Goal: Task Accomplishment & Management: Use online tool/utility

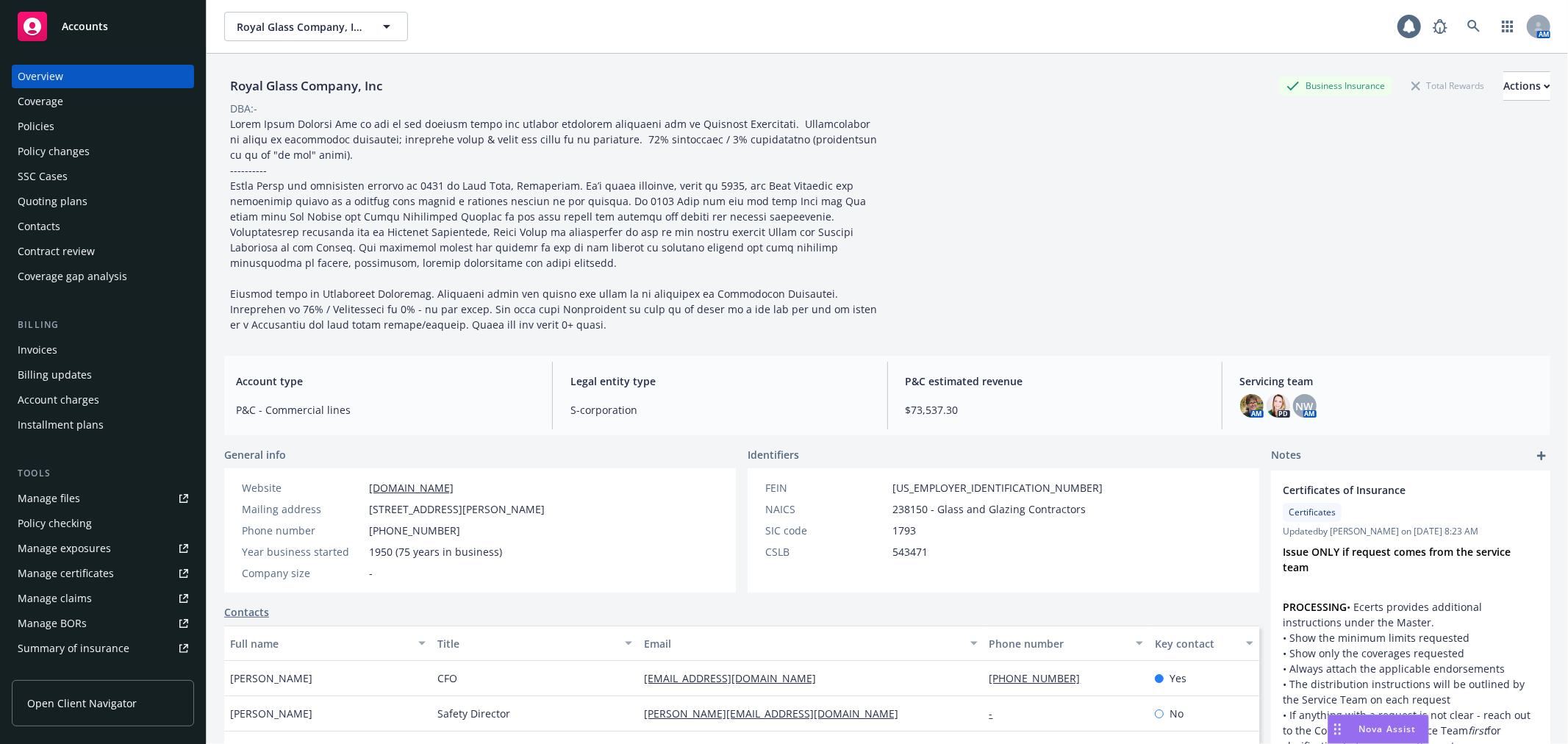
click at [79, 128] on div "Policies" at bounding box center [103, 126] width 171 height 23
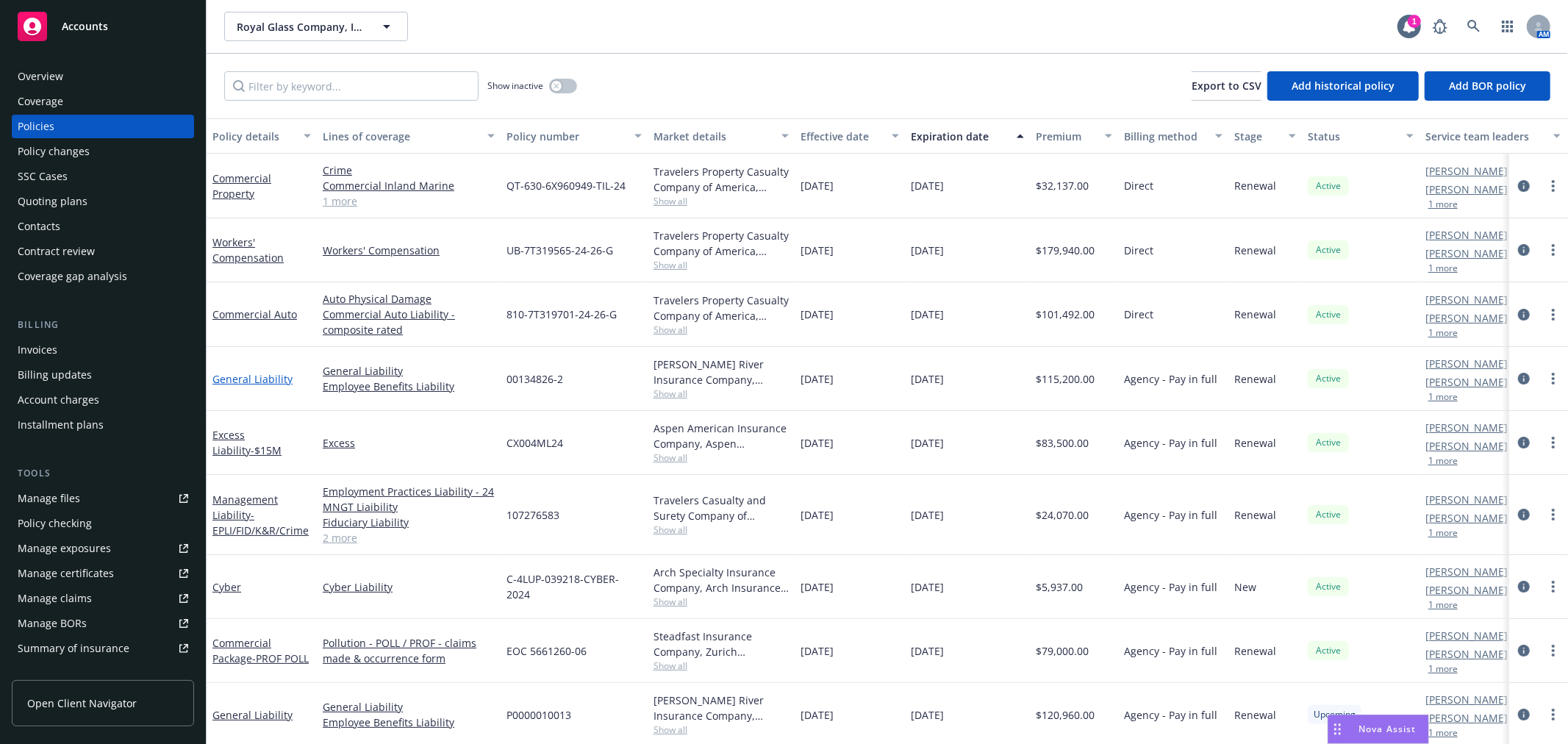
scroll to position [163, 0]
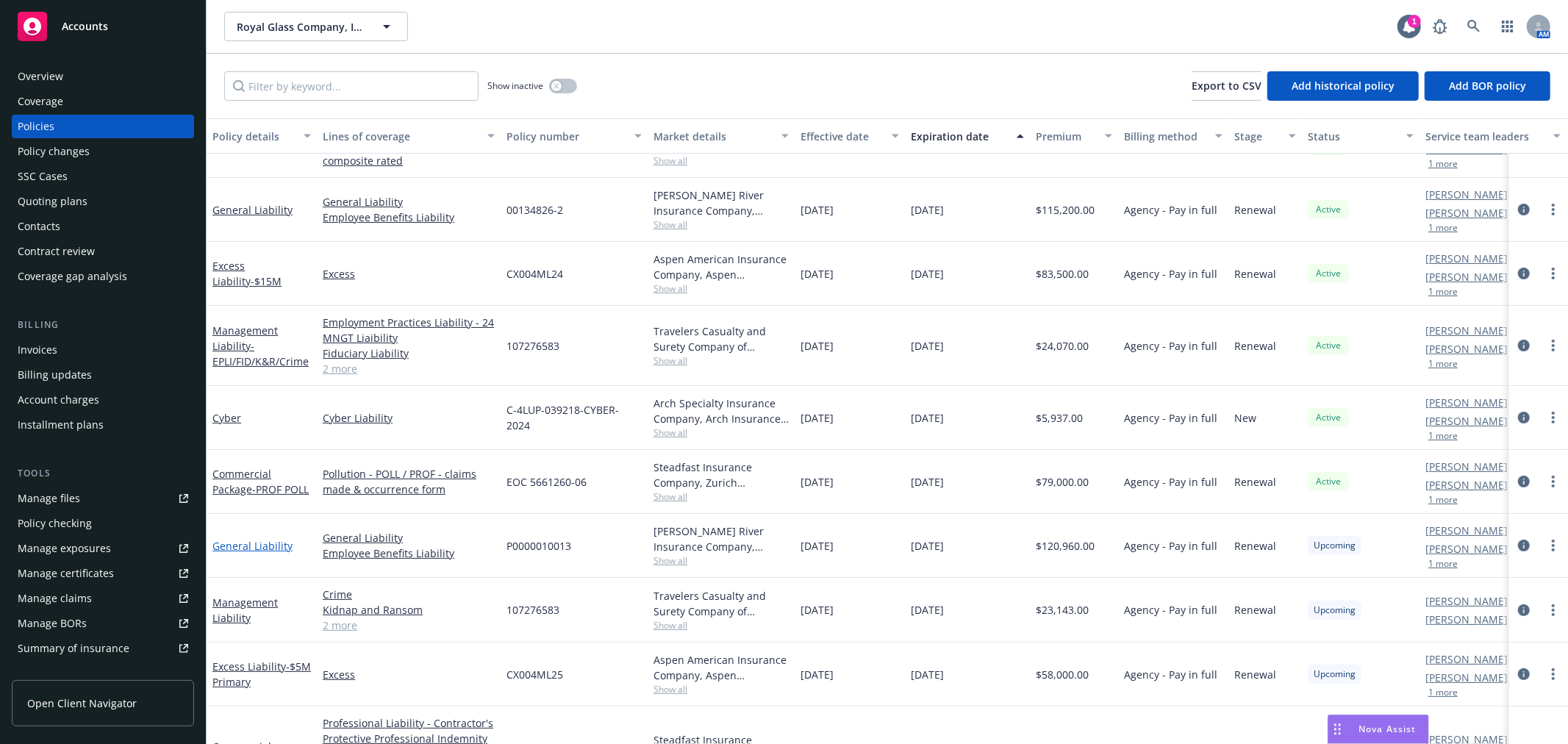
click at [247, 543] on link "General Liability" at bounding box center [253, 546] width 80 height 14
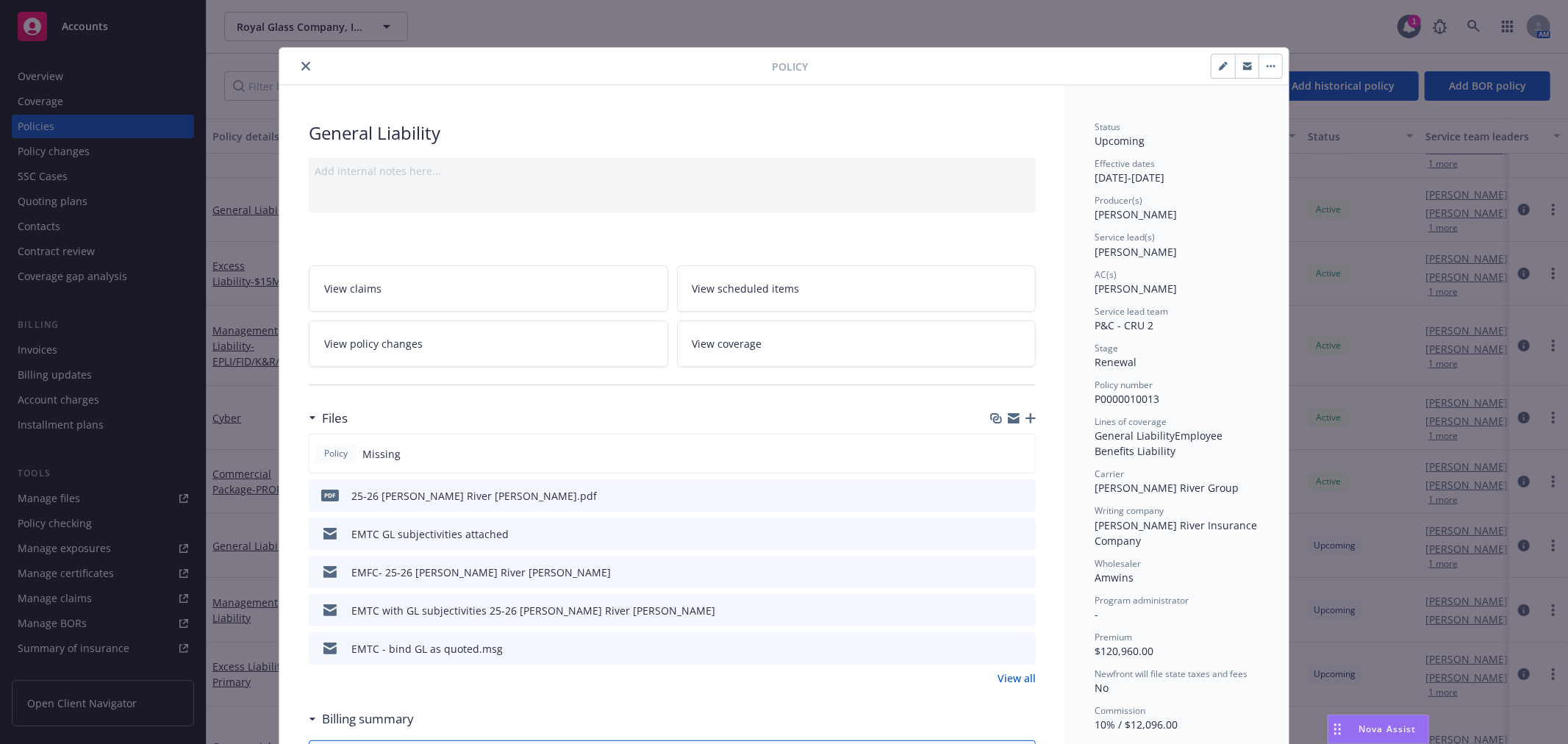
click at [1025, 415] on icon "button" at bounding box center [1030, 418] width 10 height 10
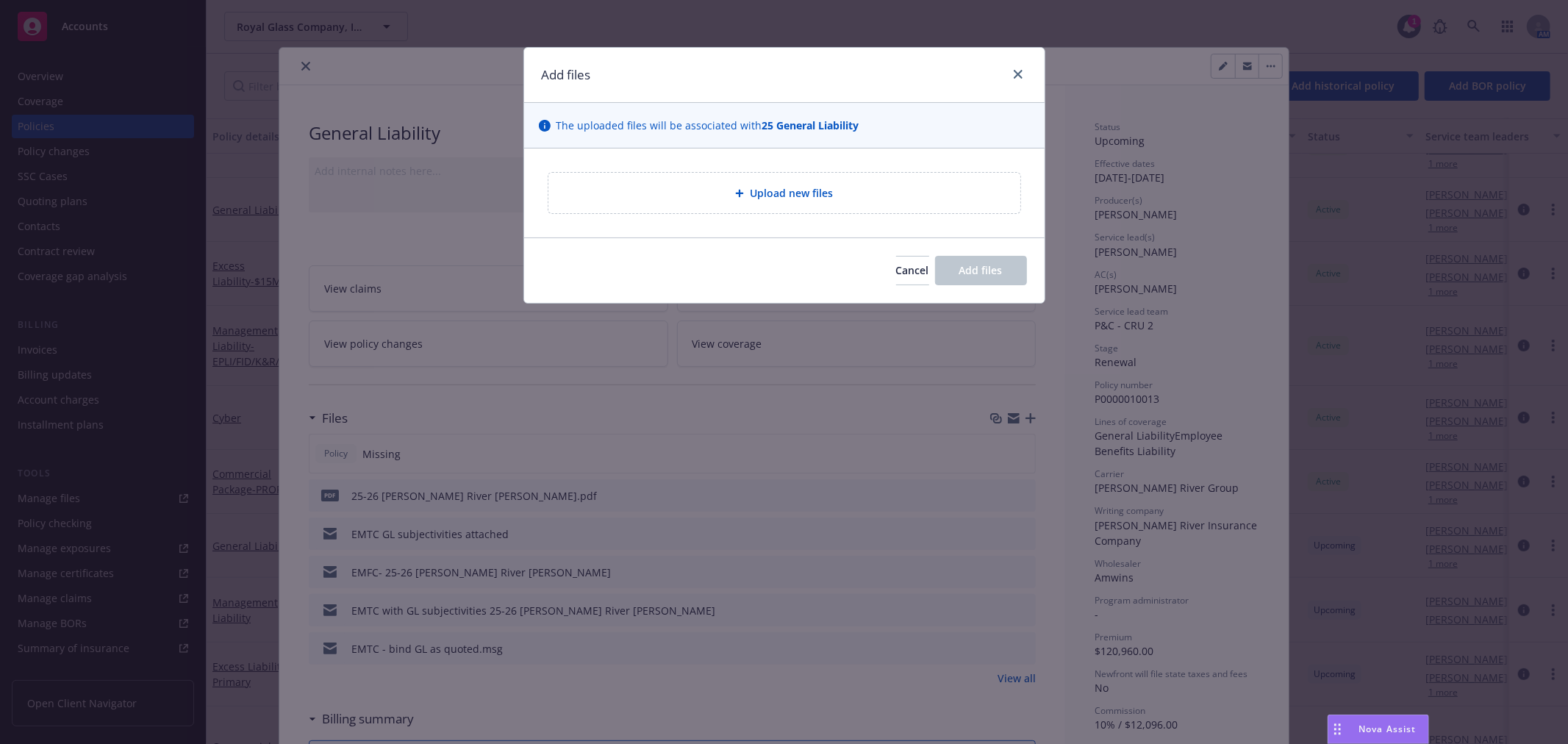
click at [850, 200] on div "Upload new files" at bounding box center [784, 193] width 448 height 17
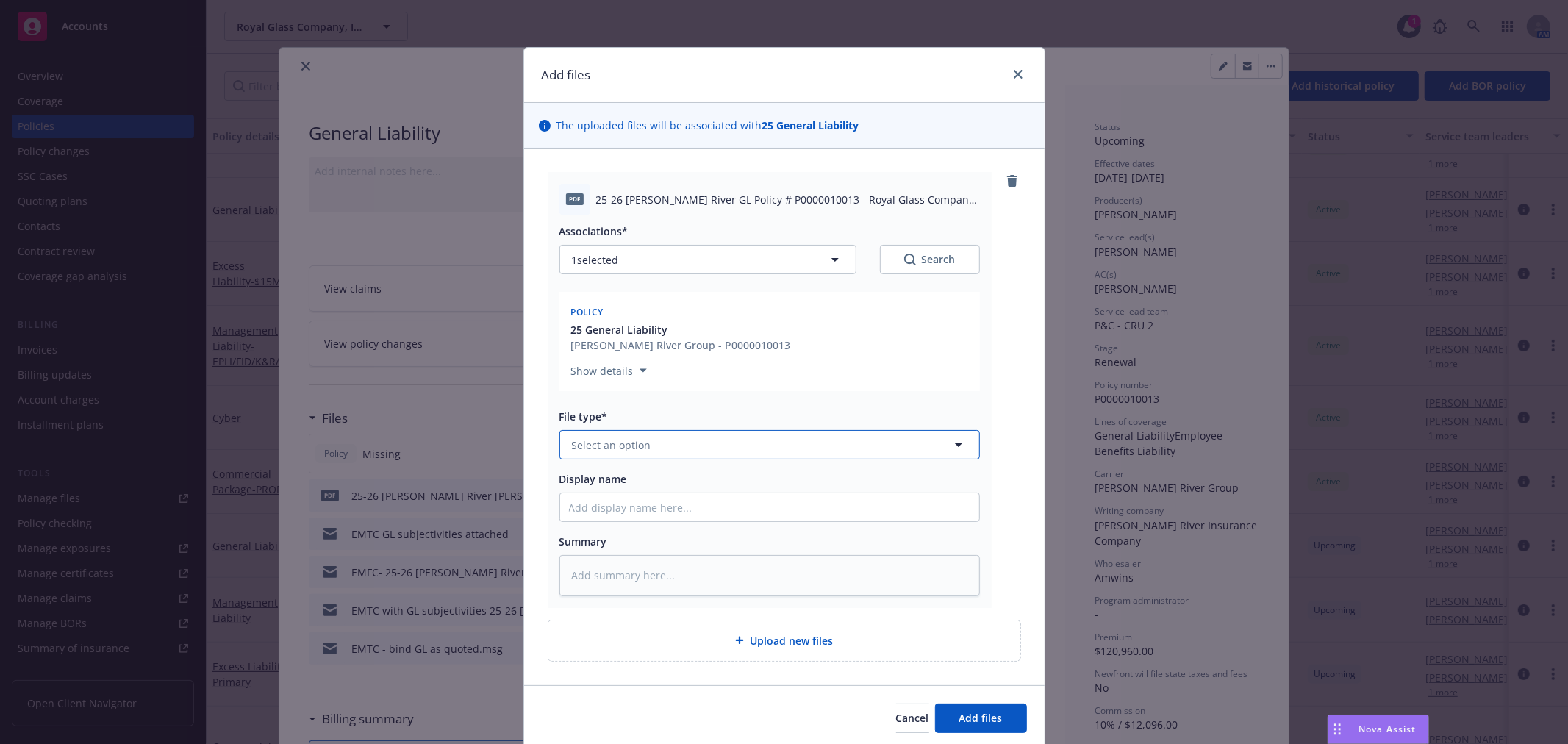
click at [813, 446] on button "Select an option" at bounding box center [770, 445] width 421 height 30
type input "pol"
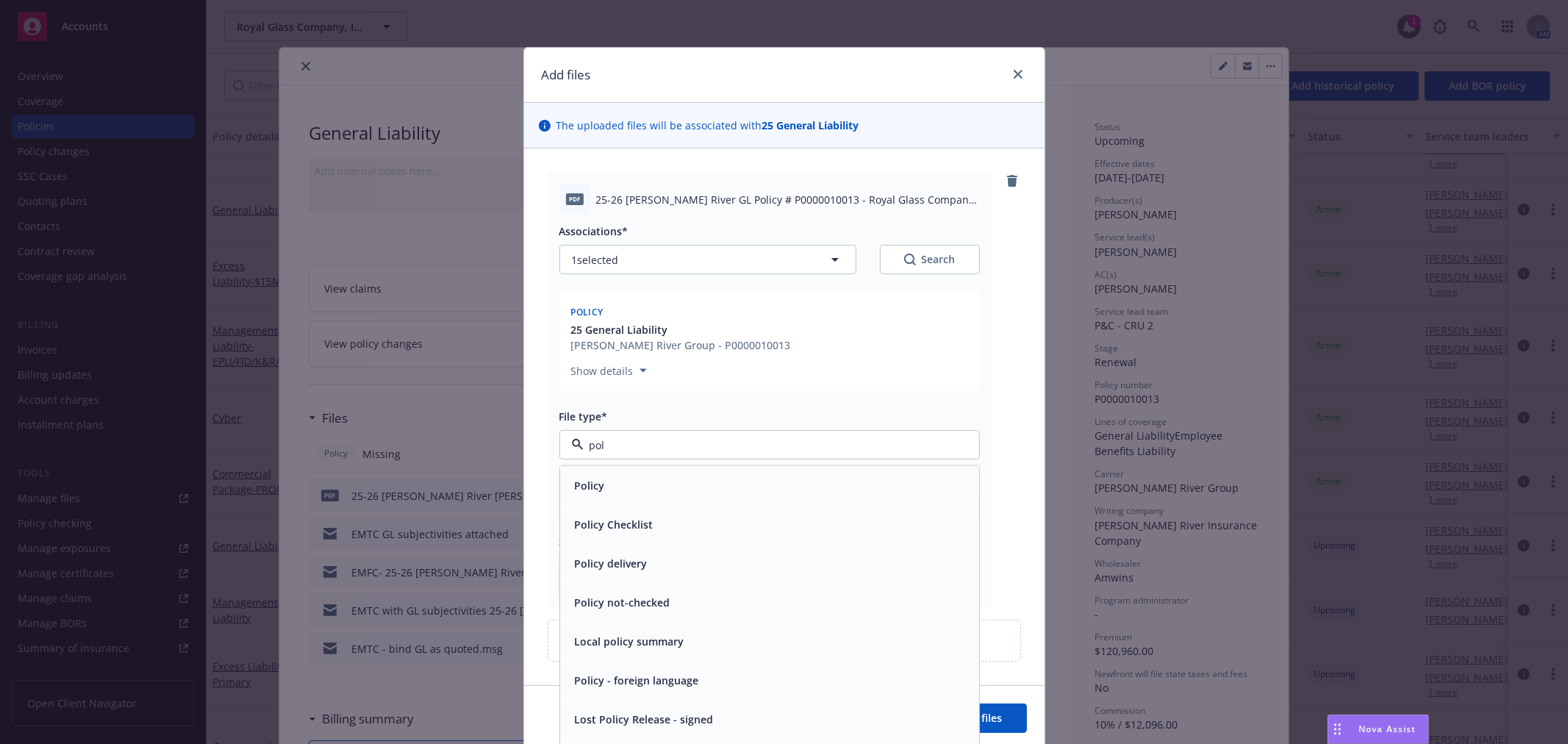
click at [790, 481] on div "Policy" at bounding box center [770, 486] width 402 height 22
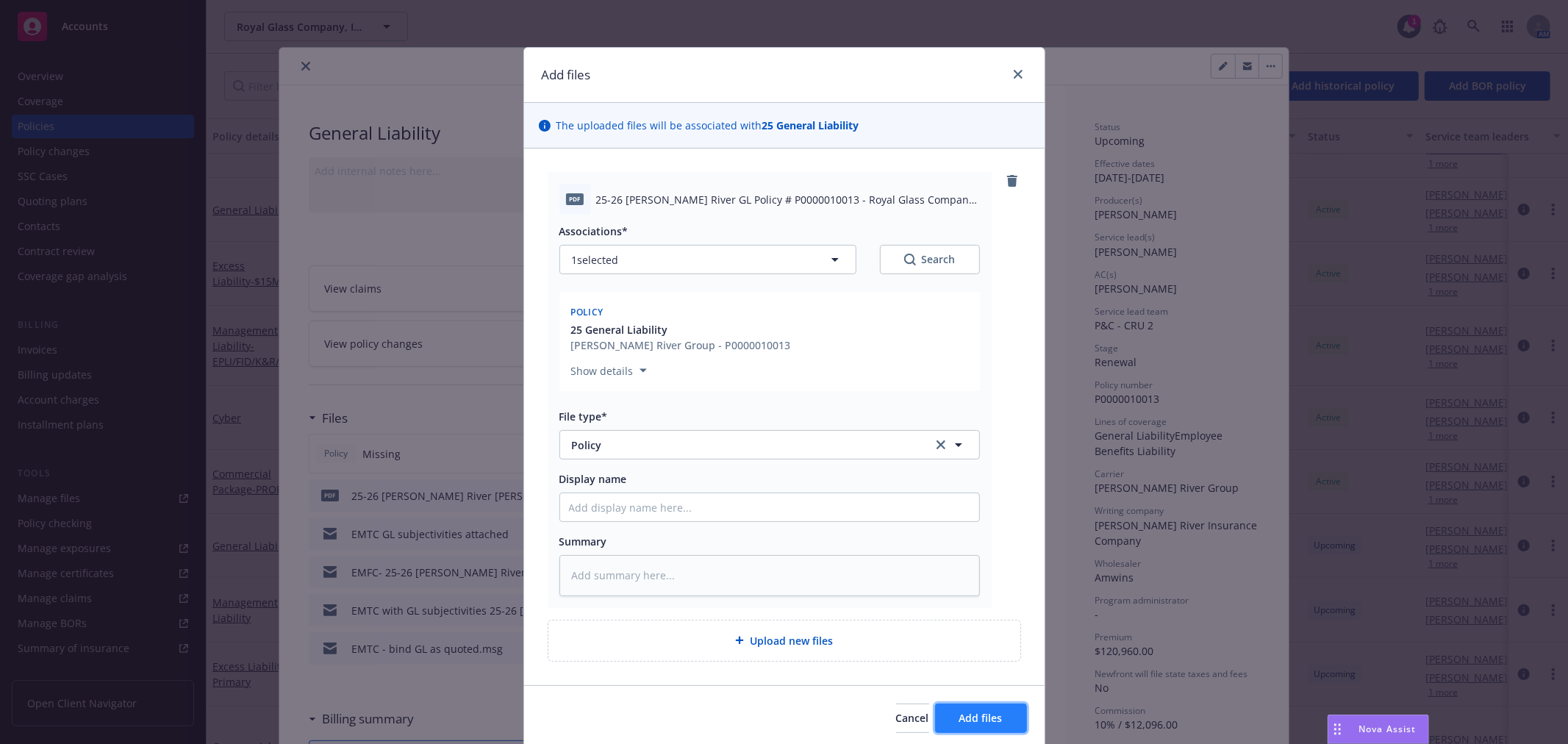
click at [988, 718] on span "Add files" at bounding box center [981, 717] width 43 height 14
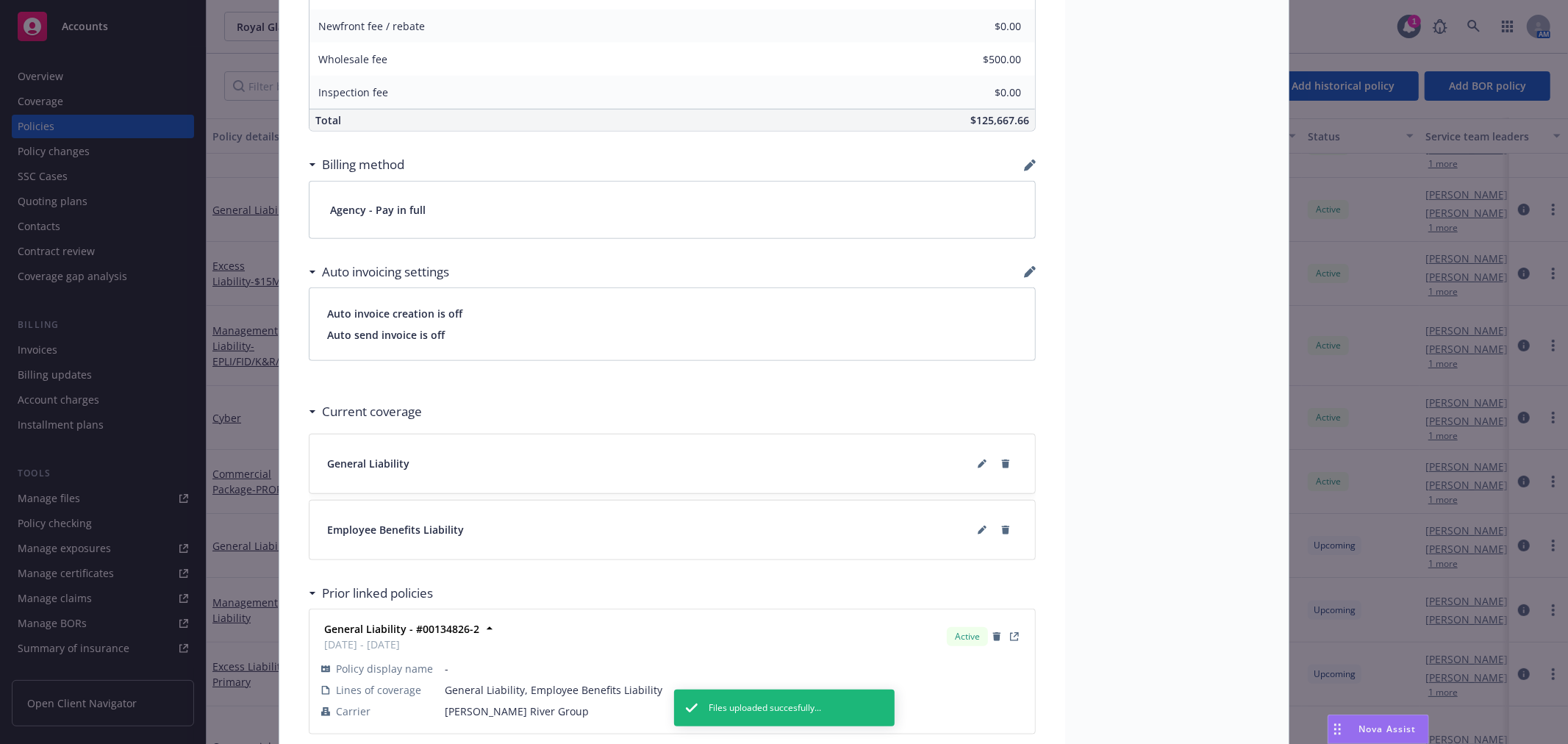
scroll to position [980, 0]
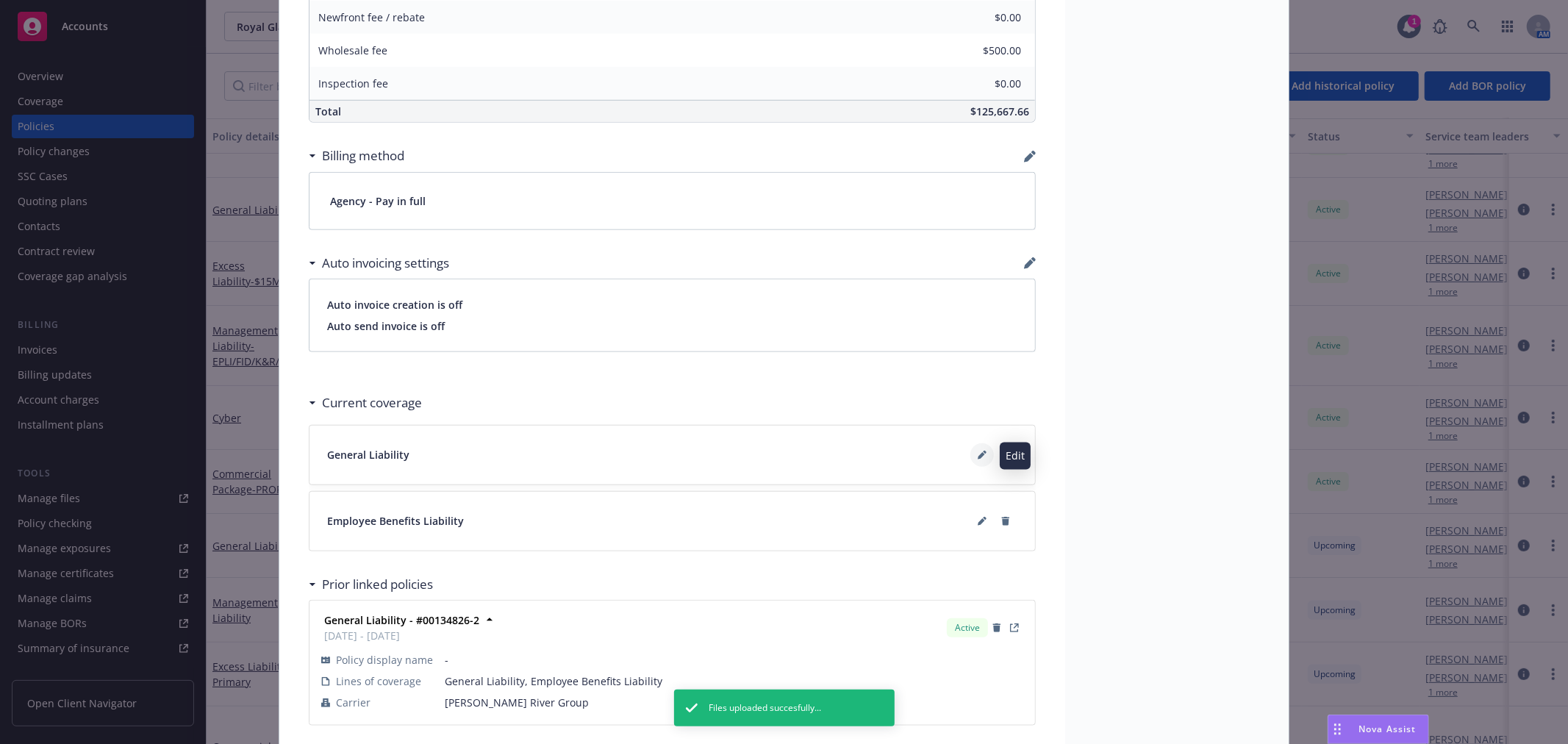
click at [978, 451] on icon at bounding box center [982, 455] width 9 height 9
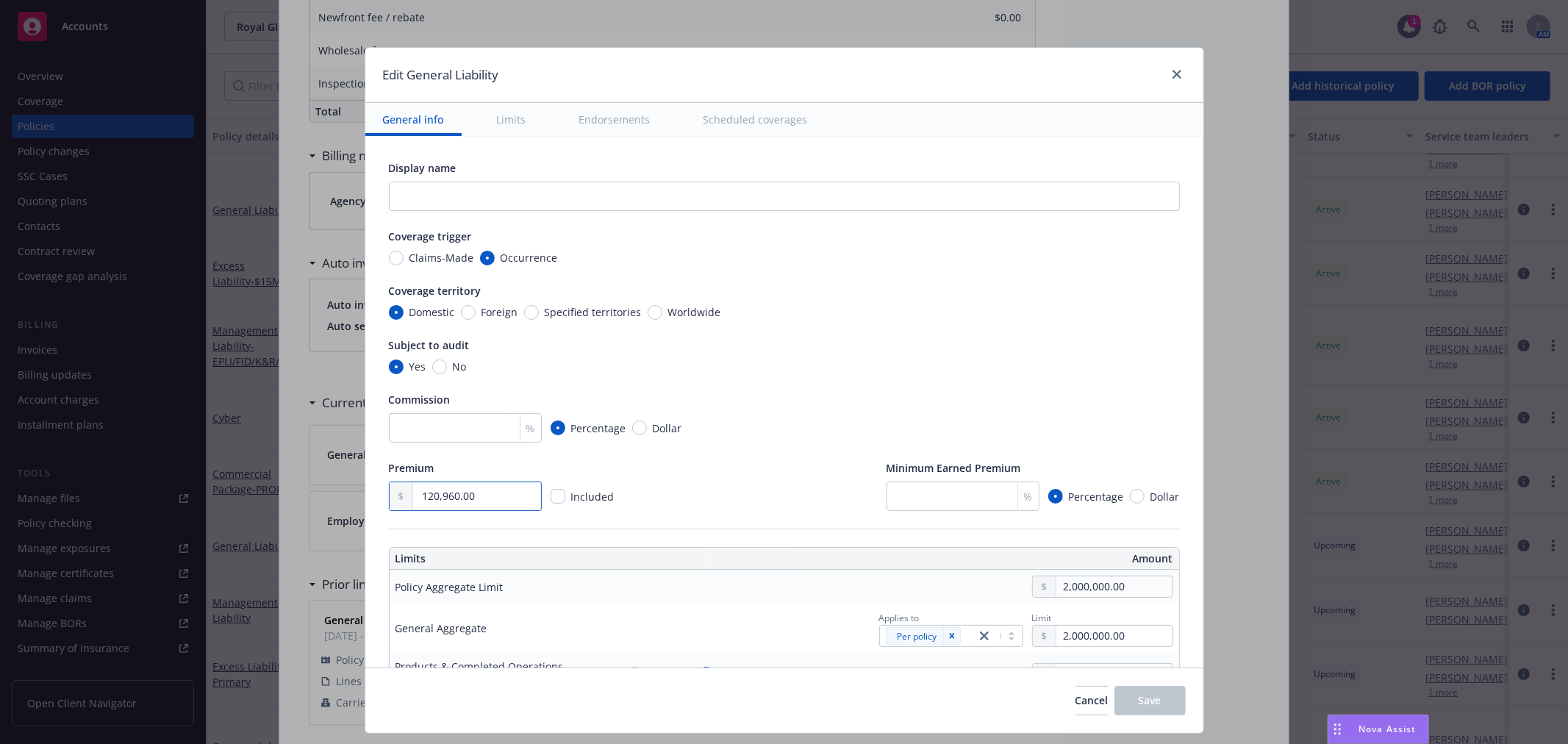
click at [428, 495] on input "120,960.00" at bounding box center [477, 496] width 128 height 28
type textarea "x"
type input "1.00"
type textarea "x"
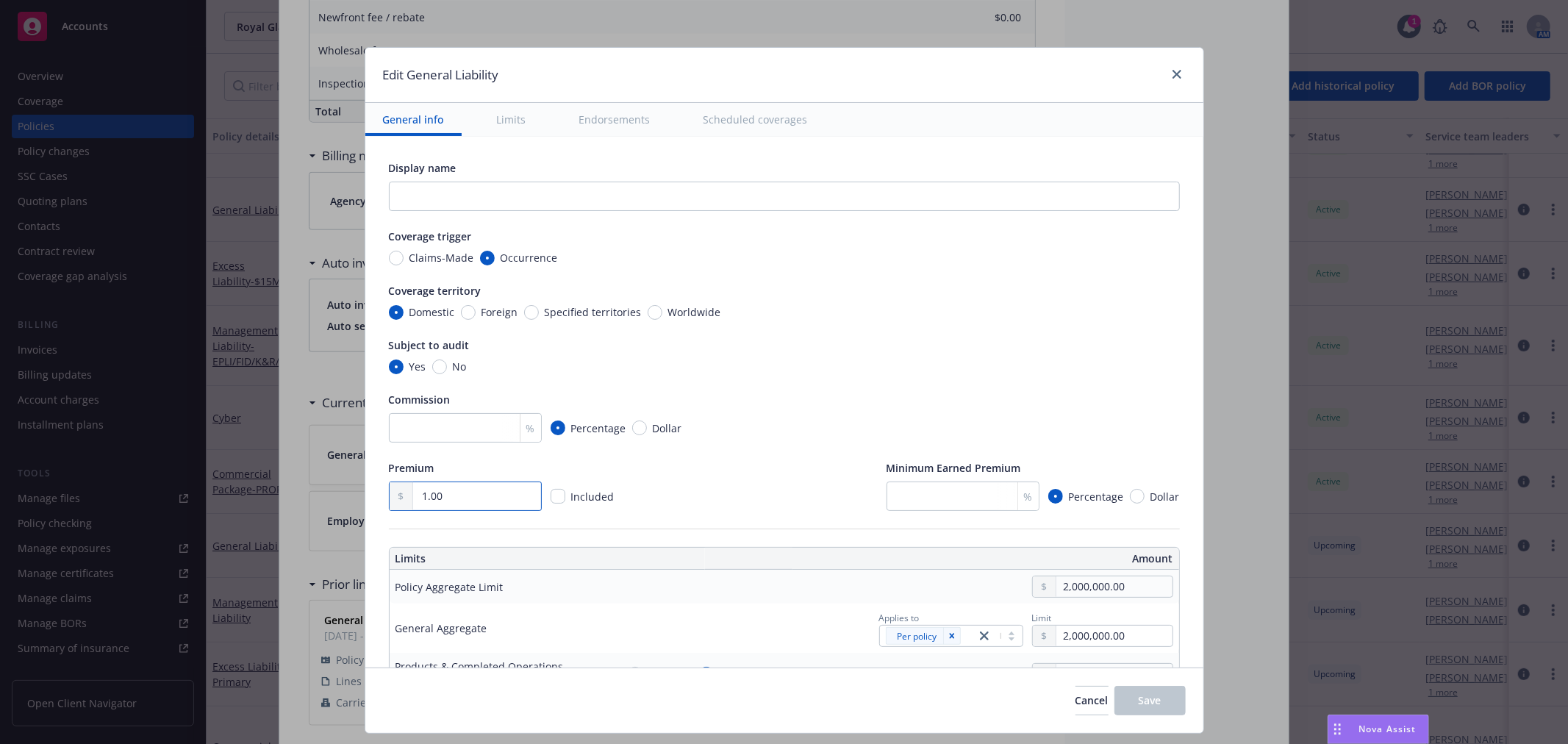
type input "11.00"
type textarea "x"
type input "114.00"
type textarea "x"
type input "1,143.00"
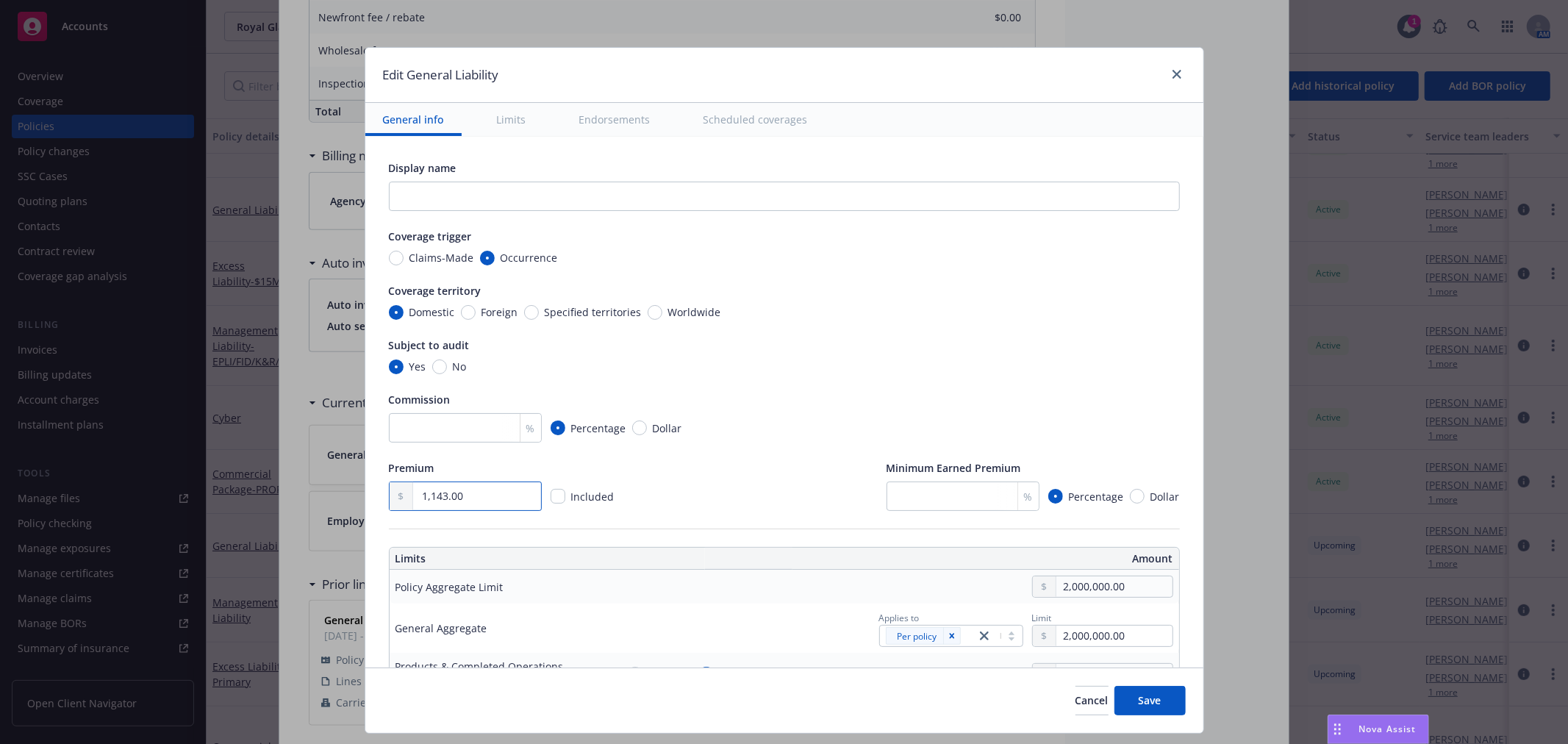
type textarea "x"
type input "11,431.00"
type textarea "x"
type input "114,310.00"
click at [912, 300] on div "Coverage territory Domestic Foreign Specified territories Worldwide" at bounding box center [784, 302] width 791 height 36
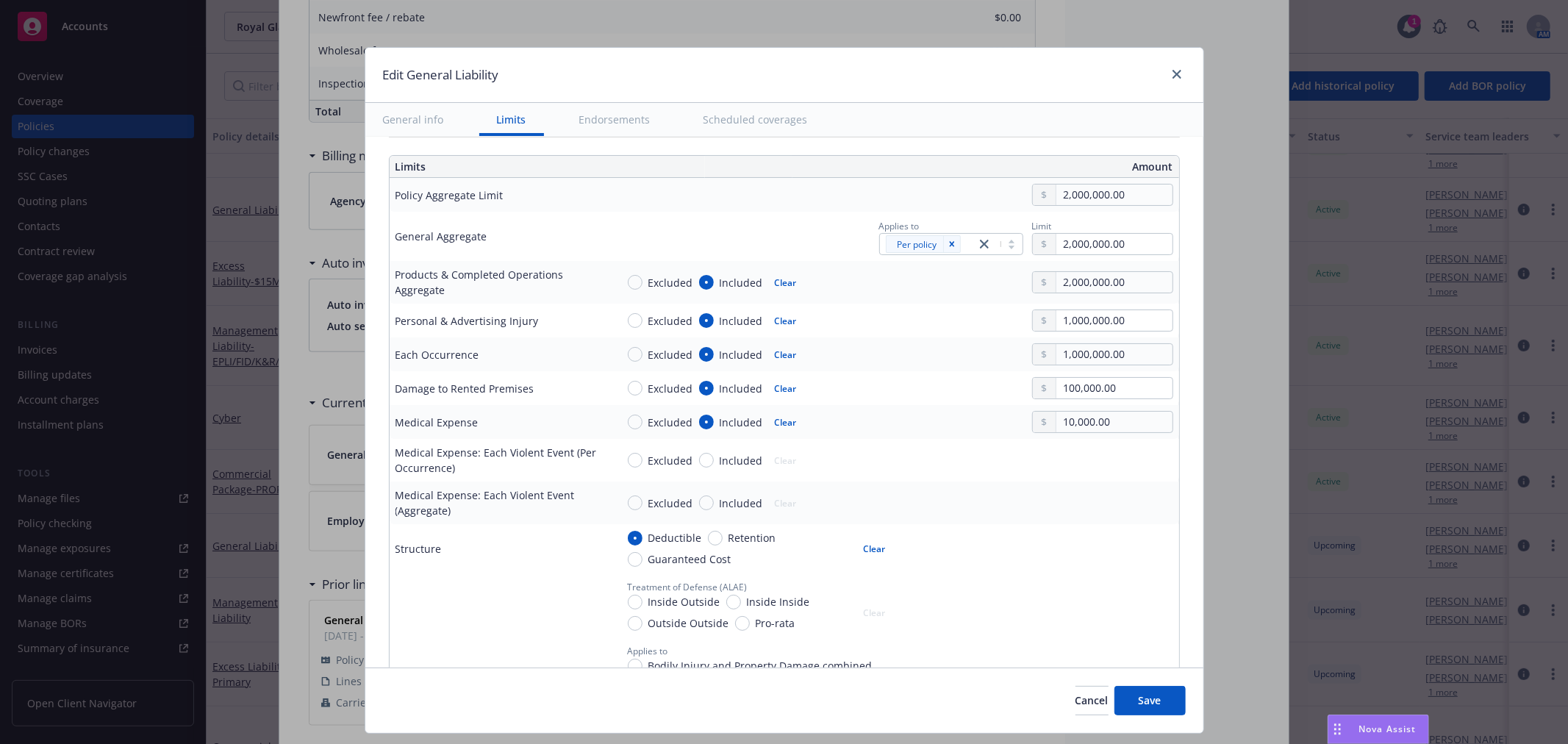
scroll to position [408, 0]
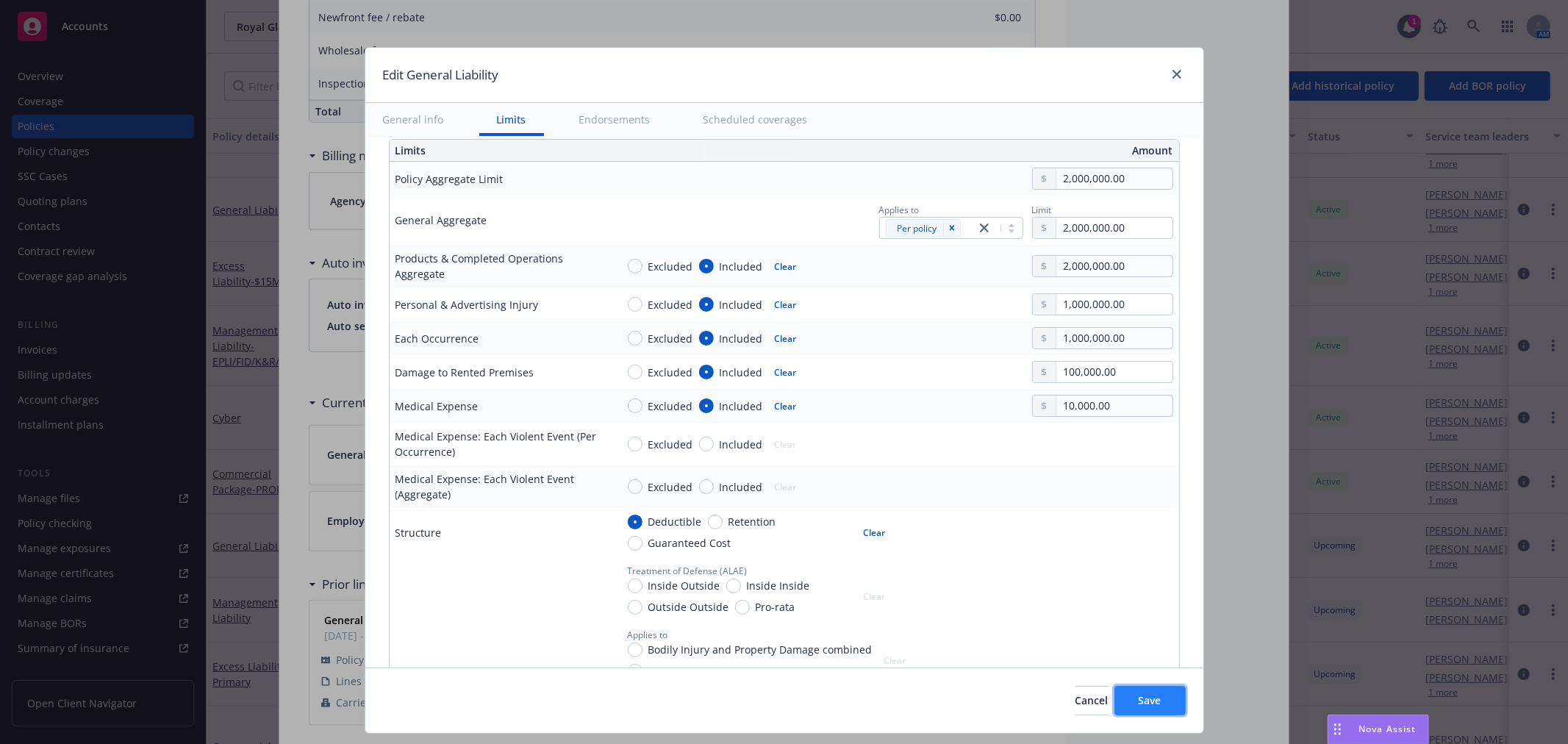
click at [1130, 692] on button "Save" at bounding box center [1151, 701] width 71 height 30
type textarea "x"
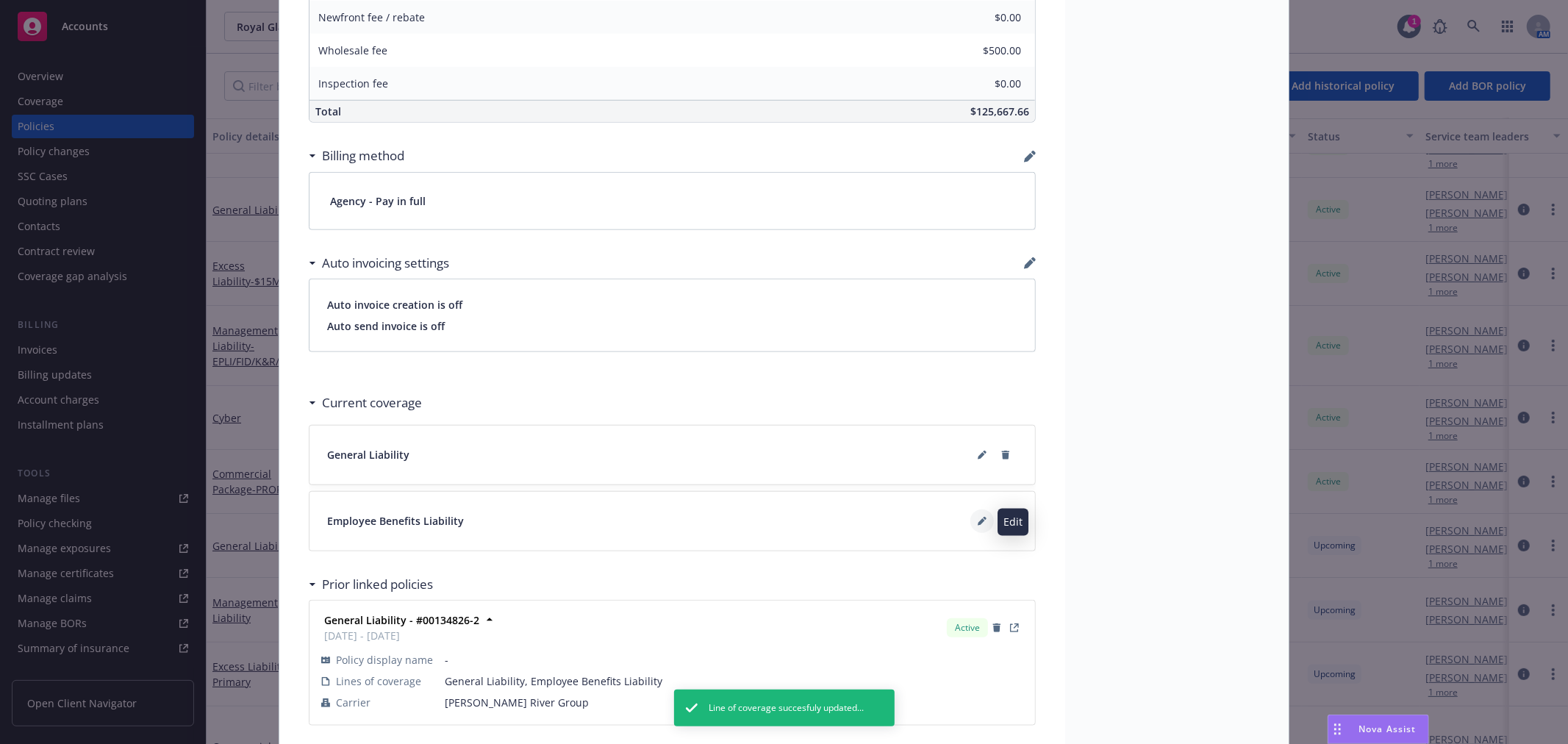
click at [979, 527] on button at bounding box center [982, 521] width 23 height 23
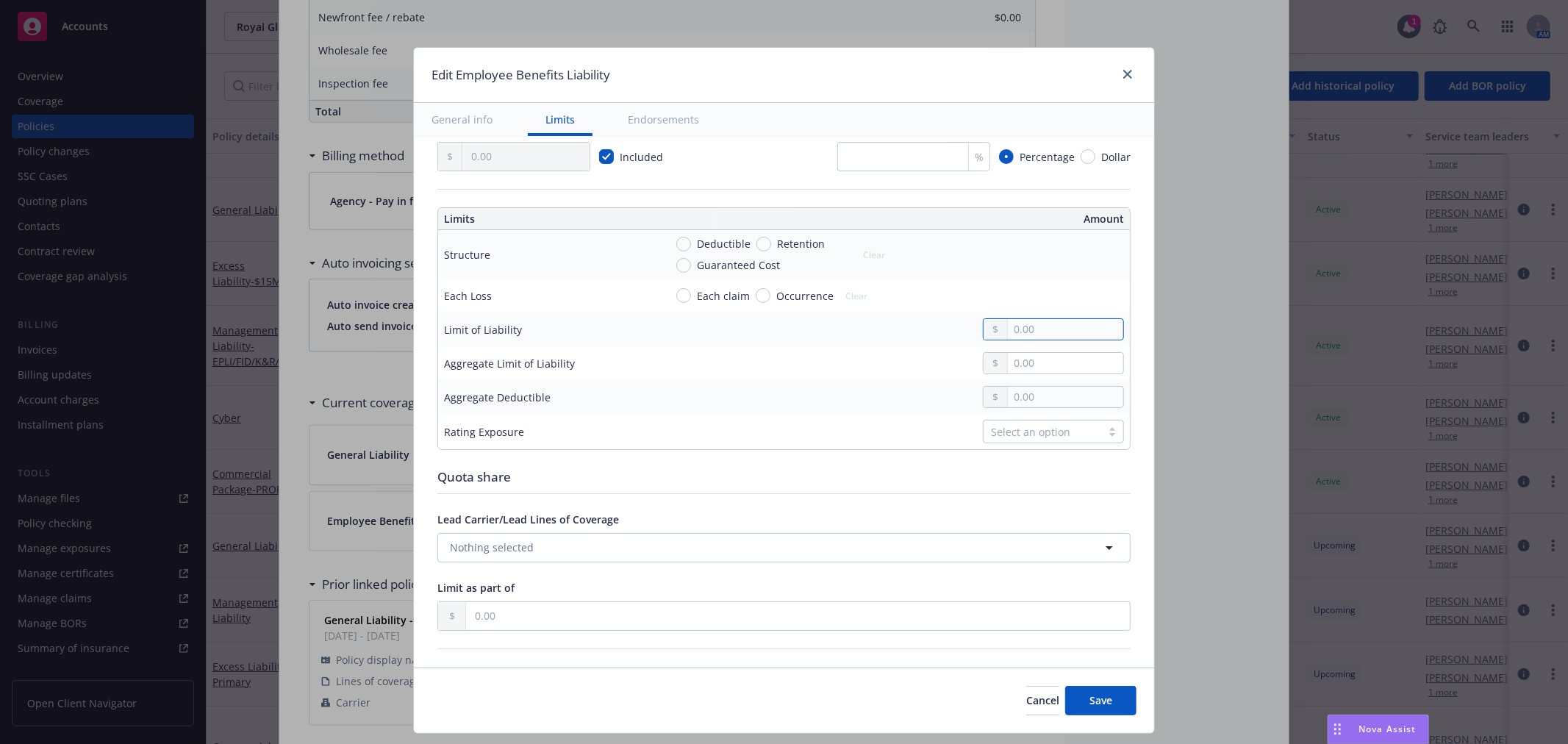
click at [1016, 329] on input "text" at bounding box center [1065, 329] width 115 height 21
type input "1,000,000.00"
click at [1042, 362] on input "text" at bounding box center [1065, 363] width 115 height 21
type input "1,000,000.00"
click at [1027, 396] on input "text" at bounding box center [1065, 397] width 115 height 21
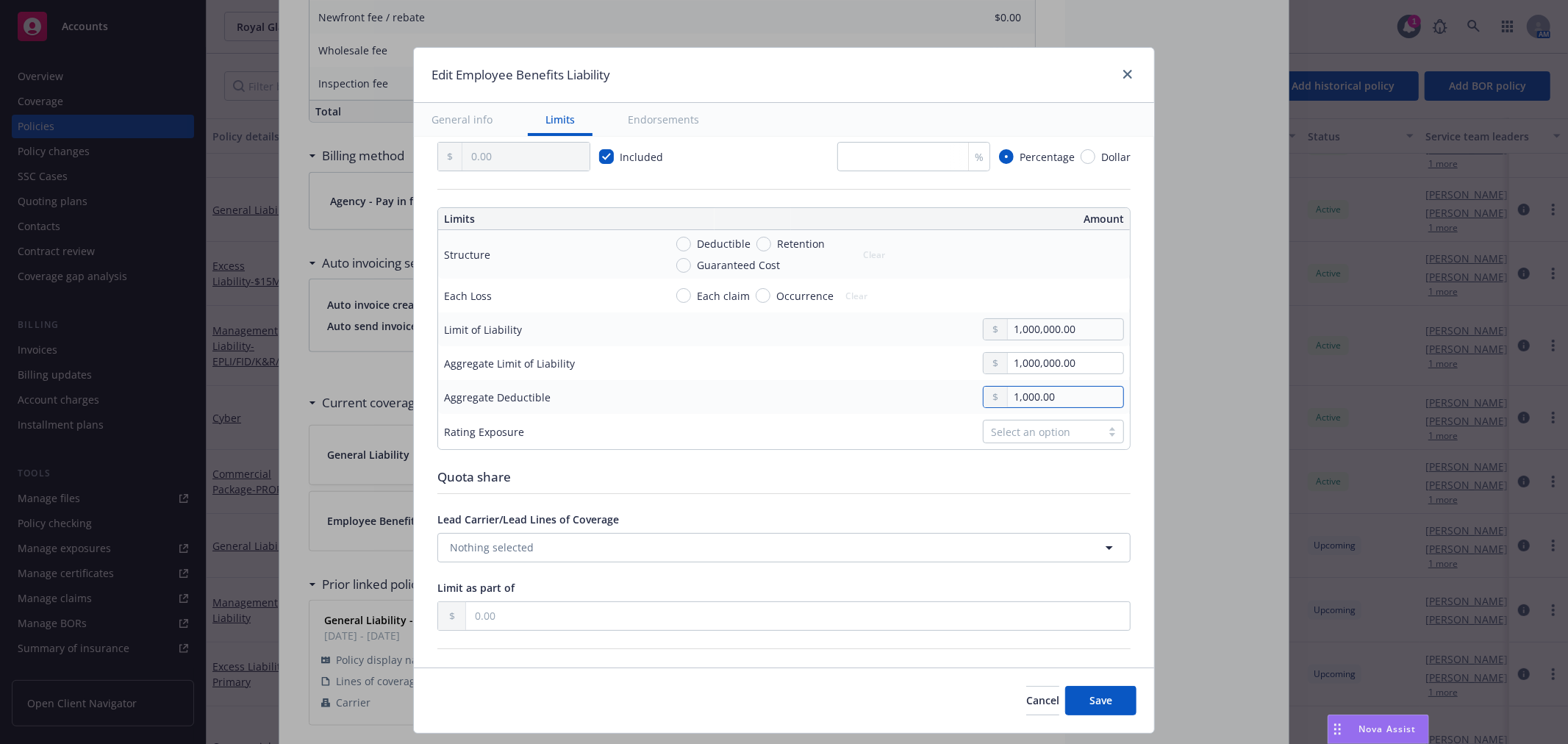
type input "1,000.00"
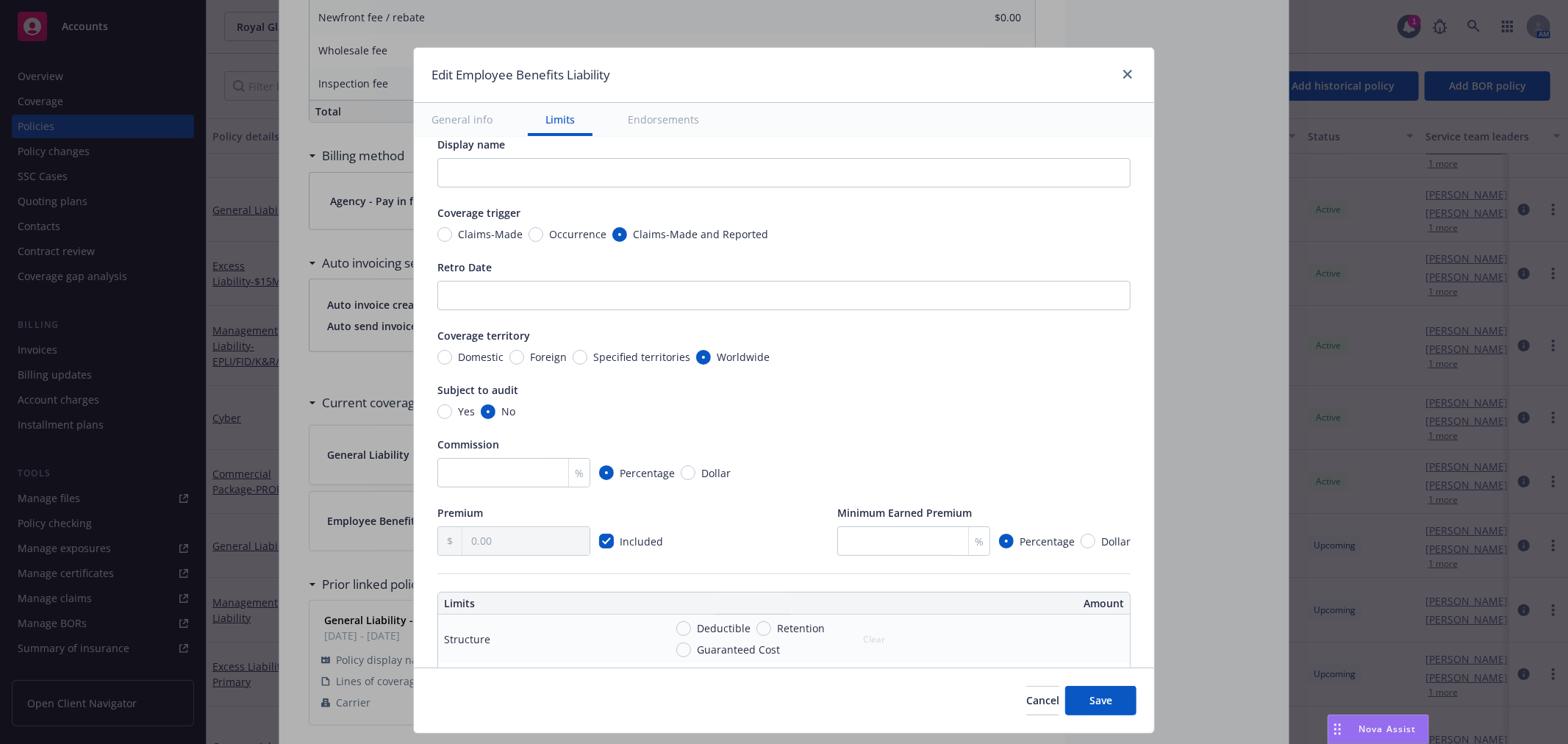
scroll to position [0, 0]
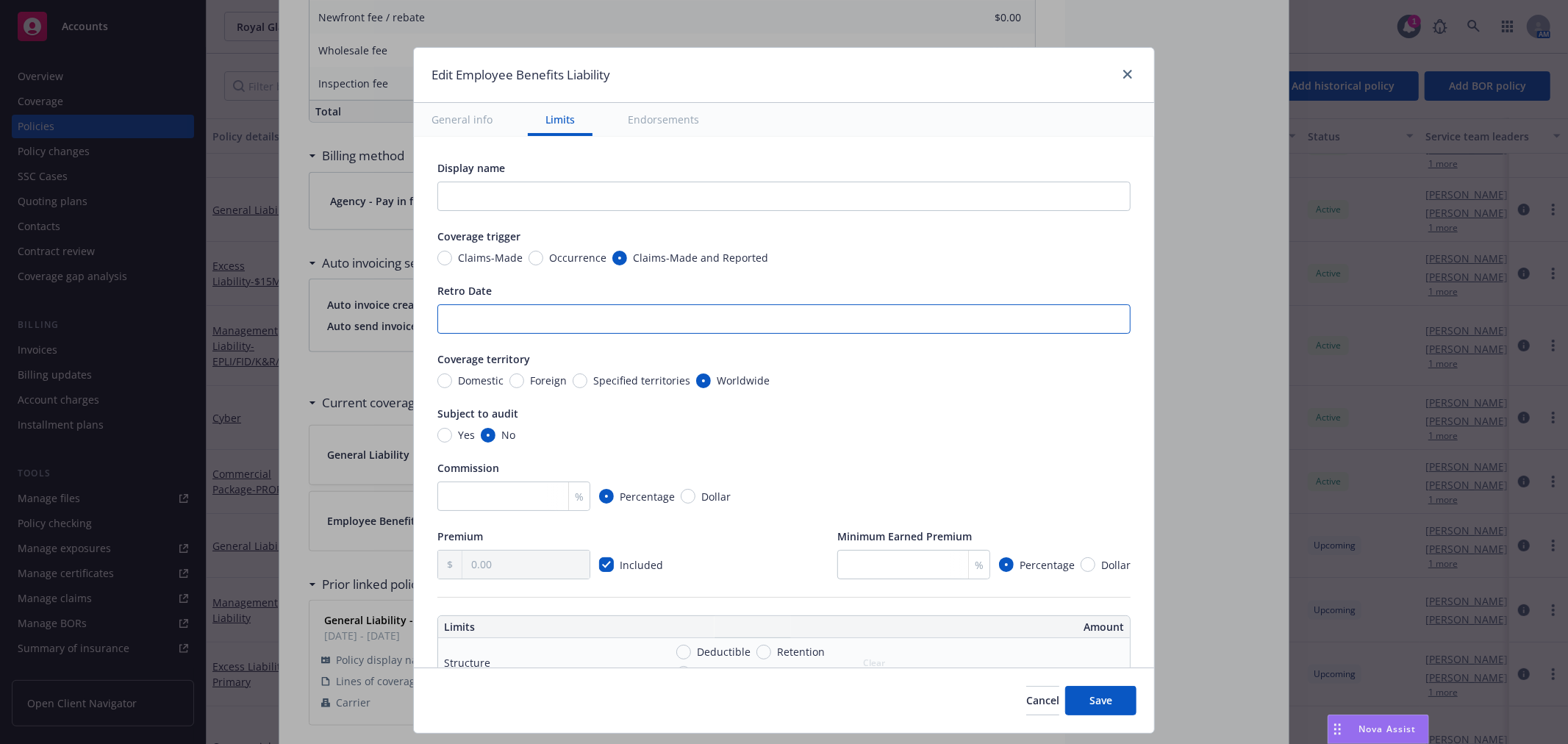
click at [508, 304] on input "Retro Date" at bounding box center [784, 319] width 693 height 30
type input "9/1/2022"
click at [471, 193] on input "text" at bounding box center [784, 196] width 693 height 30
type input "Retro 9/1/2022"
click at [1096, 693] on span "Save" at bounding box center [1101, 700] width 23 height 14
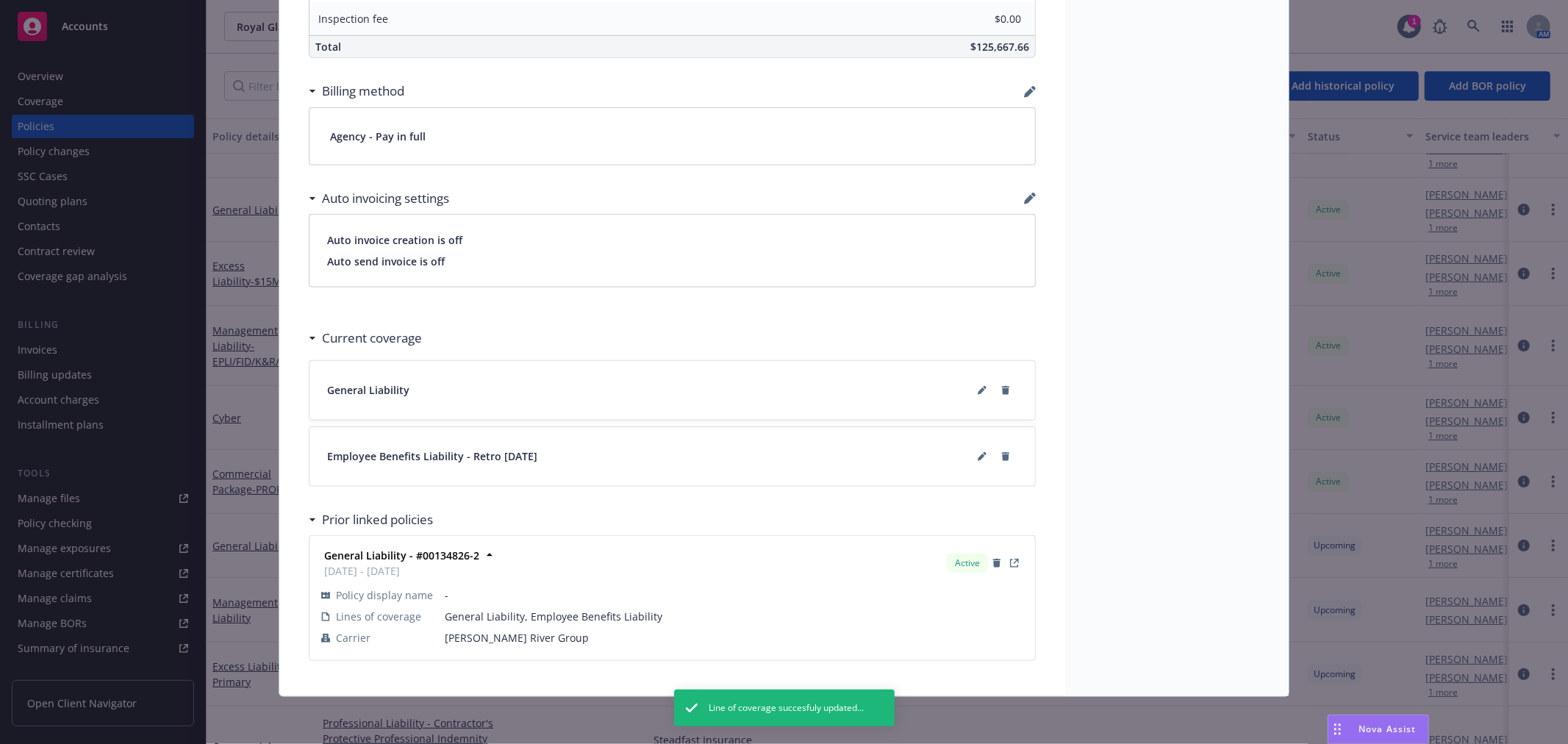
scroll to position [1046, 0]
click at [983, 386] on icon at bounding box center [985, 388] width 3 height 3
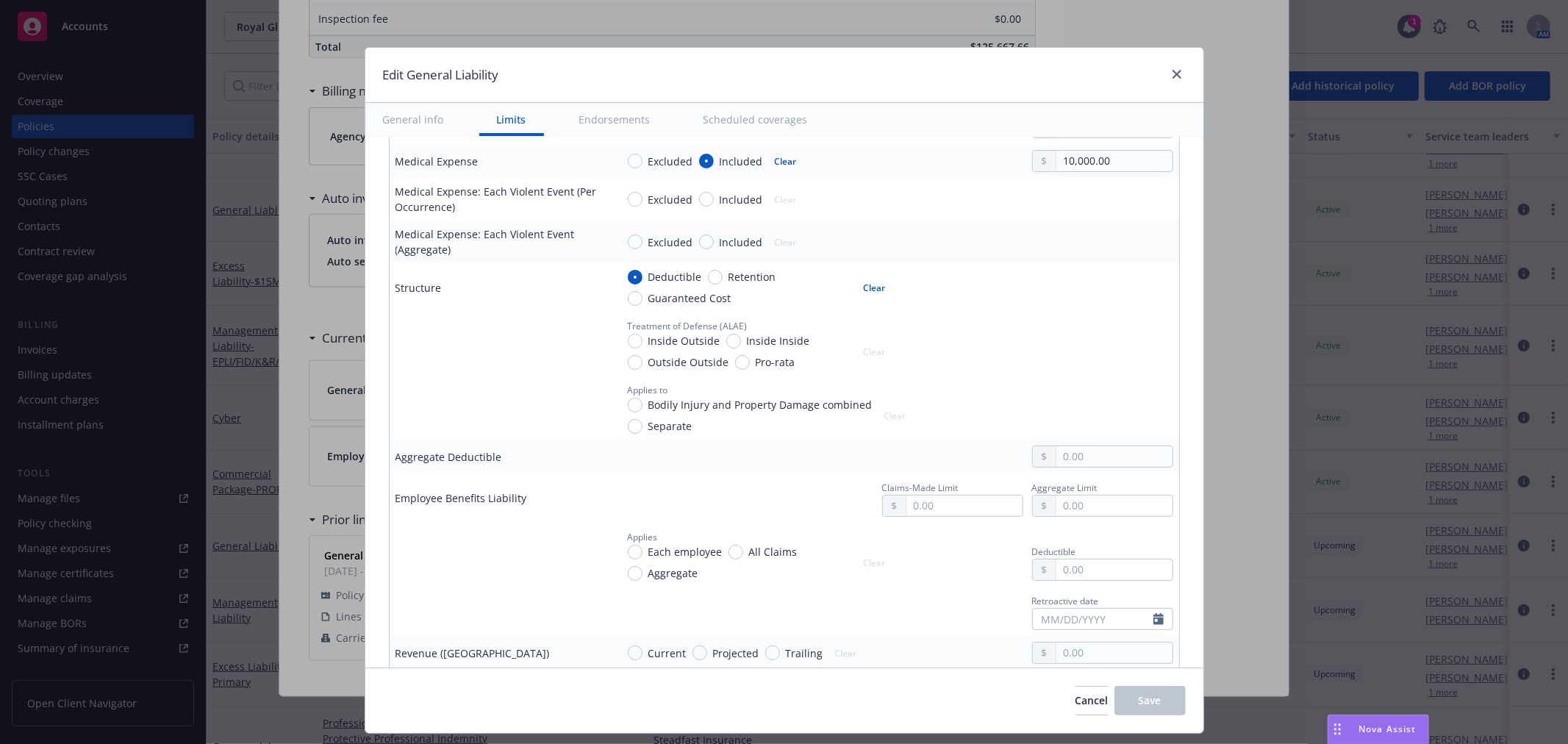
scroll to position [736, 0]
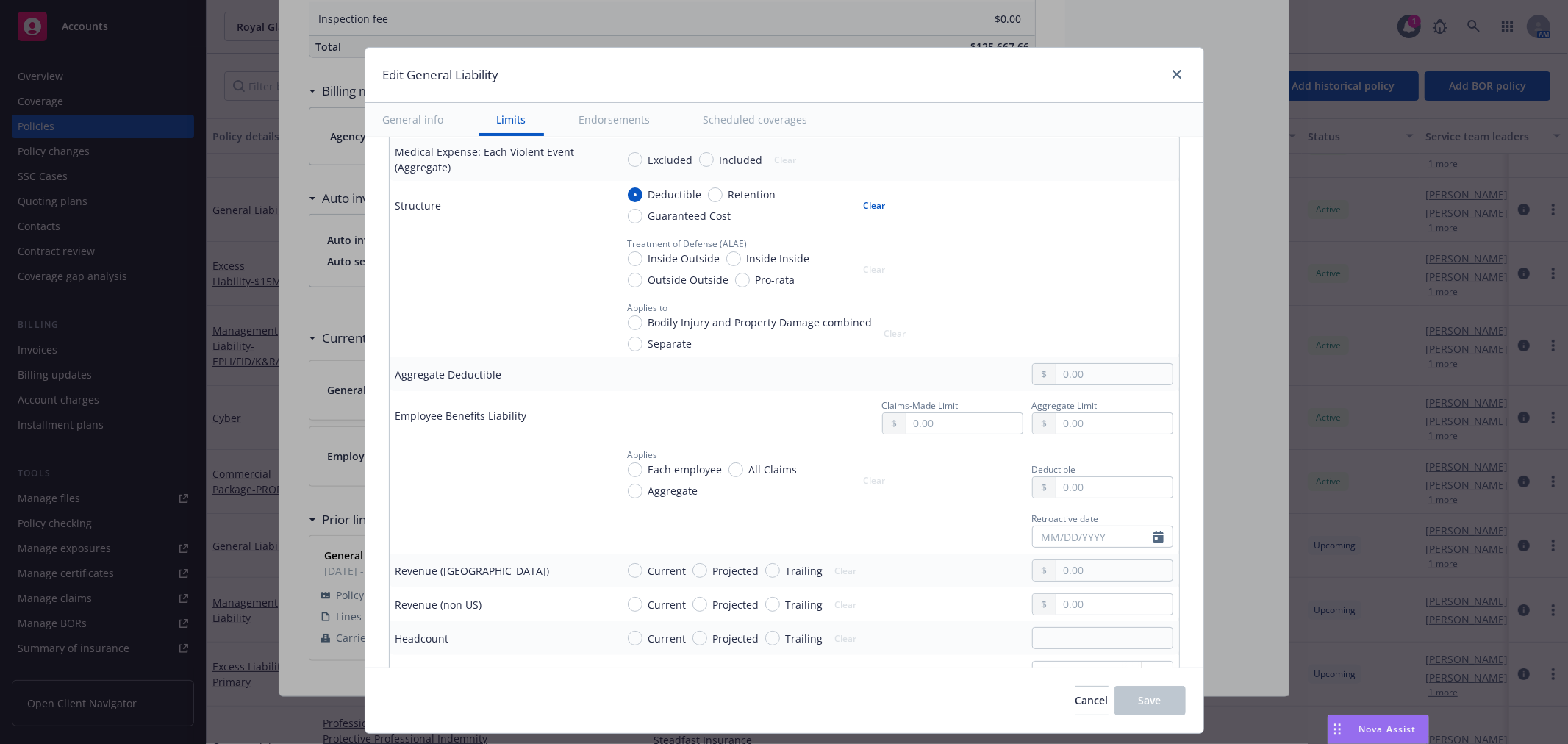
click at [1069, 412] on div "Aggregate Limit" at bounding box center [1064, 404] width 65 height 16
click at [1070, 431] on input "text" at bounding box center [1113, 423] width 115 height 21
type textarea "x"
type input "1,000,000.00"
click at [1083, 494] on button "$1,000,000.00" at bounding box center [1092, 488] width 127 height 27
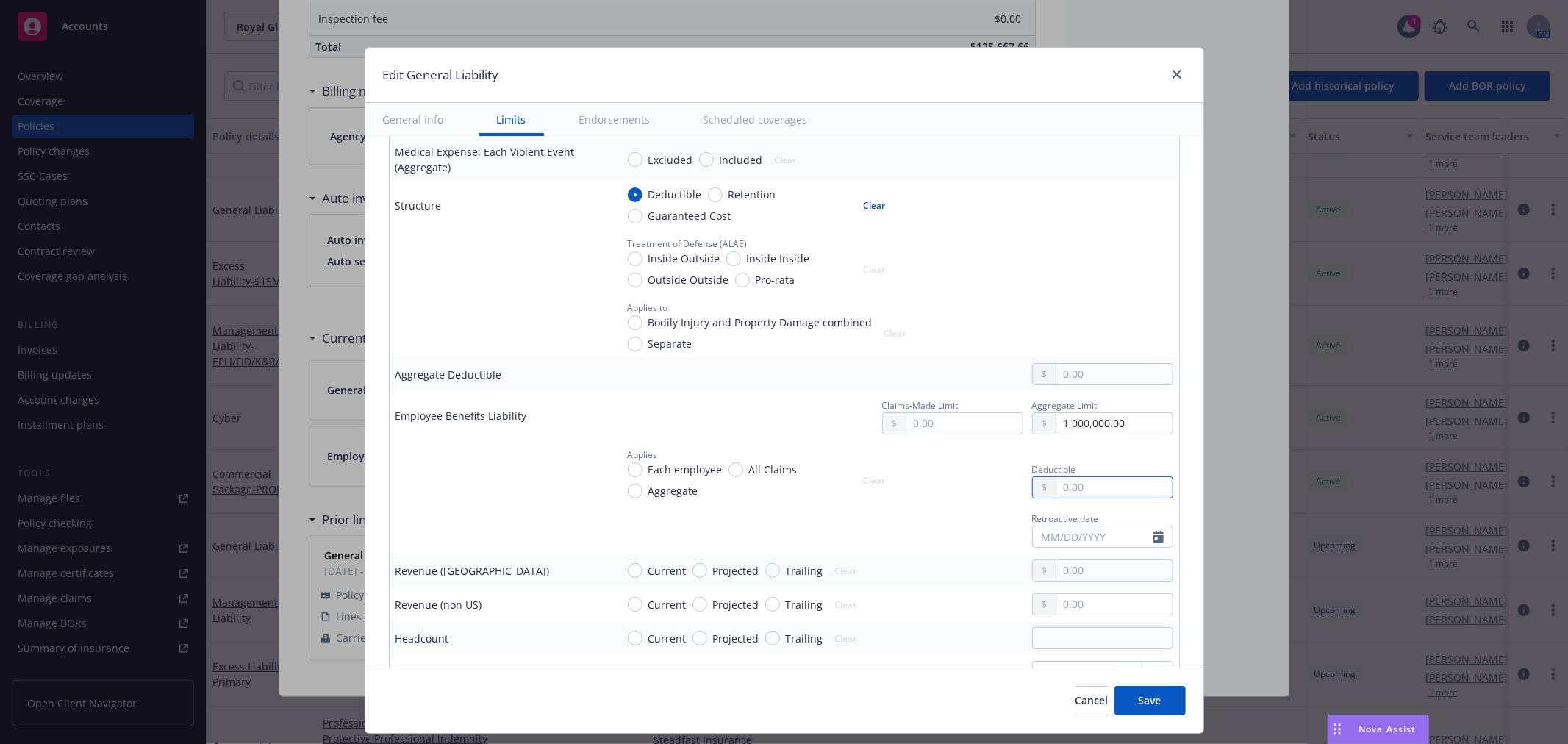
click at [1083, 486] on input "text" at bounding box center [1113, 487] width 115 height 21
type input "1,000.00"
click at [1148, 701] on span "Save" at bounding box center [1151, 700] width 23 height 14
type textarea "x"
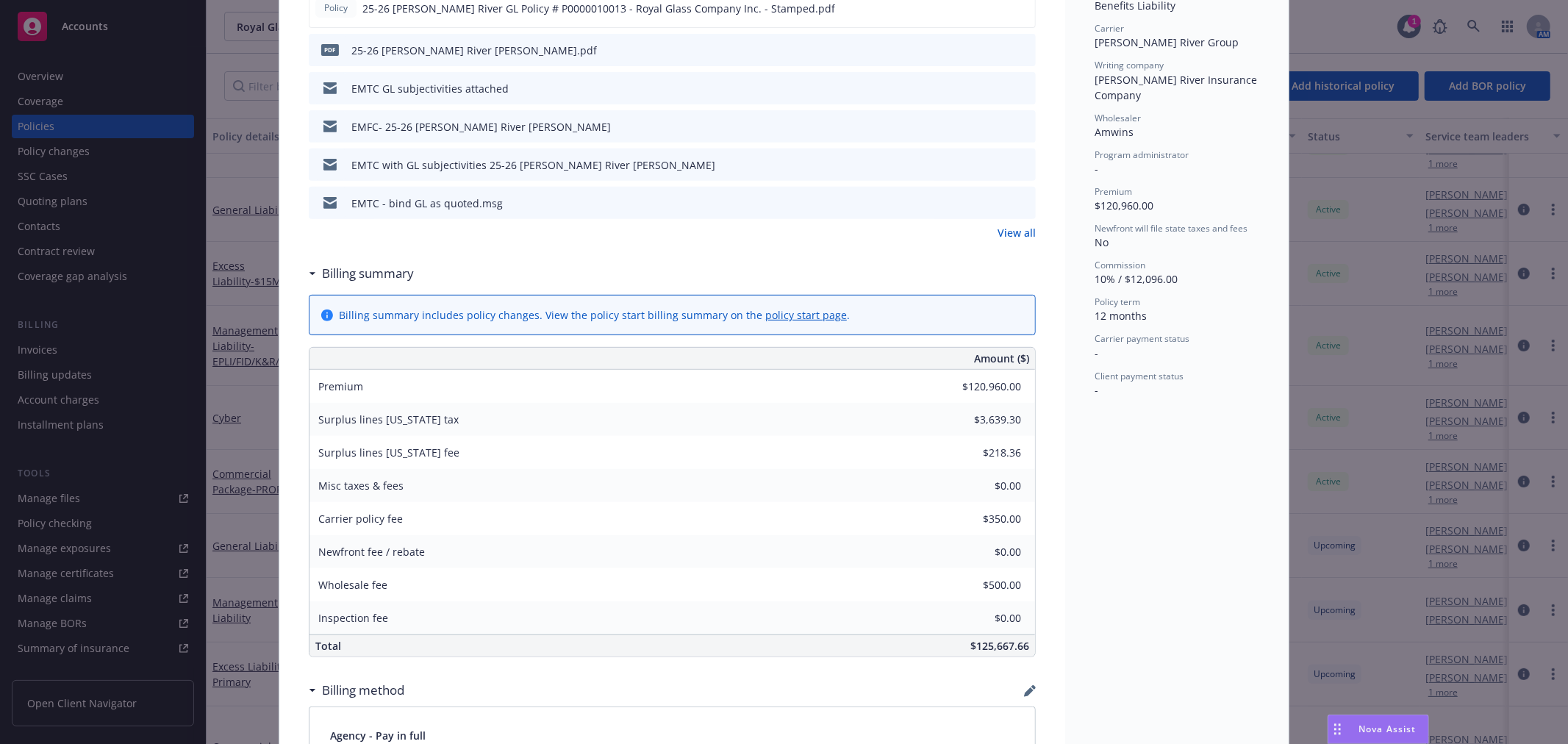
scroll to position [475, 0]
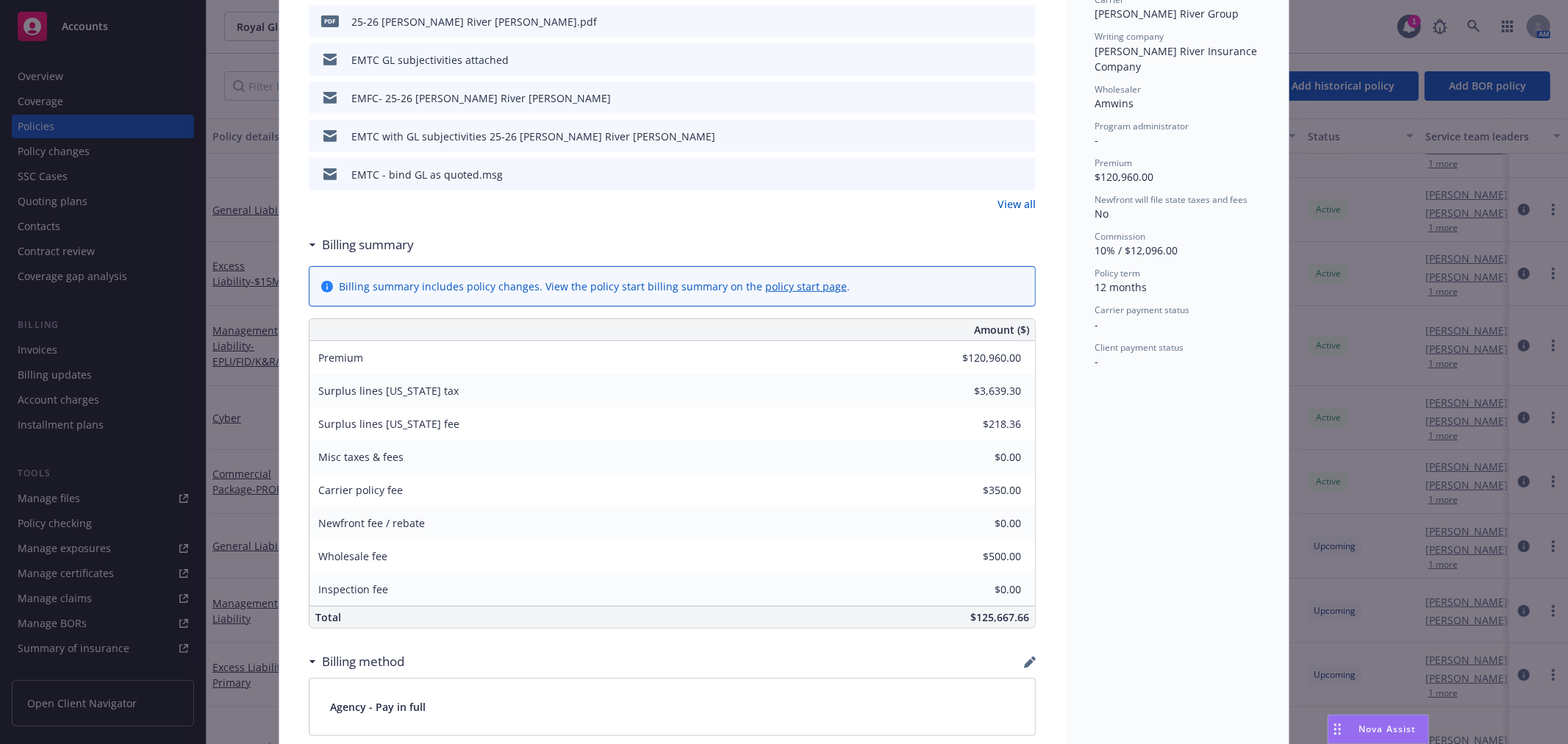
click at [1017, 22] on icon "preview file" at bounding box center [1022, 21] width 13 height 10
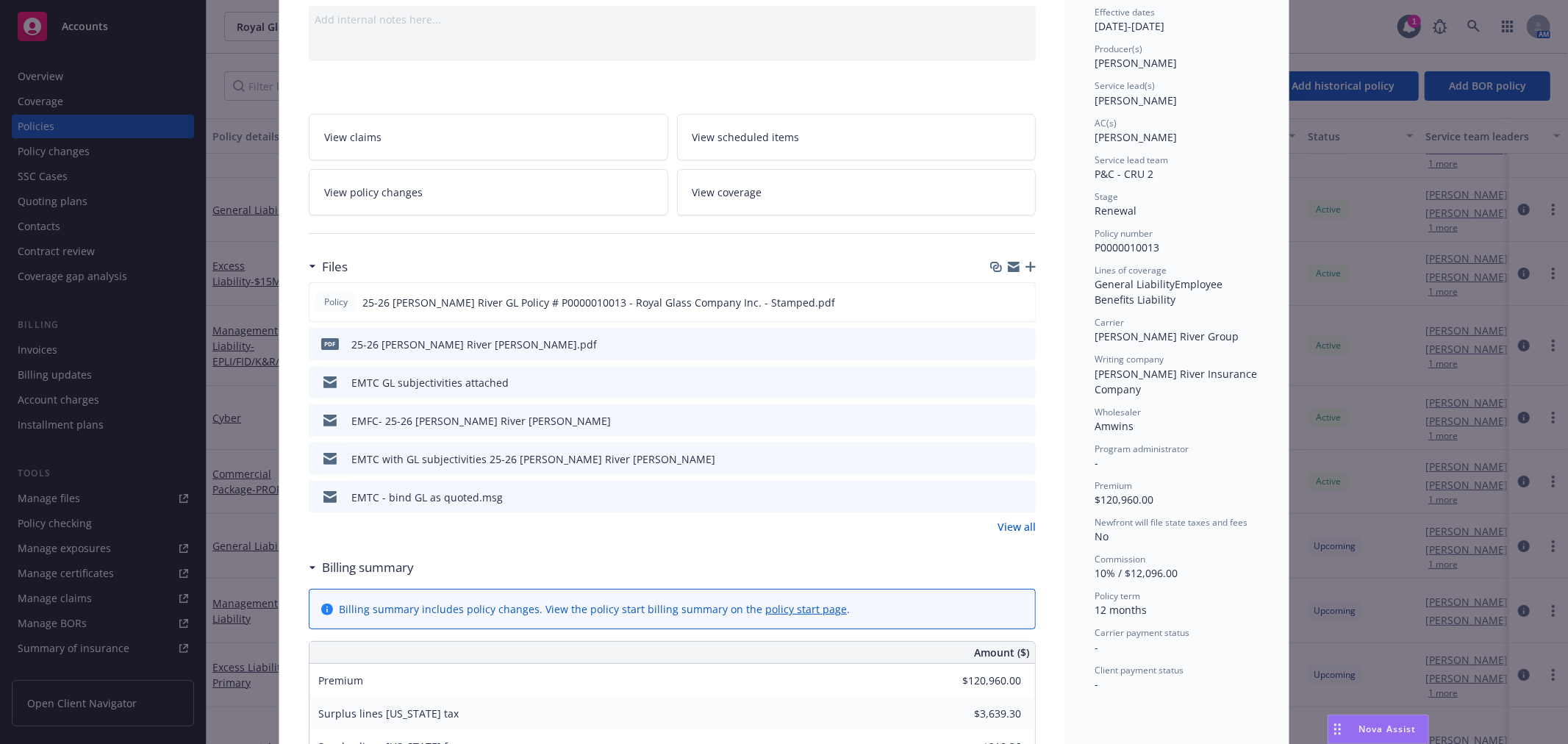
scroll to position [147, 0]
click at [581, 191] on link "View policy changes" at bounding box center [489, 196] width 359 height 46
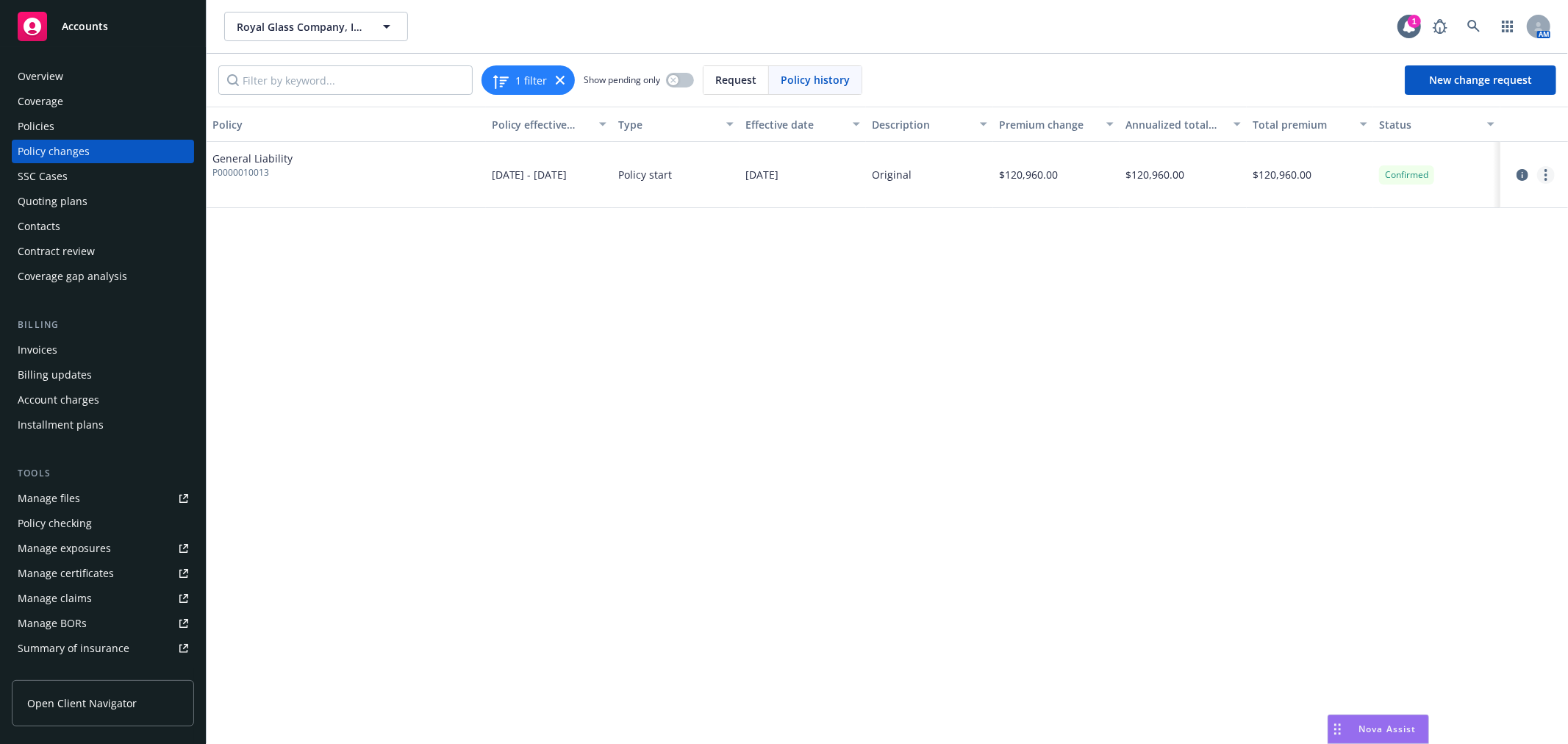
click at [1547, 173] on icon "more" at bounding box center [1546, 175] width 3 height 12
click at [1457, 287] on link "Edit billing info" at bounding box center [1428, 293] width 252 height 30
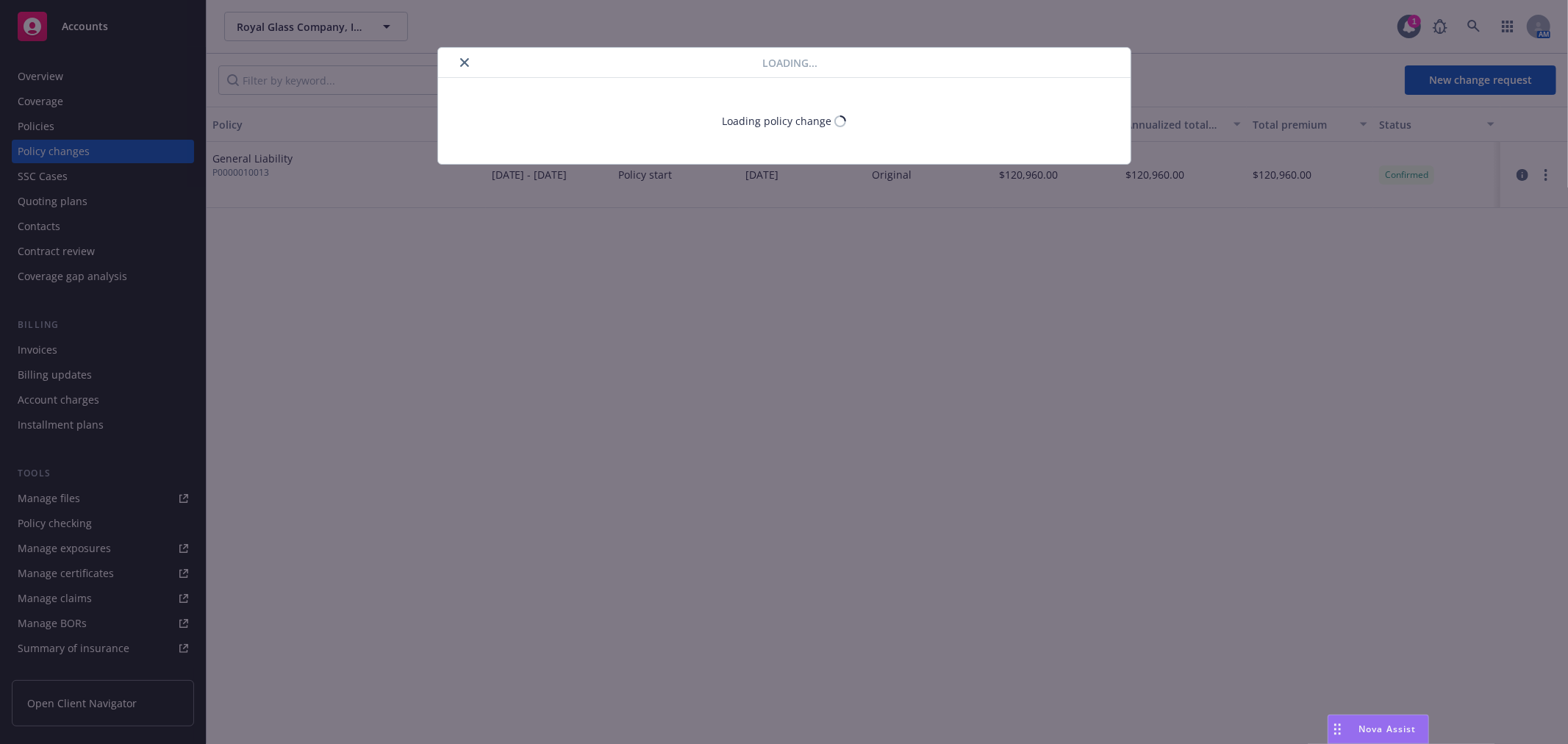
select select "CA"
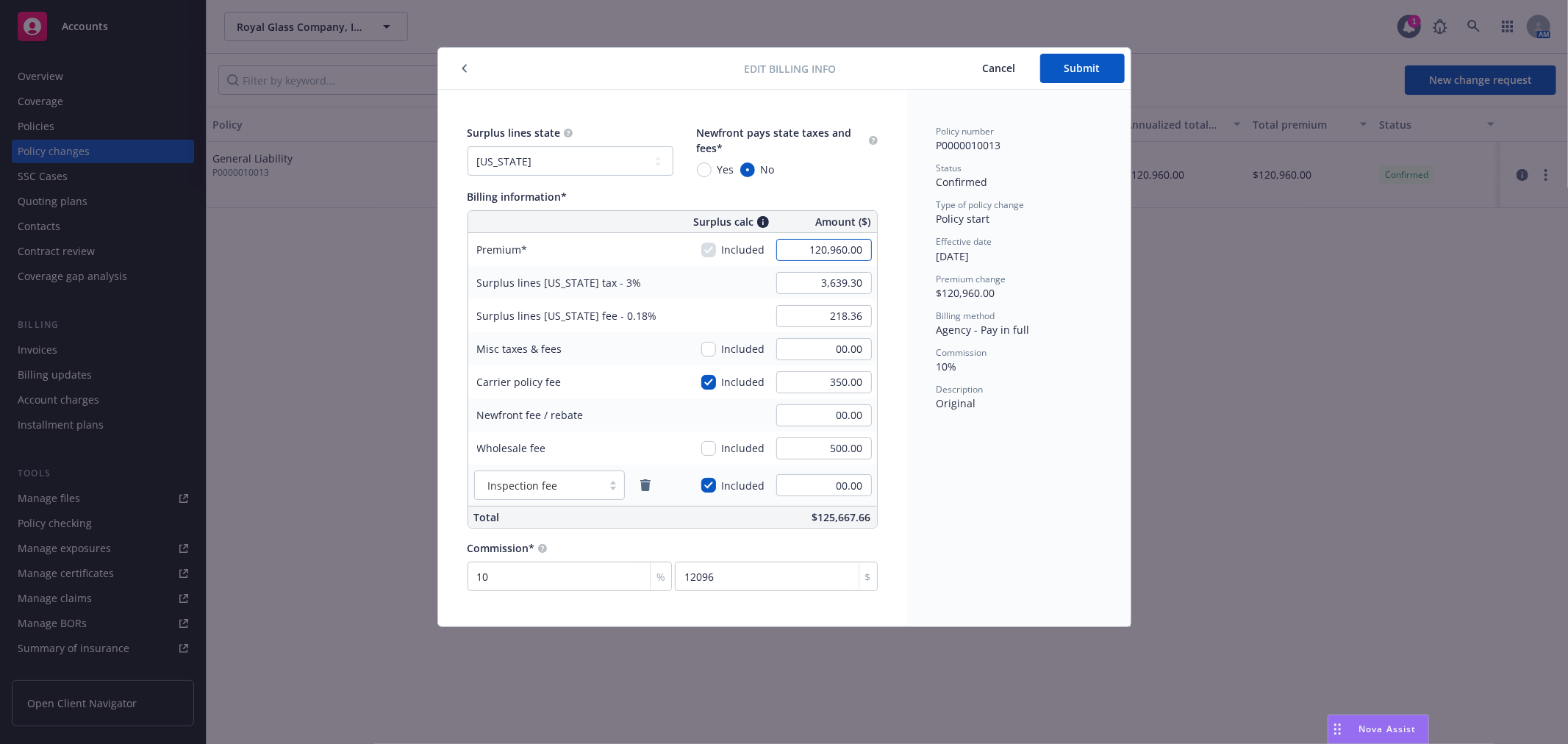
click at [843, 251] on input "120,960.00" at bounding box center [823, 249] width 95 height 22
type input "113,960.00"
type input "3,429.30"
type input "205.76"
type input "11396"
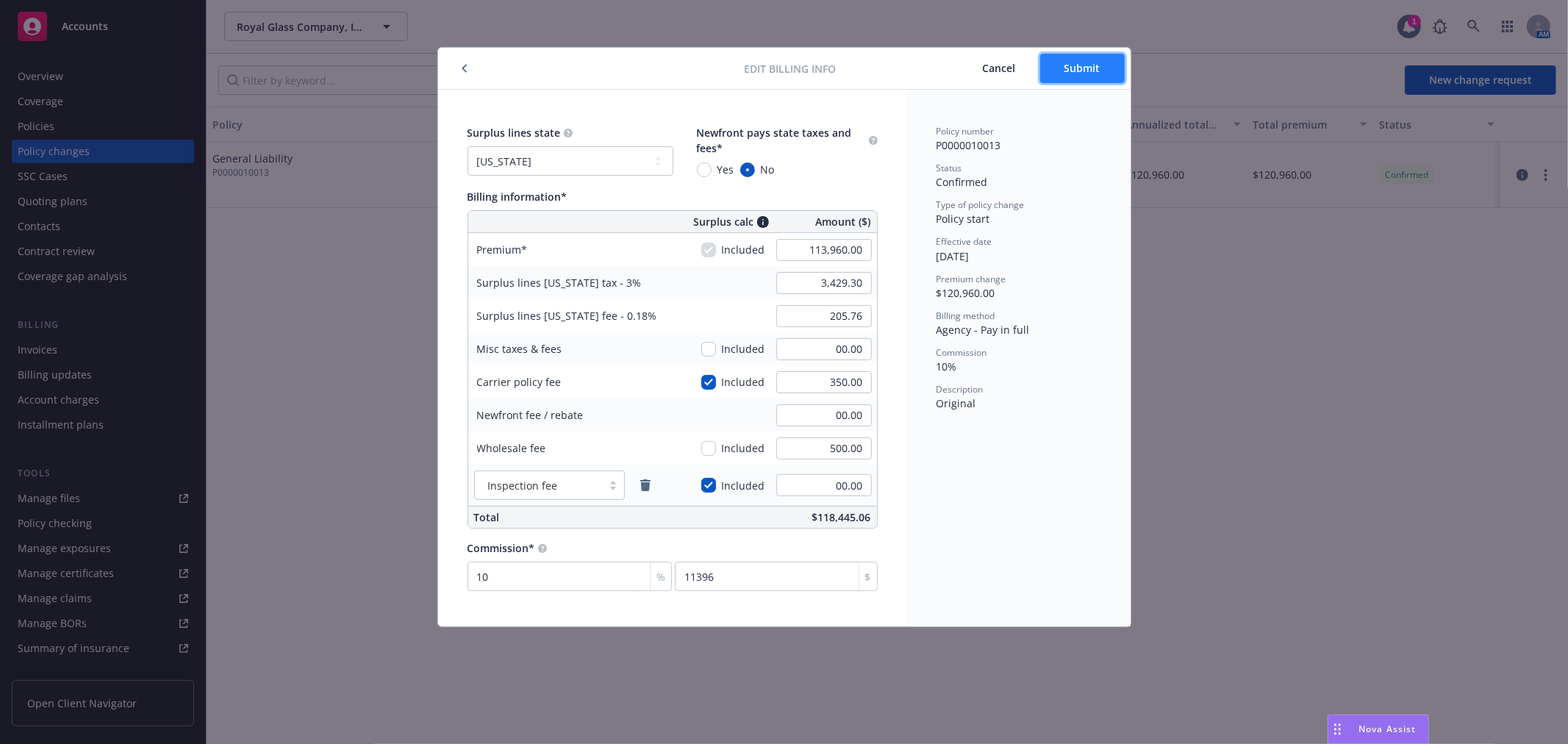
click at [1082, 69] on span "Submit" at bounding box center [1082, 68] width 36 height 14
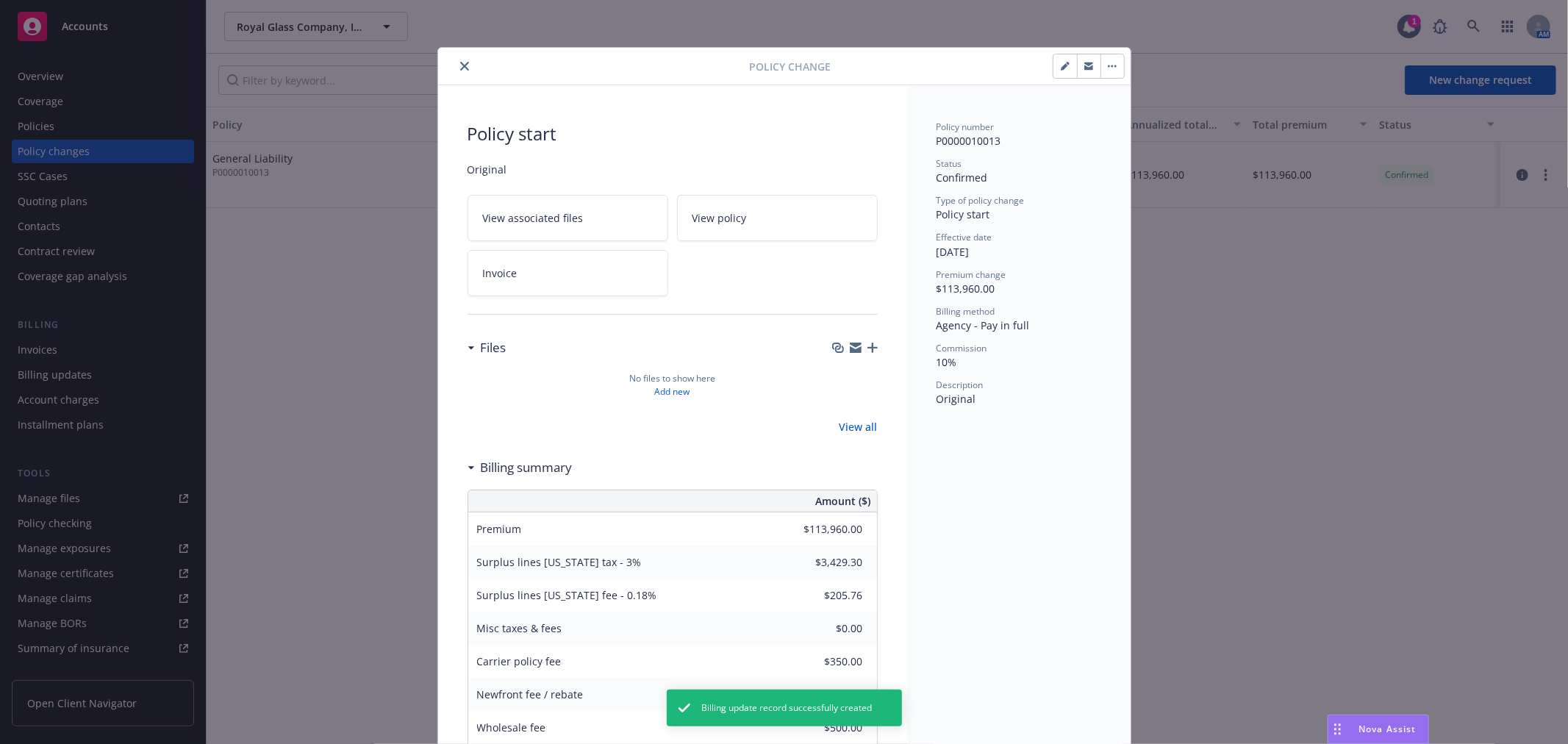
drag, startPoint x: 456, startPoint y: 66, endPoint x: 487, endPoint y: 121, distance: 63.1
click at [461, 66] on icon "close" at bounding box center [465, 66] width 9 height 9
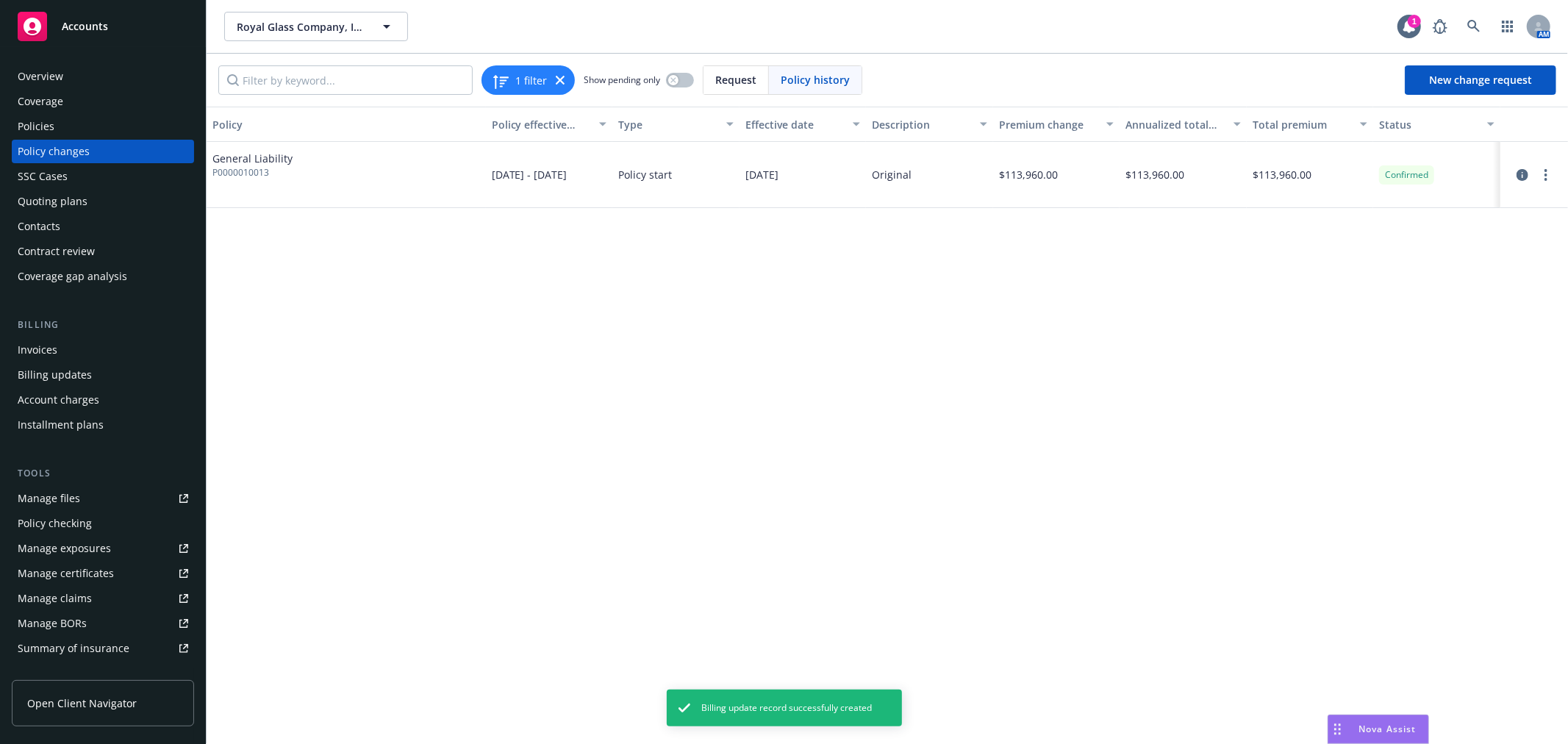
click at [107, 128] on div "Policies" at bounding box center [103, 126] width 171 height 23
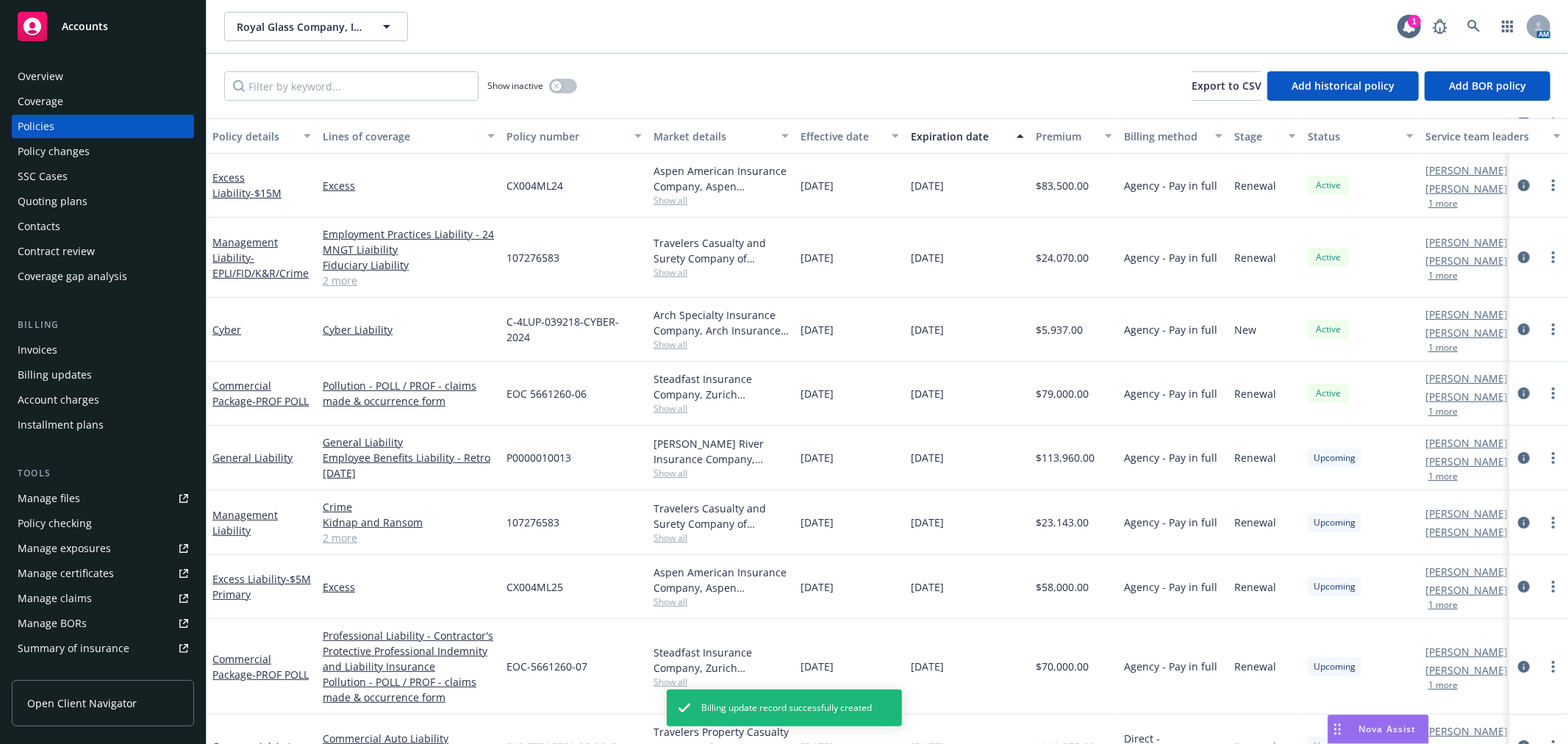
scroll to position [245, 0]
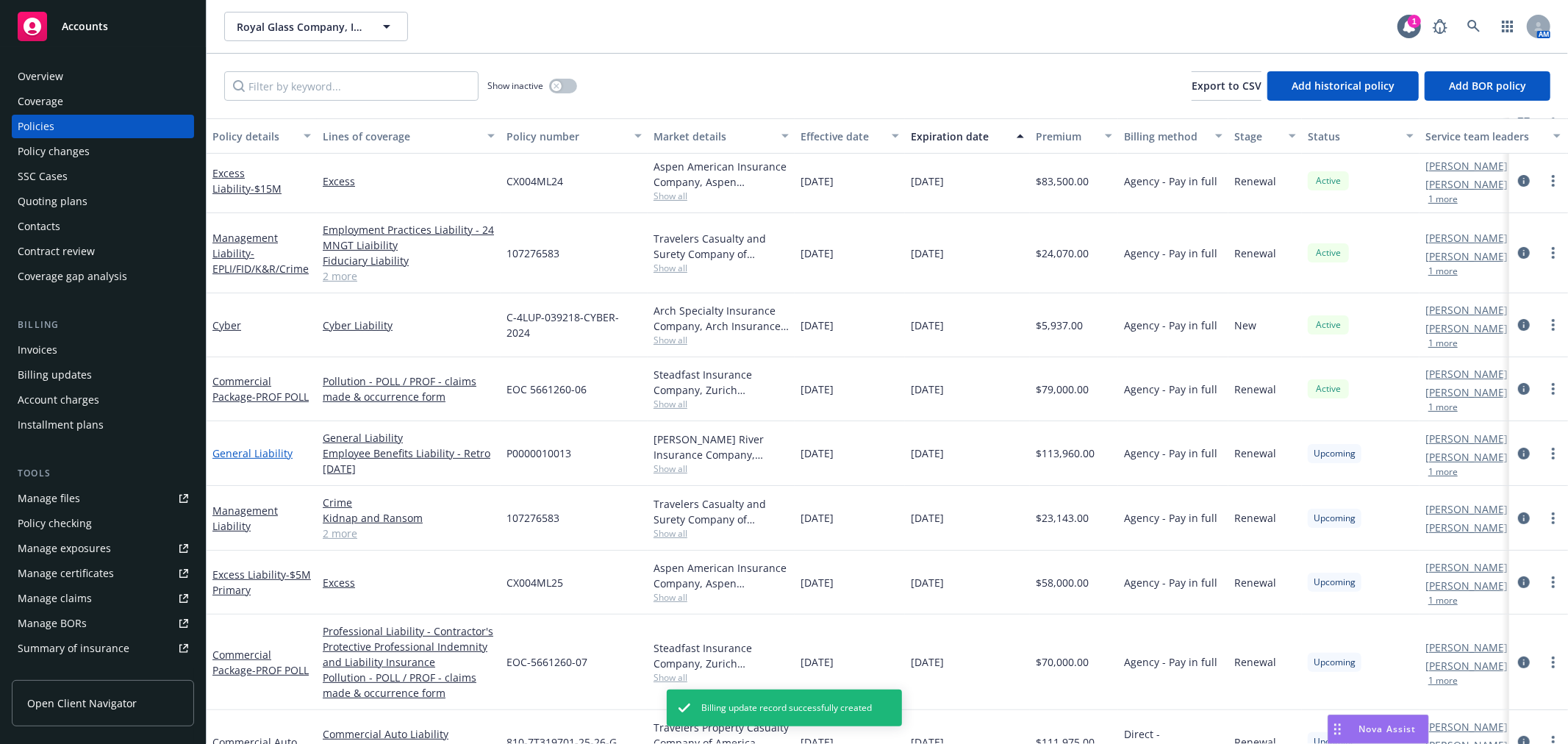
click at [239, 460] on link "General Liability" at bounding box center [253, 453] width 80 height 14
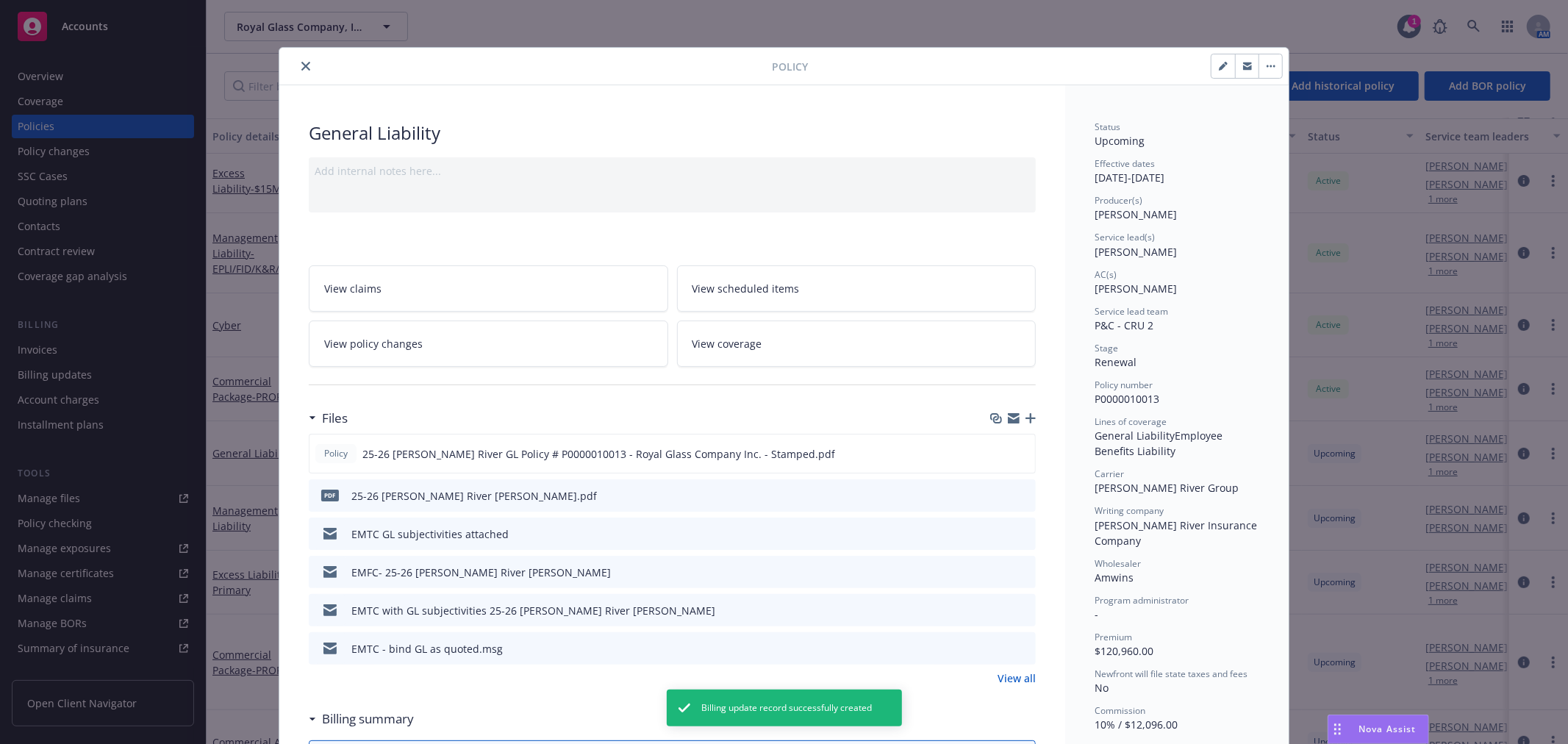
scroll to position [44, 0]
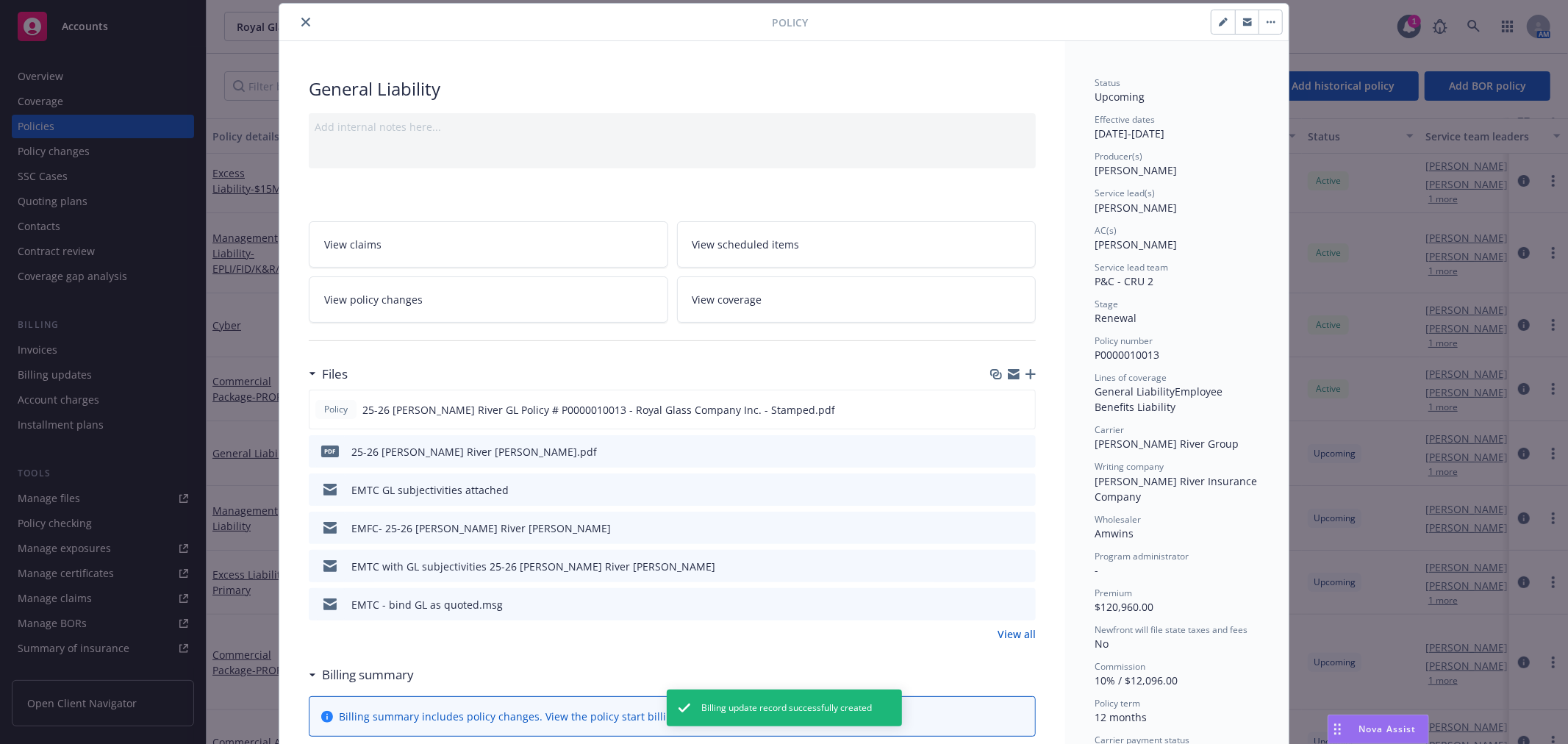
type input "$113,960.00"
type input "$3,429.30"
type input "$205.76"
click at [1011, 640] on link "View all" at bounding box center [1016, 634] width 38 height 16
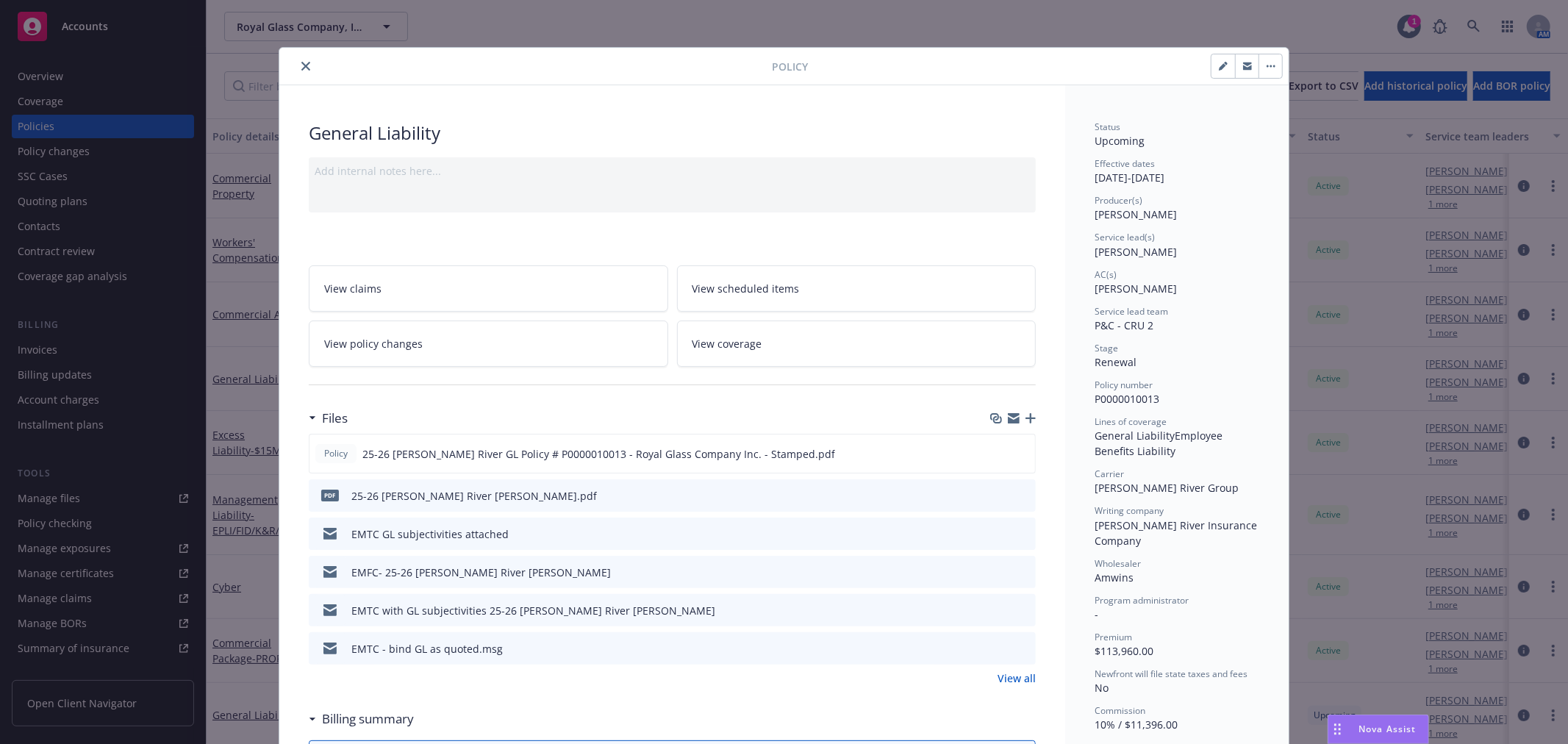
click at [1008, 418] on icon "button" at bounding box center [1014, 418] width 12 height 12
click at [1025, 421] on icon "button" at bounding box center [1030, 418] width 10 height 10
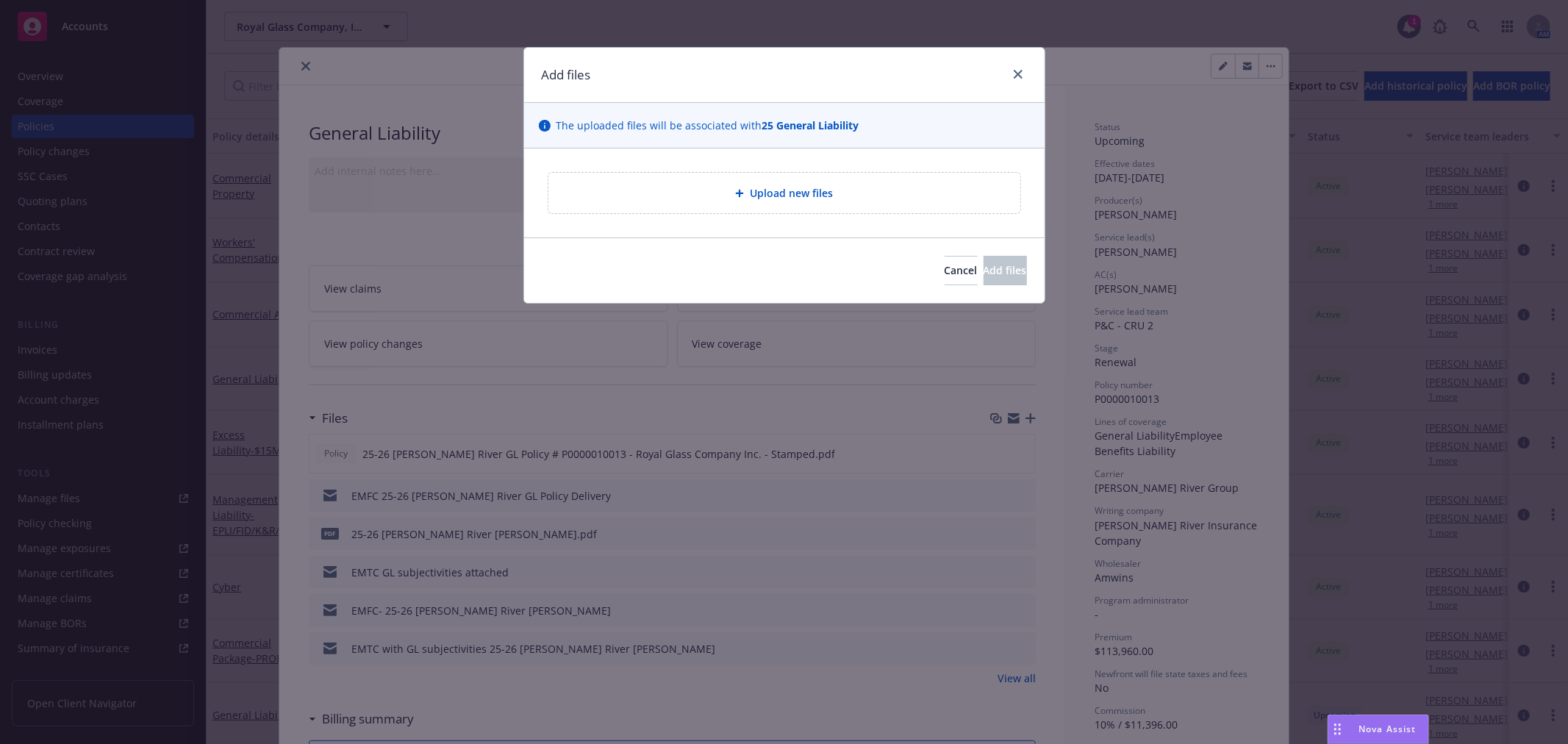
click at [729, 188] on div "Upload new files" at bounding box center [784, 193] width 448 height 17
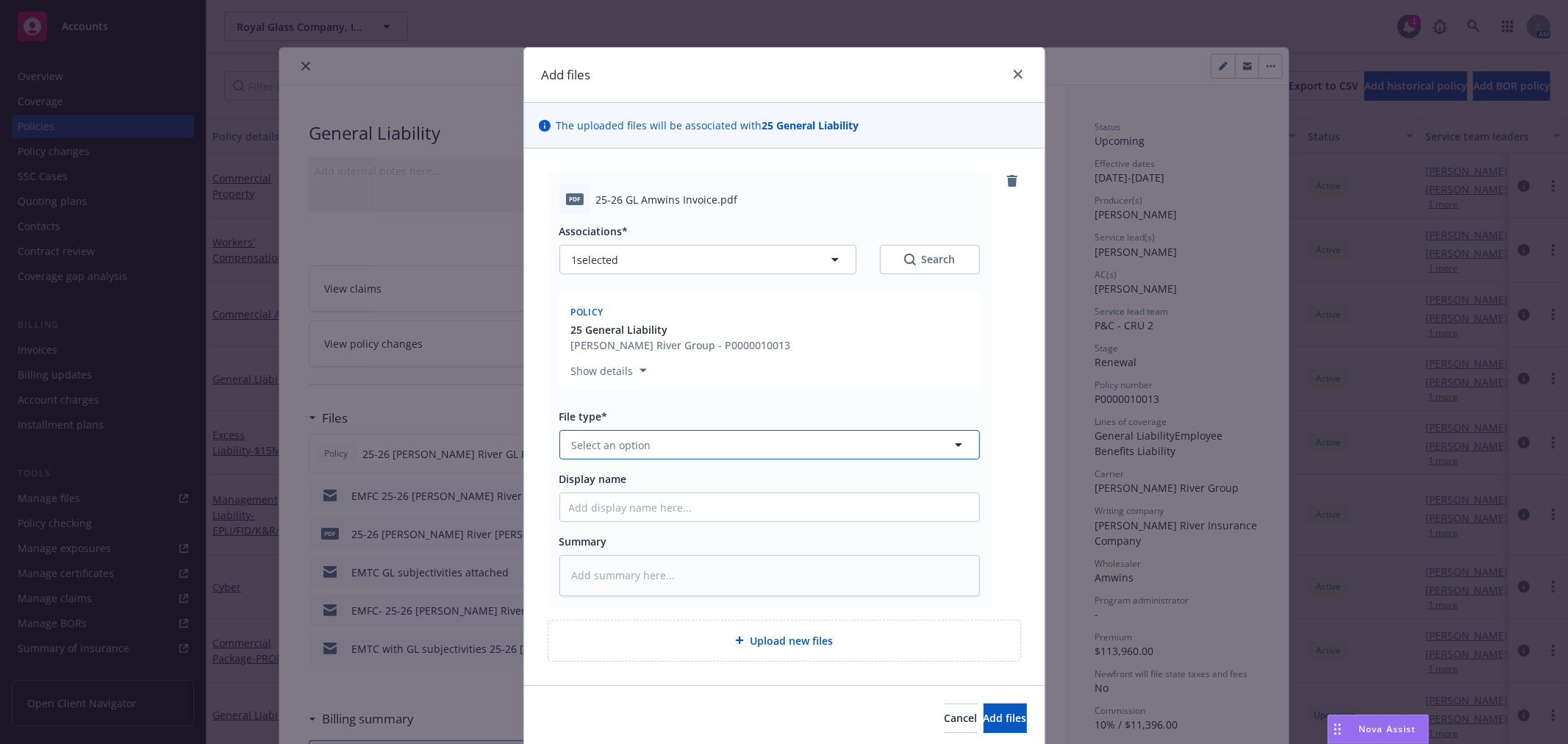
click at [719, 442] on button "Select an option" at bounding box center [770, 445] width 421 height 30
type input "inv"
click at [688, 531] on div "Invoice - Third Party" at bounding box center [770, 524] width 402 height 22
click at [984, 717] on span "Add files" at bounding box center [1006, 717] width 43 height 14
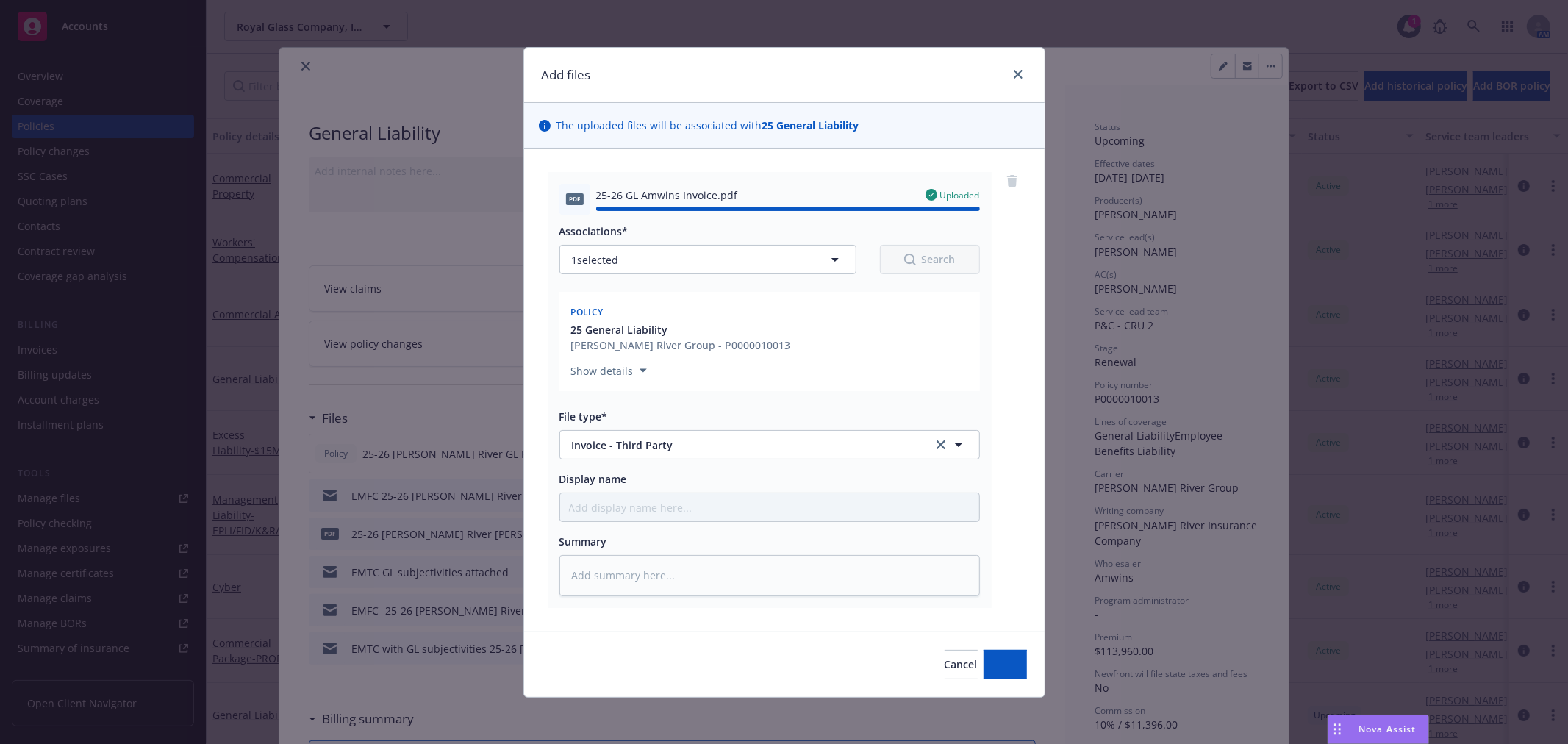
type textarea "x"
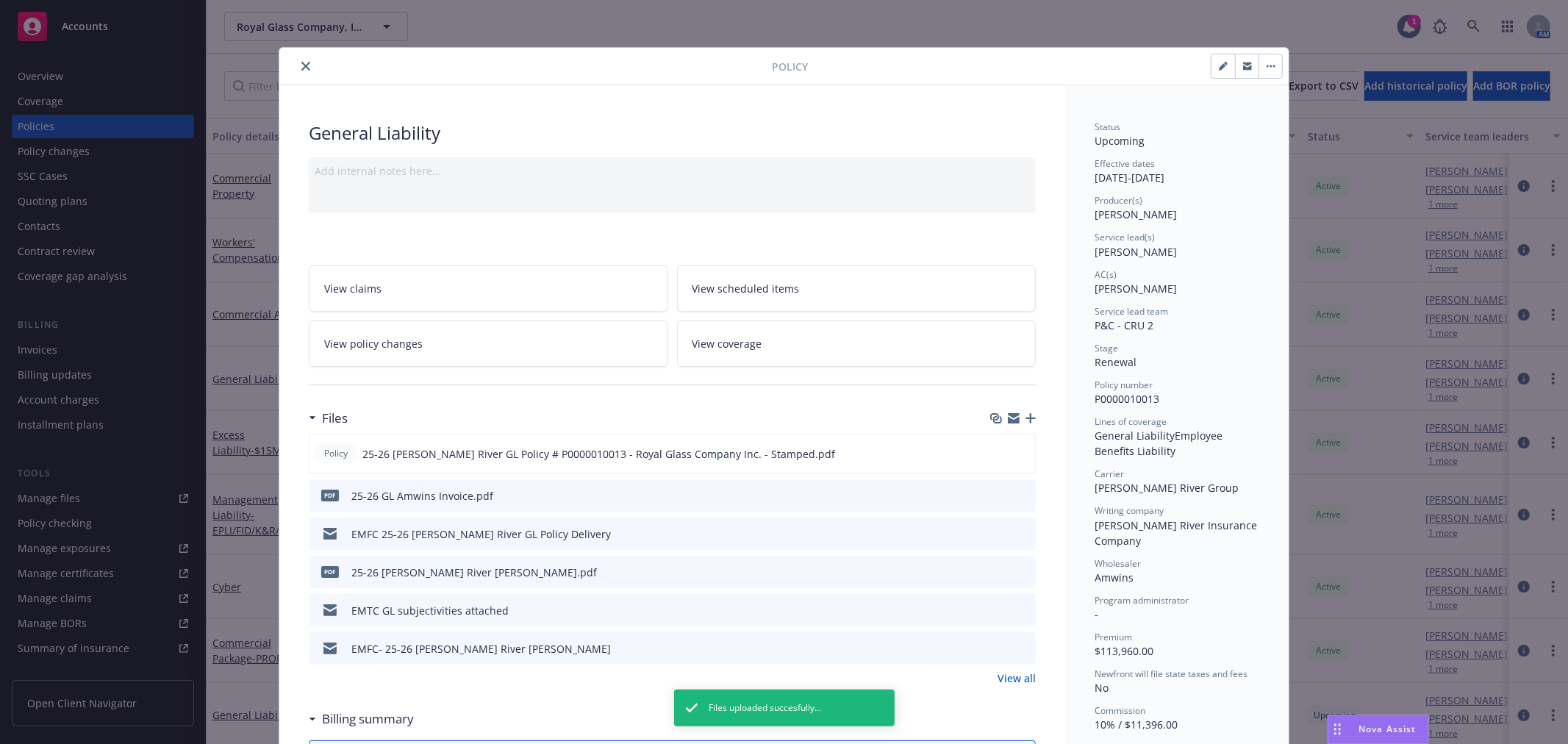
click at [297, 70] on button "close" at bounding box center [306, 65] width 17 height 17
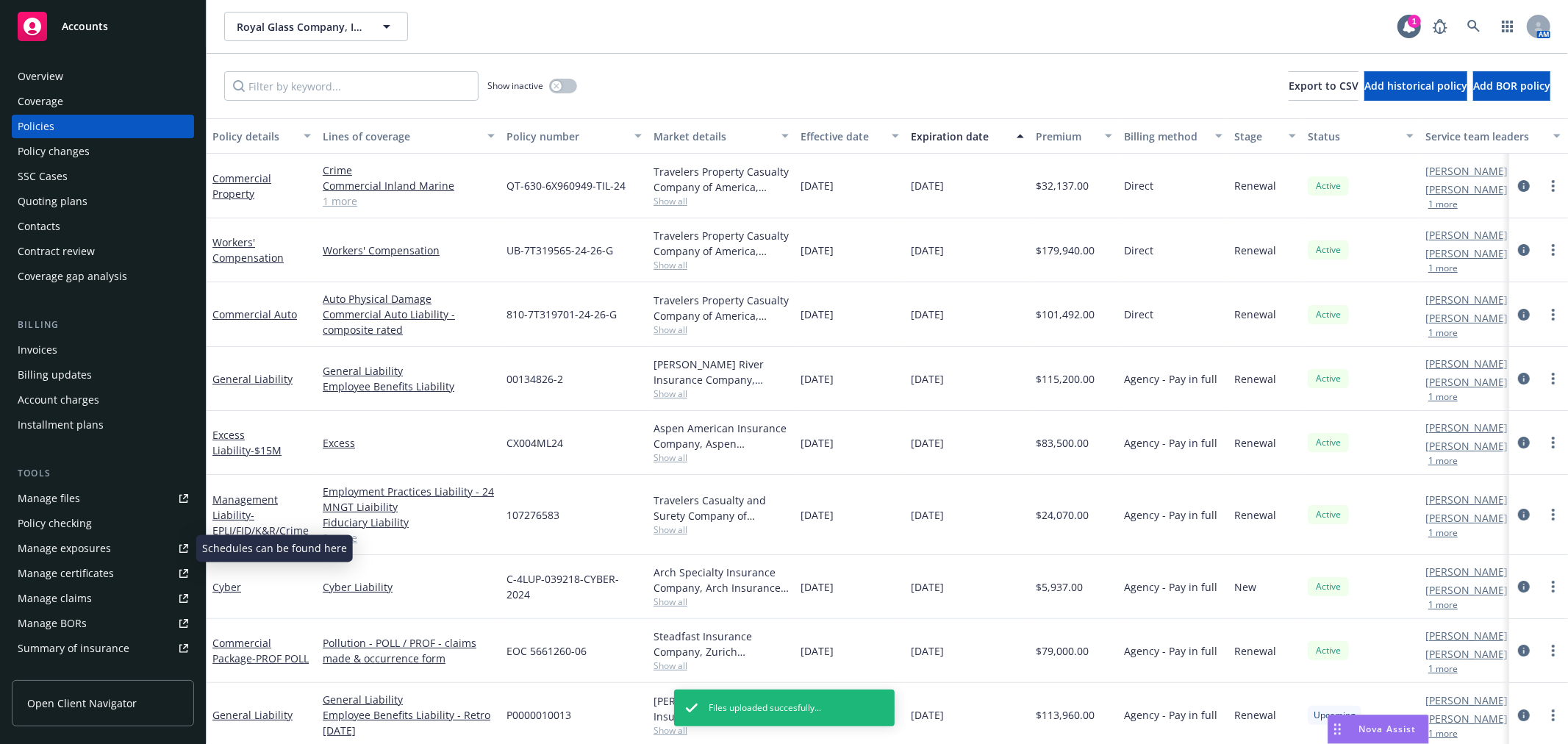
click at [128, 526] on div "Policy checking" at bounding box center [103, 524] width 171 height 23
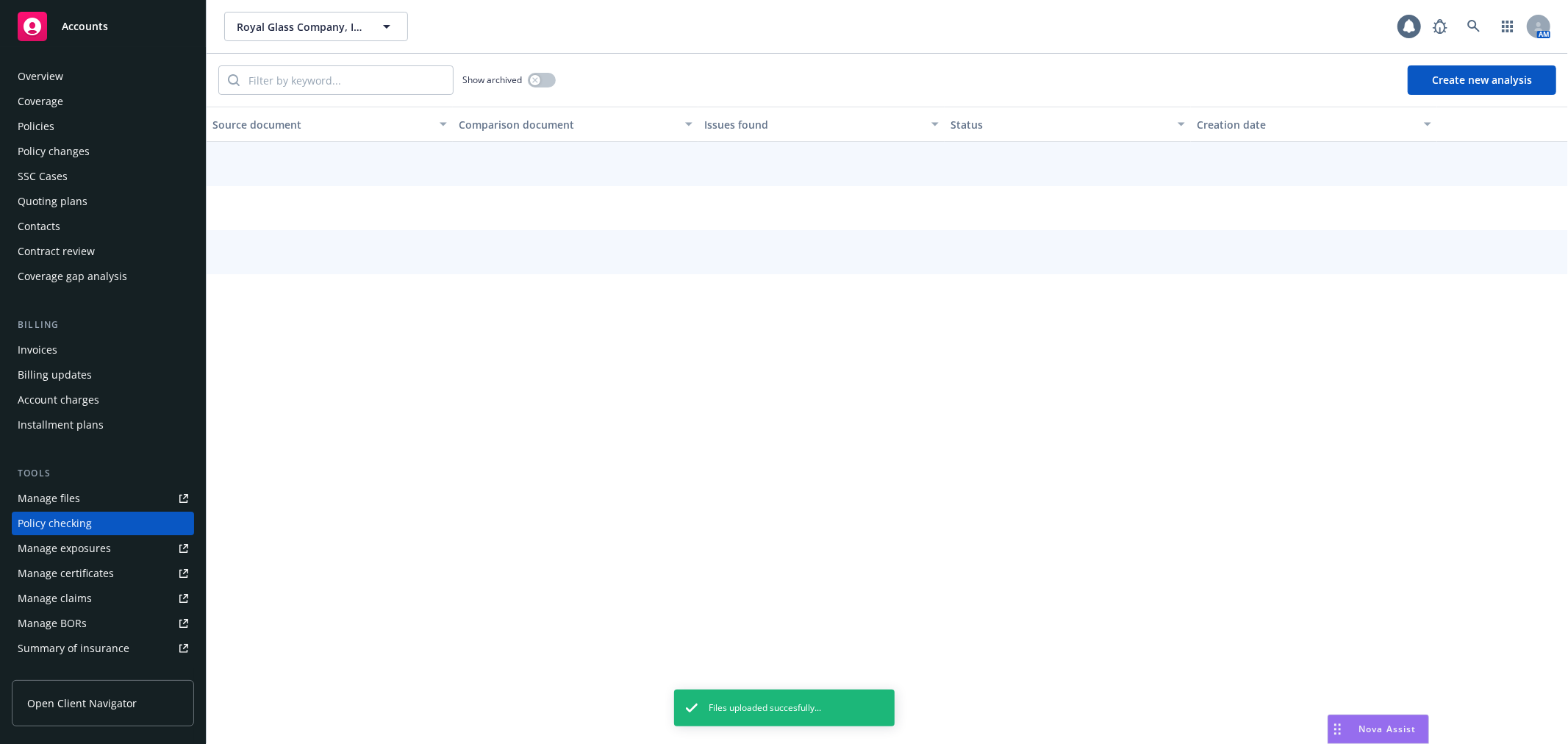
scroll to position [128, 0]
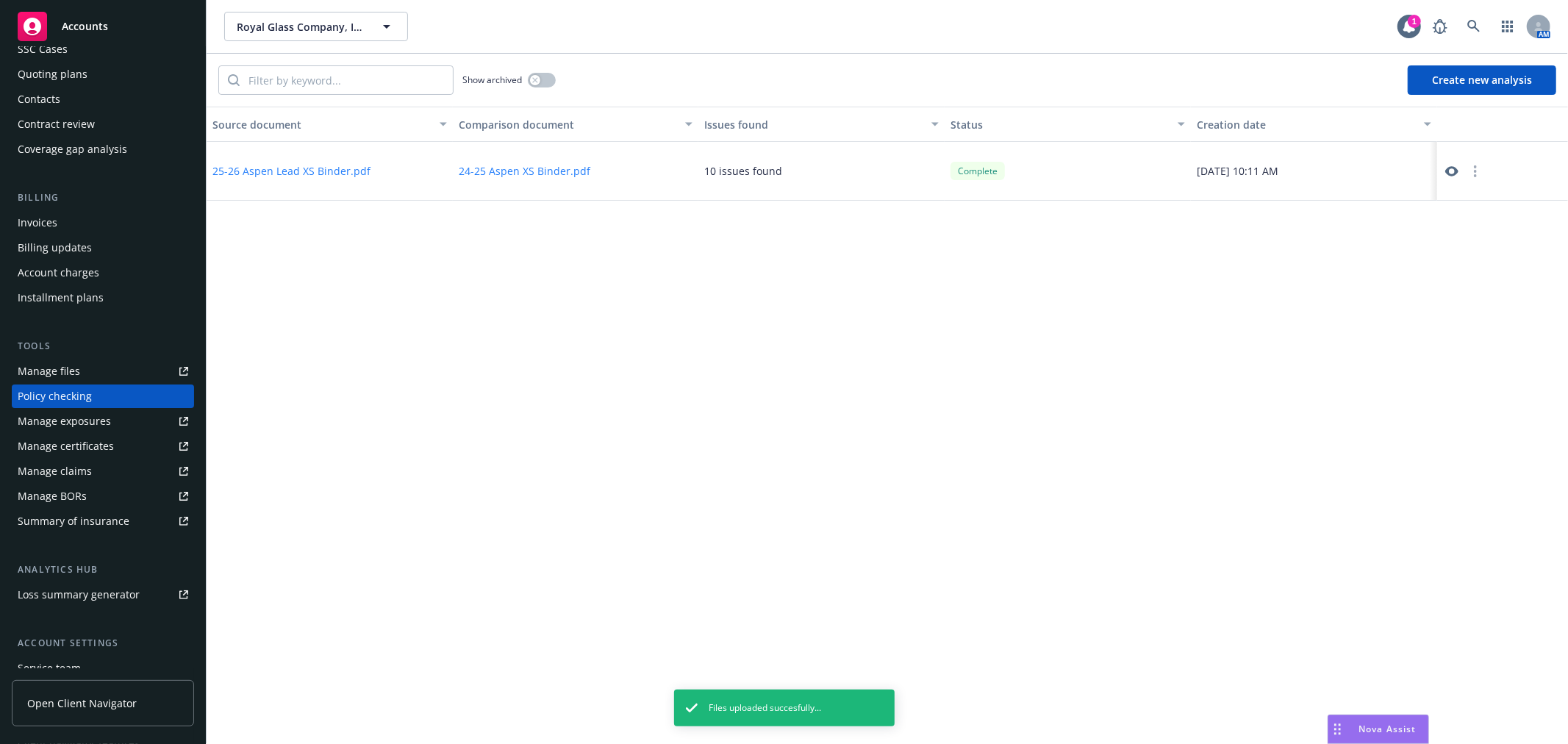
click at [1478, 176] on button "button" at bounding box center [1475, 171] width 17 height 17
click at [1479, 211] on link "Archive" at bounding box center [1476, 201] width 84 height 30
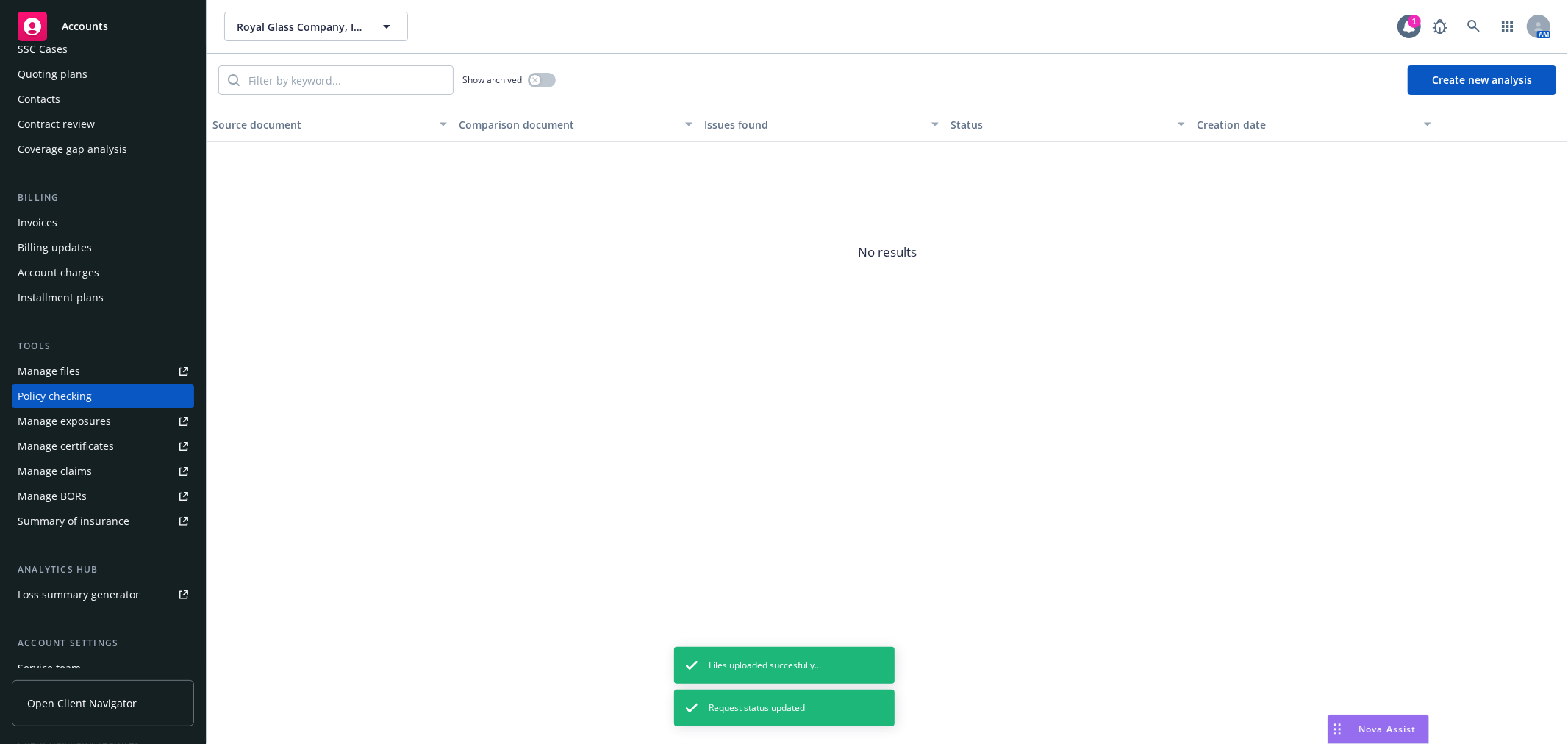
click at [1498, 79] on button "Create new analysis" at bounding box center [1482, 80] width 148 height 30
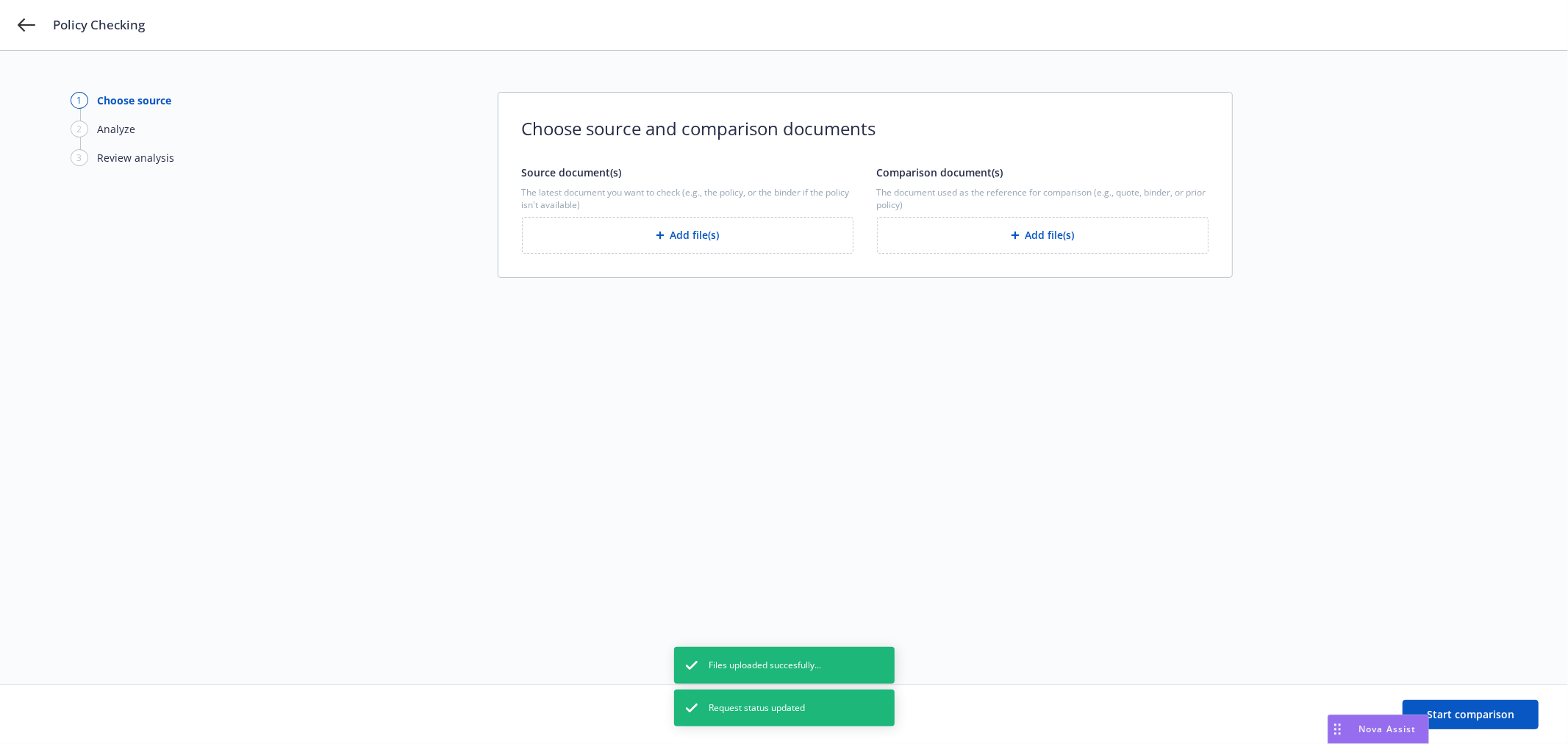
click at [742, 236] on button "Add file(s)" at bounding box center [688, 235] width 331 height 36
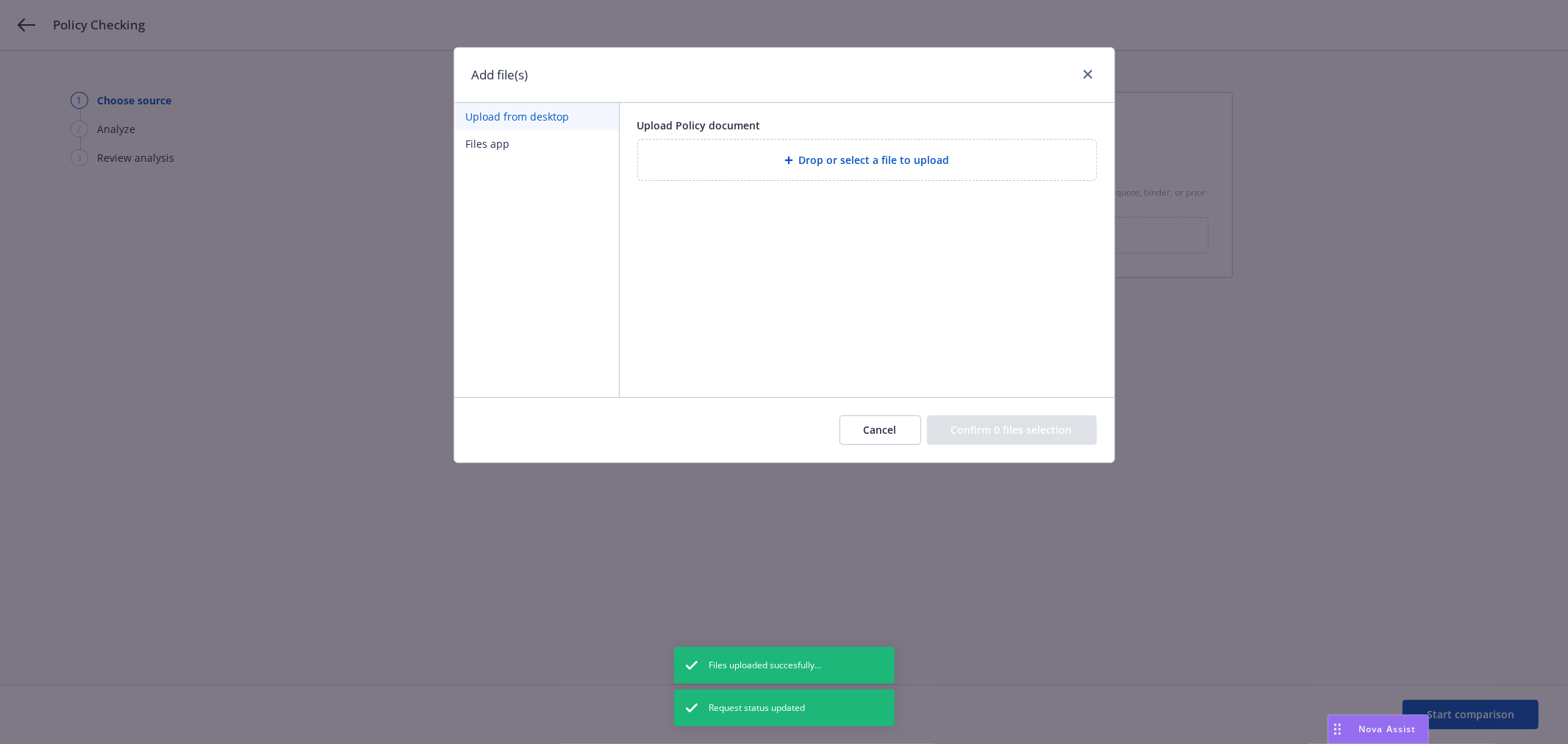
click at [502, 141] on button "Files app" at bounding box center [537, 143] width 165 height 27
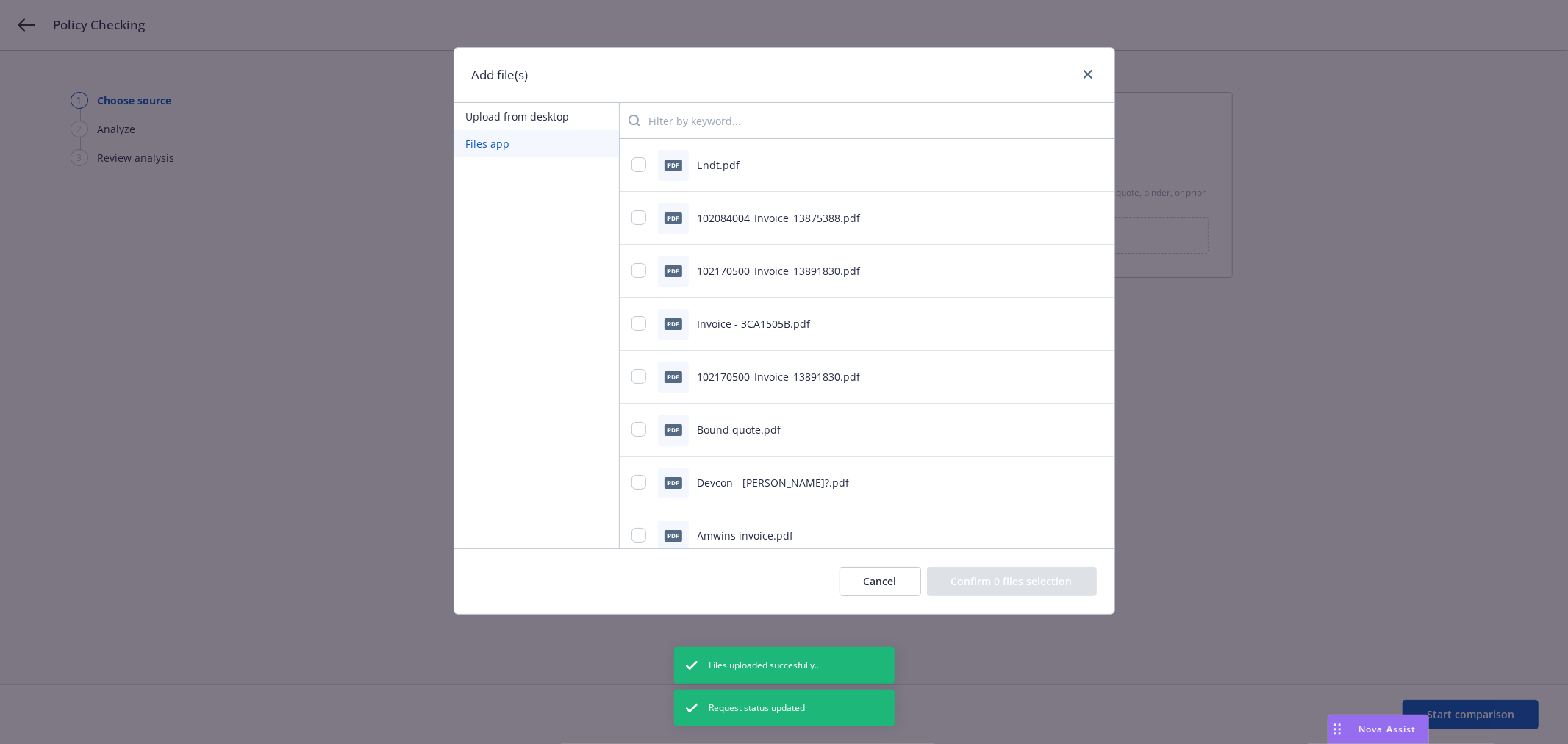
click at [681, 122] on input "search" at bounding box center [871, 121] width 462 height 30
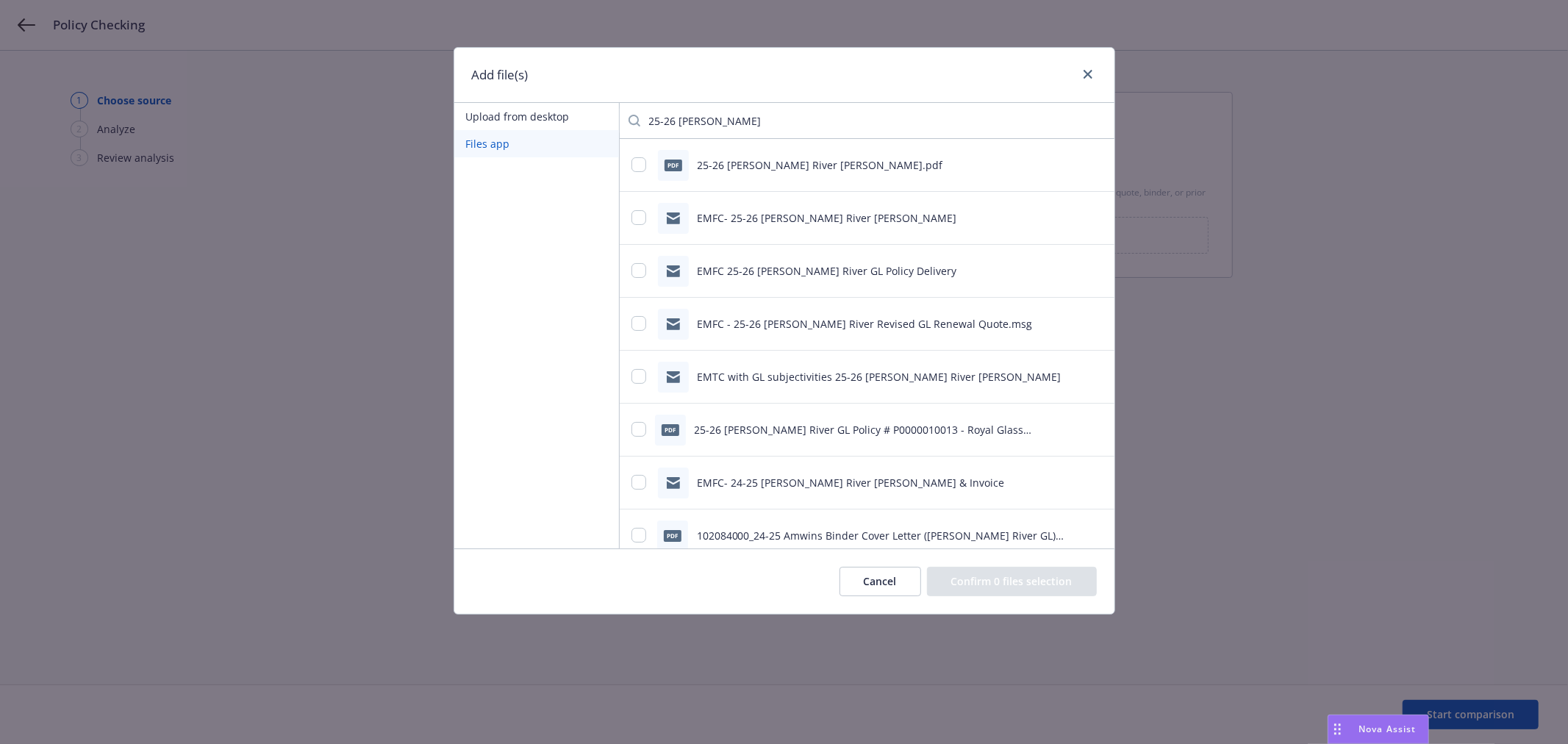
type input "25-26 james r"
click at [639, 435] on input "checkbox" at bounding box center [639, 429] width 15 height 15
checkbox input "true"
click at [1060, 584] on button "Confirm 1 file selection" at bounding box center [1014, 582] width 165 height 30
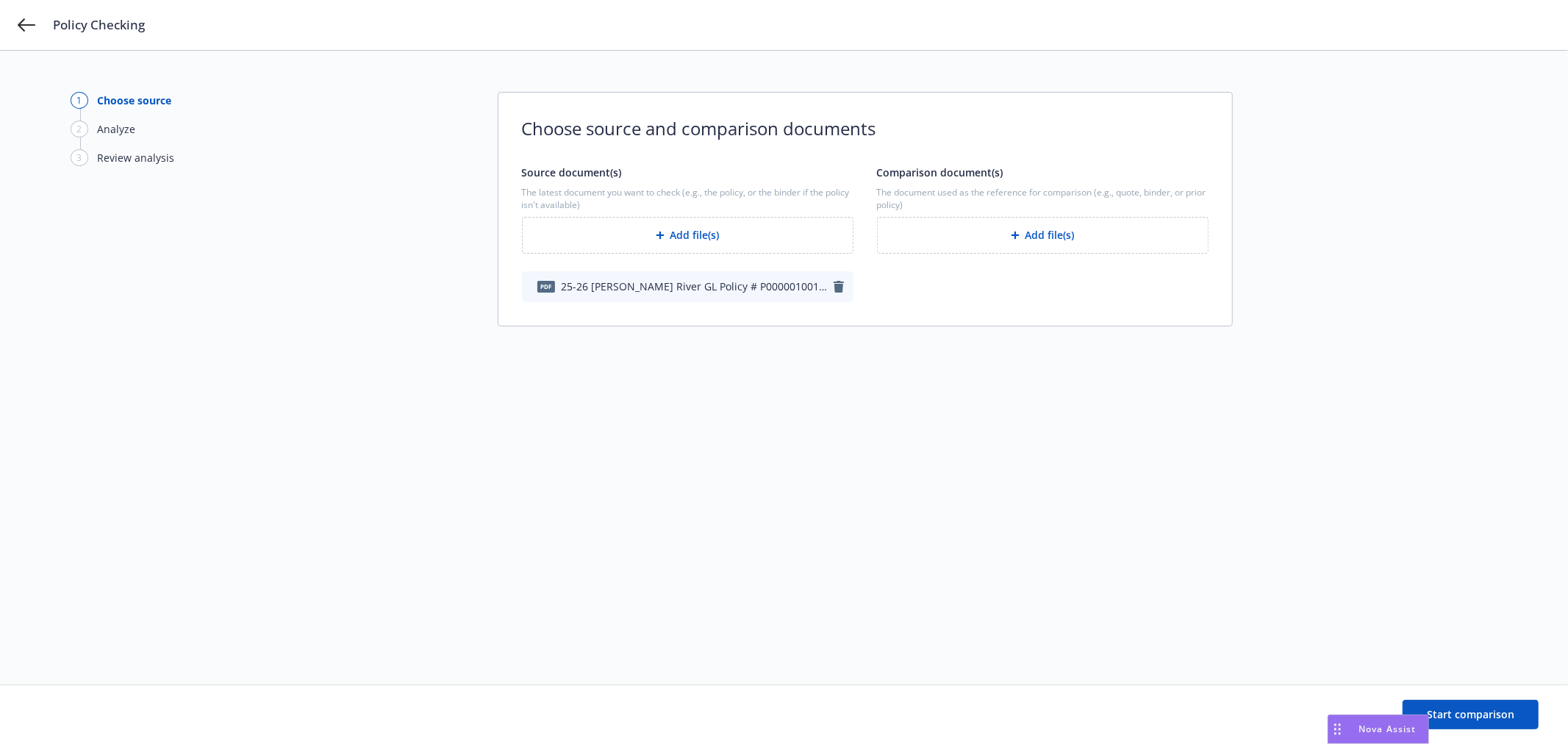
click at [1099, 220] on button "Add file(s)" at bounding box center [1043, 235] width 331 height 36
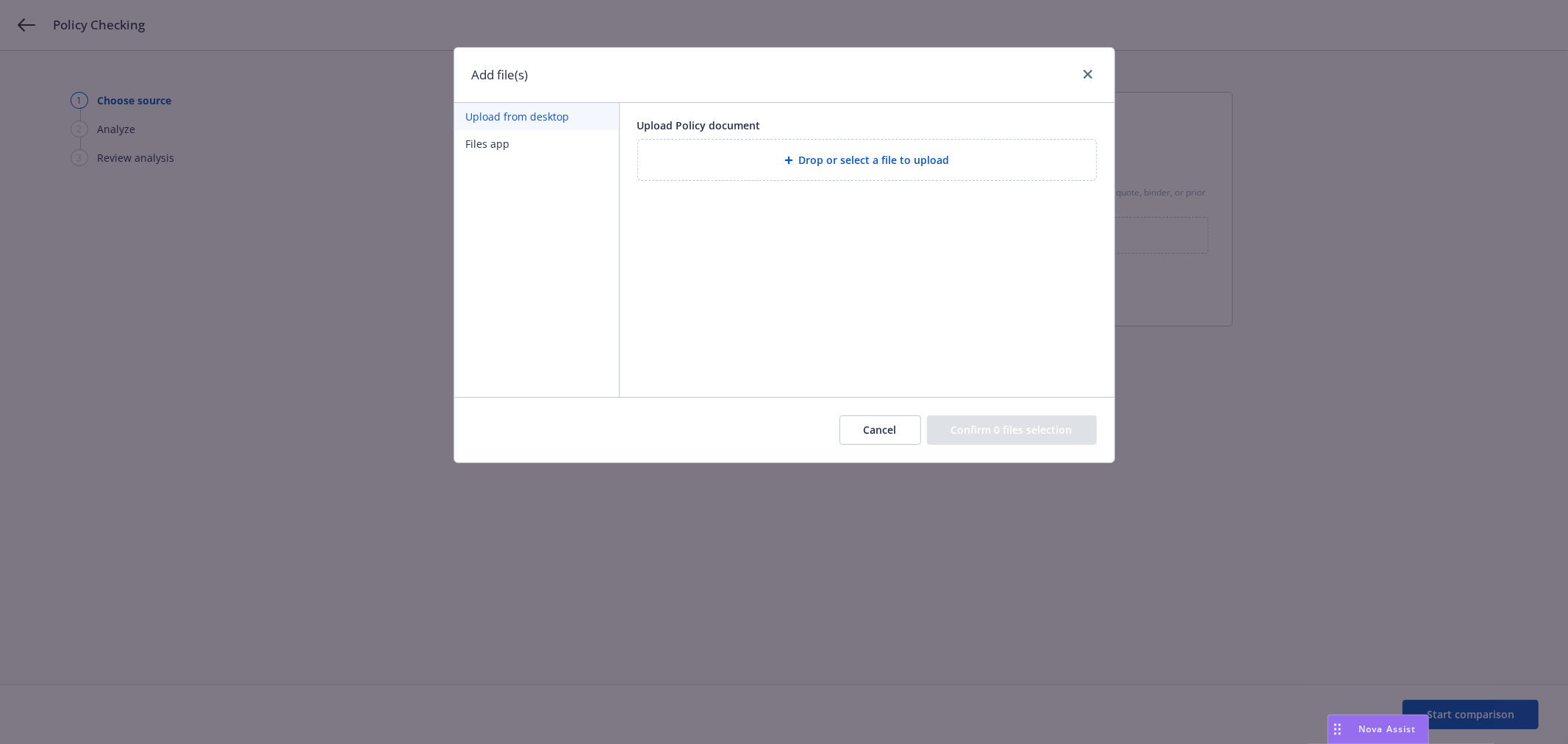
click at [533, 147] on button "Files app" at bounding box center [537, 143] width 165 height 27
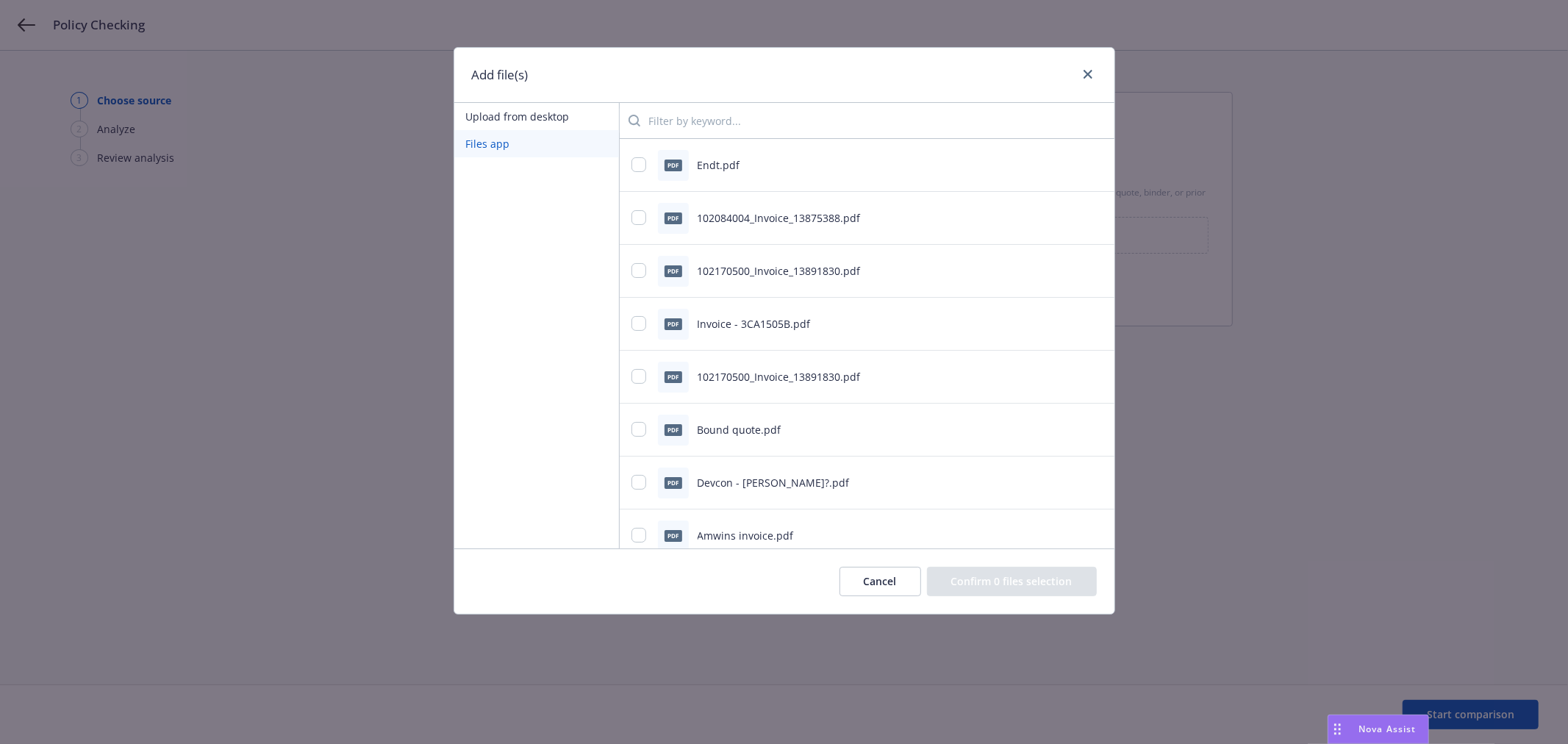
click at [734, 128] on input "search" at bounding box center [871, 121] width 462 height 30
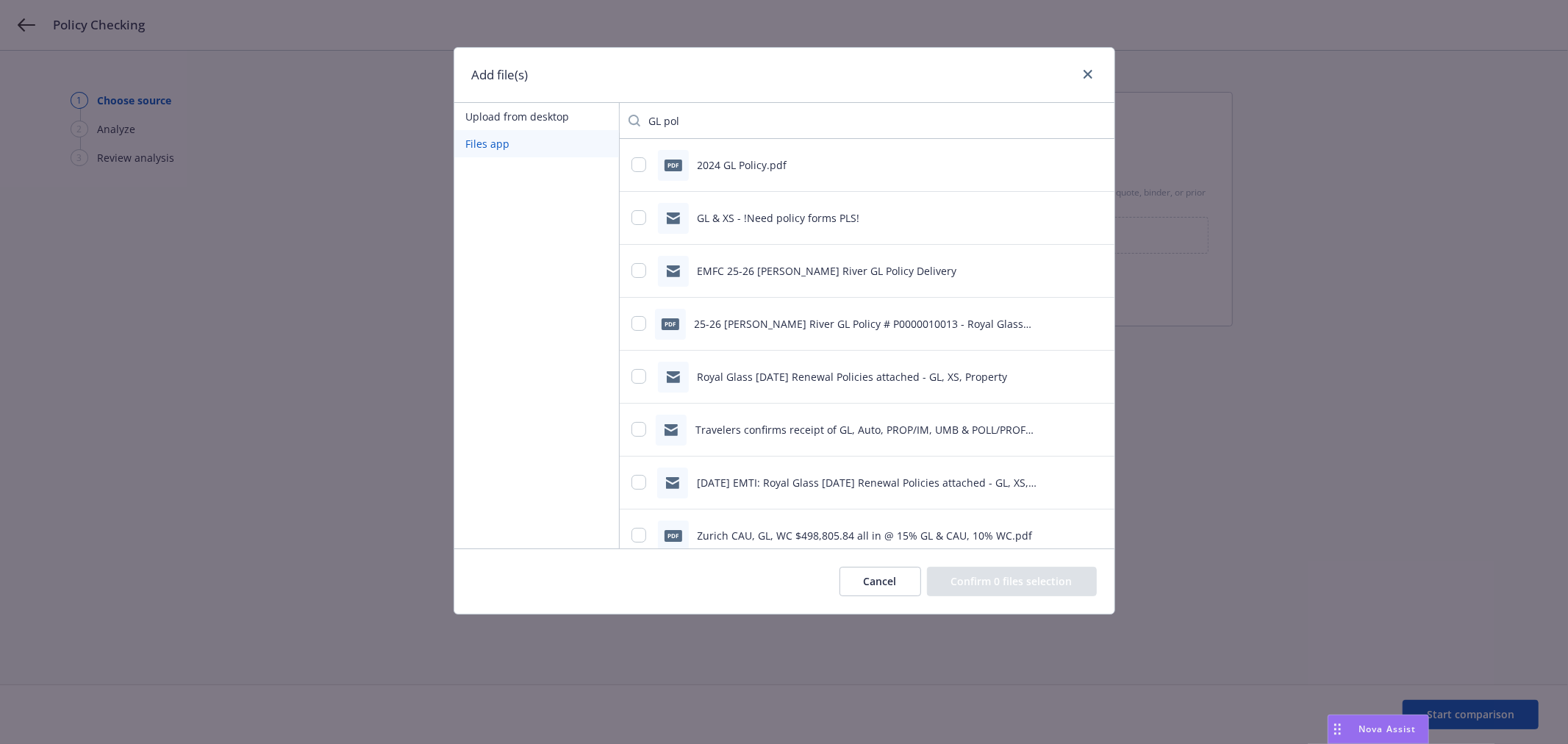
type input "GL pol"
click at [640, 164] on input "checkbox" at bounding box center [639, 165] width 15 height 15
checkbox input "true"
click at [1056, 584] on button "Confirm 1 file selection" at bounding box center [1014, 582] width 165 height 30
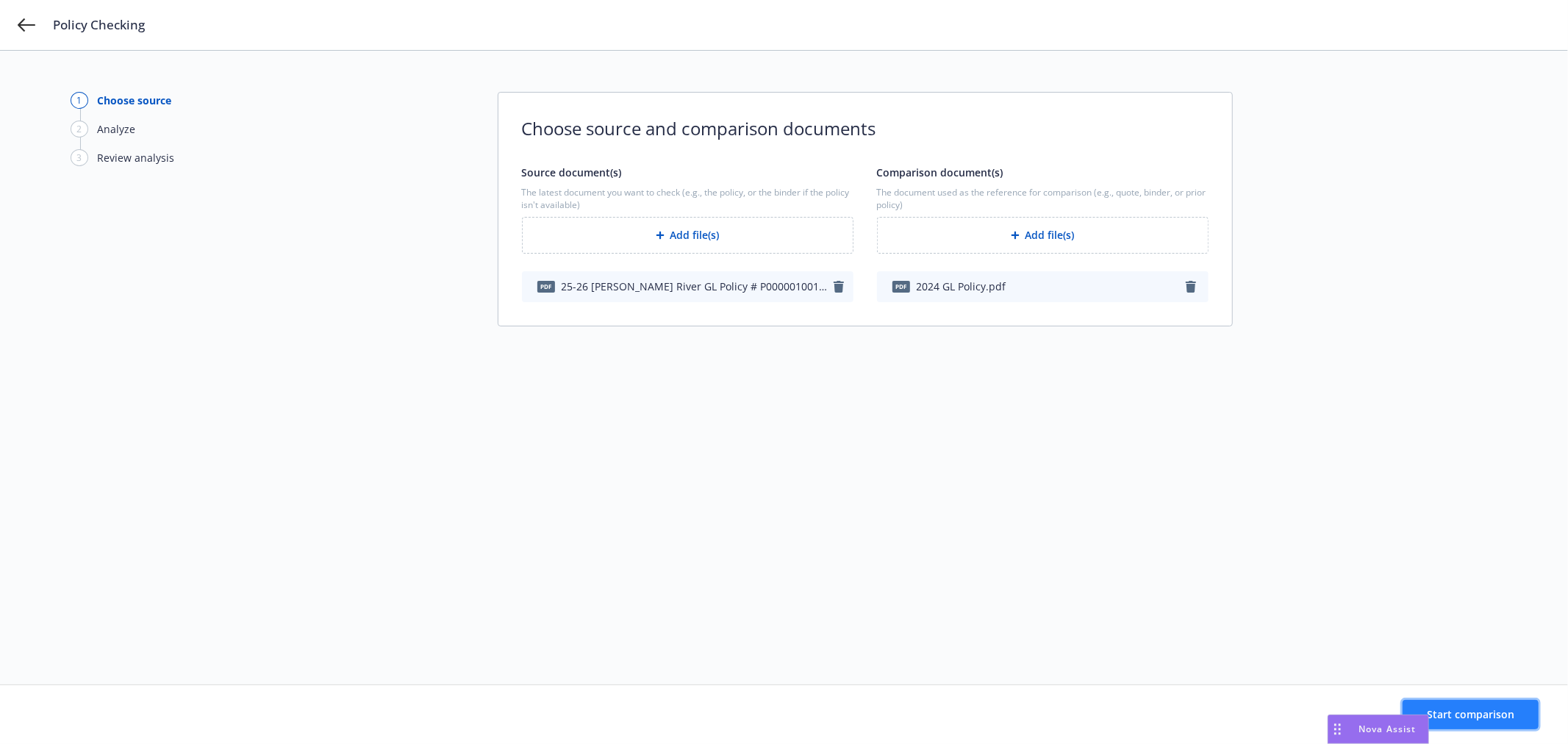
click at [1479, 714] on span "Start comparison" at bounding box center [1471, 714] width 88 height 14
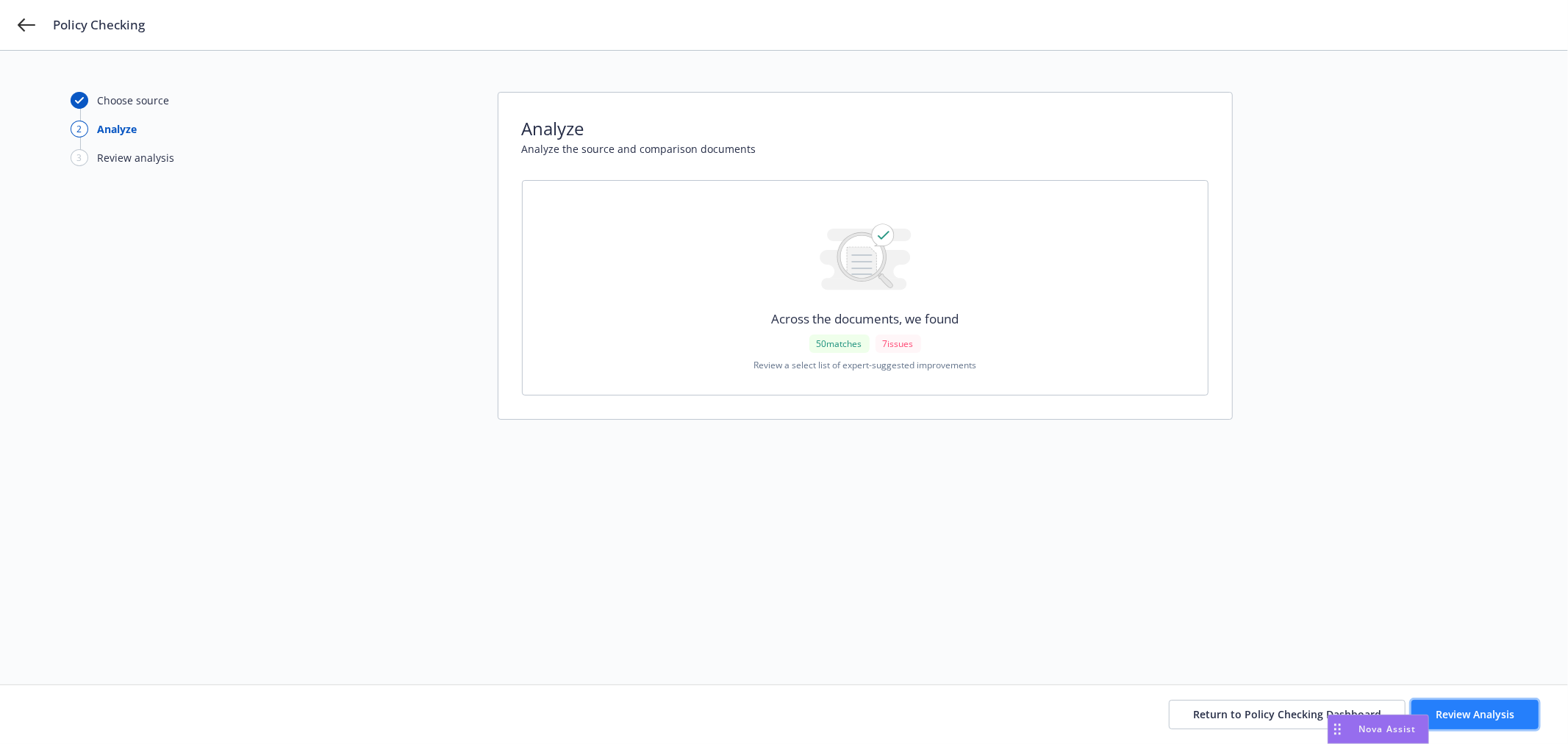
click at [1497, 713] on span "Review Analysis" at bounding box center [1474, 714] width 79 height 14
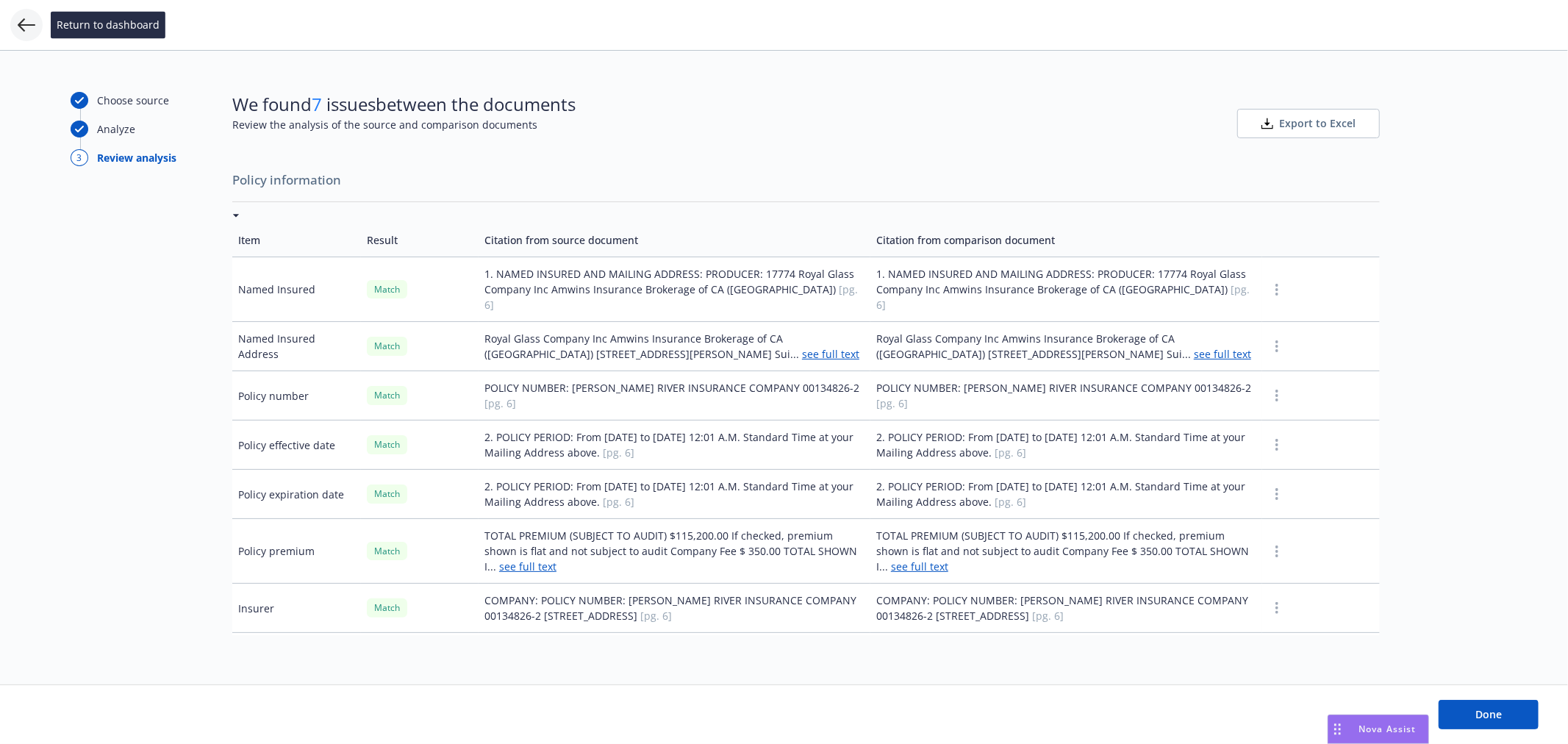
click at [30, 23] on icon at bounding box center [26, 25] width 17 height 17
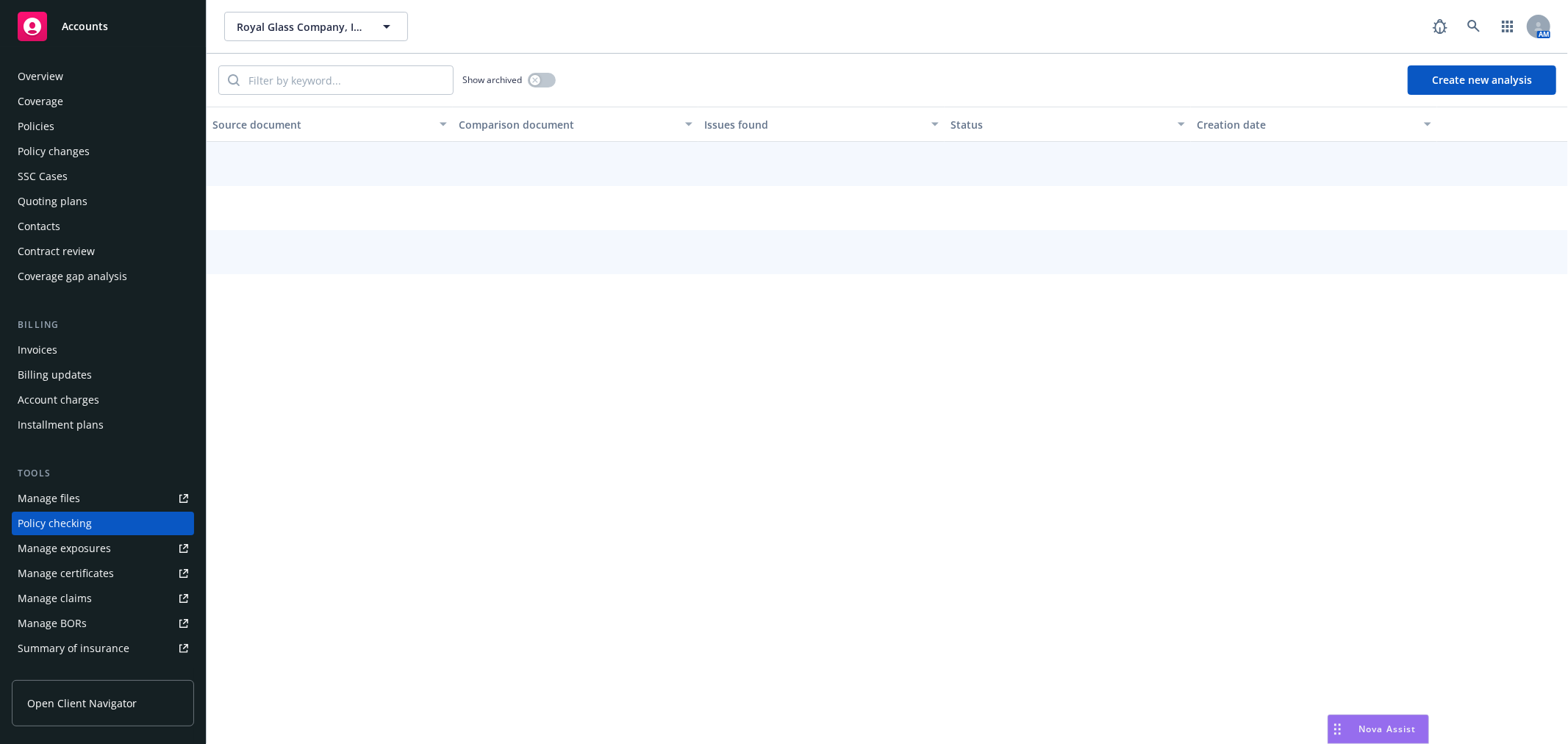
scroll to position [128, 0]
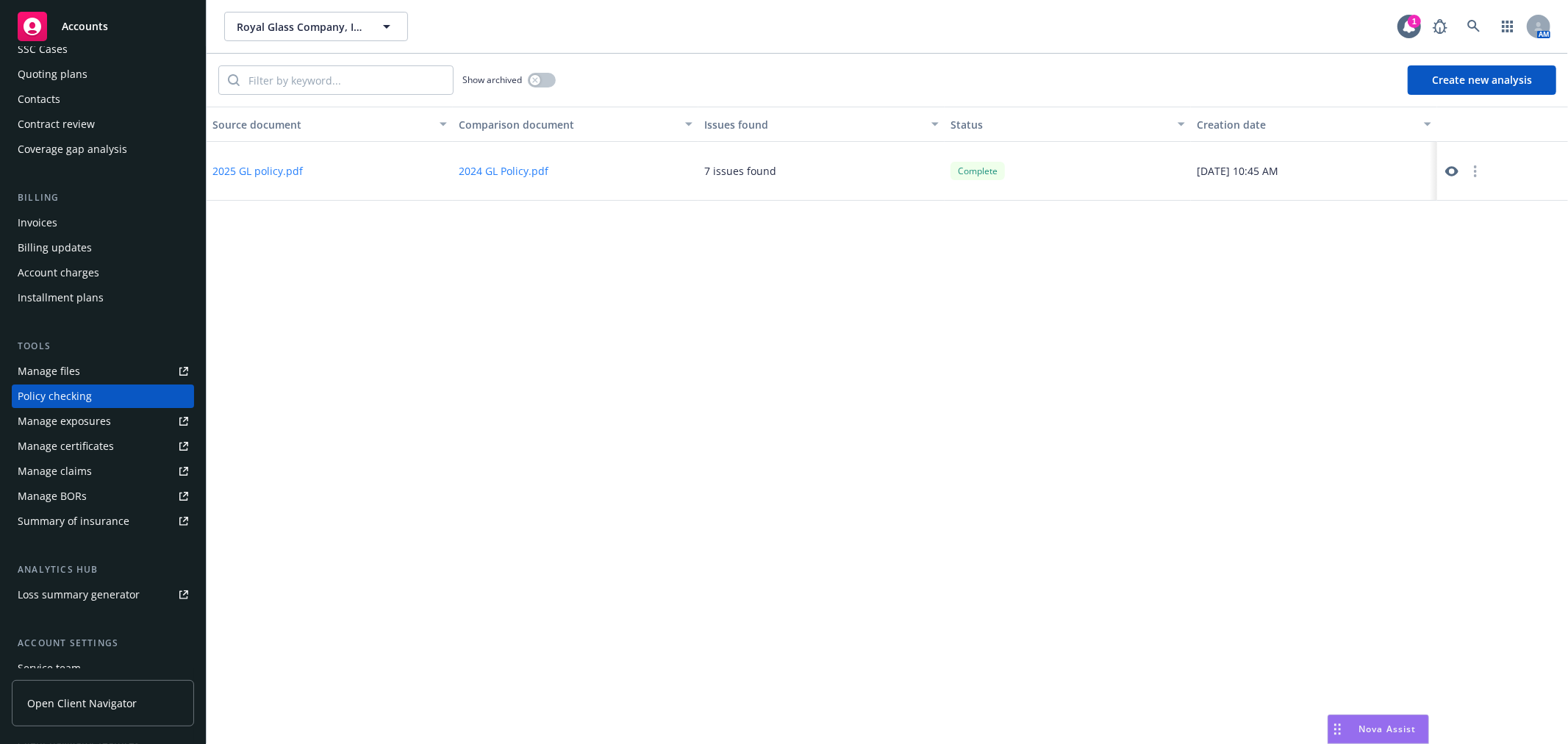
click at [494, 173] on button "2024 GL Policy.pdf" at bounding box center [504, 171] width 89 height 16
click at [235, 163] on button "2025 GL policy.pdf" at bounding box center [258, 171] width 90 height 16
click at [1474, 172] on icon "button" at bounding box center [1476, 172] width 3 height 12
click at [1453, 167] on icon at bounding box center [1451, 172] width 13 height 10
click at [538, 77] on icon "button" at bounding box center [535, 80] width 5 height 5
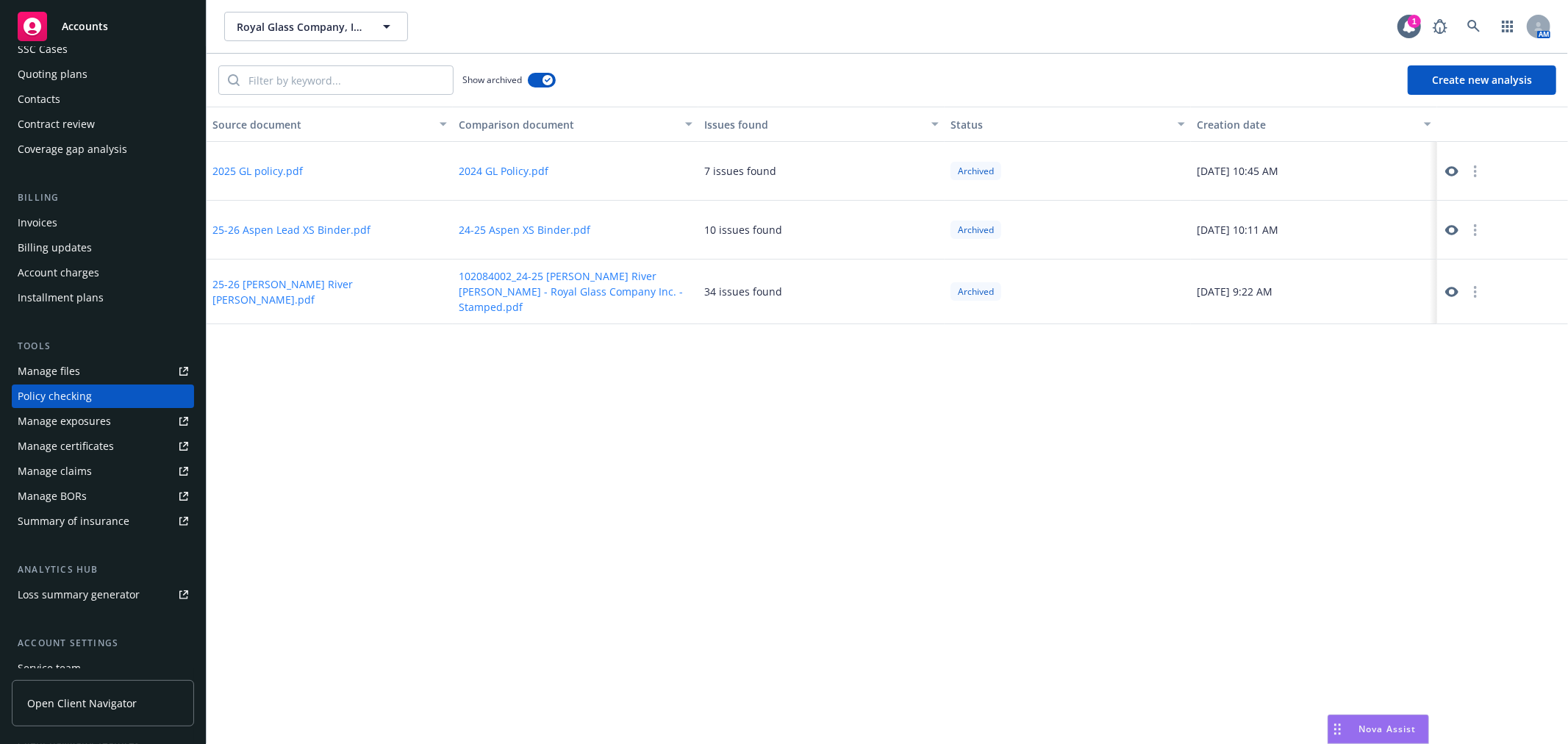
click at [1471, 230] on button "button" at bounding box center [1475, 229] width 17 height 17
click at [1472, 266] on link "Unarchive" at bounding box center [1476, 260] width 97 height 30
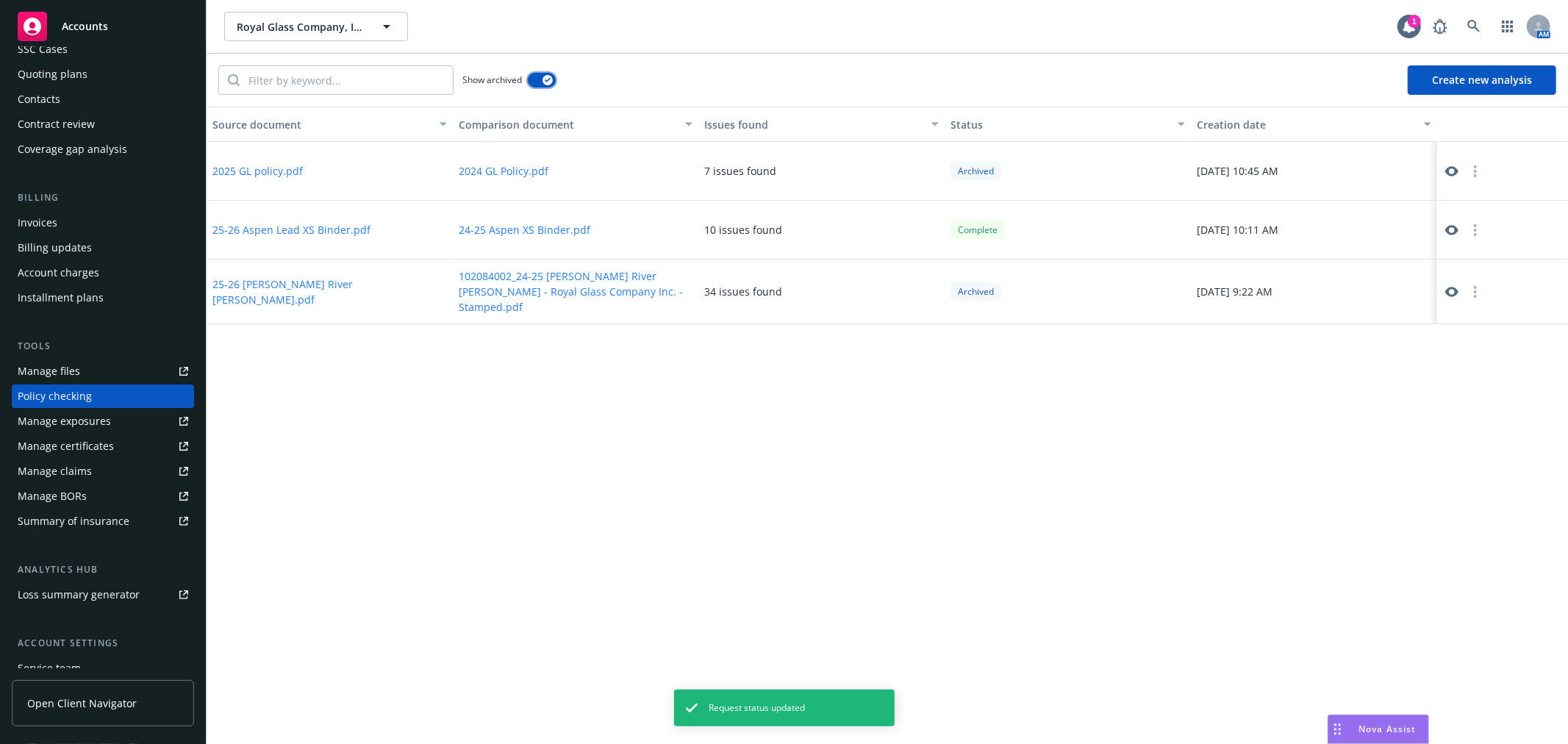
click at [541, 79] on button "button" at bounding box center [542, 80] width 28 height 15
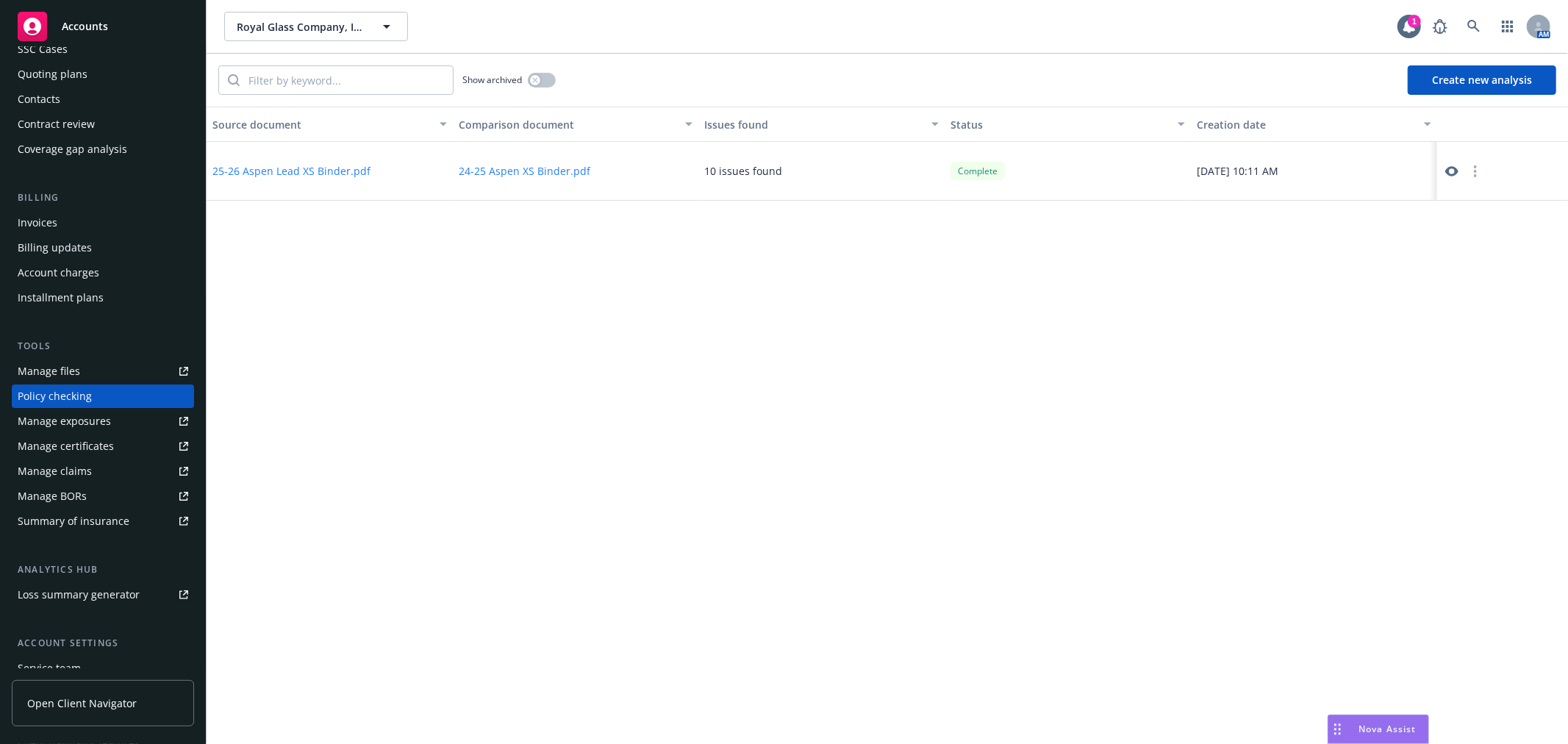
click at [1446, 167] on icon at bounding box center [1452, 172] width 13 height 13
click at [1481, 167] on button "button" at bounding box center [1475, 171] width 17 height 17
click at [1475, 203] on link "Archive" at bounding box center [1476, 201] width 84 height 30
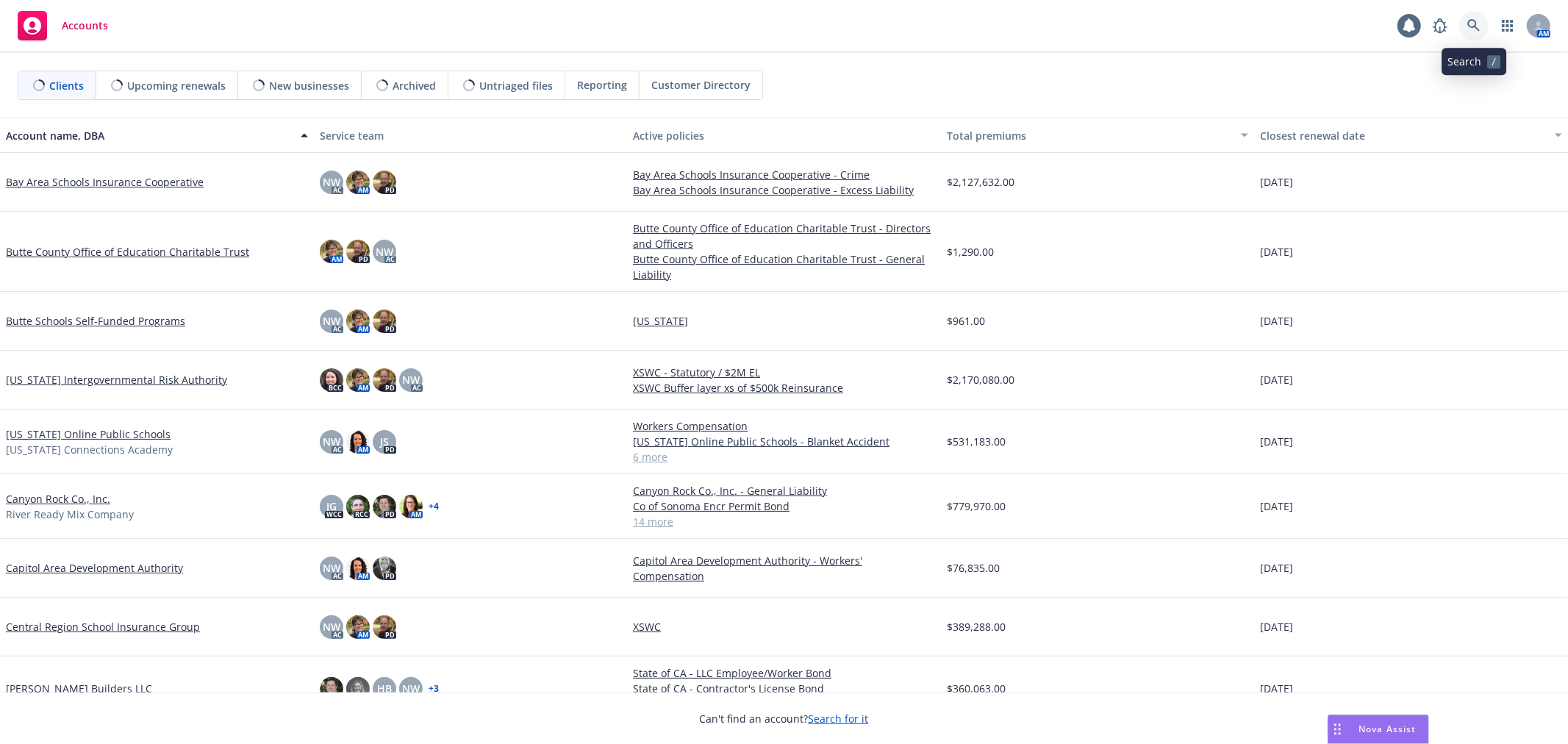
click at [1475, 31] on icon at bounding box center [1474, 26] width 13 height 13
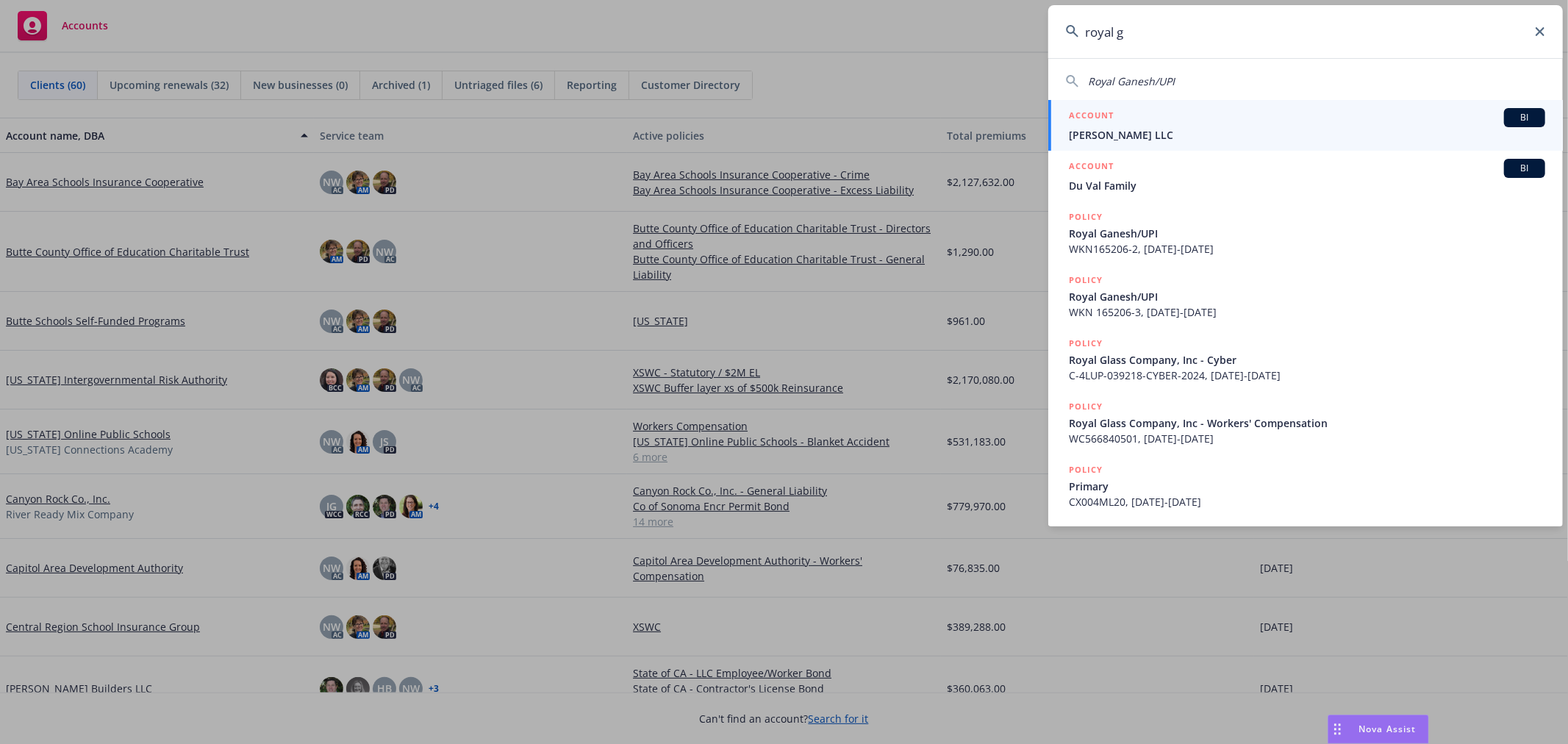
type input "royal gl"
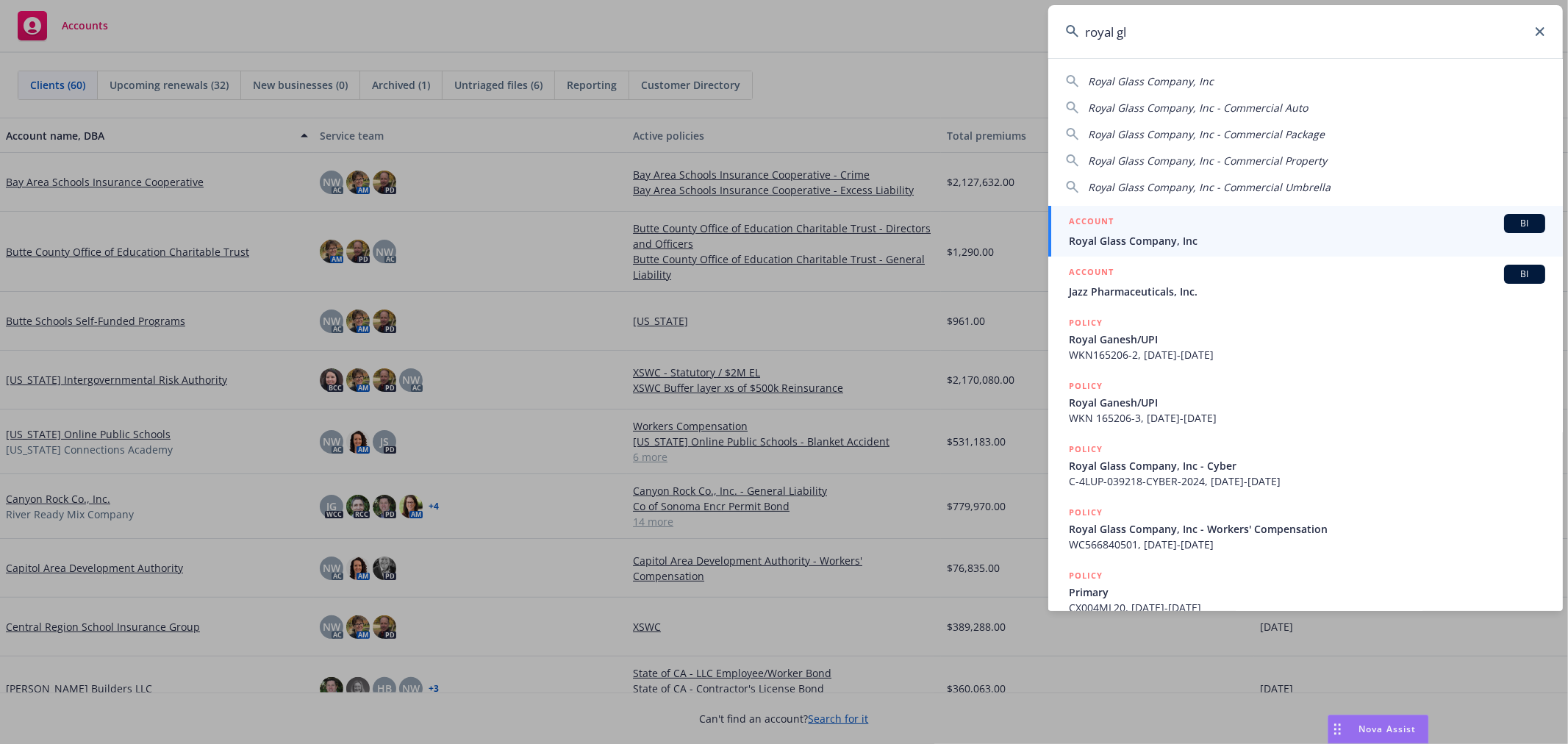
click at [1228, 248] on span "Royal Glass Company, Inc" at bounding box center [1307, 240] width 476 height 16
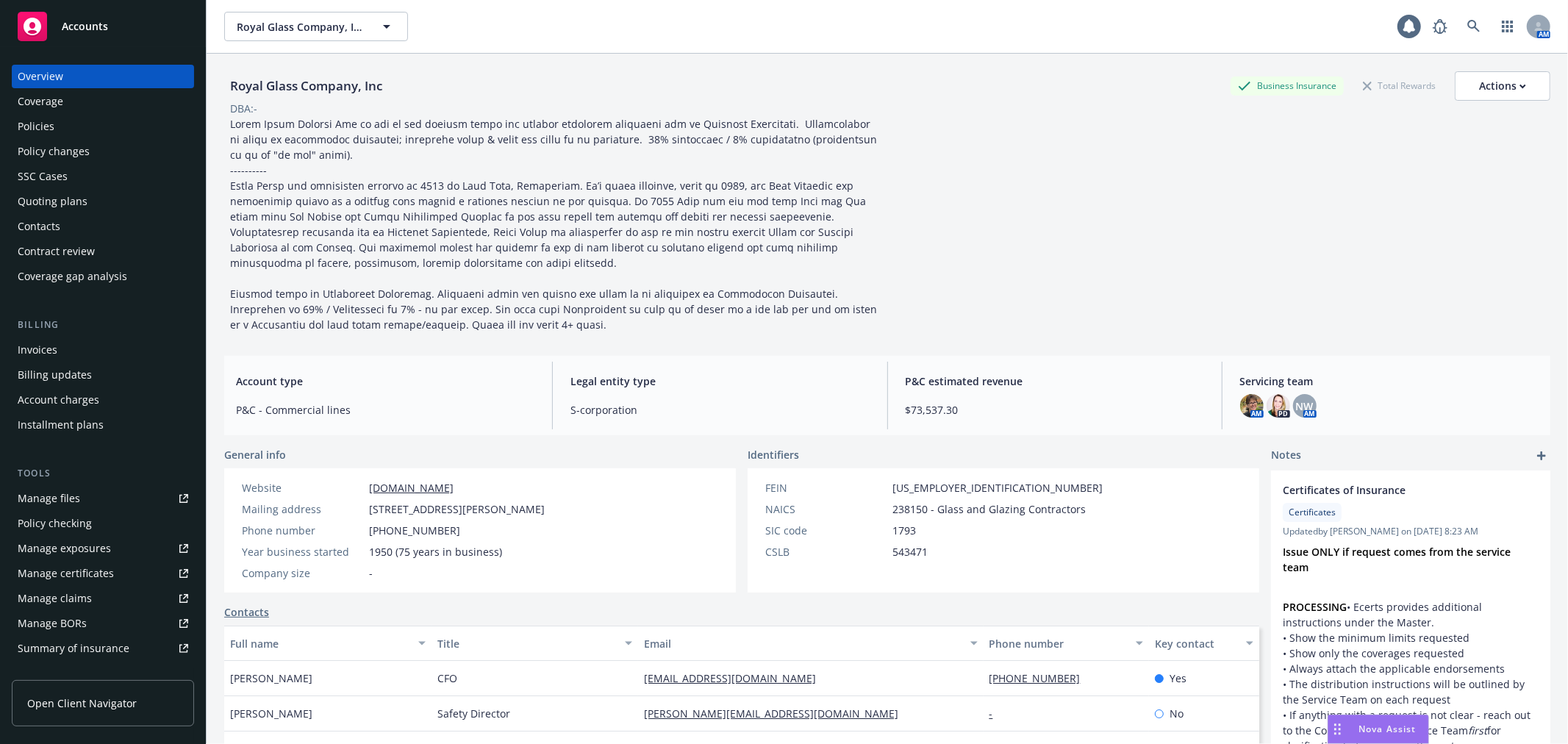
click at [138, 118] on div "Policies" at bounding box center [103, 126] width 171 height 23
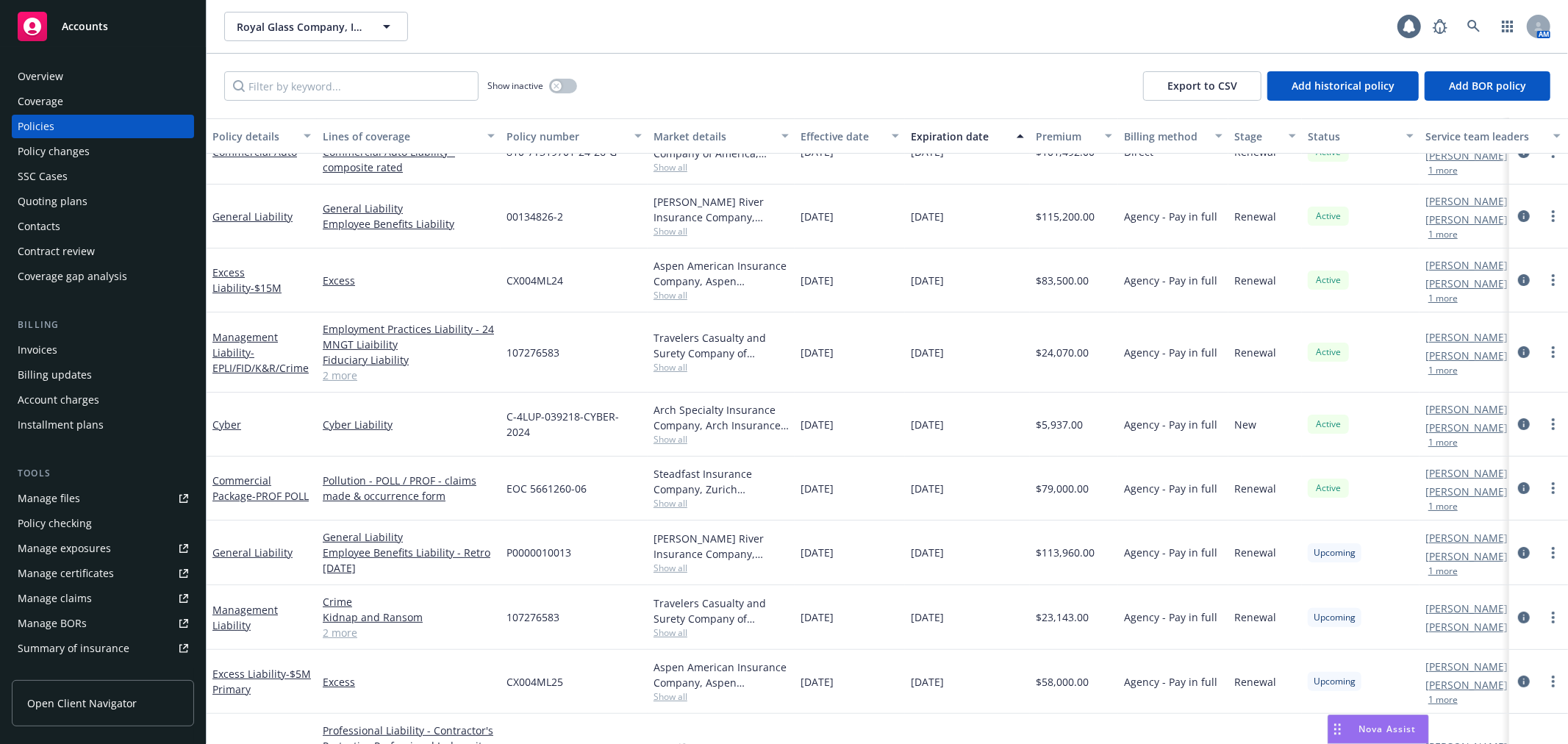
scroll to position [163, 0]
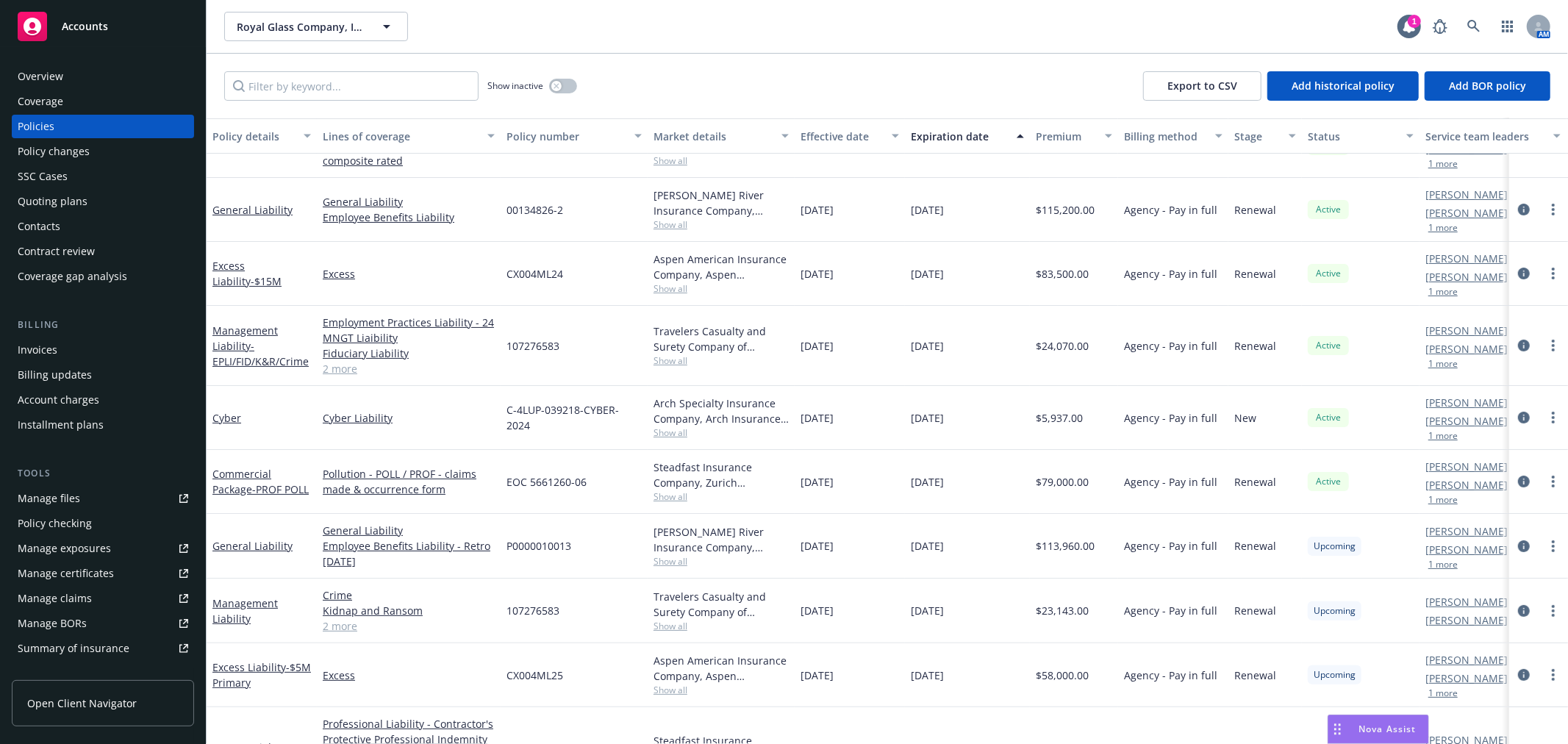
click at [87, 498] on link "Manage files" at bounding box center [103, 499] width 182 height 23
click at [247, 667] on link "Excess Liability - $5M Primary" at bounding box center [262, 675] width 99 height 30
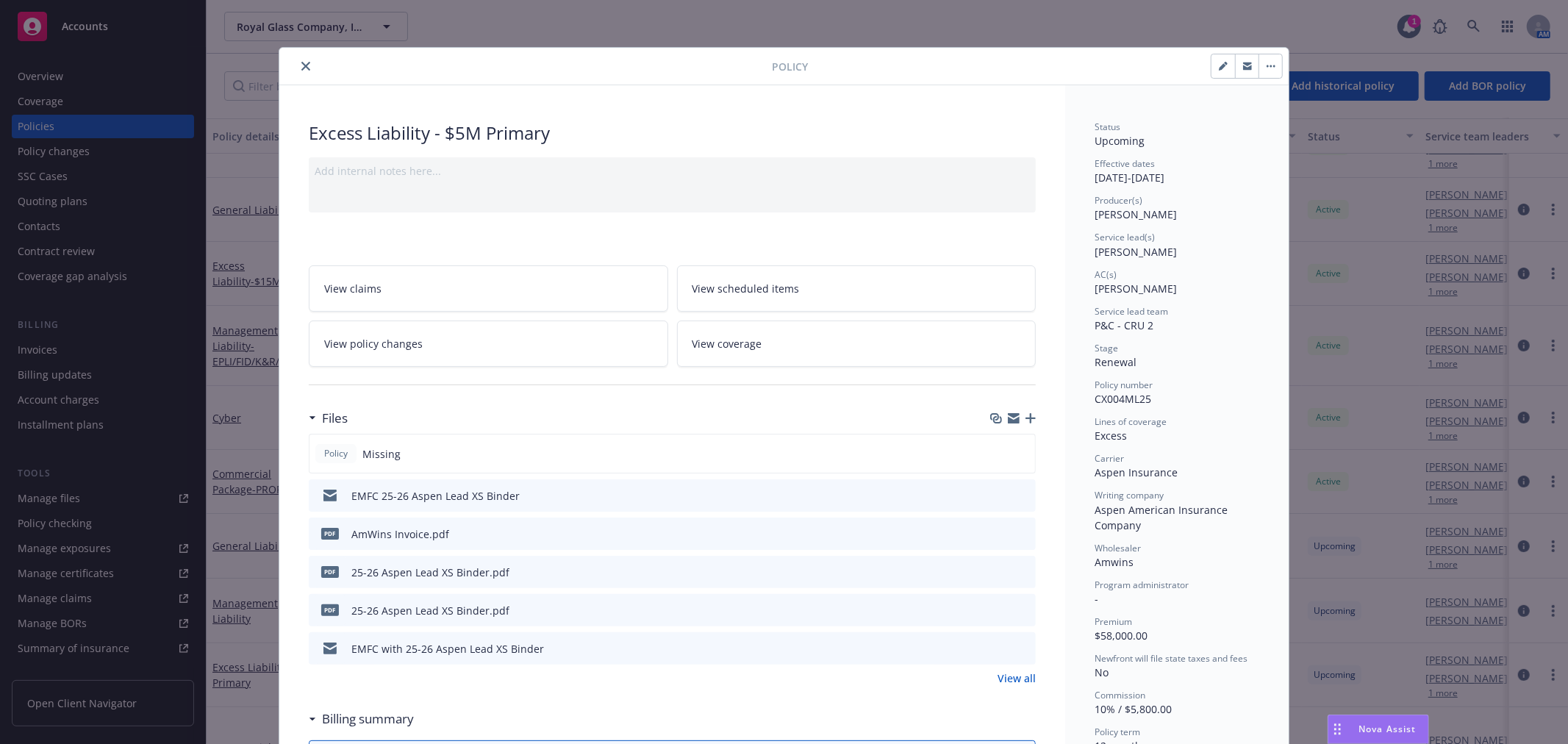
drag, startPoint x: 1010, startPoint y: 418, endPoint x: 998, endPoint y: 468, distance: 51.4
click at [1011, 418] on icon "button" at bounding box center [1014, 418] width 12 height 12
drag, startPoint x: 303, startPoint y: 62, endPoint x: 171, endPoint y: 306, distance: 277.4
click at [303, 62] on icon "close" at bounding box center [306, 66] width 9 height 9
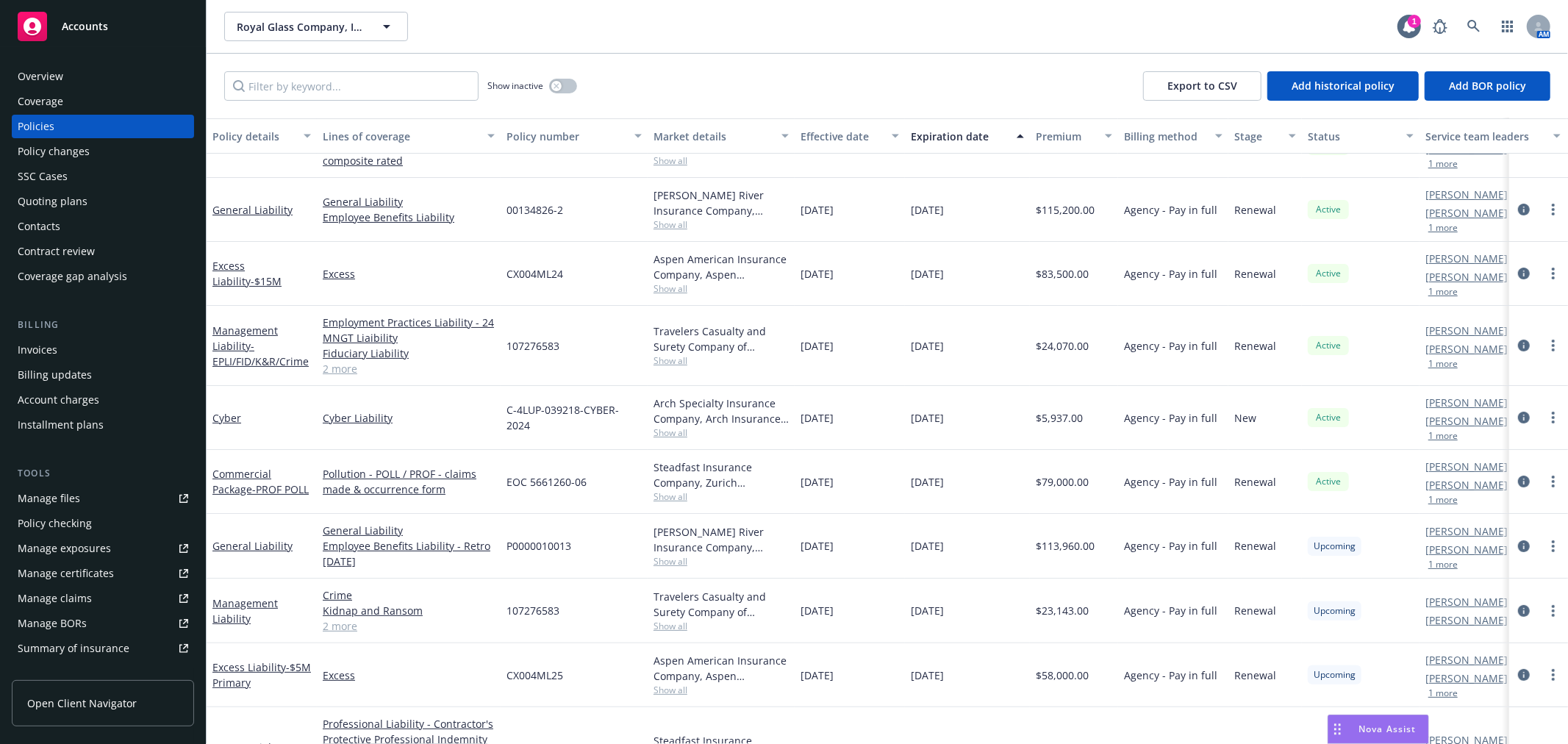
click at [100, 503] on link "Manage files" at bounding box center [103, 499] width 182 height 23
click at [118, 25] on div "Accounts" at bounding box center [103, 27] width 171 height 30
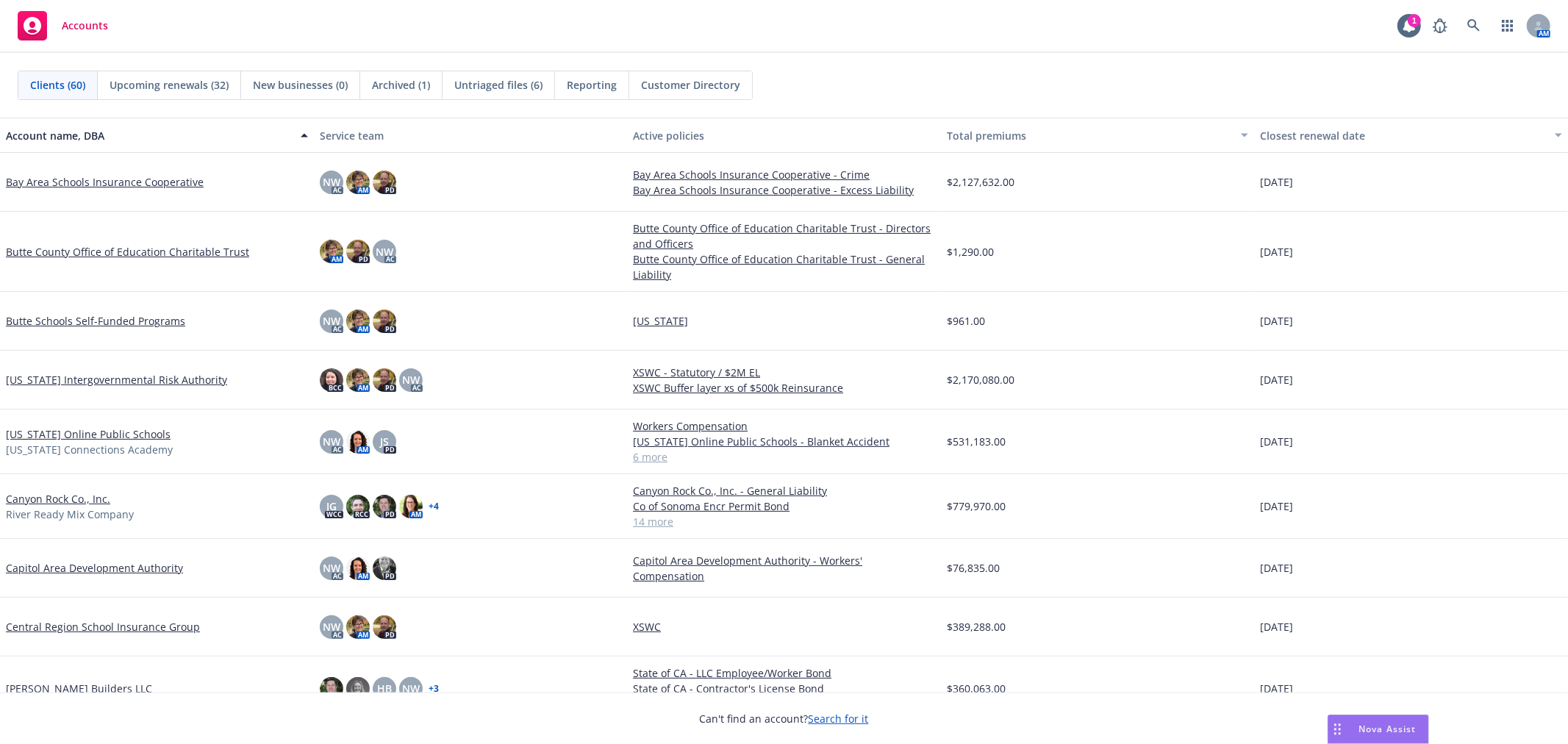
click at [514, 89] on span "Untriaged files (6)" at bounding box center [499, 85] width 89 height 16
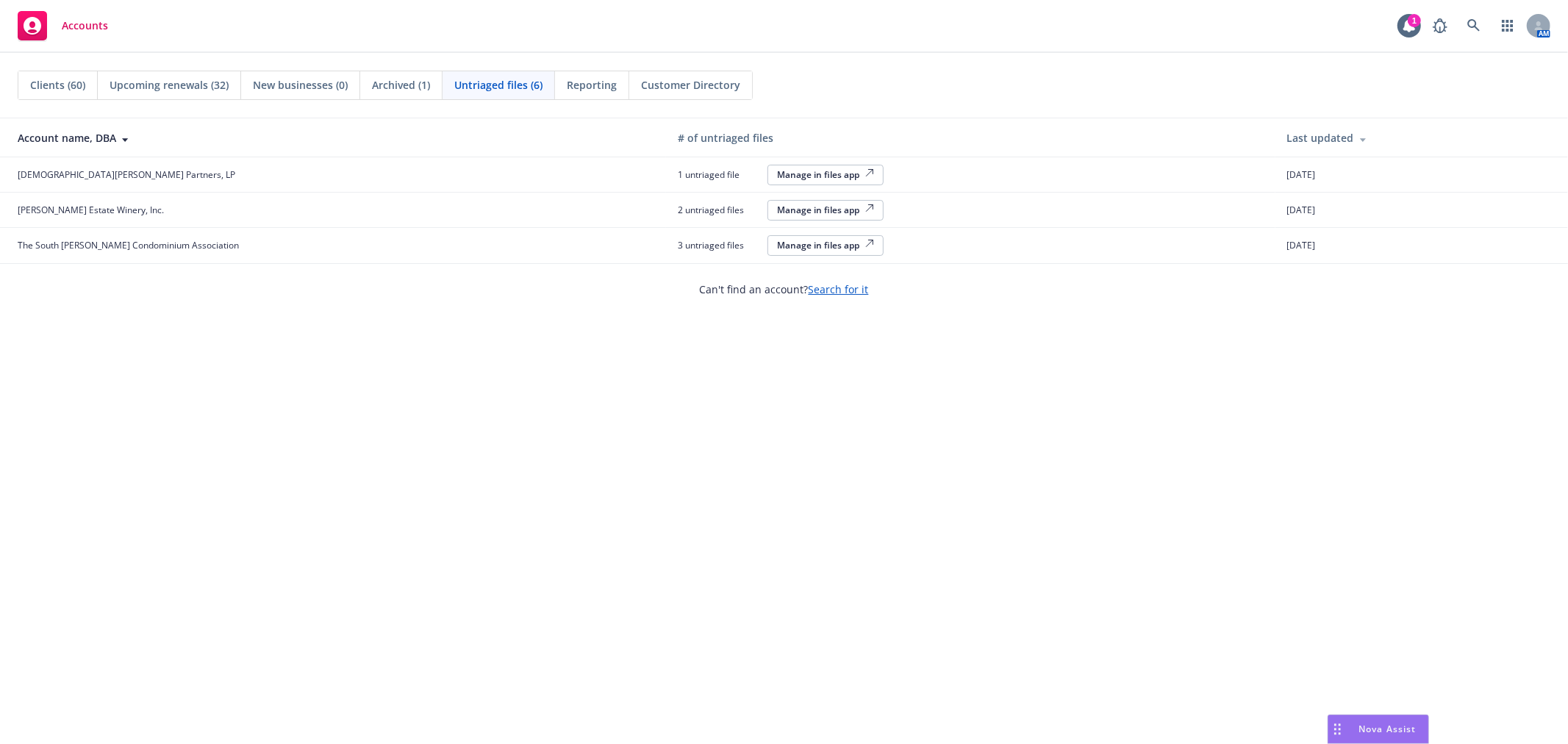
click at [777, 251] on div "Manage in files app" at bounding box center [825, 244] width 97 height 12
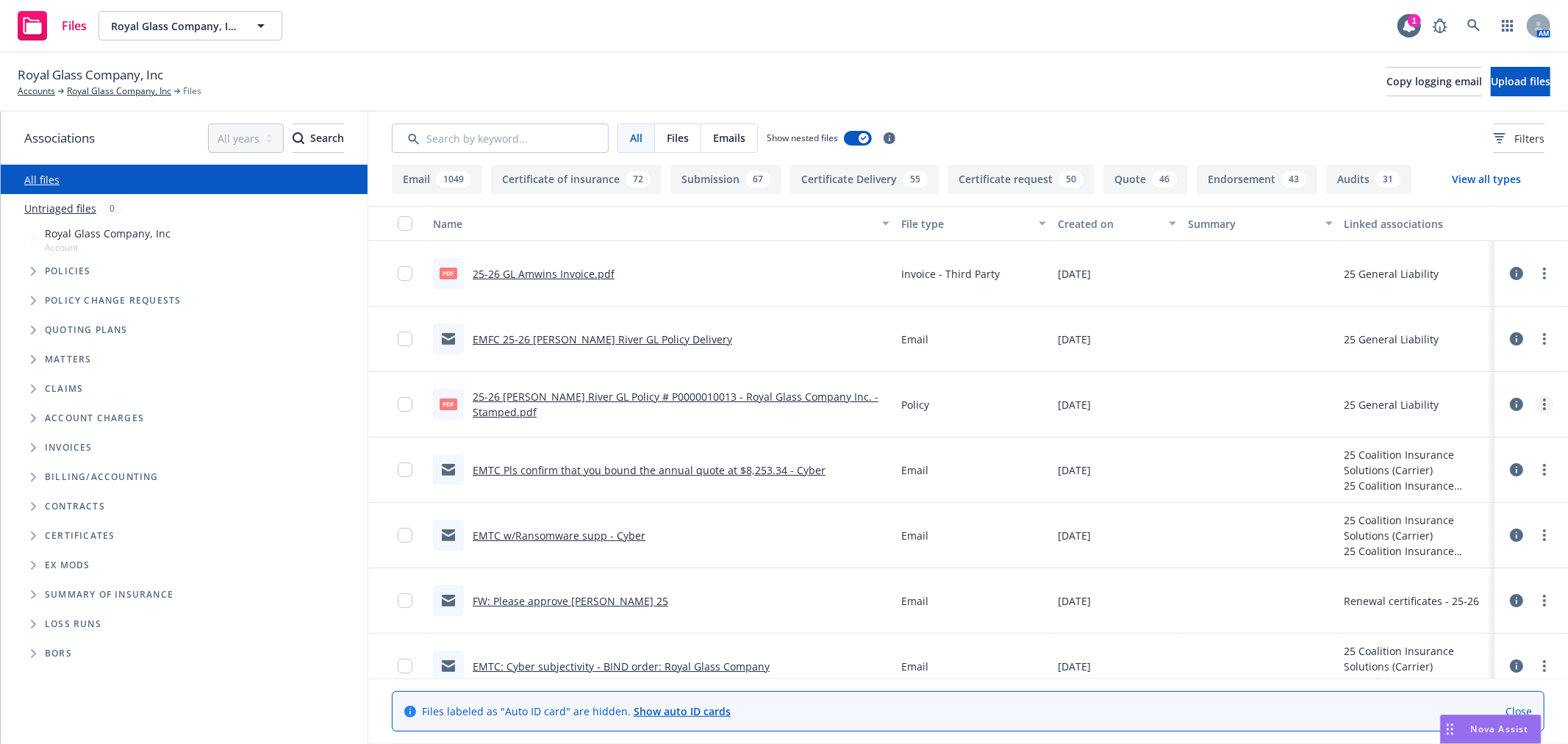
click at [1543, 403] on circle "more" at bounding box center [1545, 404] width 3 height 3
click at [1494, 491] on link "Edit" at bounding box center [1455, 494] width 147 height 30
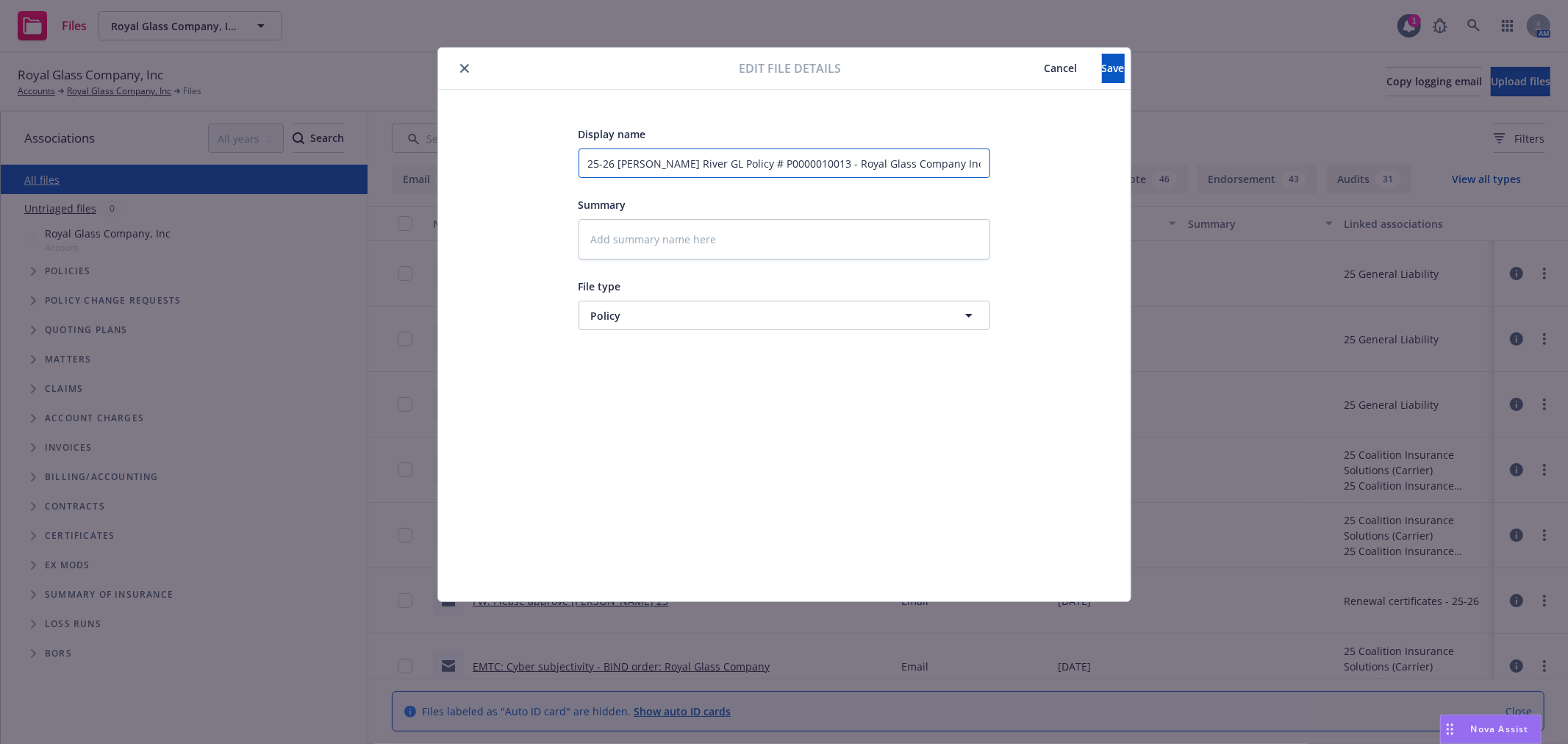
click at [809, 169] on input "25-26 [PERSON_NAME] River GL Policy # P0000010013 - Royal Glass Company Inc. - …" at bounding box center [784, 163] width 412 height 30
type textarea "x"
type input "2"
type textarea "x"
type input "20"
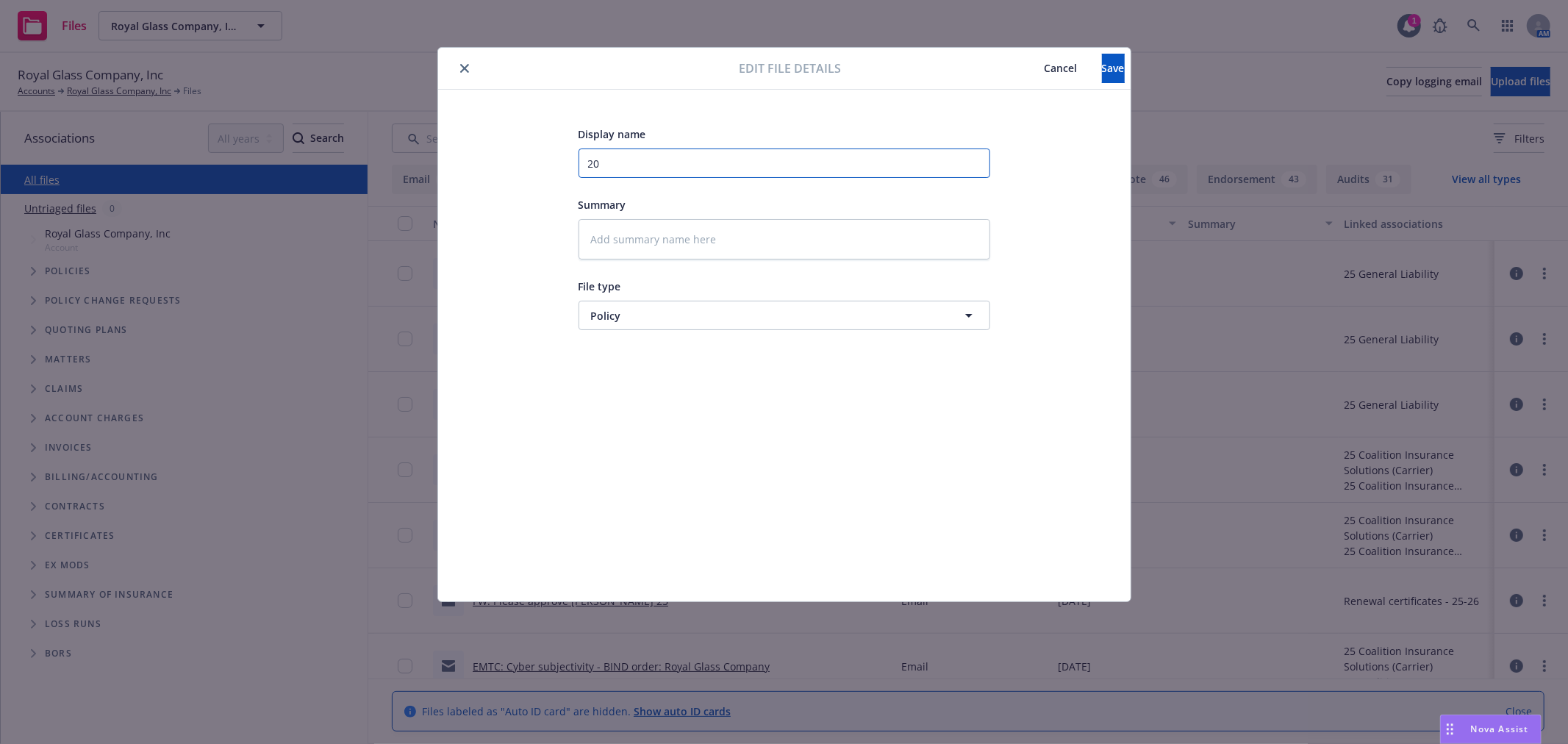
type textarea "x"
type input "202"
type textarea "x"
type input "2025"
type textarea "x"
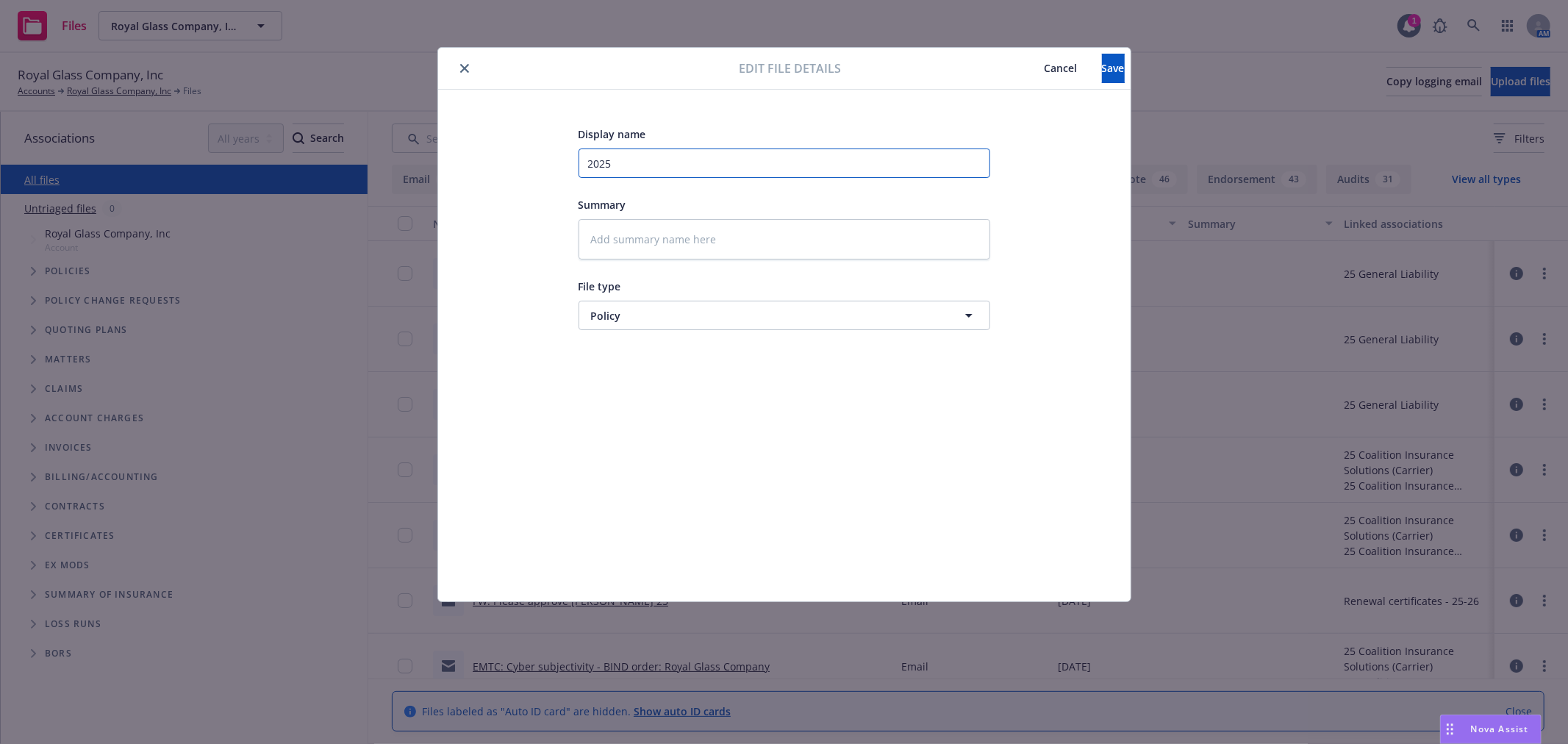
type input "2025"
type textarea "x"
type input "2025 G"
type textarea "x"
type input "2025 GL"
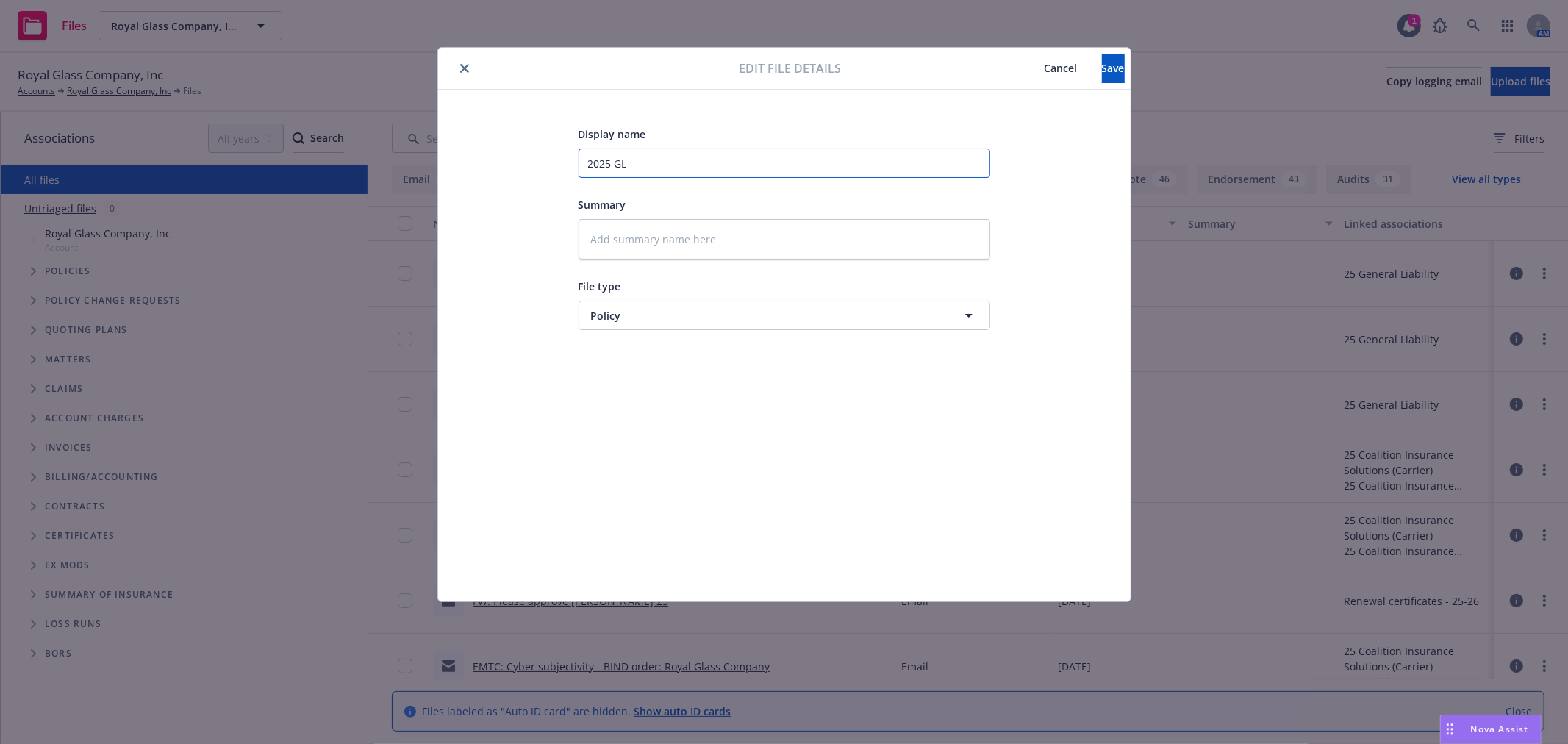
type textarea "x"
type input "2025 GL"
type textarea "x"
type input "2025 GL p"
type textarea "x"
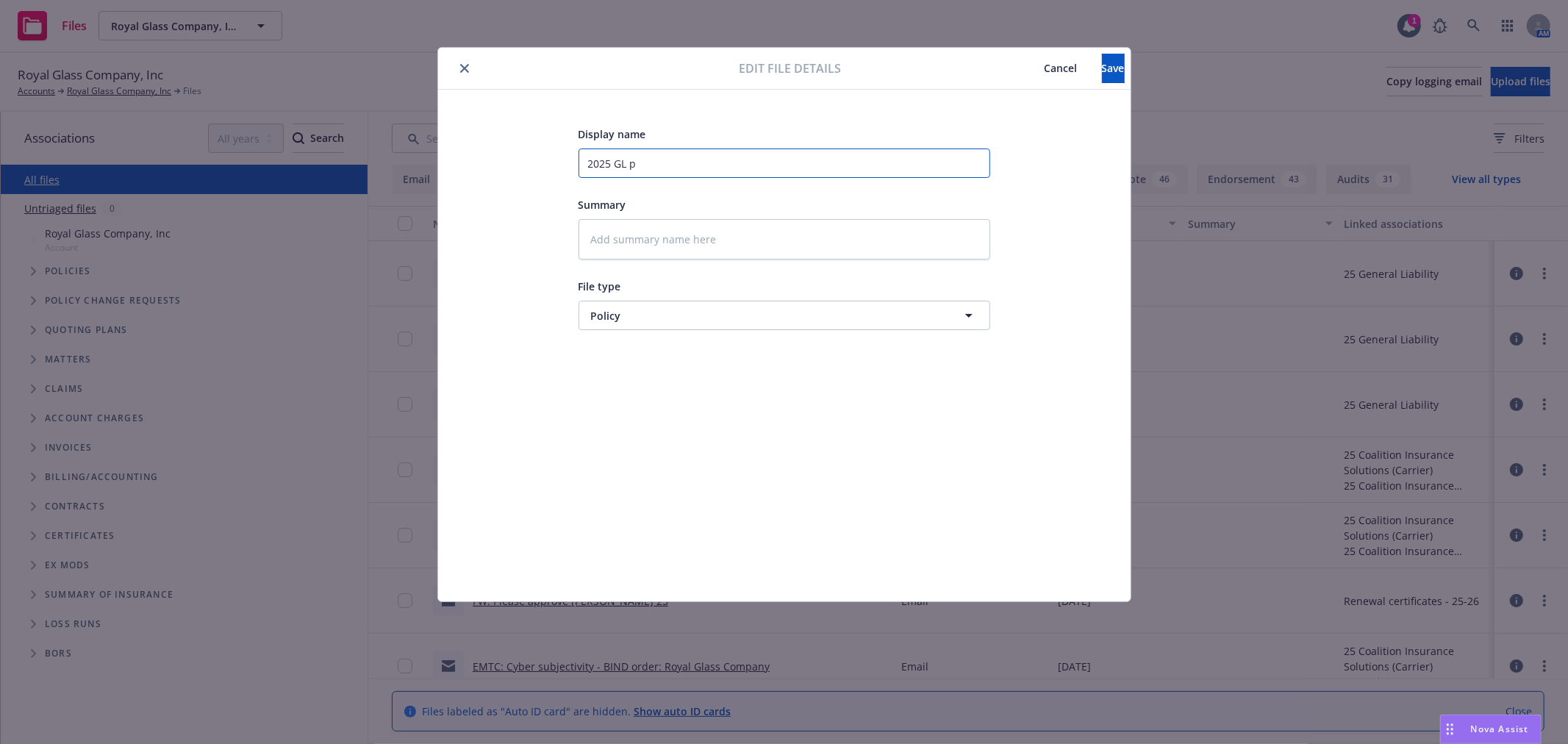
type input "2025 GL po"
type textarea "x"
type input "2025 GL pol"
type textarea "x"
type input "2025 [PERSON_NAME]"
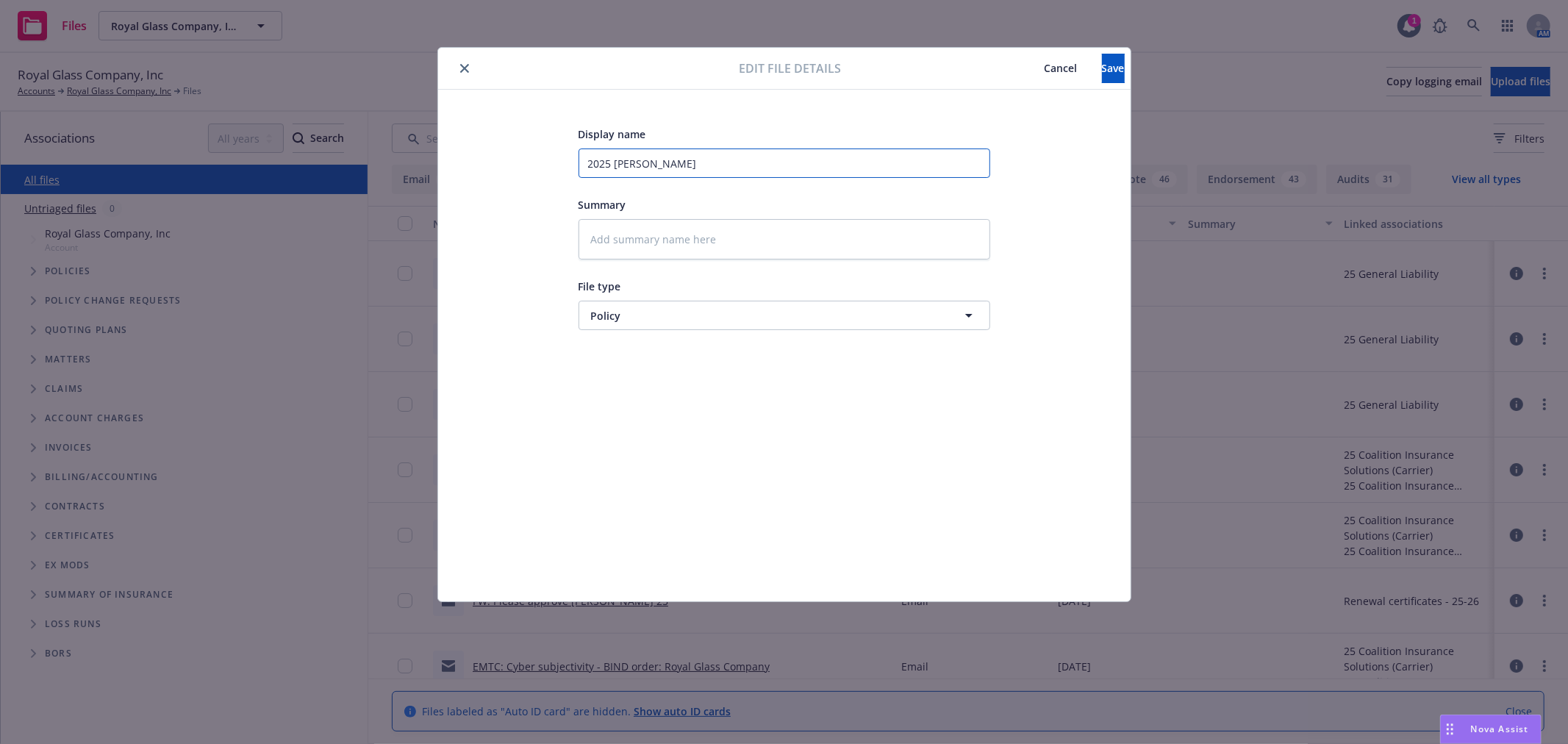
type textarea "x"
type input "2025 [PERSON_NAME]"
type input "2025 GL policy"
click at [1102, 59] on button "Save" at bounding box center [1114, 69] width 23 height 30
type textarea "x"
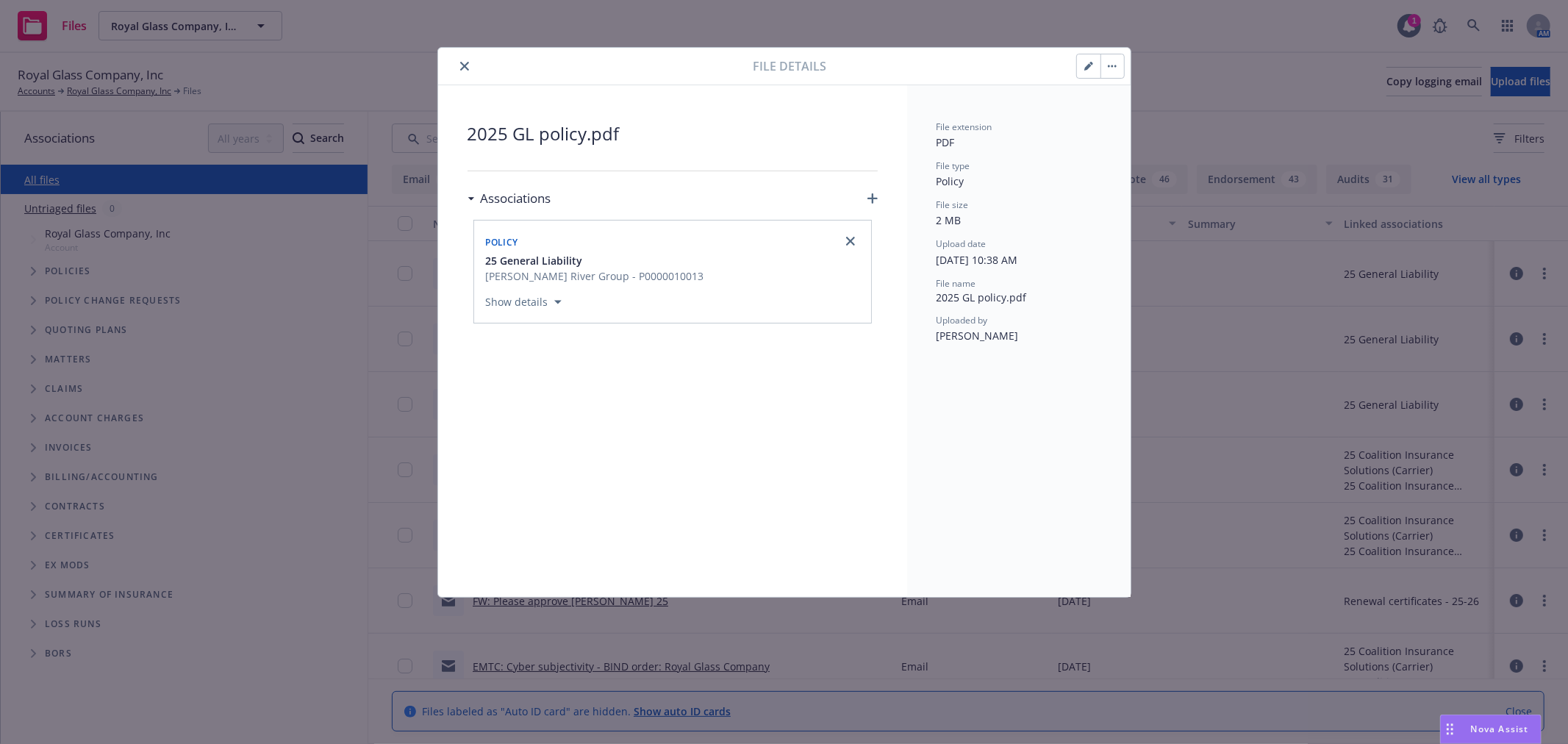
click at [461, 64] on icon "close" at bounding box center [465, 66] width 9 height 9
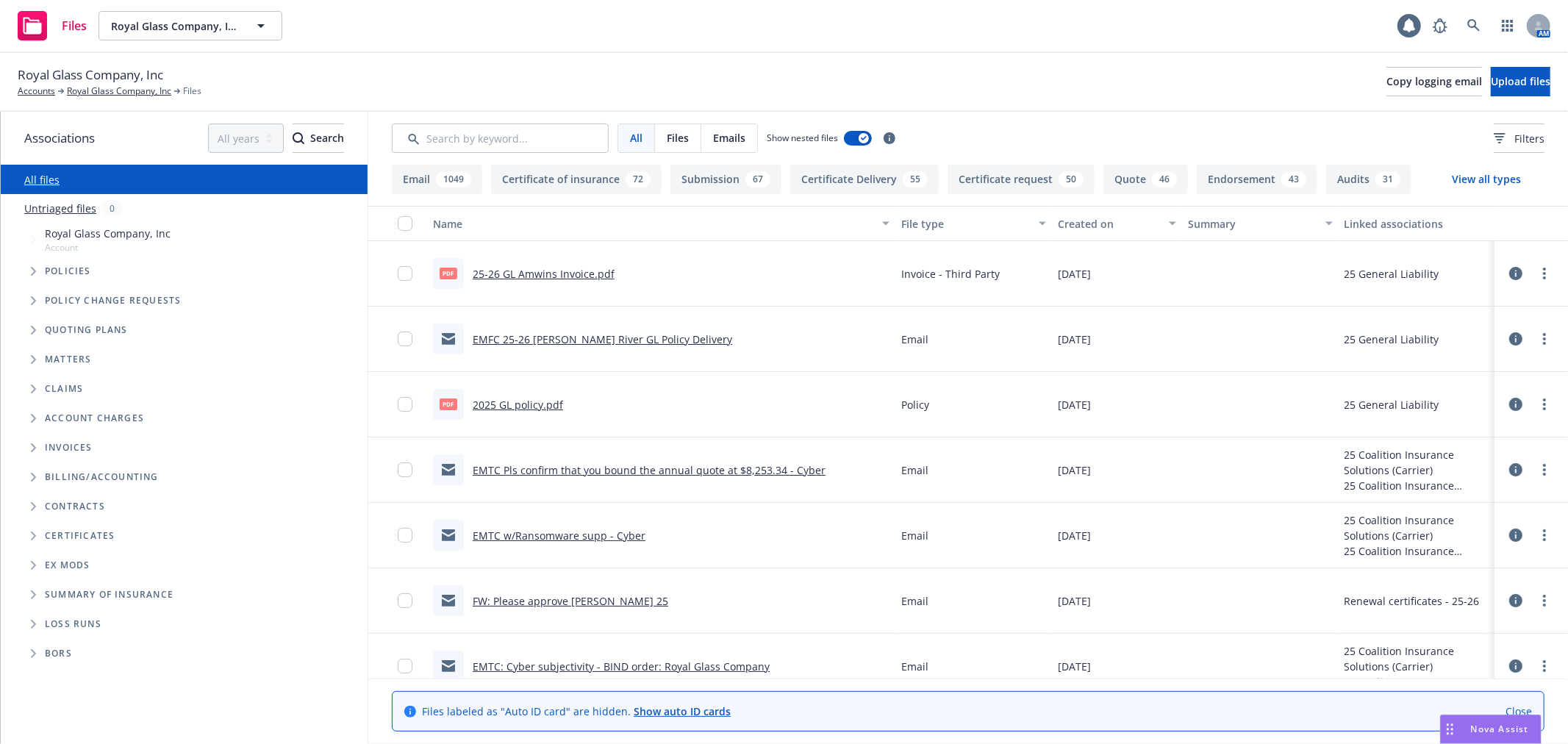
click at [34, 541] on span "Folder Tree Example" at bounding box center [33, 536] width 23 height 23
click at [46, 588] on icon "Folder Tree Example" at bounding box center [45, 592] width 6 height 9
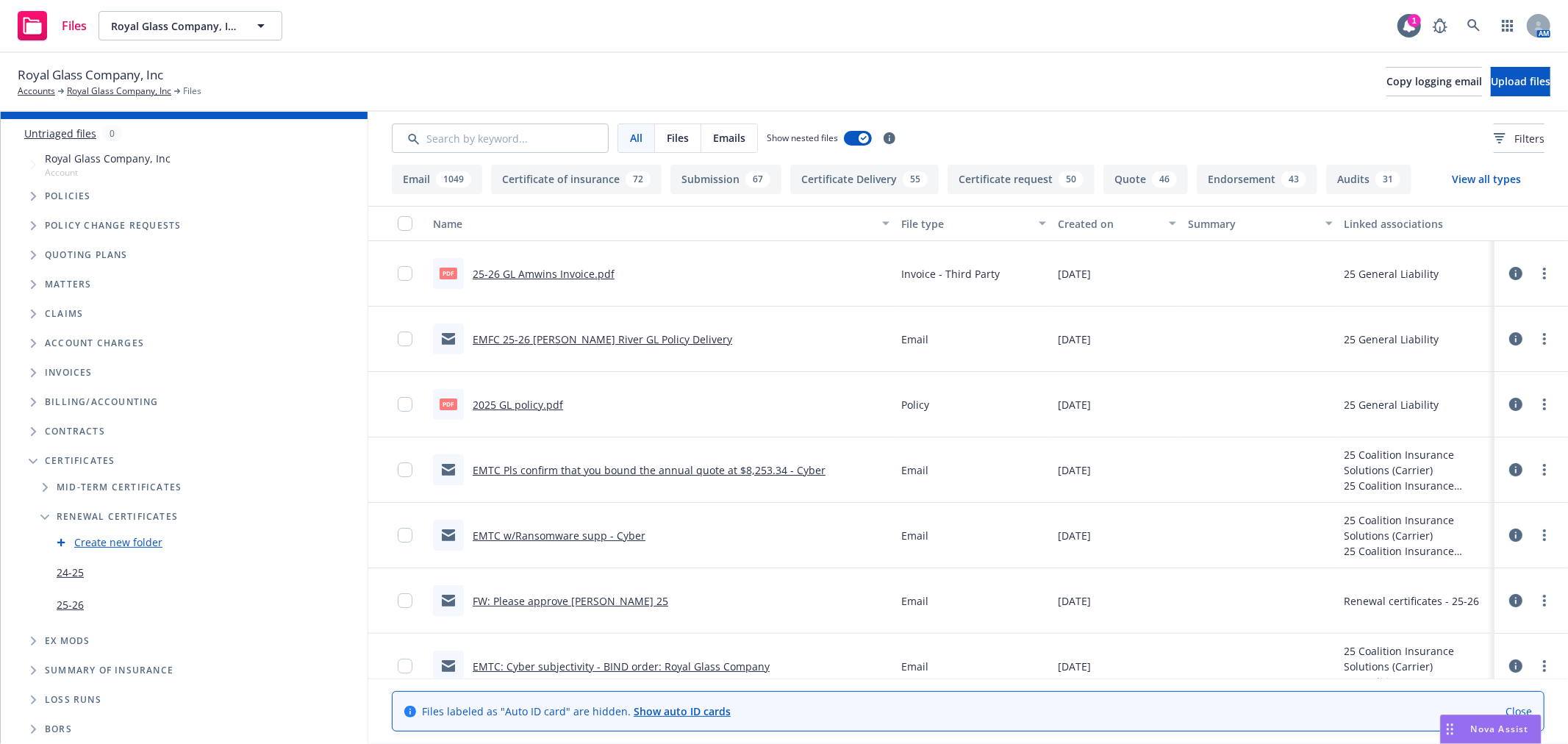
click at [62, 601] on link "25-26" at bounding box center [70, 605] width 27 height 16
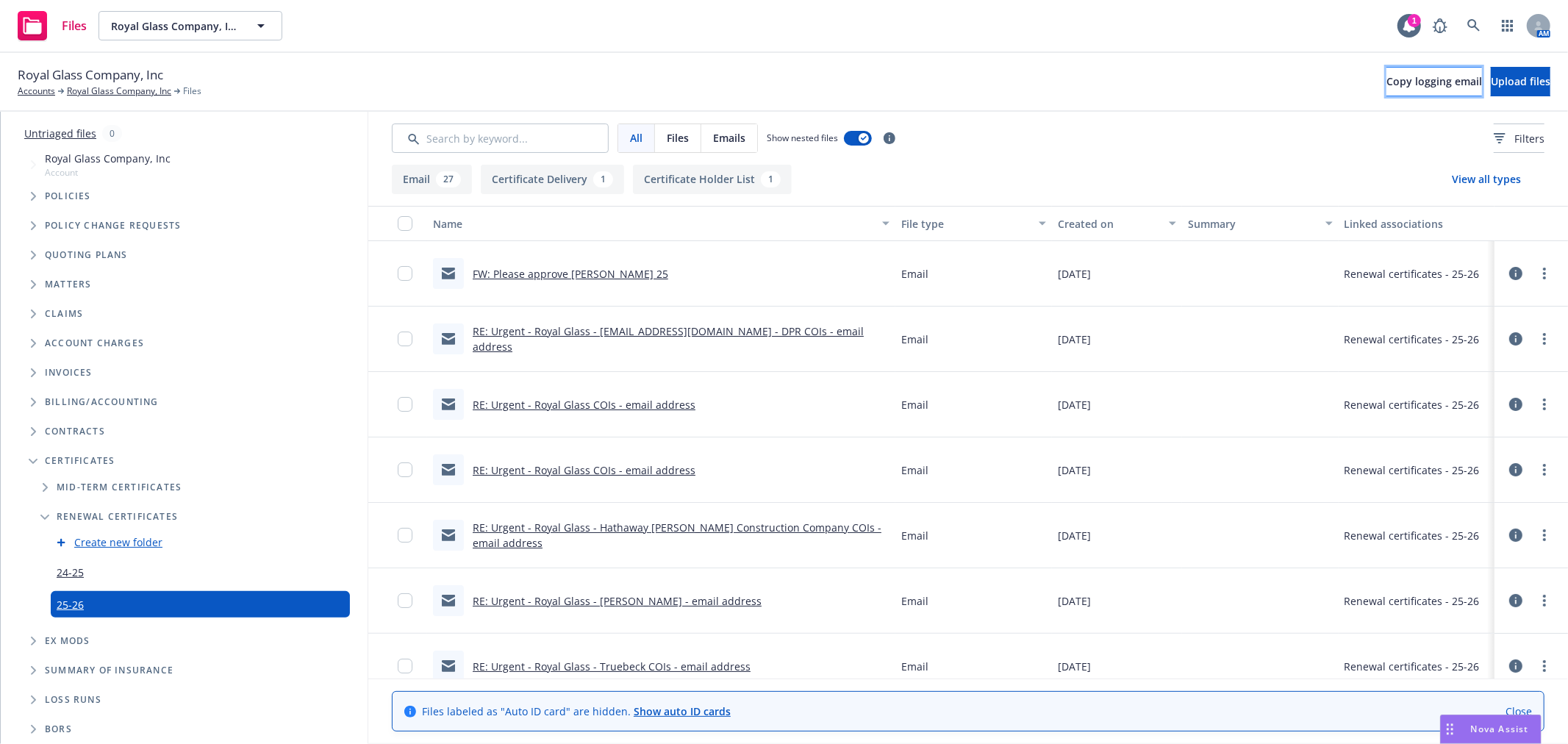
click at [1387, 82] on span "Copy logging email" at bounding box center [1434, 81] width 95 height 14
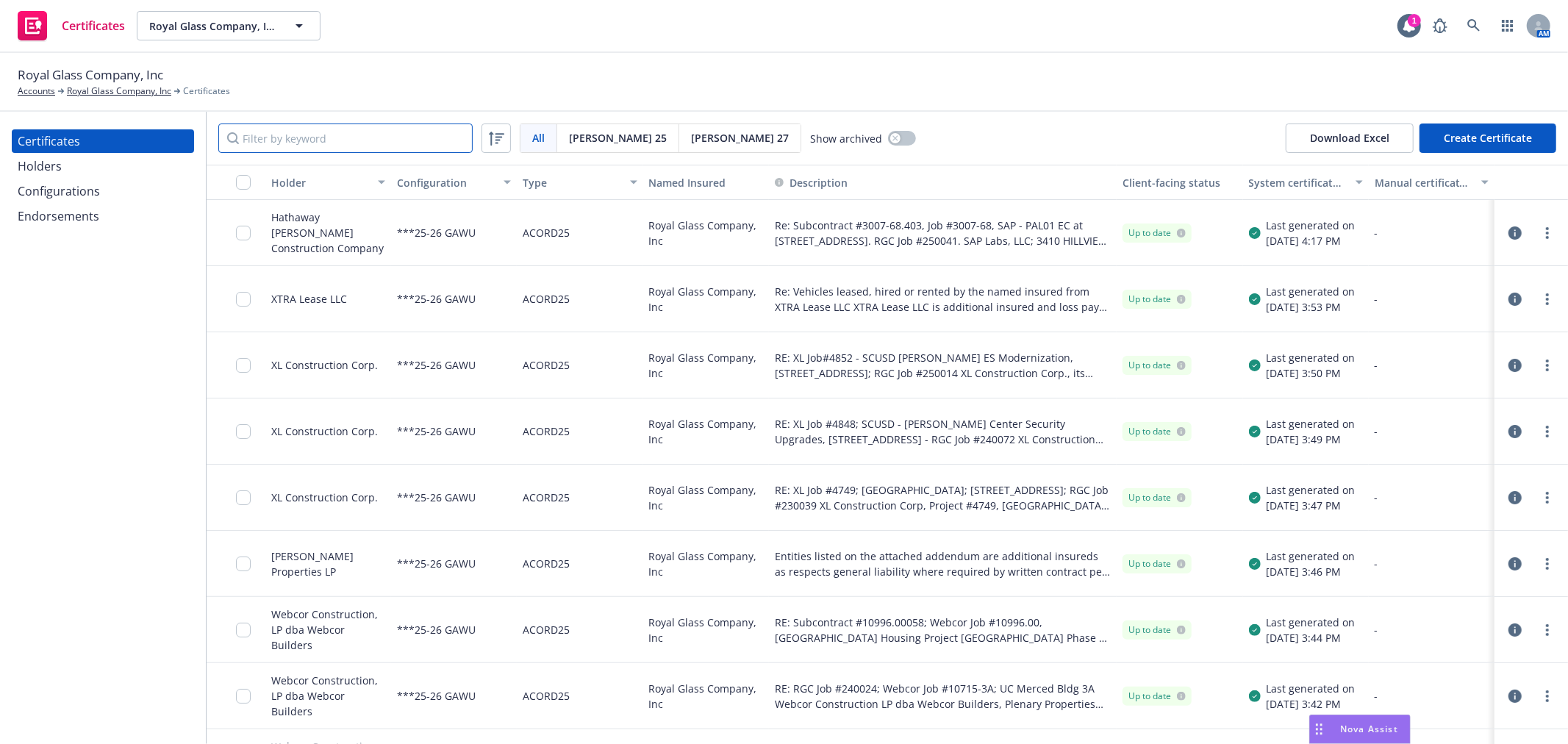
click at [347, 138] on input "Filter by keyword" at bounding box center [345, 138] width 254 height 30
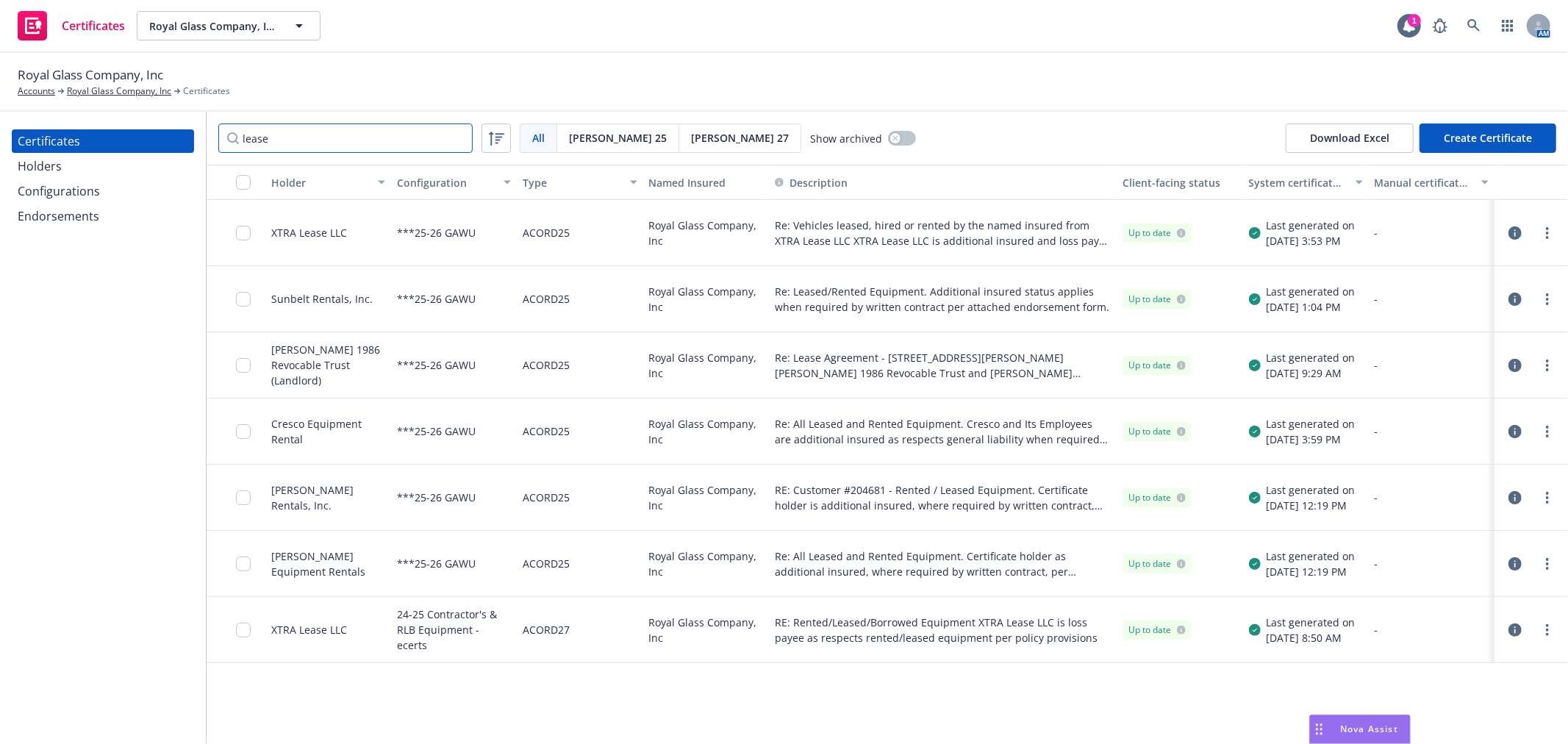
type input "lease"
click at [594, 128] on div "[PERSON_NAME] 25" at bounding box center [618, 138] width 122 height 28
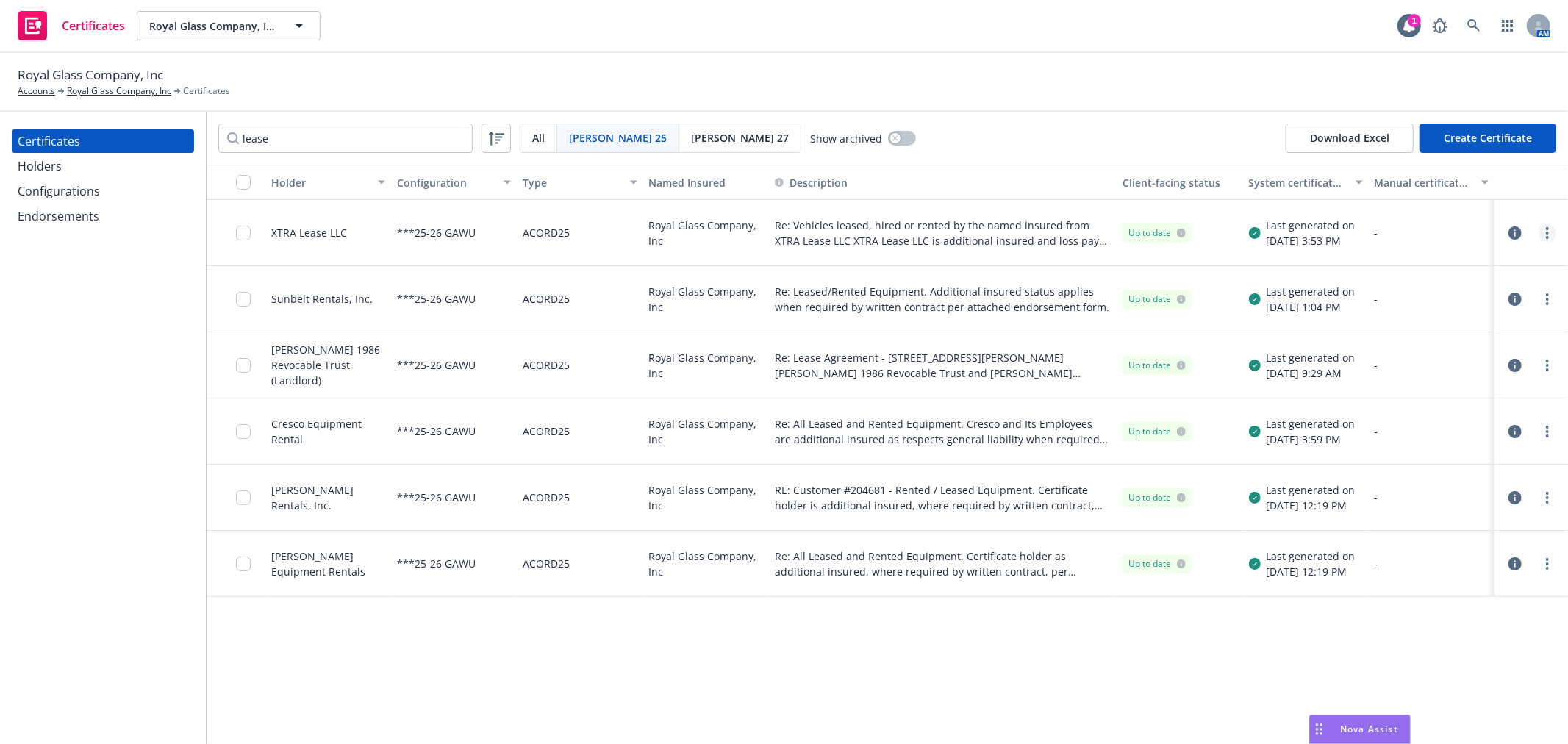
click at [1546, 232] on link "more" at bounding box center [1547, 233] width 17 height 17
click at [1517, 310] on link "Regenerate" at bounding box center [1438, 322] width 235 height 30
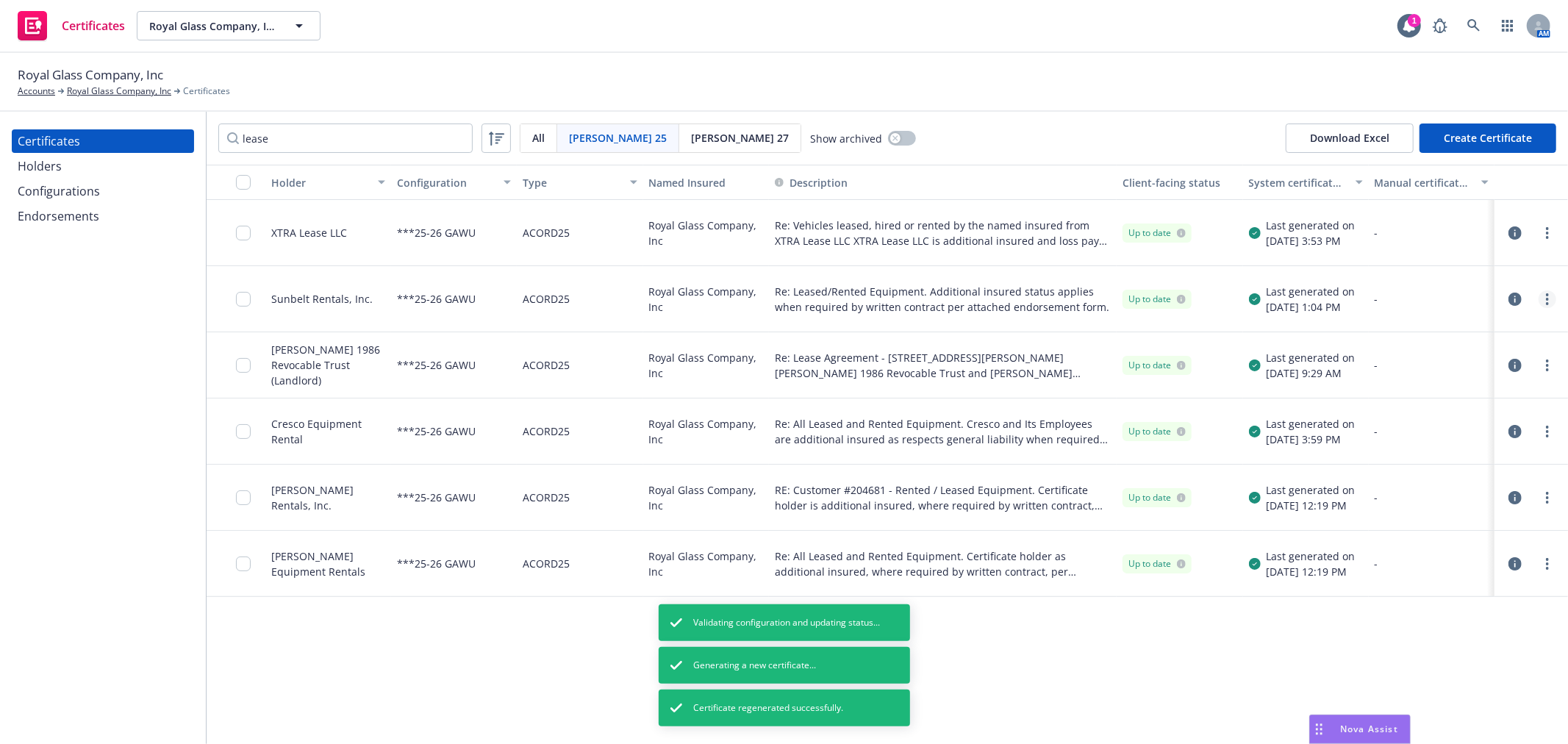
click at [1548, 302] on icon "more" at bounding box center [1548, 299] width 3 height 12
click at [1547, 297] on icon "more" at bounding box center [1548, 299] width 3 height 12
click at [1474, 389] on link "Regenerate" at bounding box center [1438, 389] width 235 height 30
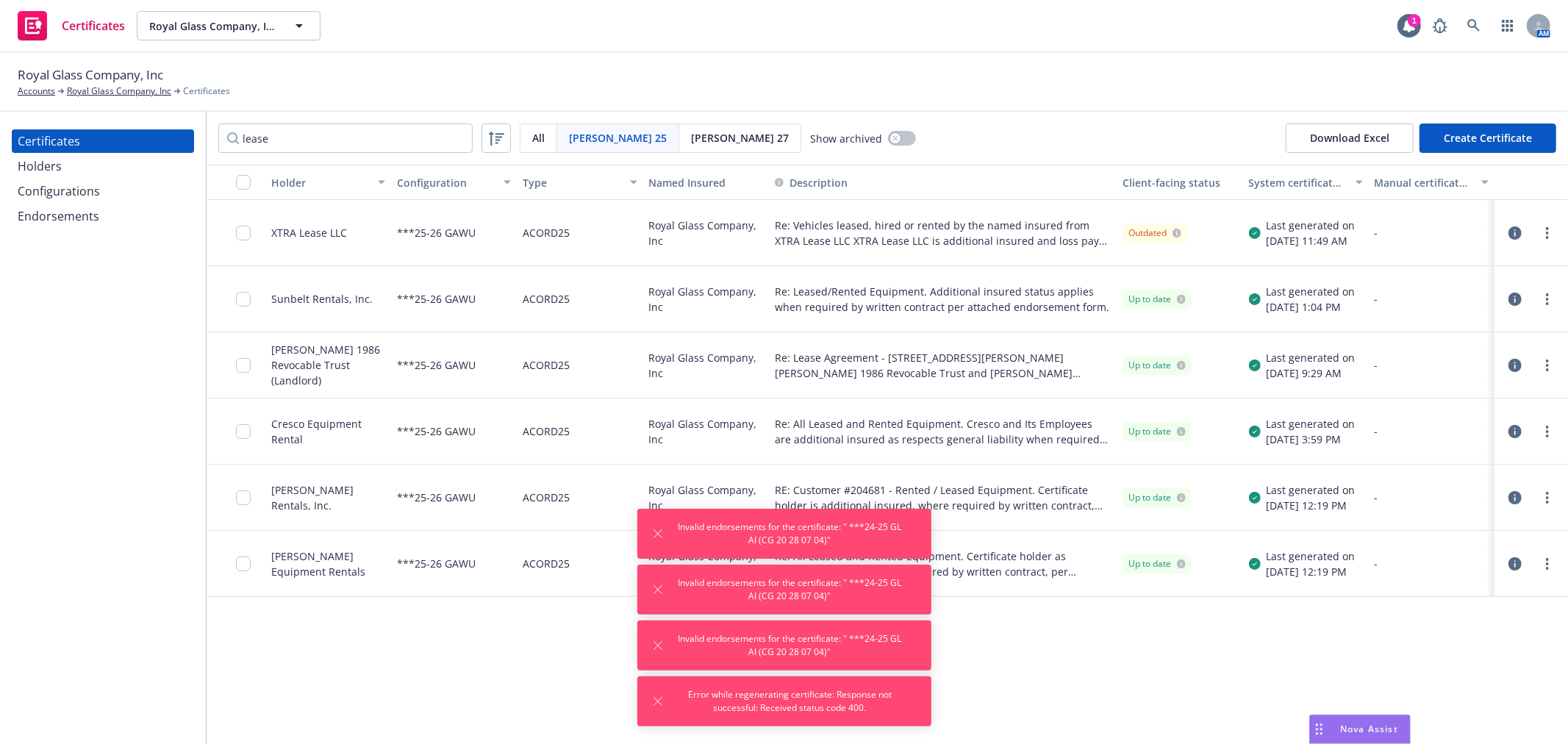
click at [1548, 368] on icon "more" at bounding box center [1548, 365] width 3 height 12
click at [1485, 455] on link "Regenerate" at bounding box center [1438, 455] width 235 height 30
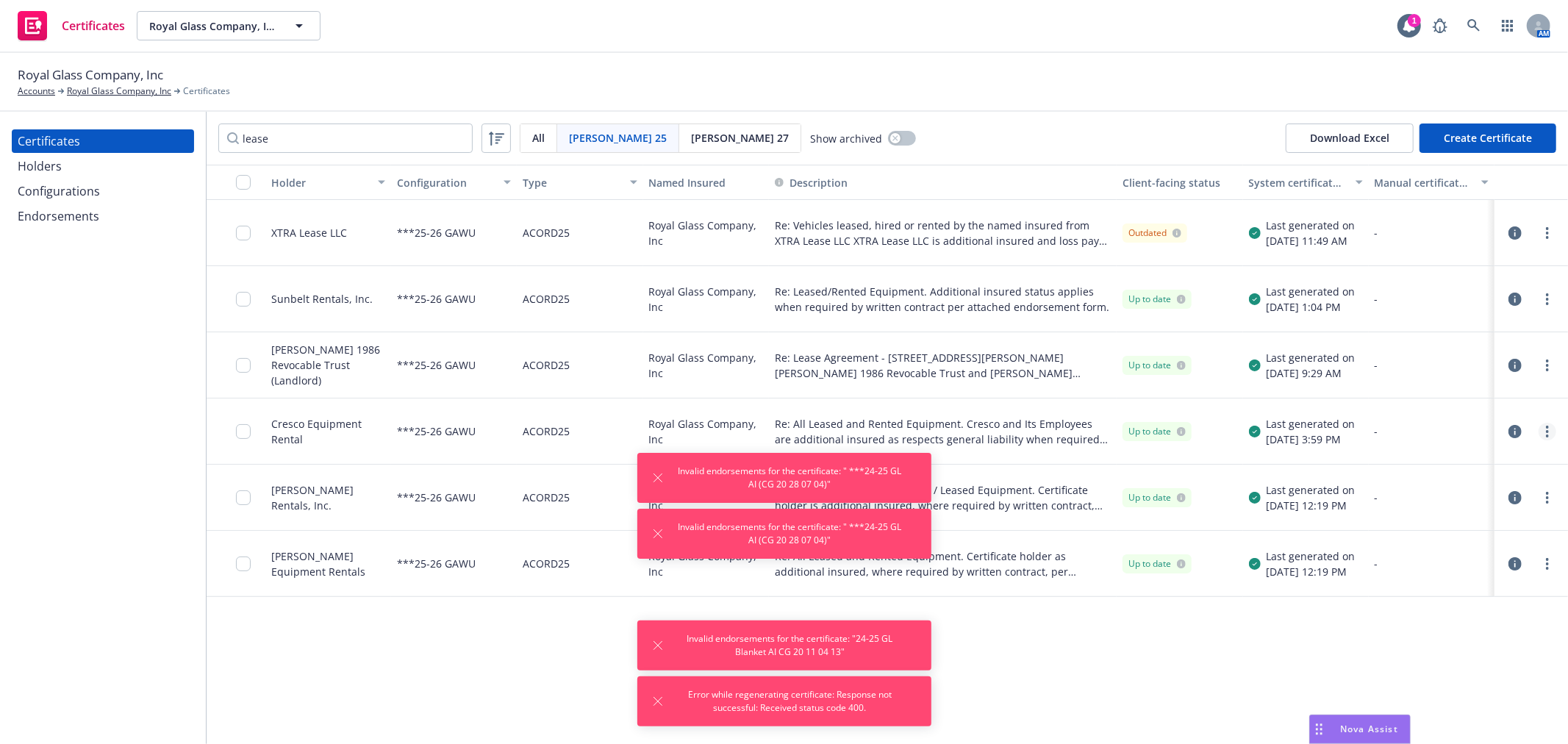
click at [1547, 432] on circle "more" at bounding box center [1548, 432] width 3 height 3
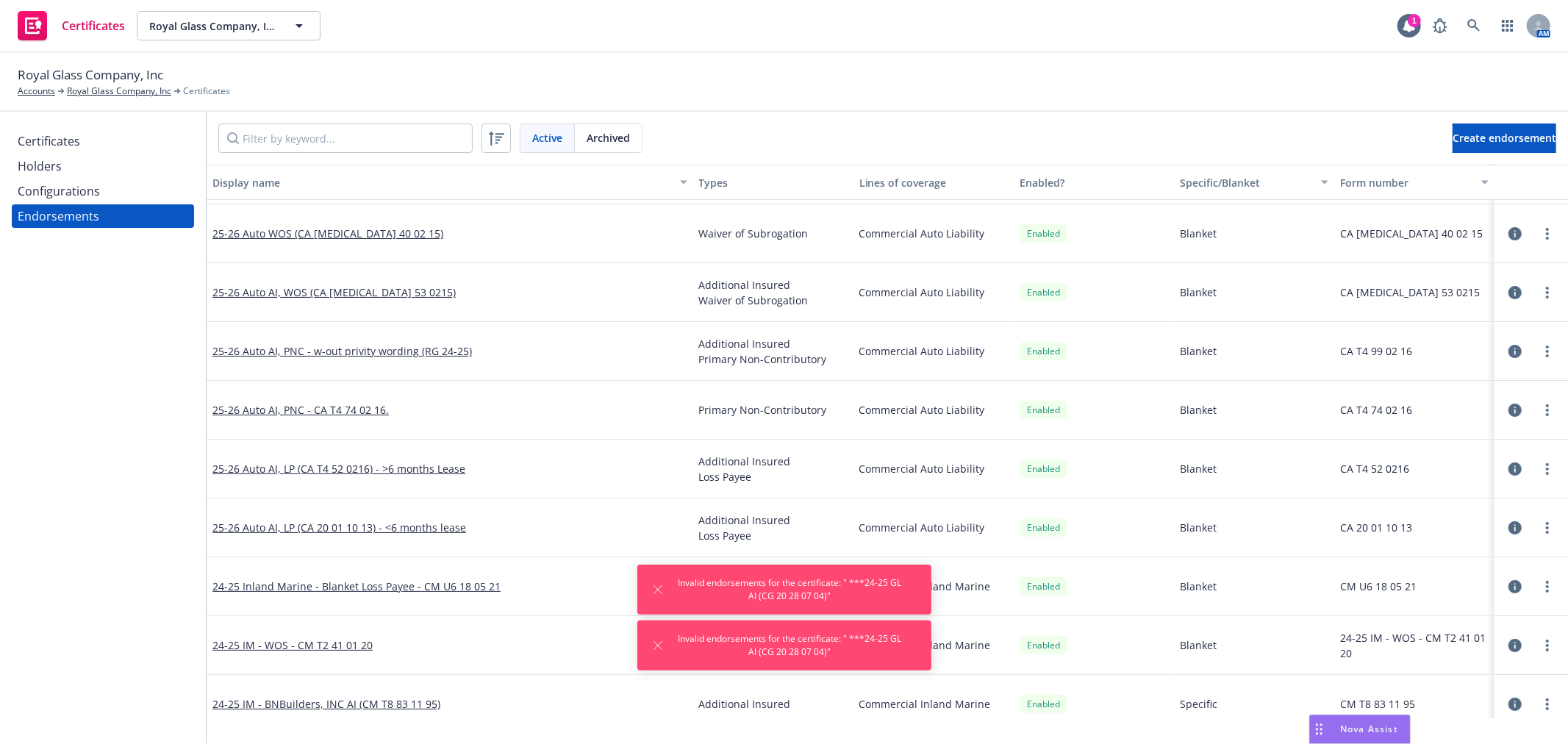
scroll to position [82, 0]
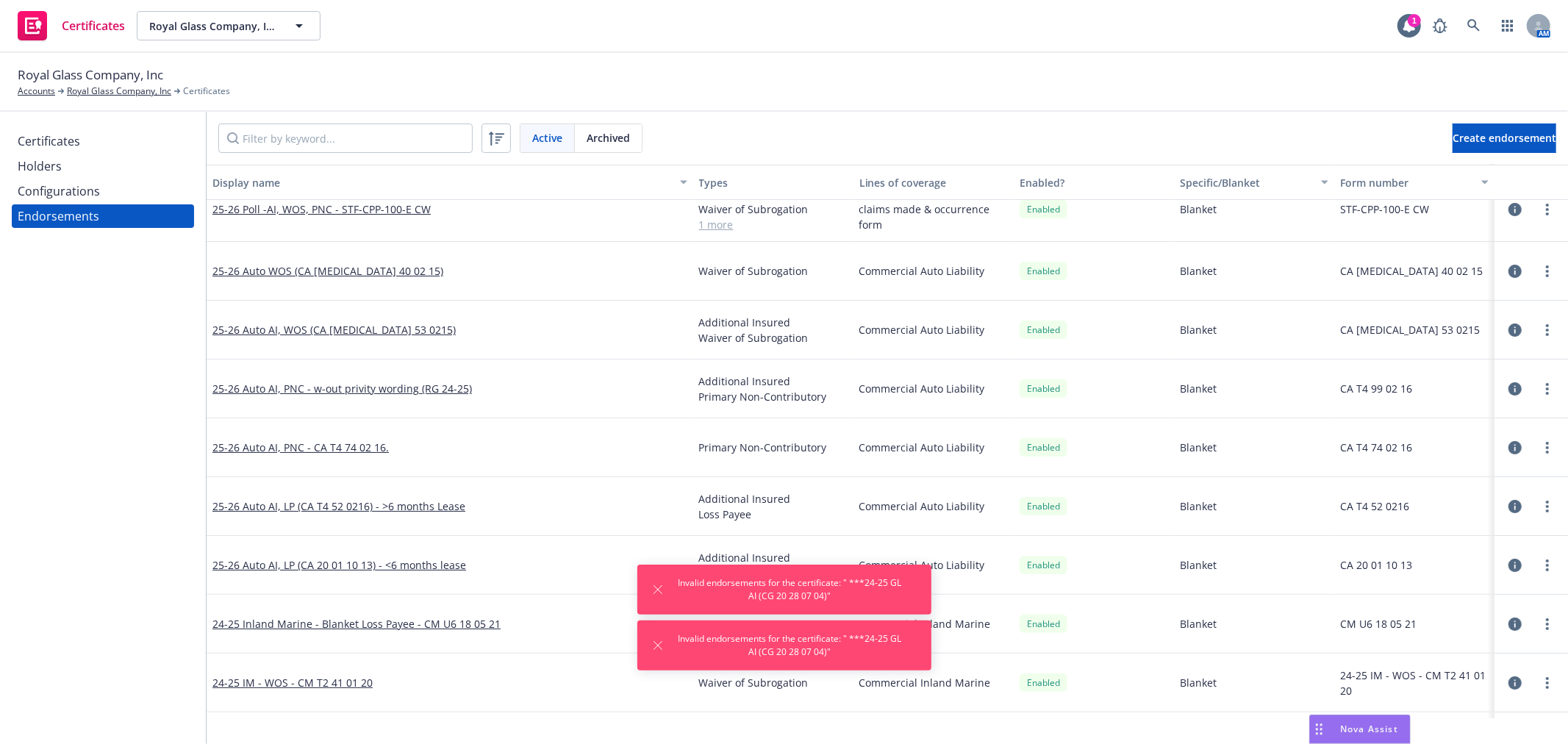
click at [85, 138] on div "Certificates" at bounding box center [103, 141] width 171 height 23
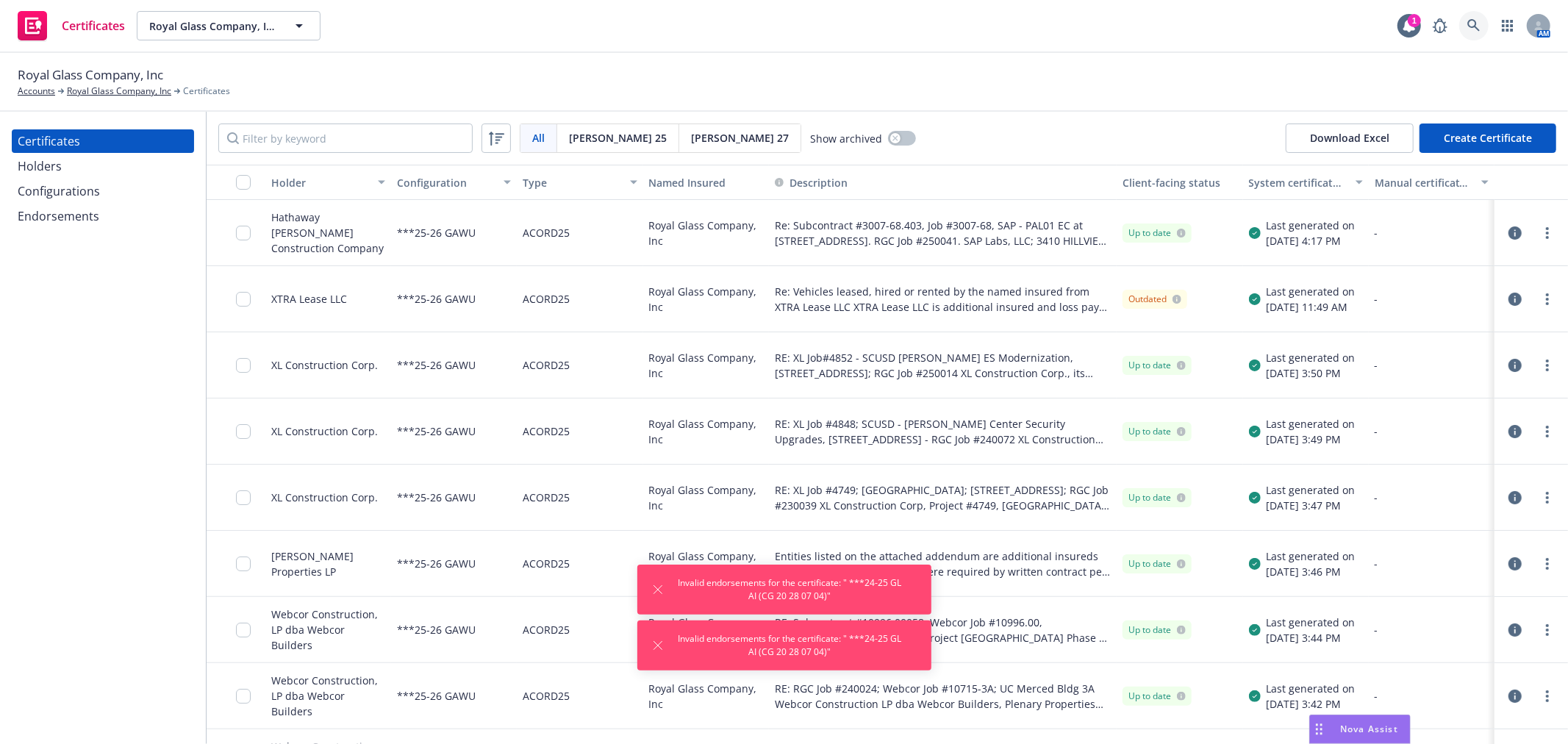
click at [1474, 27] on icon at bounding box center [1474, 26] width 13 height 13
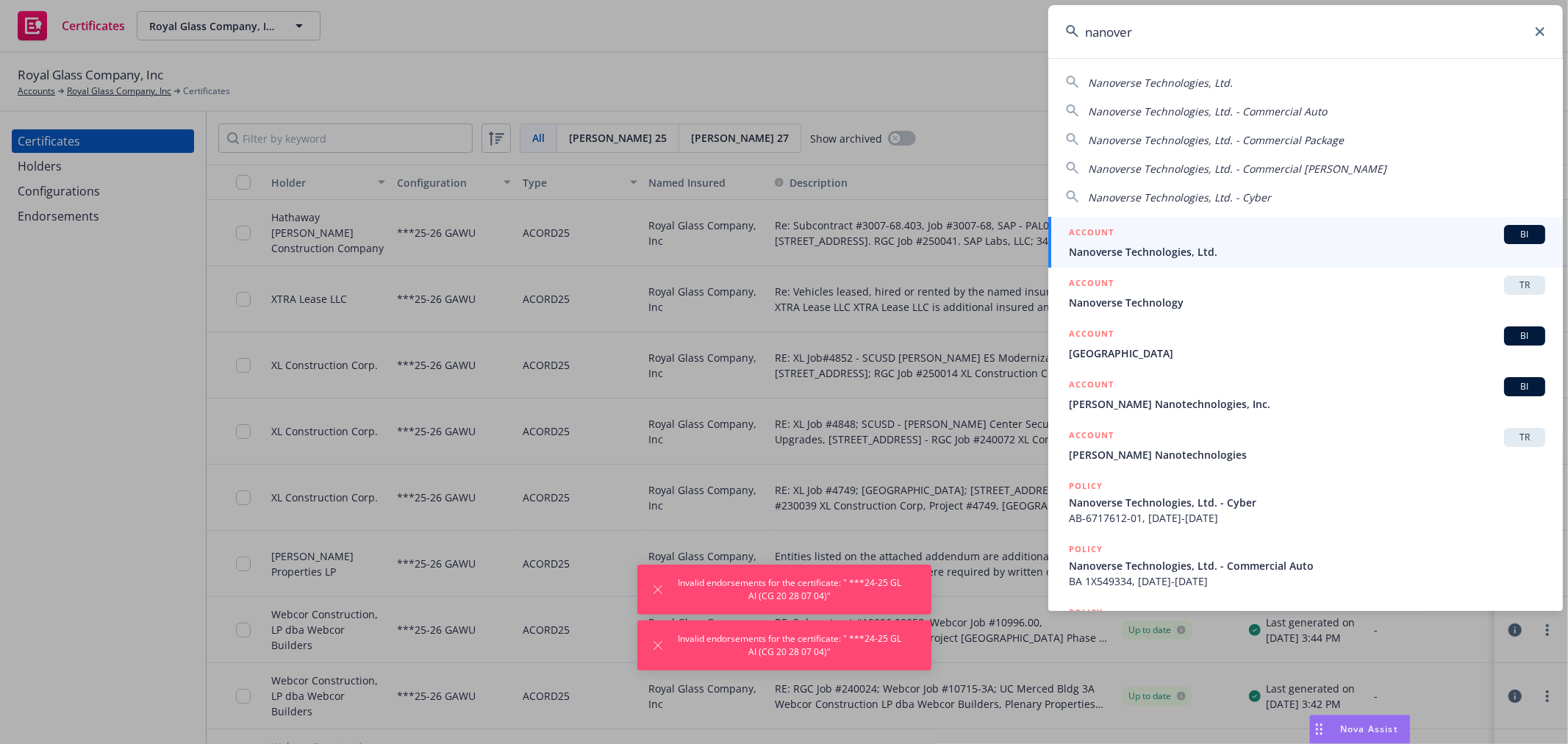
type input "nanover"
click at [1187, 254] on span "Nanoverse Technologies, Ltd." at bounding box center [1307, 252] width 476 height 16
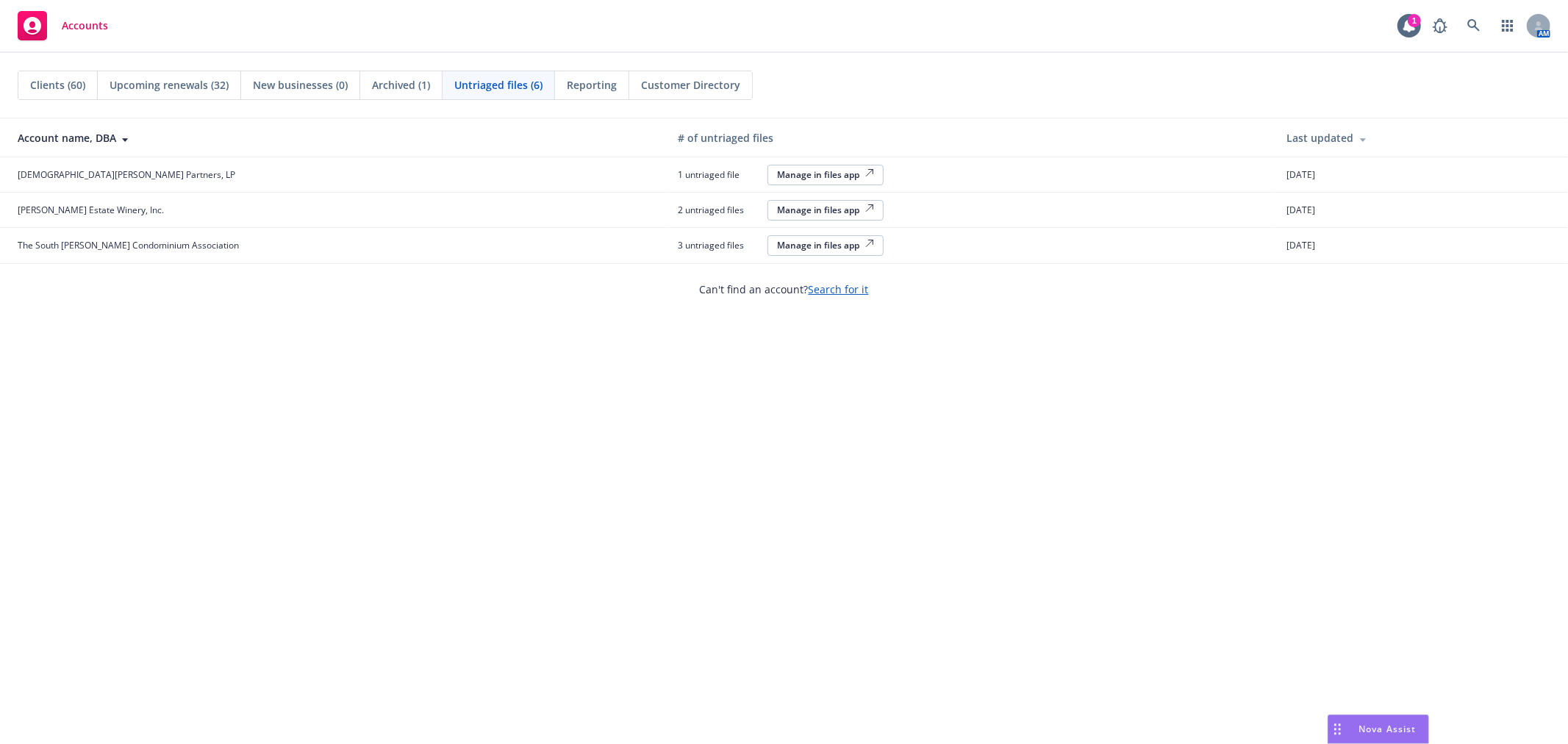
click at [777, 173] on div "Manage in files app" at bounding box center [825, 174] width 97 height 12
click at [593, 83] on span "Reporting" at bounding box center [591, 85] width 50 height 16
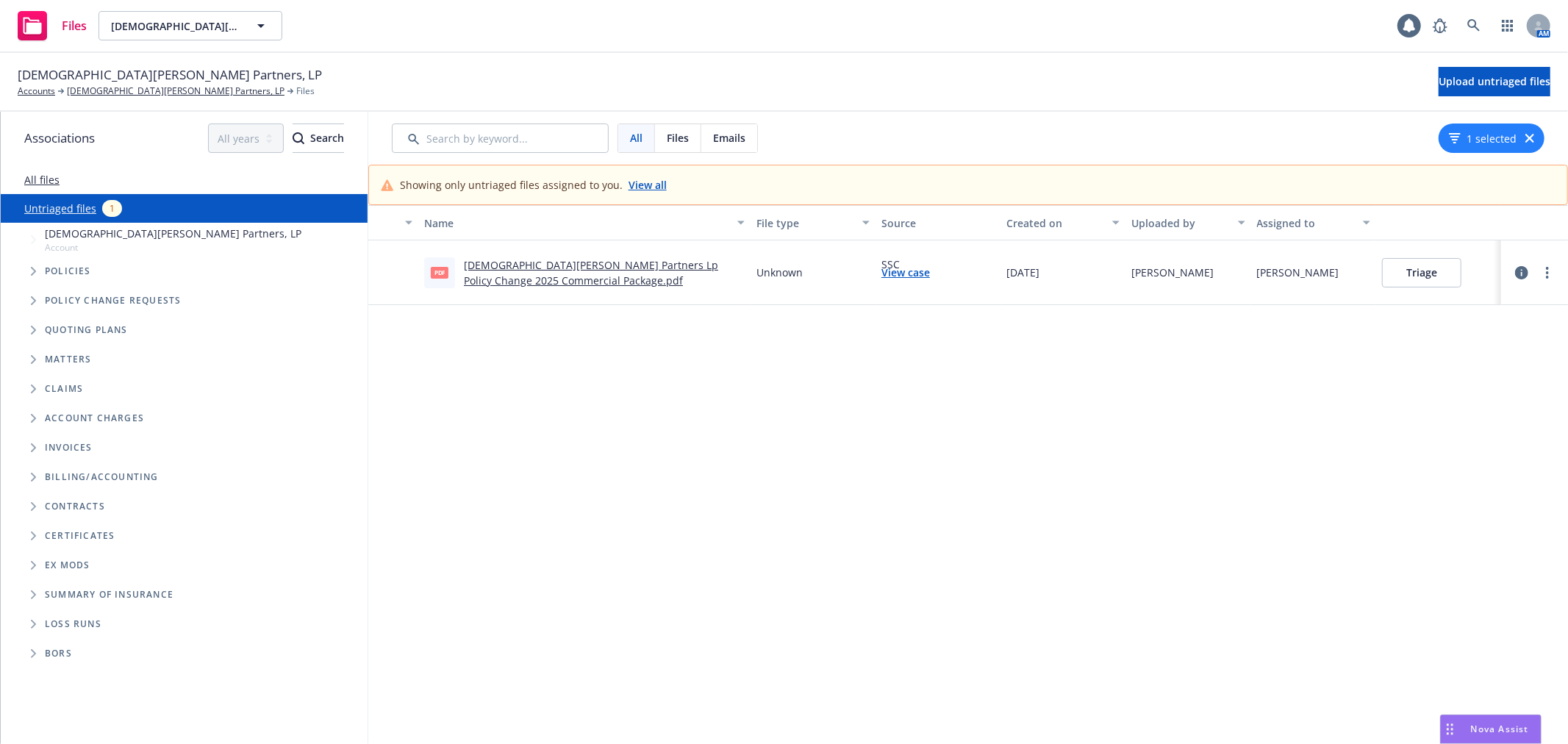
click at [1539, 273] on link "more" at bounding box center [1547, 273] width 17 height 17
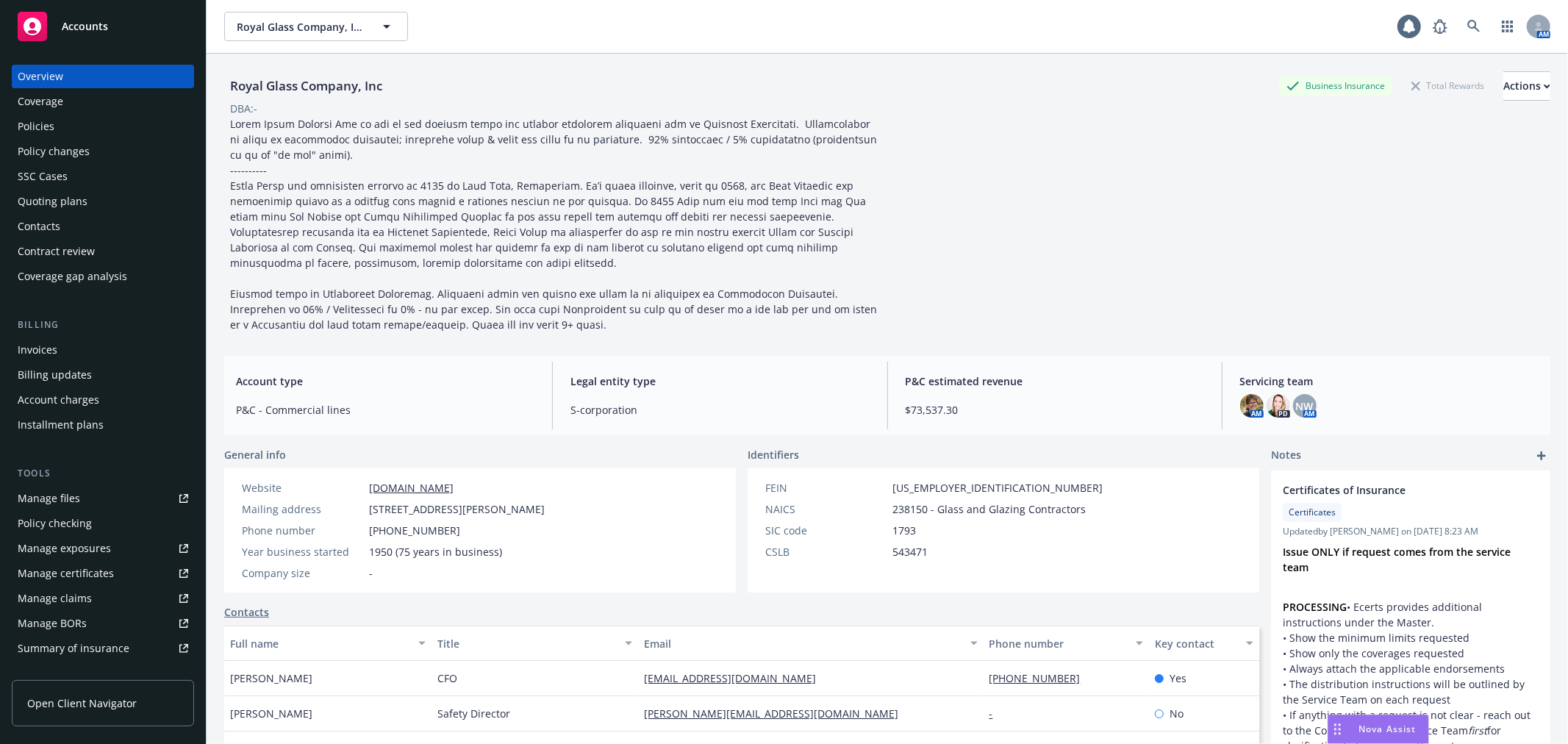
click at [92, 145] on div "Policy changes" at bounding box center [103, 152] width 171 height 23
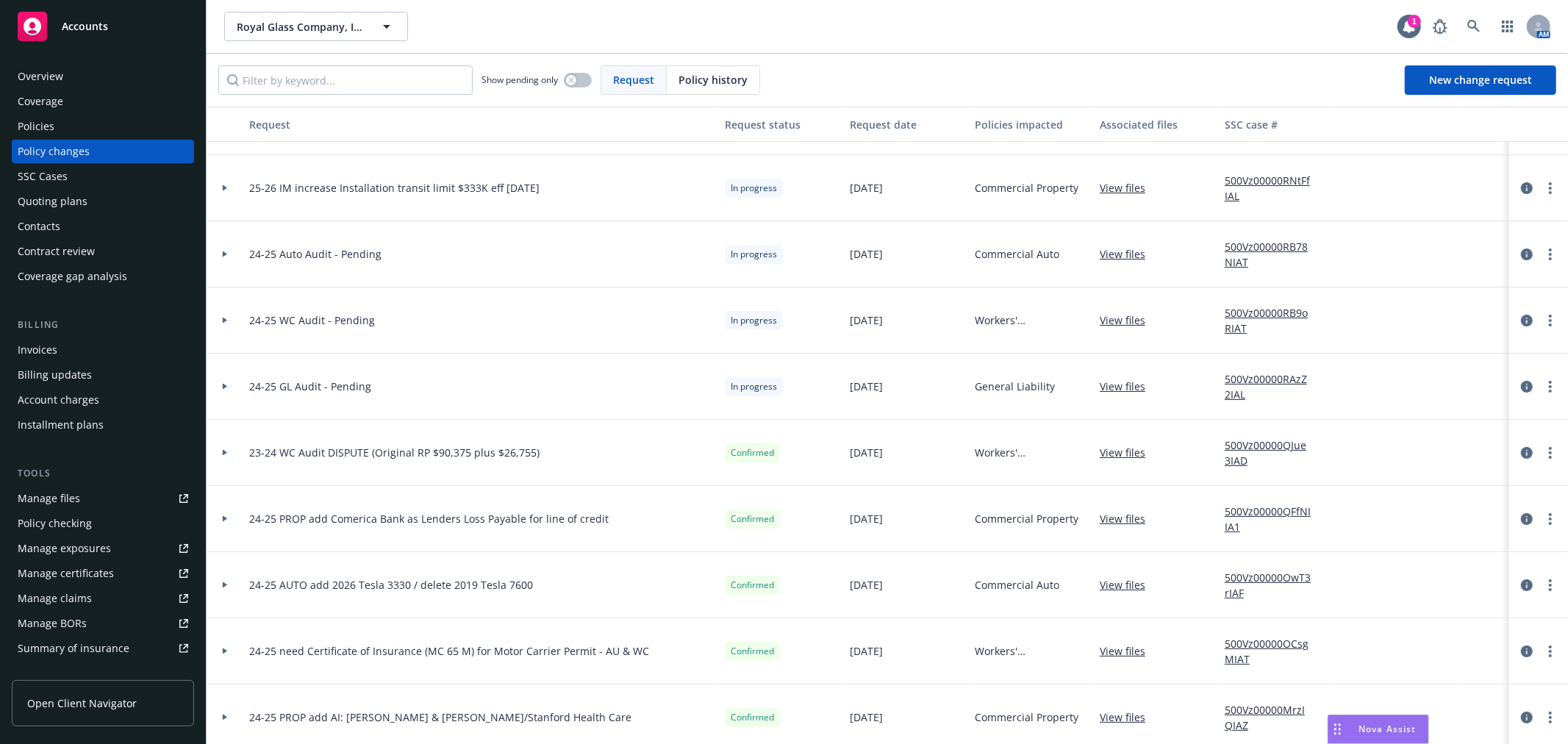
scroll to position [82, 0]
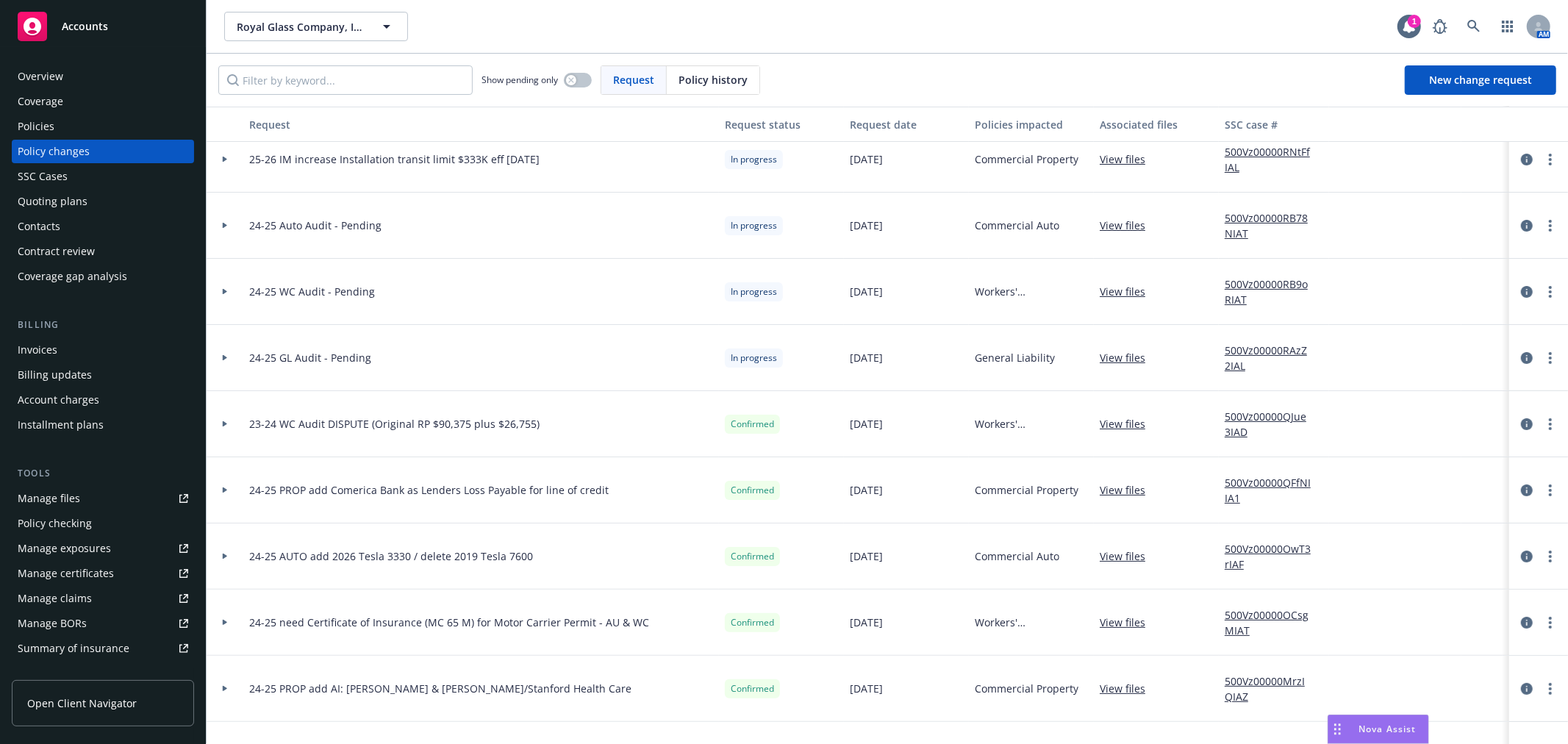
drag, startPoint x: 225, startPoint y: 424, endPoint x: 238, endPoint y: 428, distance: 13.6
click at [225, 423] on icon at bounding box center [224, 424] width 4 height 6
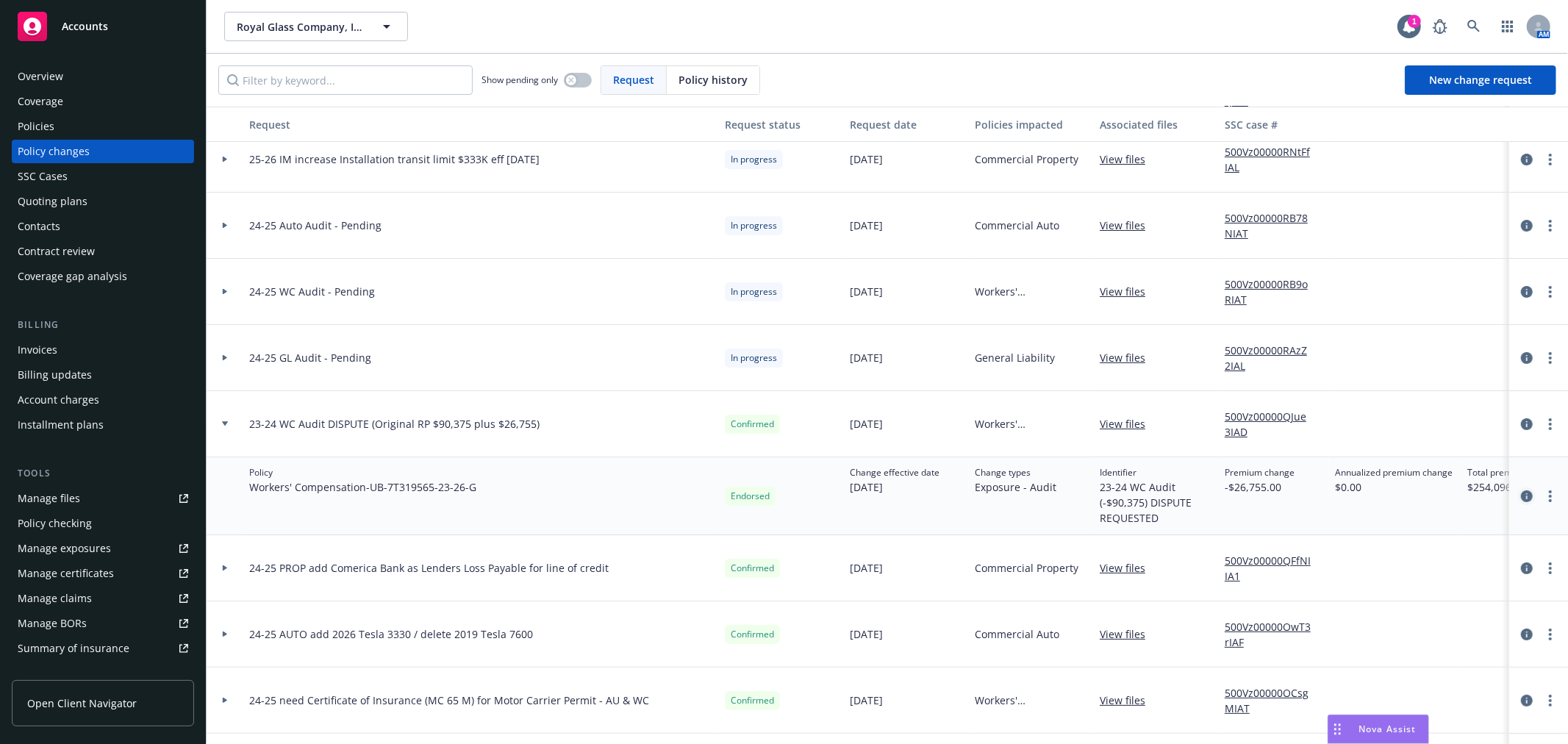
click at [1521, 494] on icon "circleInformation" at bounding box center [1527, 496] width 12 height 12
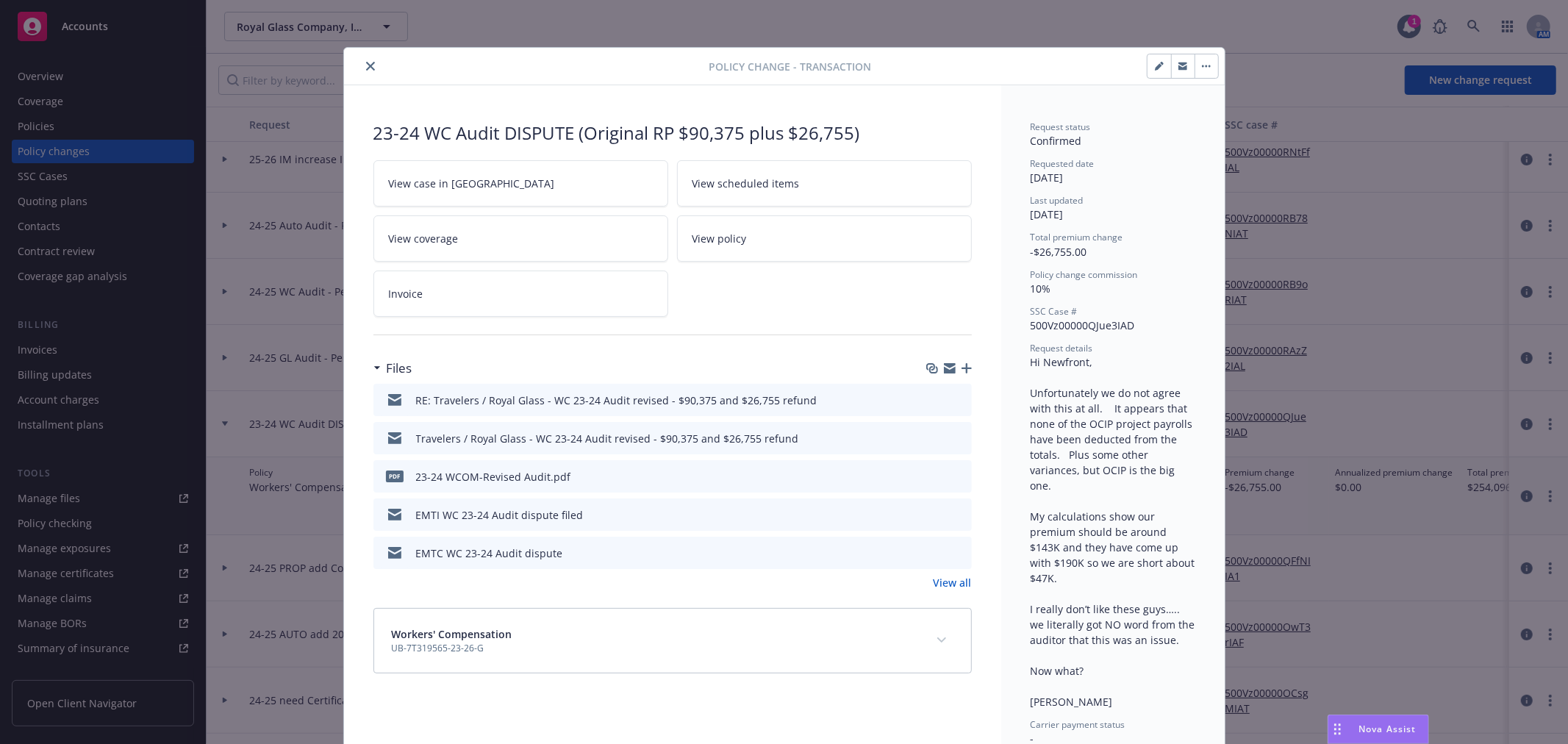
scroll to position [44, 0]
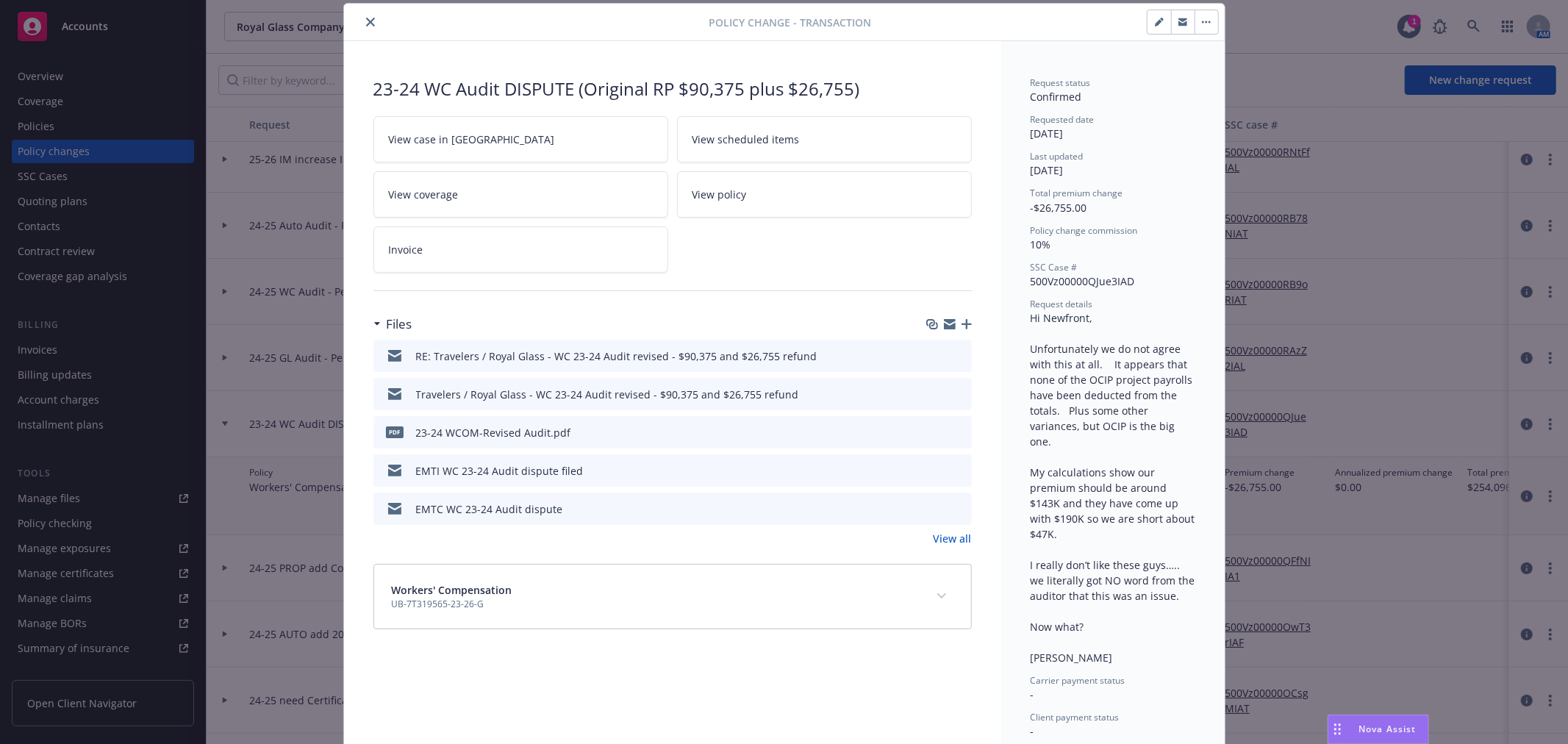
click at [944, 321] on icon "button" at bounding box center [950, 321] width 12 height 5
click at [944, 329] on icon "button" at bounding box center [950, 326] width 12 height 7
click at [366, 23] on icon "close" at bounding box center [370, 22] width 9 height 9
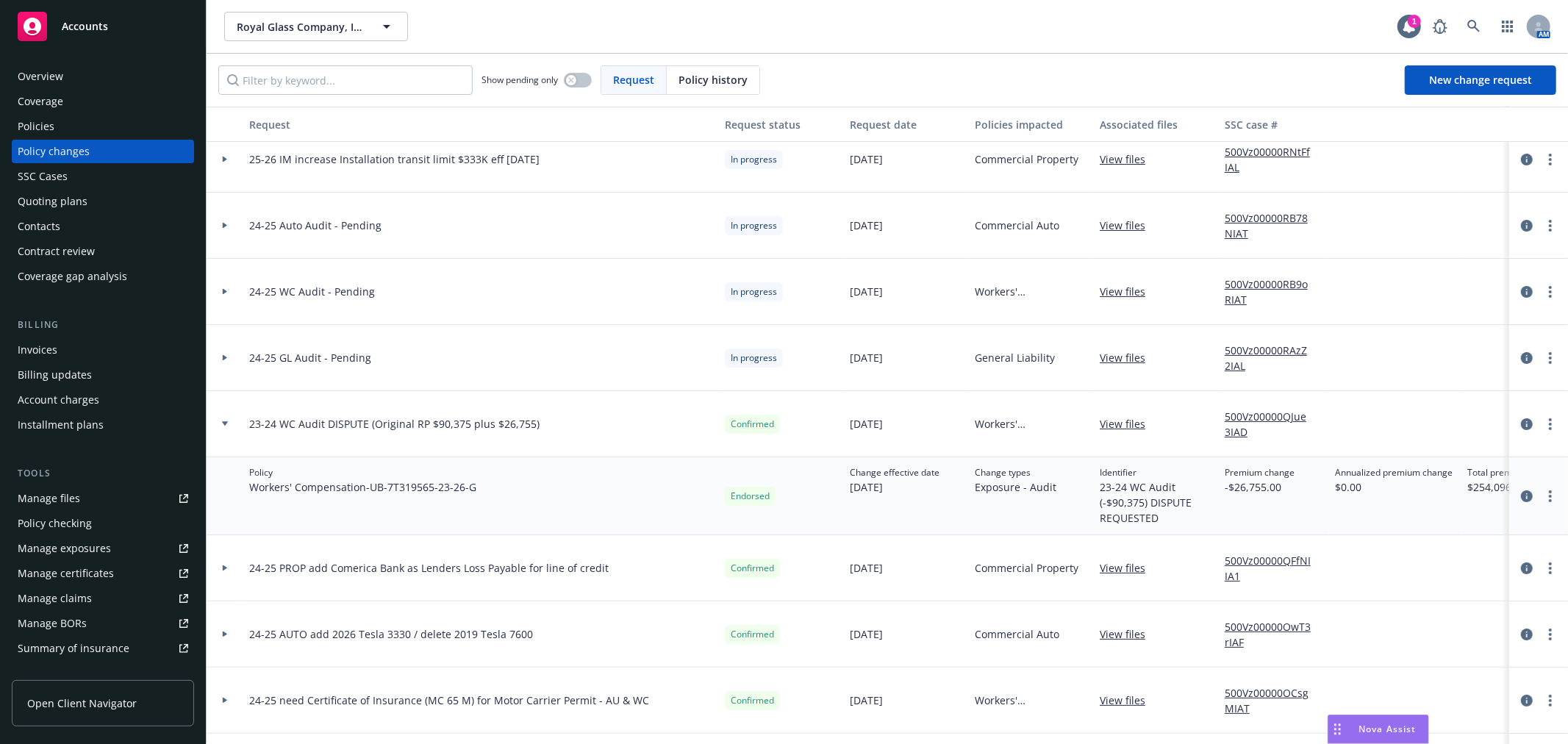
click at [113, 195] on div "Quoting plans" at bounding box center [103, 201] width 171 height 23
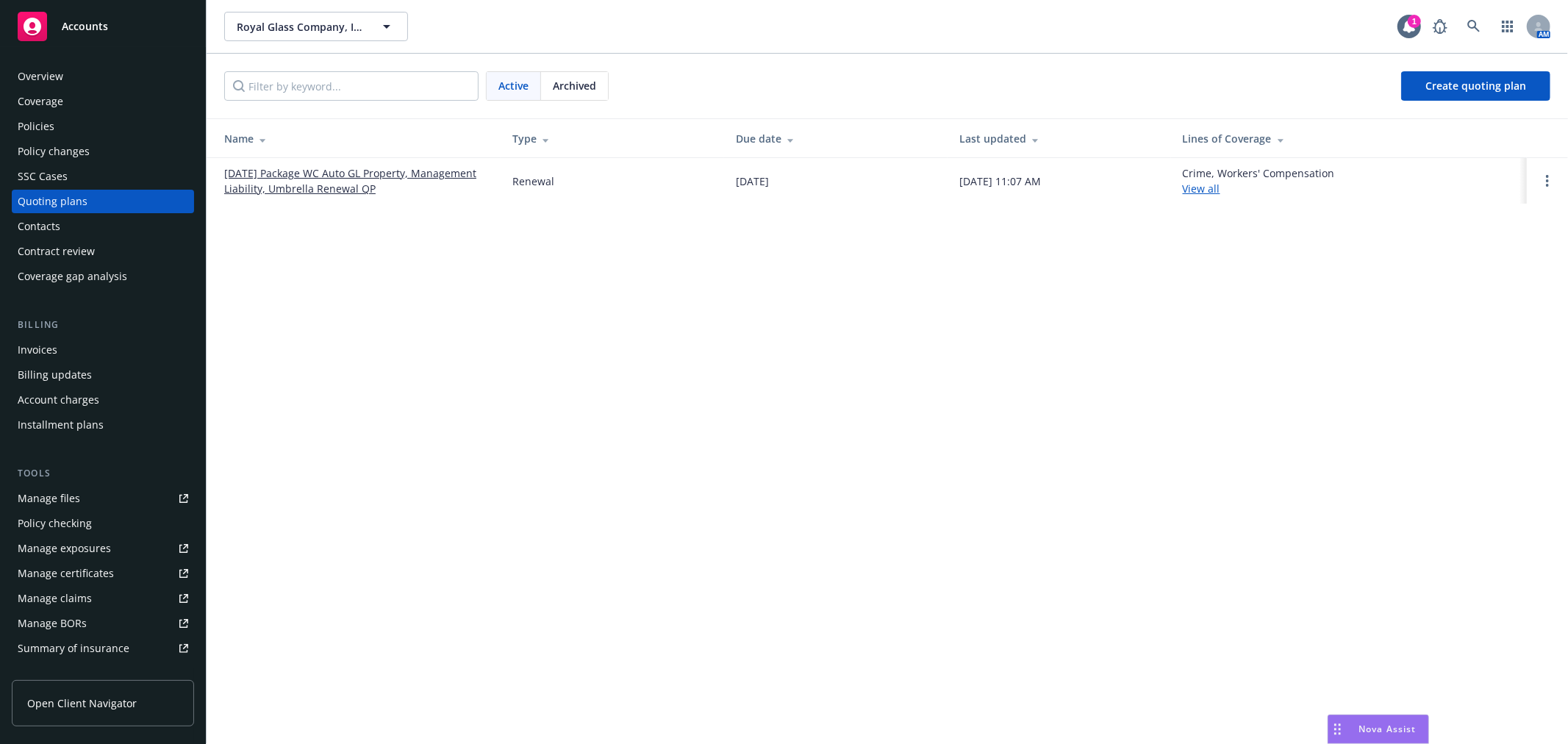
click at [344, 176] on link "09/01/25 Package WC Auto GL Property, Management Liability, Umbrella Renewal QP" at bounding box center [357, 181] width 265 height 31
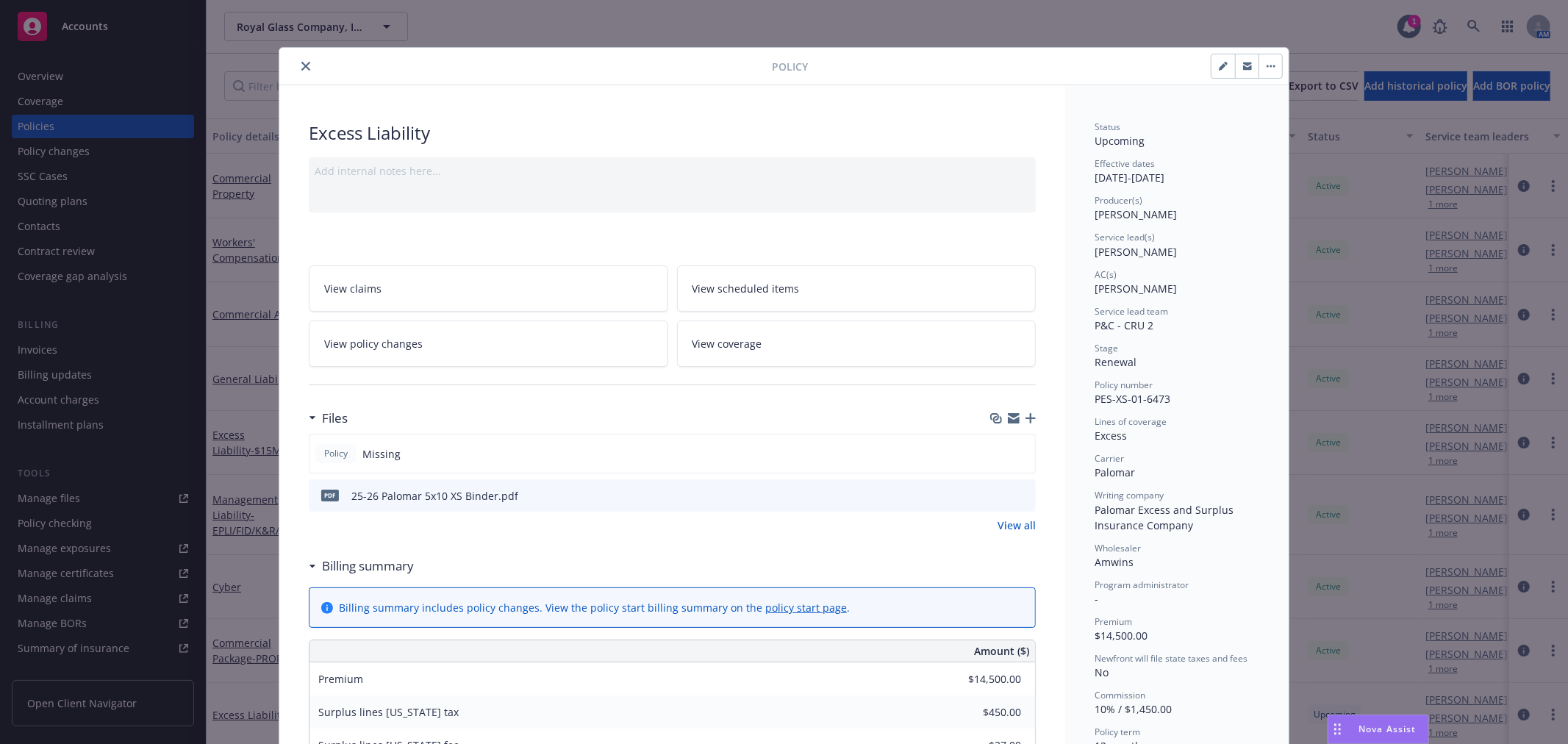
click at [924, 356] on link "View coverage" at bounding box center [856, 344] width 359 height 46
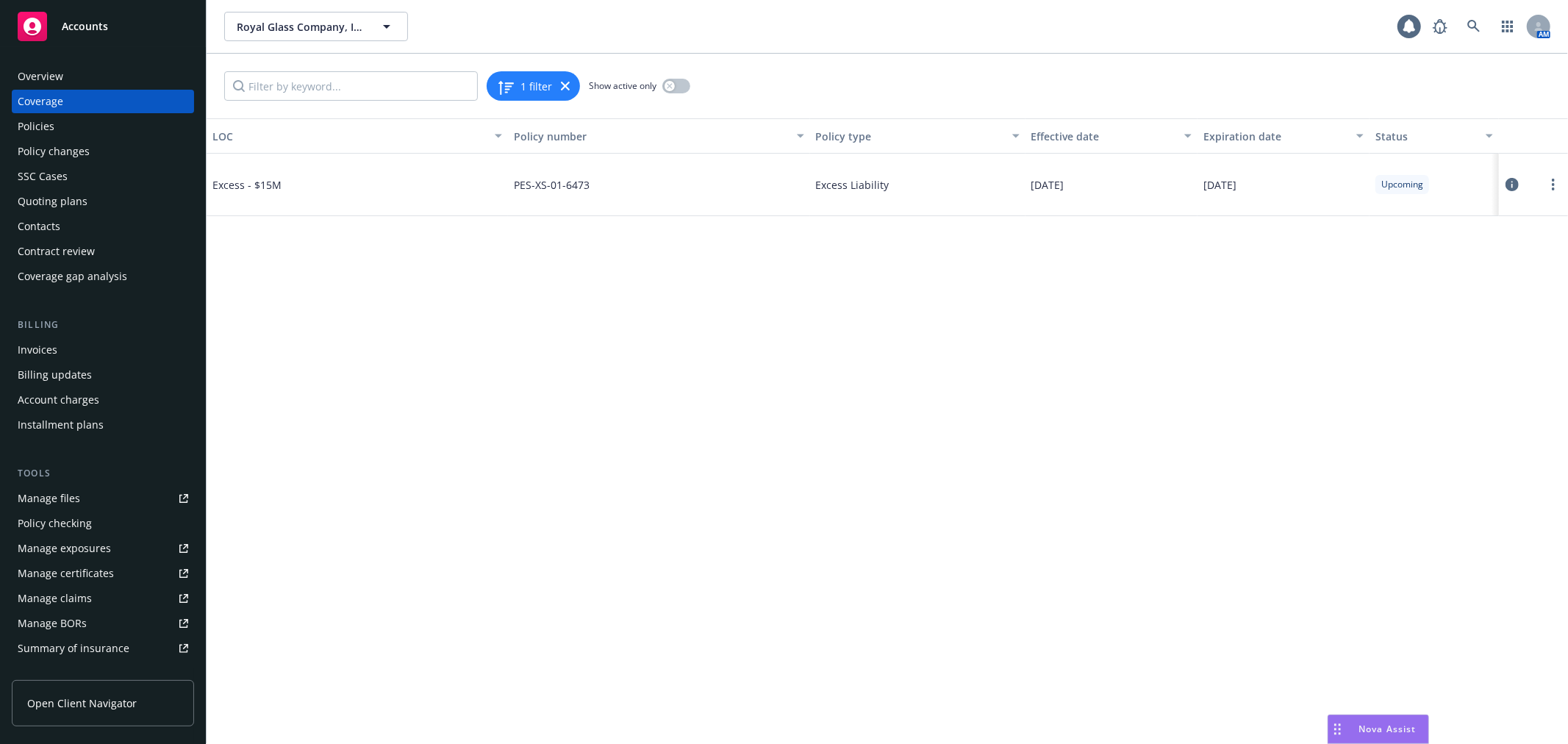
click at [1513, 186] on icon at bounding box center [1513, 185] width 13 height 13
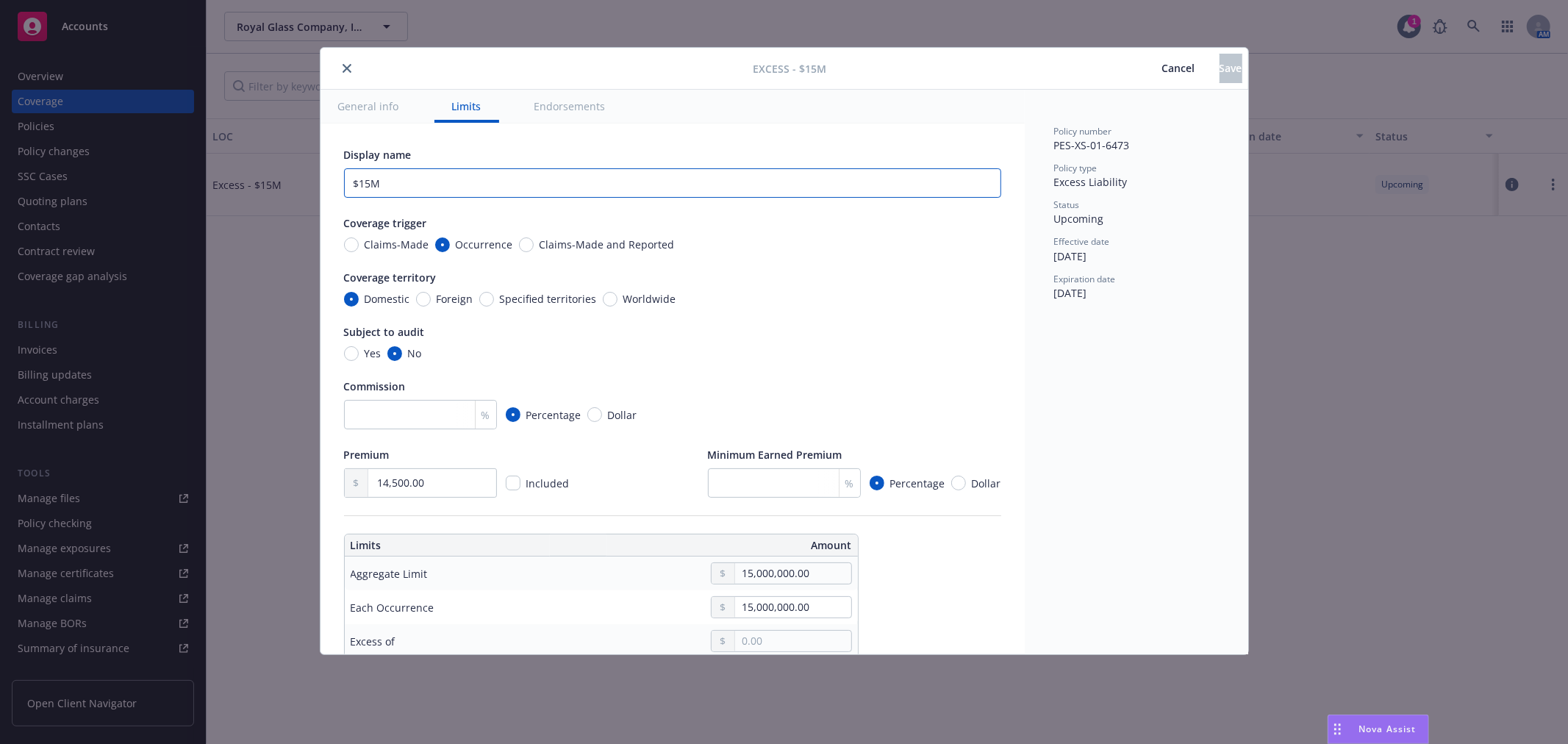
click at [398, 182] on input "$15M" at bounding box center [673, 183] width 658 height 30
type textarea "x"
type input "$"
type textarea "x"
type input "$5"
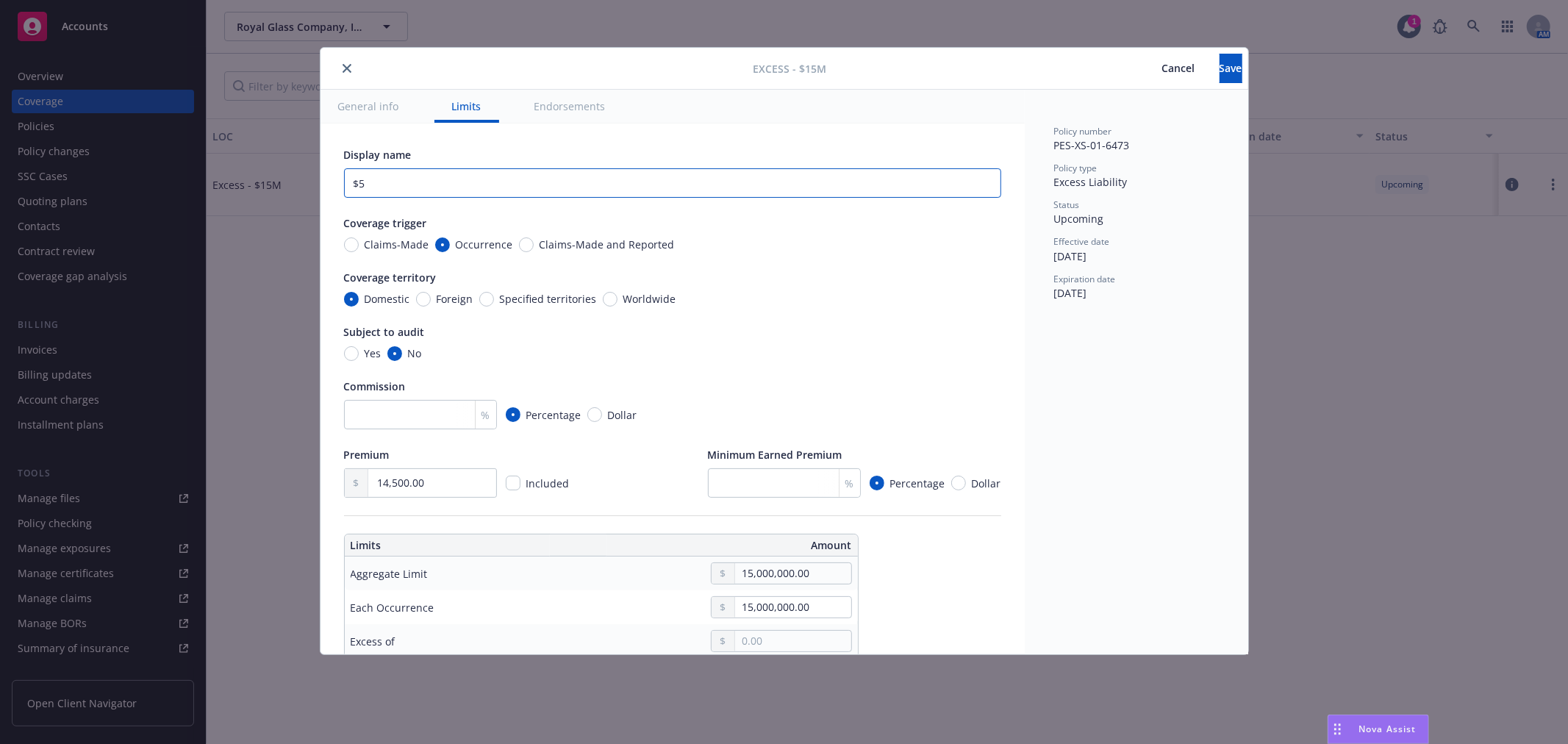
type textarea "x"
type input "$5M"
type textarea "x"
type input "$5M"
type textarea "x"
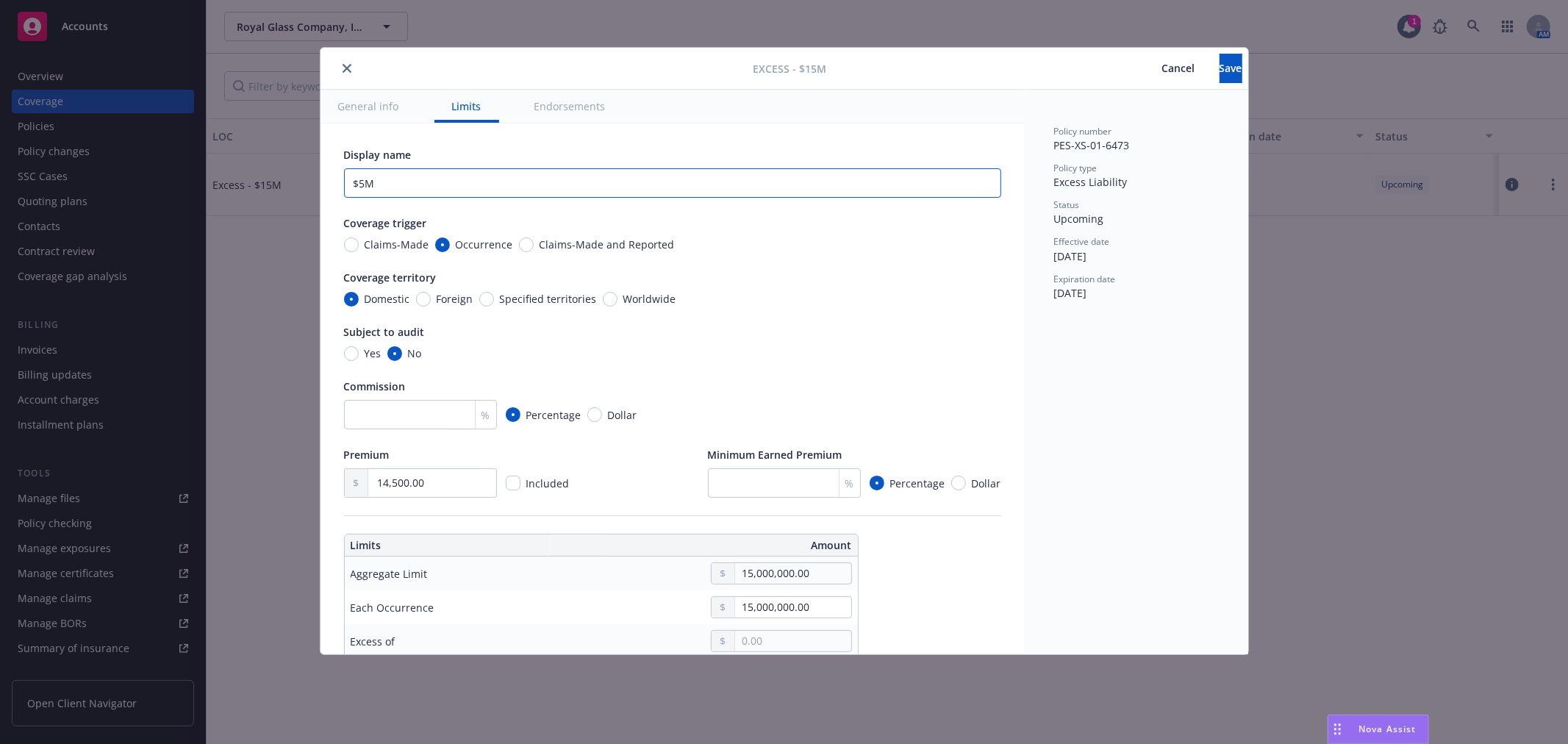
type input "$5M X"
type textarea "x"
type input "$5M X"
type textarea "x"
type input "$5M X $"
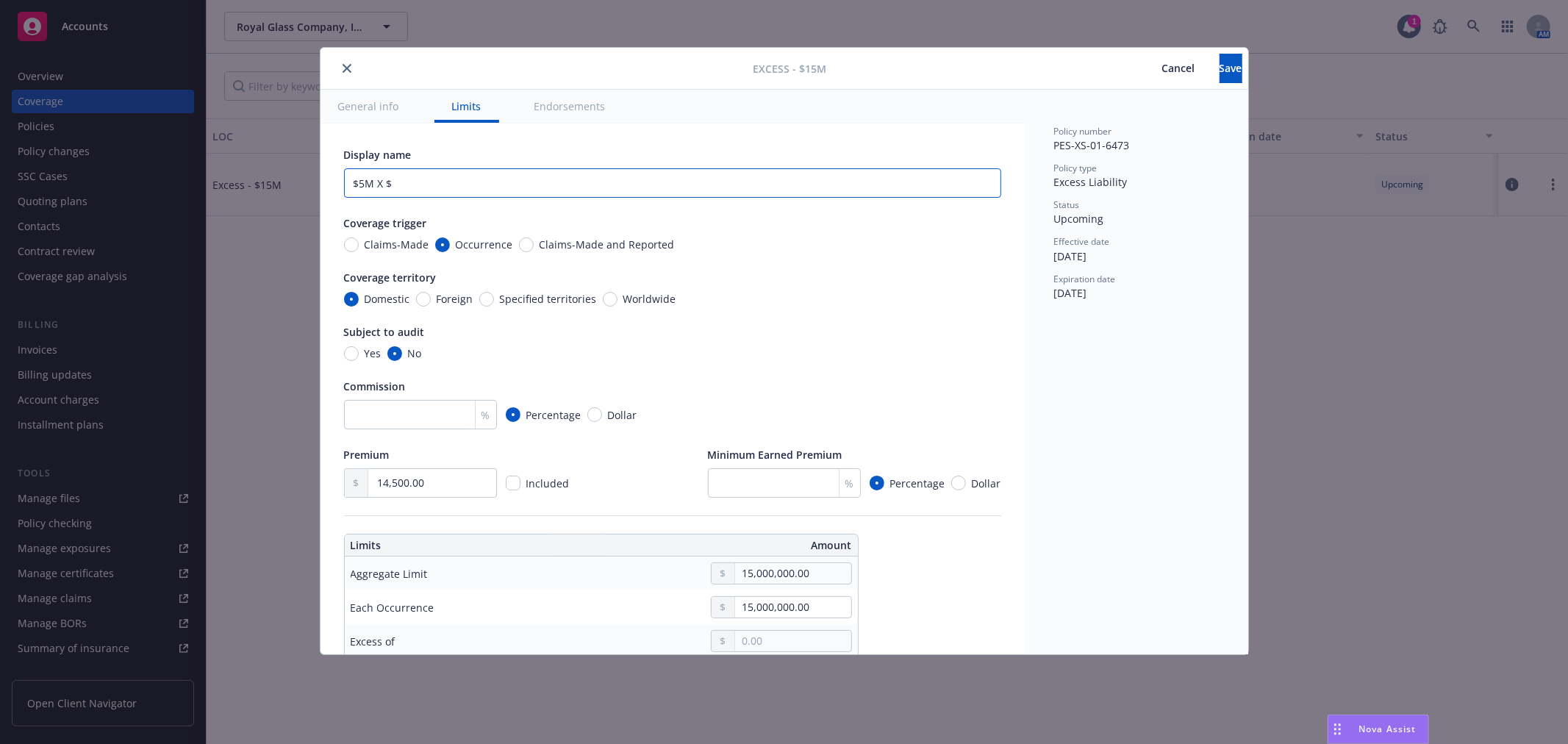
type textarea "x"
type input "$5M X $1"
type textarea "x"
type input "$5M X $10"
type textarea "x"
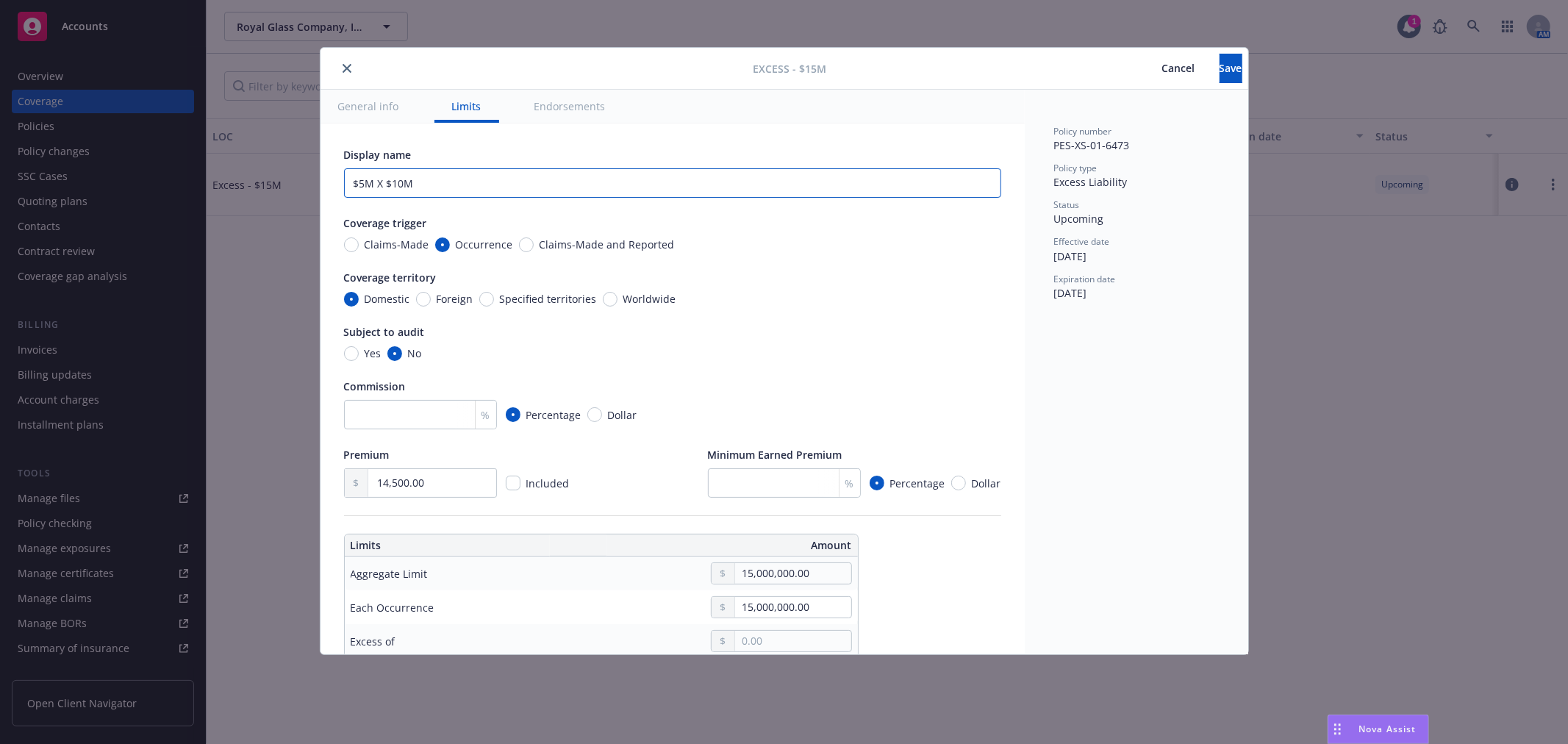
type input "$5M X $10M"
click at [750, 572] on input "15,000,000.00" at bounding box center [793, 573] width 115 height 21
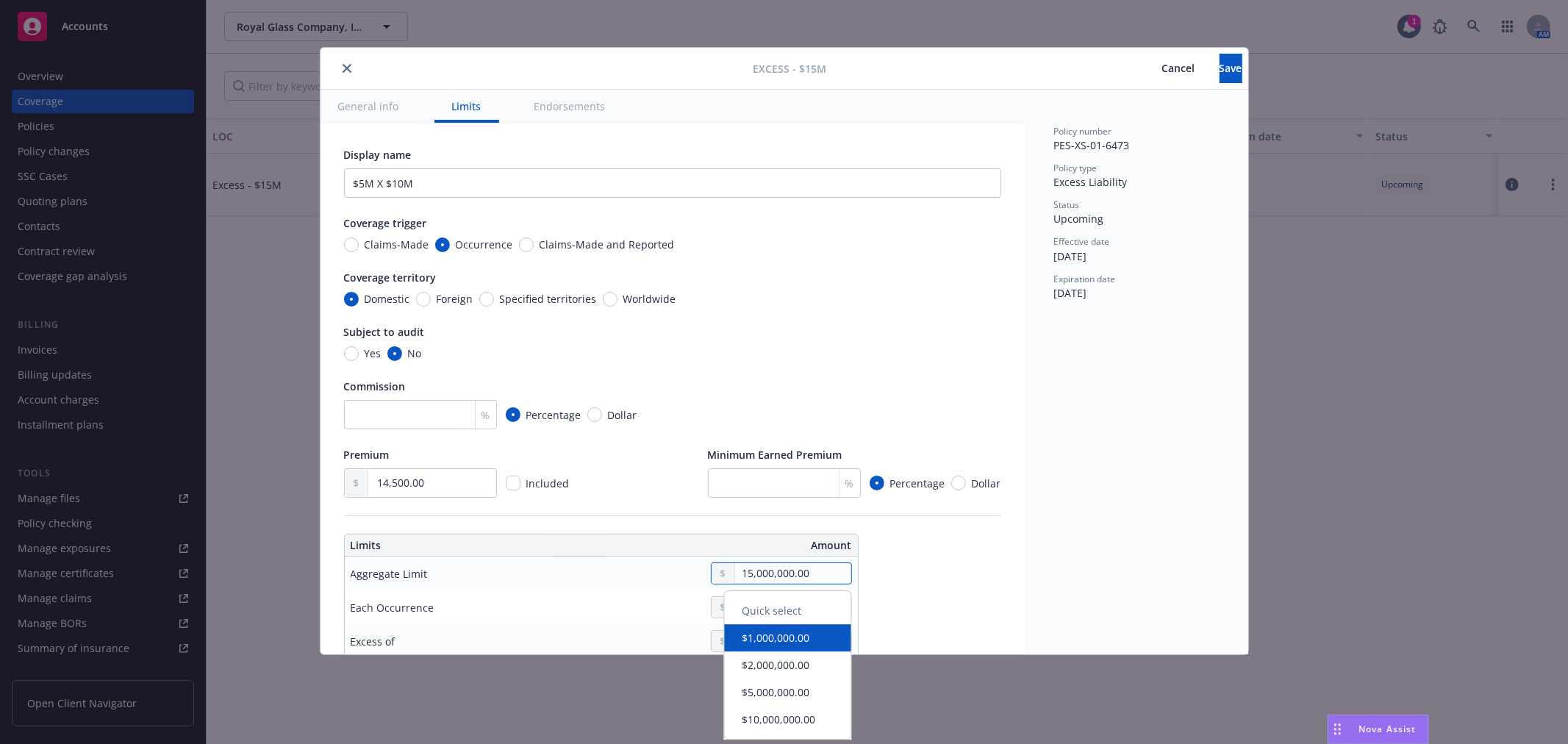
type textarea "x"
type input "5,000,000.00"
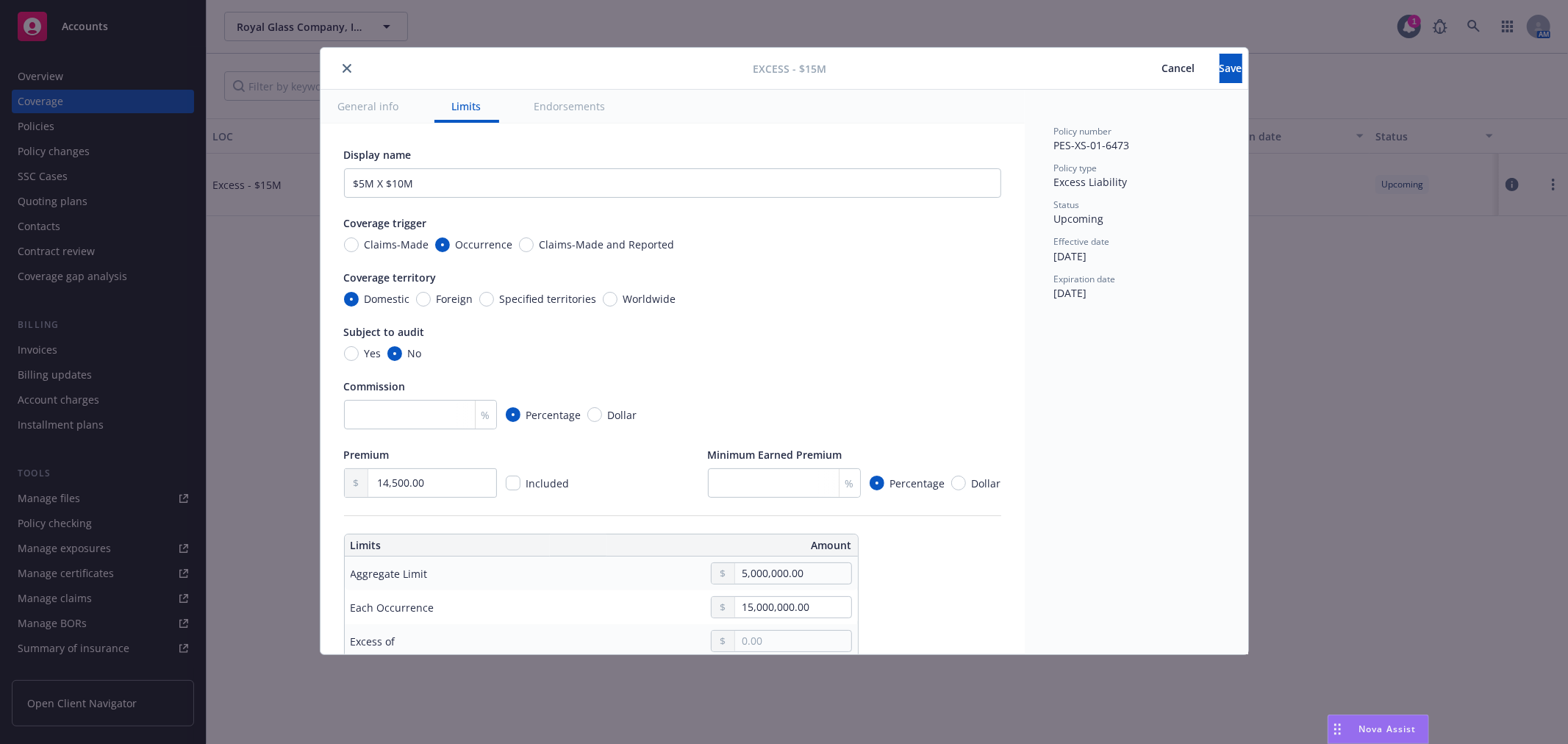
click at [655, 599] on div "15,000,000.00" at bounding box center [712, 607] width 281 height 22
click at [752, 605] on input "15,000,000.00" at bounding box center [793, 607] width 115 height 21
type textarea "x"
type input "1,000,000.00"
type textarea "x"
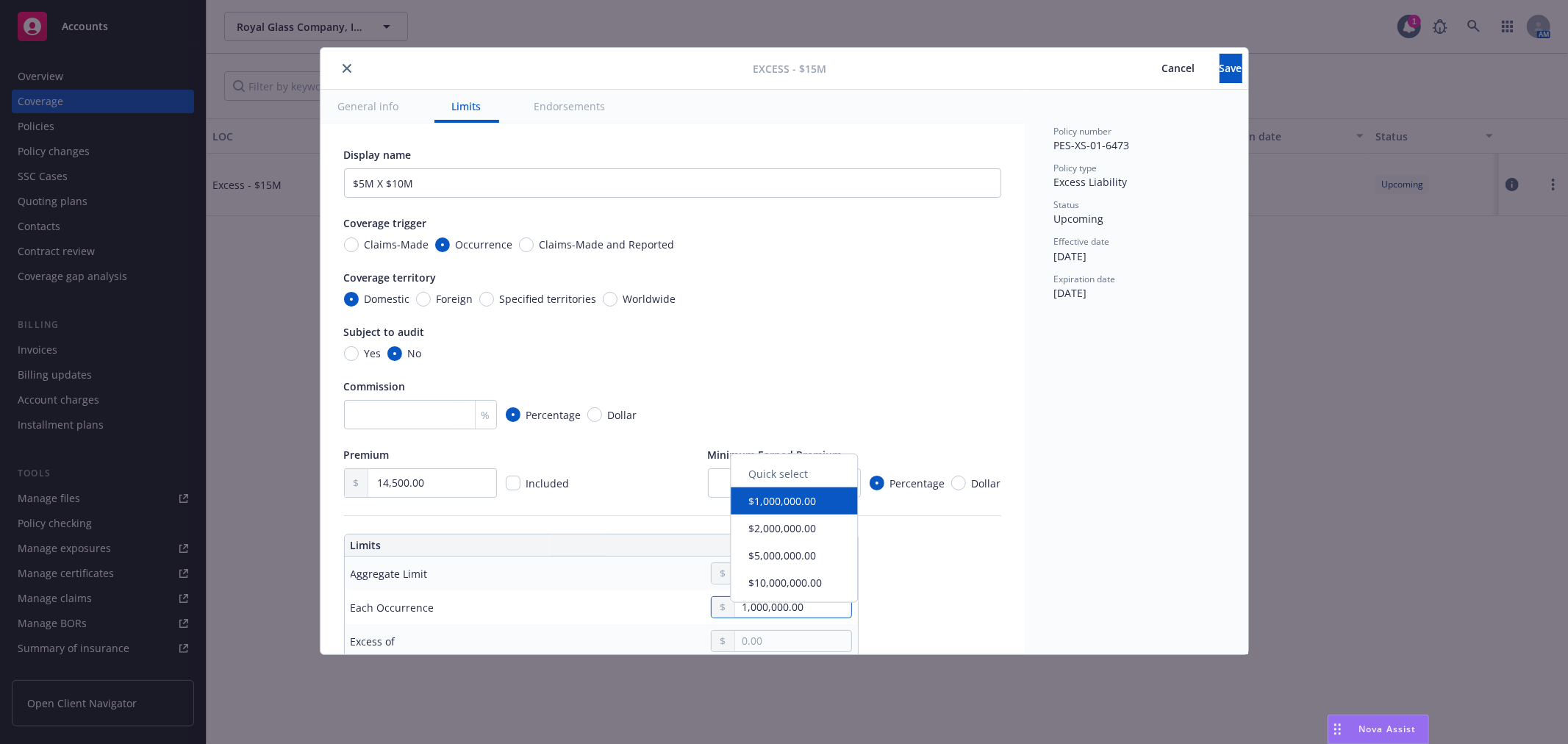
type input "000000.00"
type textarea "x"
type input "5,000,000.00"
click at [938, 294] on div "Domestic Foreign Specified territories Worldwide" at bounding box center [673, 298] width 658 height 16
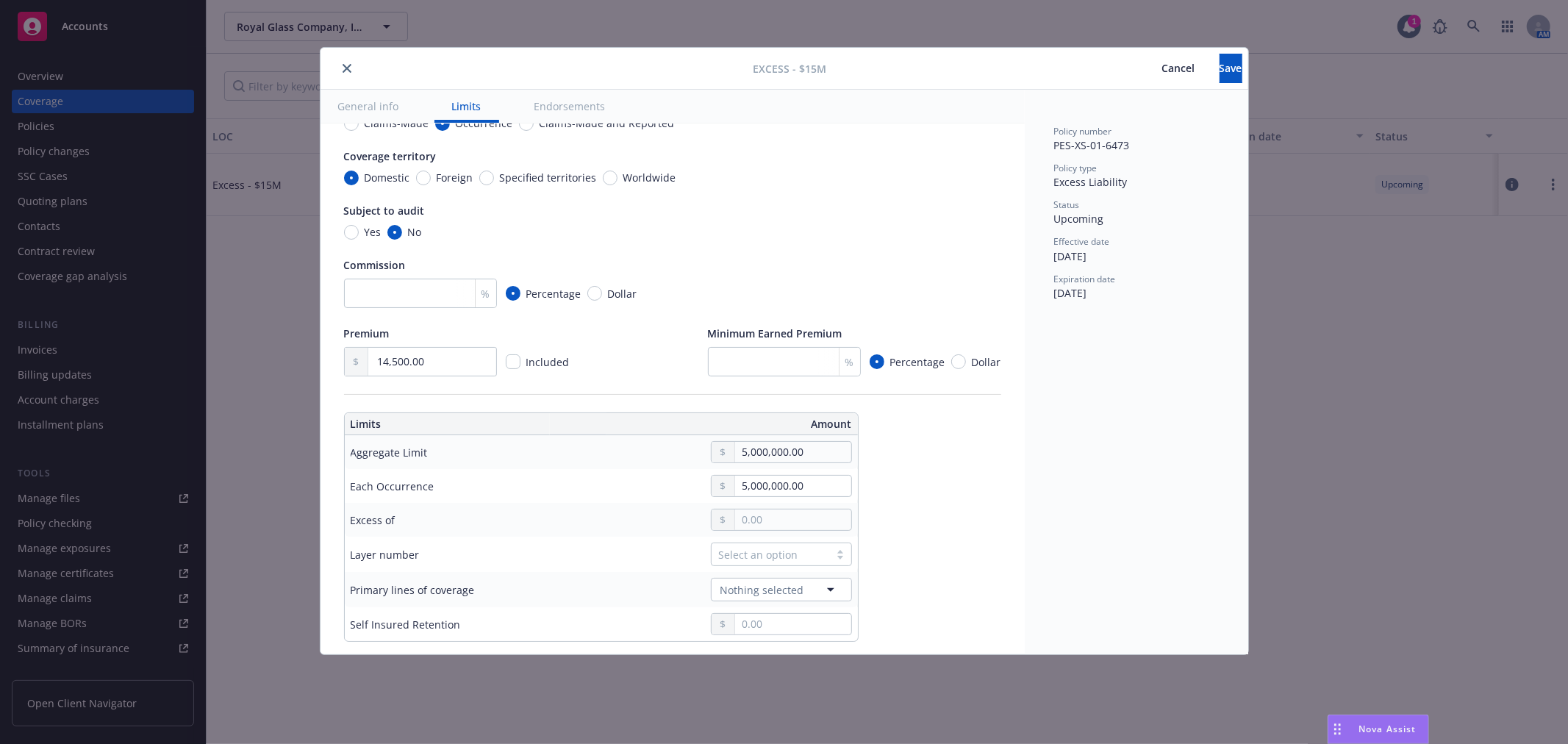
scroll to position [163, 0]
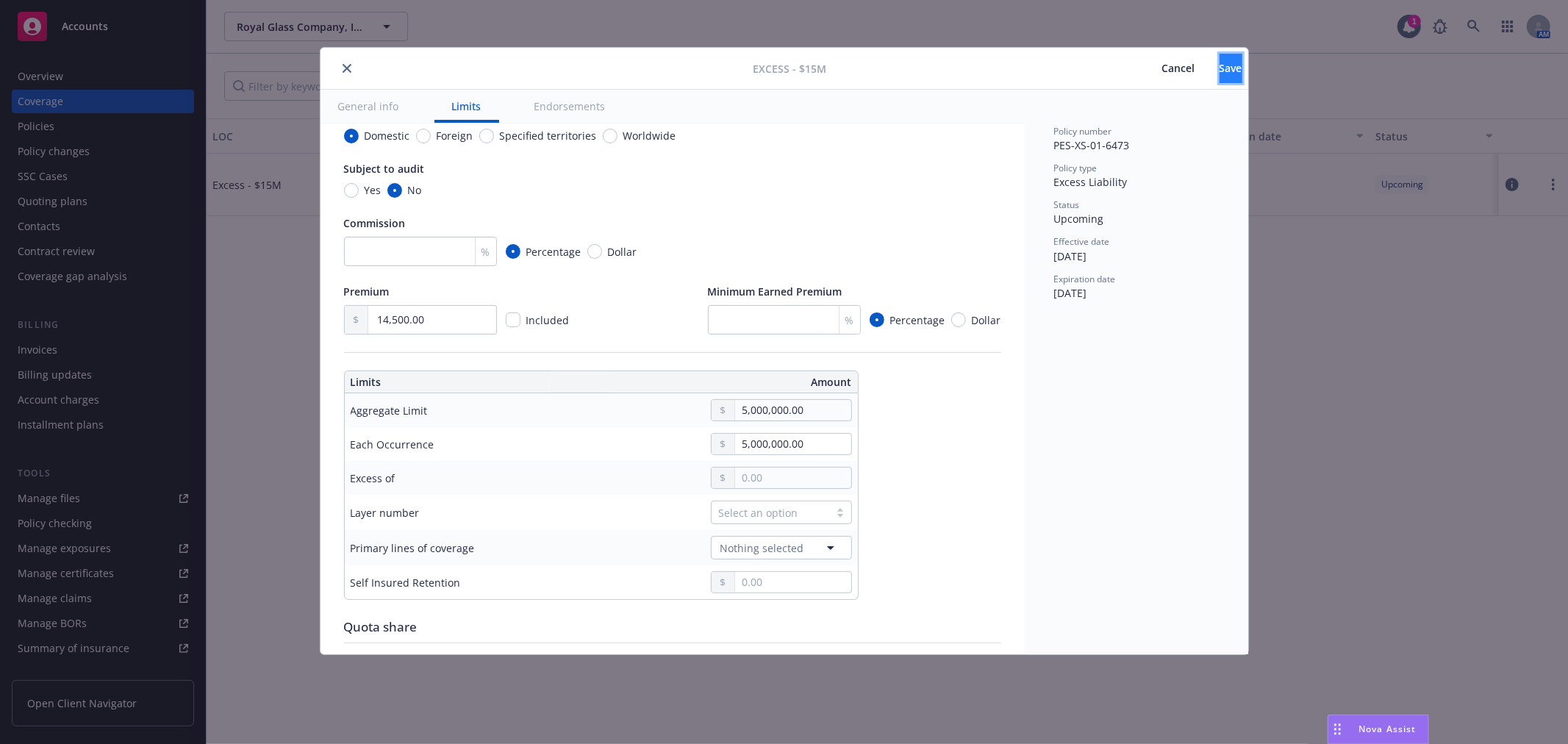
click at [1220, 76] on button "Save" at bounding box center [1232, 69] width 23 height 30
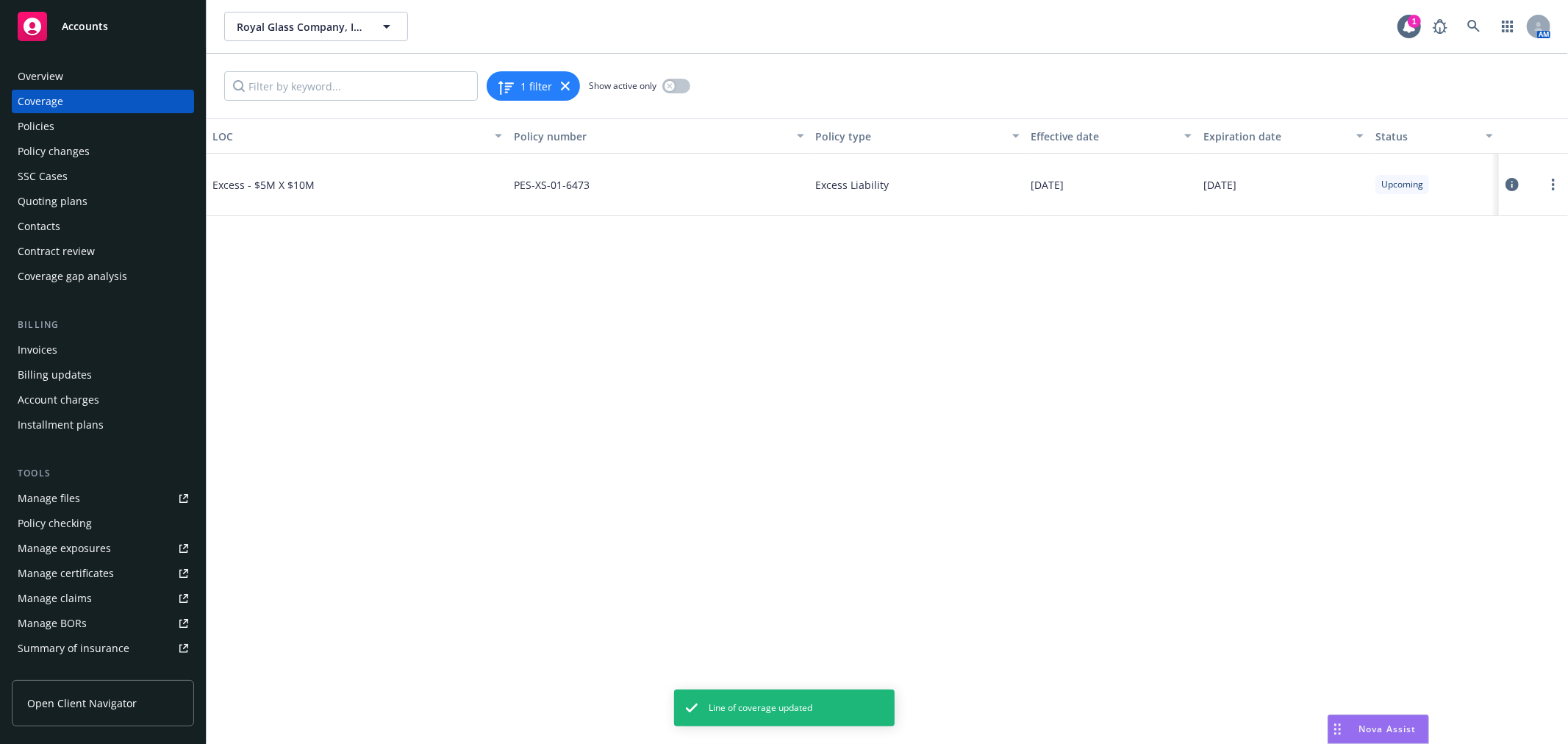
type textarea "x"
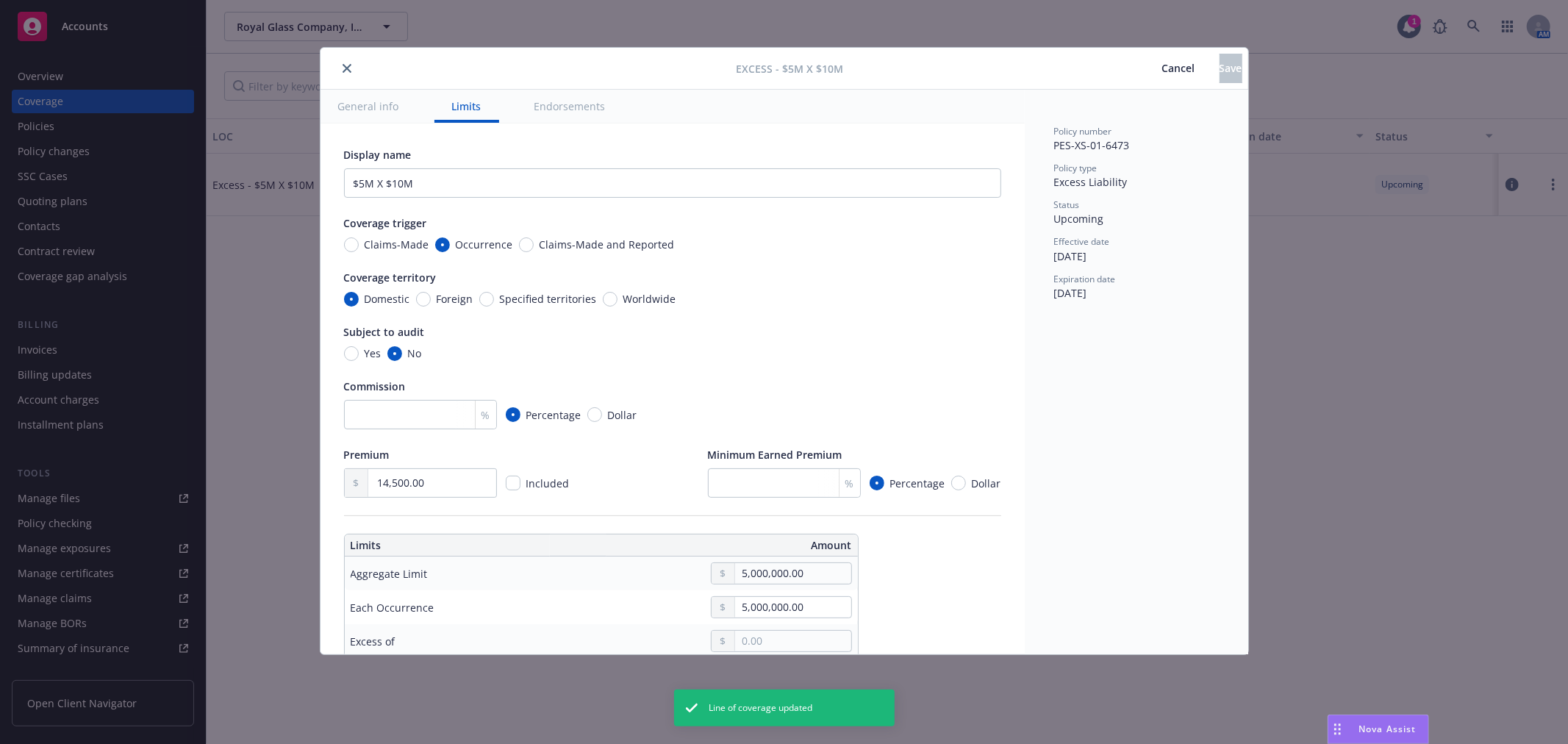
click at [351, 66] on button "close" at bounding box center [346, 68] width 17 height 17
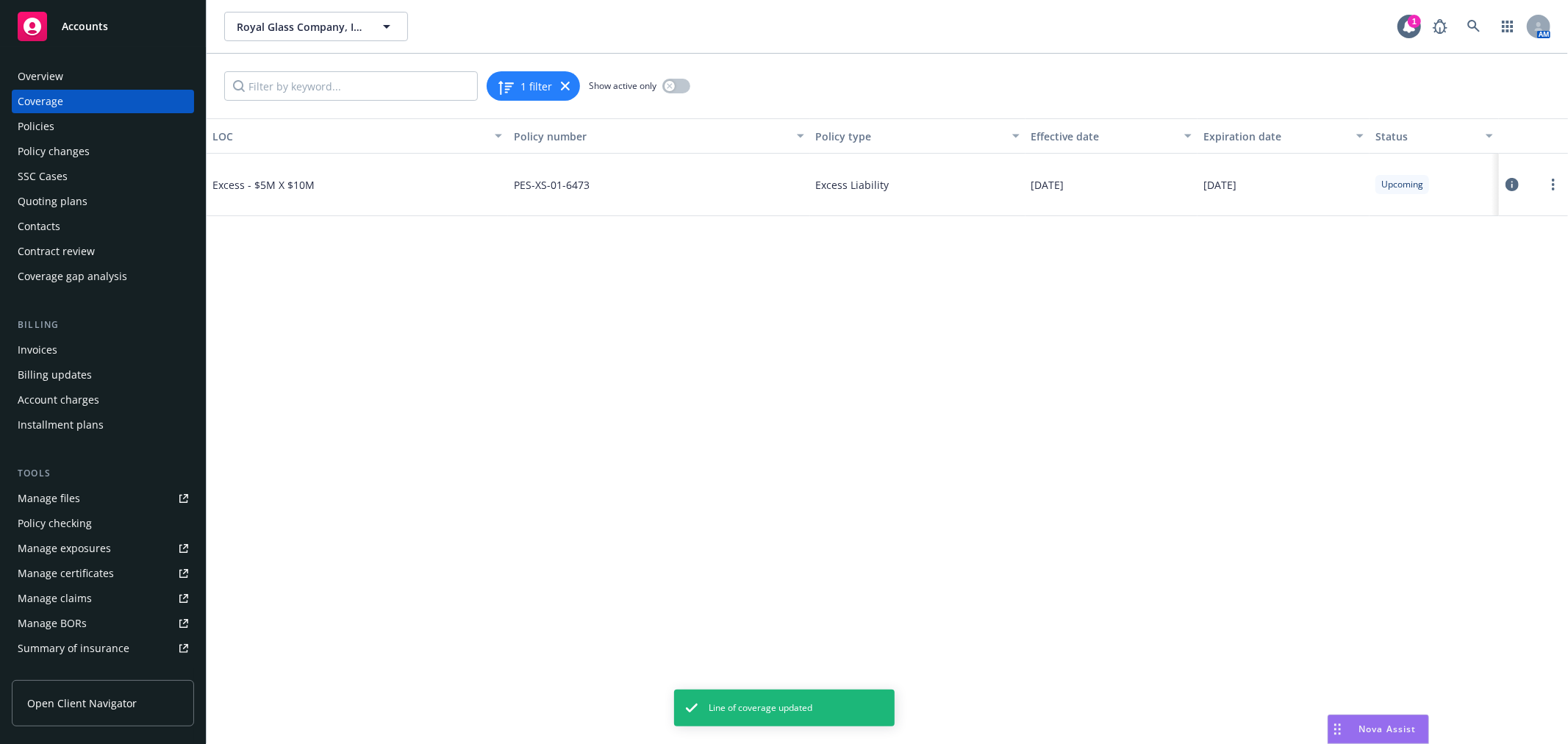
click at [157, 123] on div "Policies" at bounding box center [103, 126] width 171 height 23
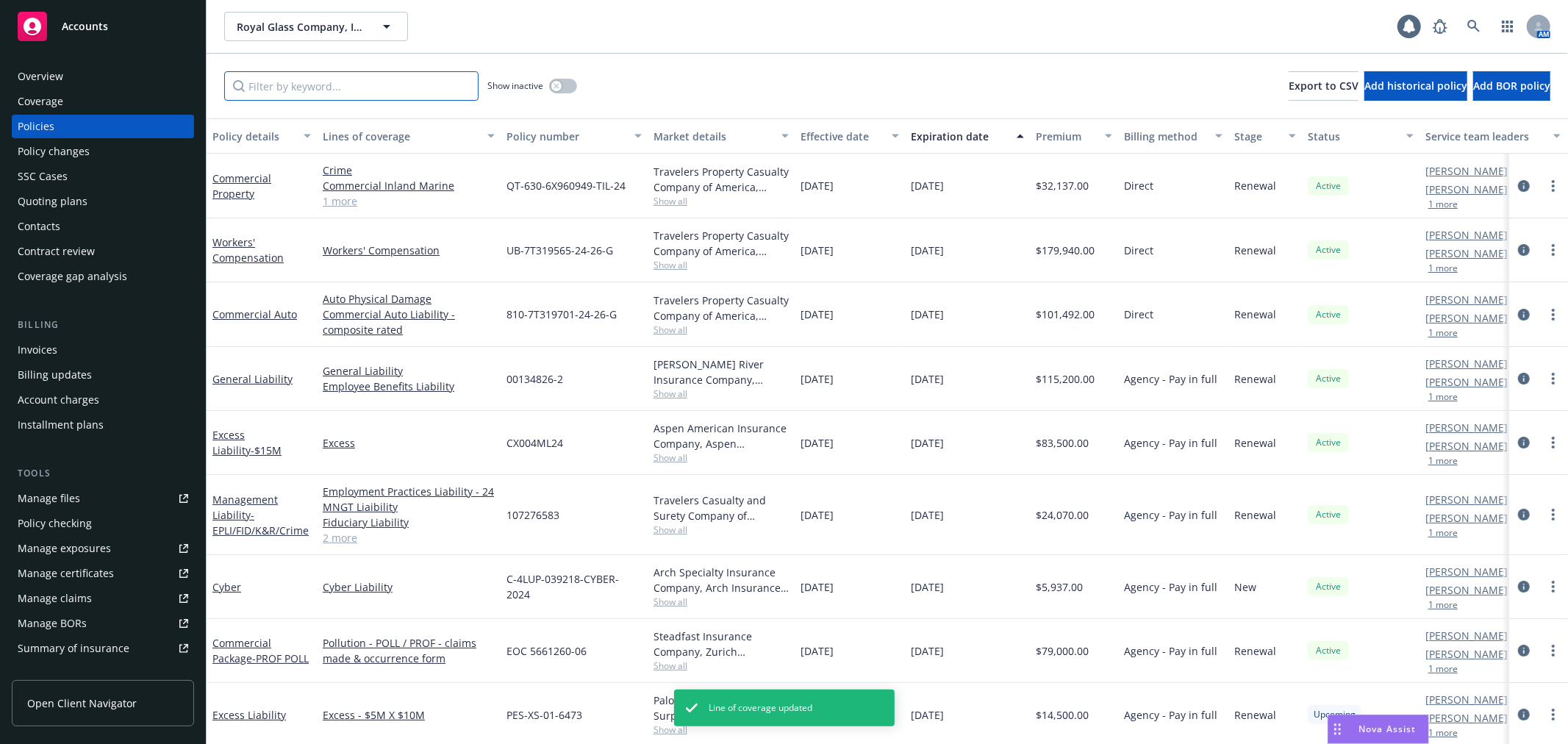
click at [306, 89] on input "Filter by keyword..." at bounding box center [351, 86] width 254 height 30
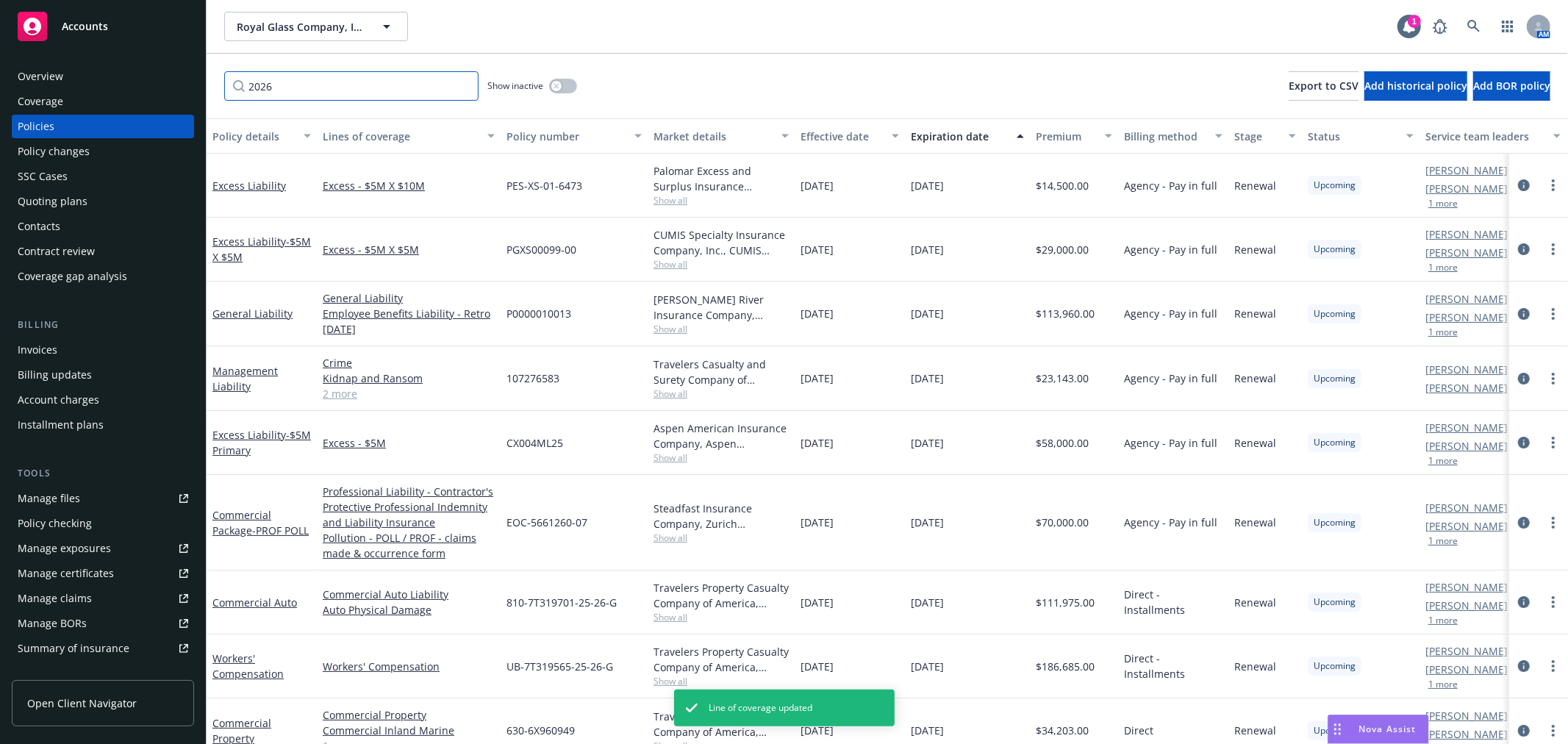
type input "2026"
click at [247, 133] on div "Policy details" at bounding box center [253, 136] width 82 height 16
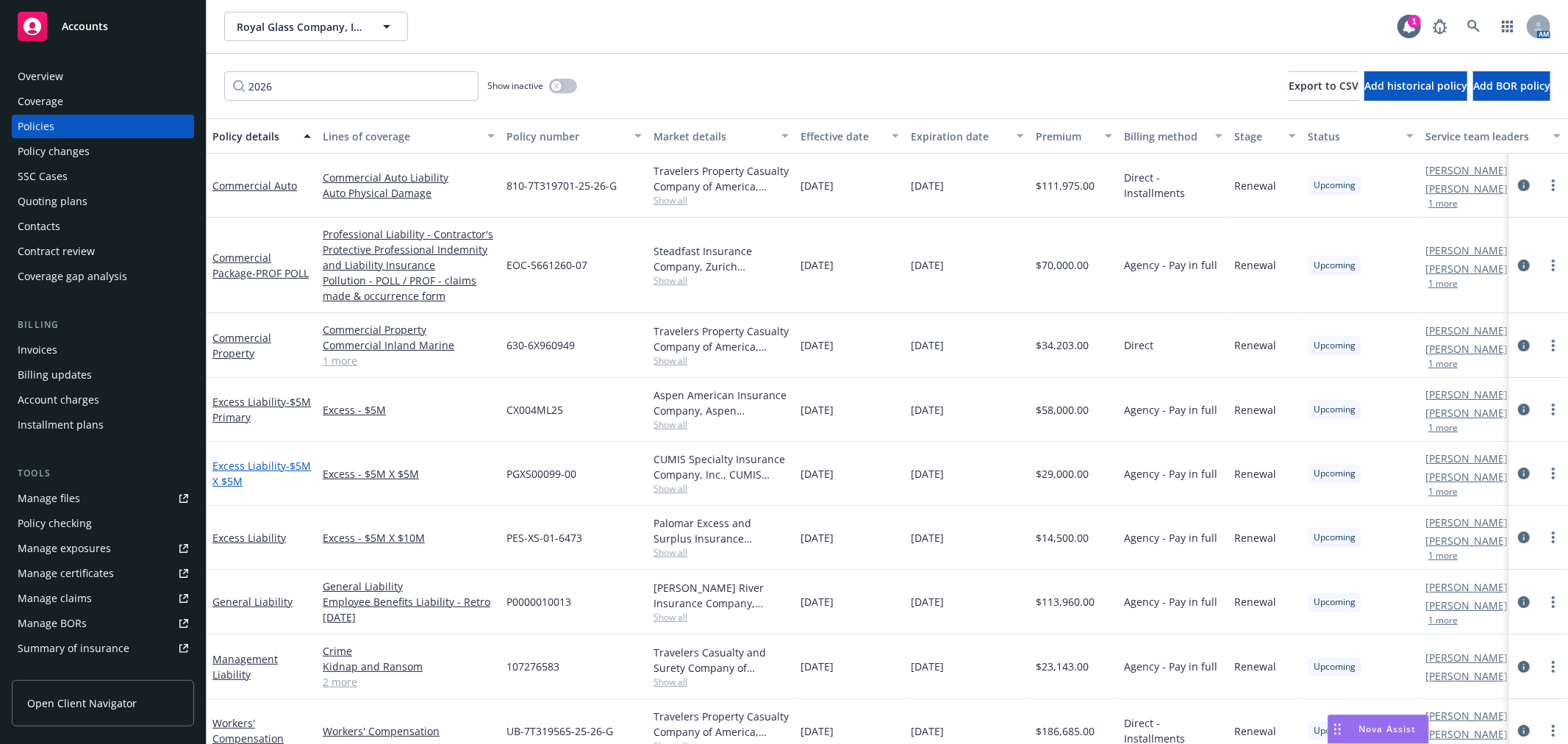
click at [258, 466] on link "Excess Liability - $5M X $5M" at bounding box center [262, 474] width 99 height 30
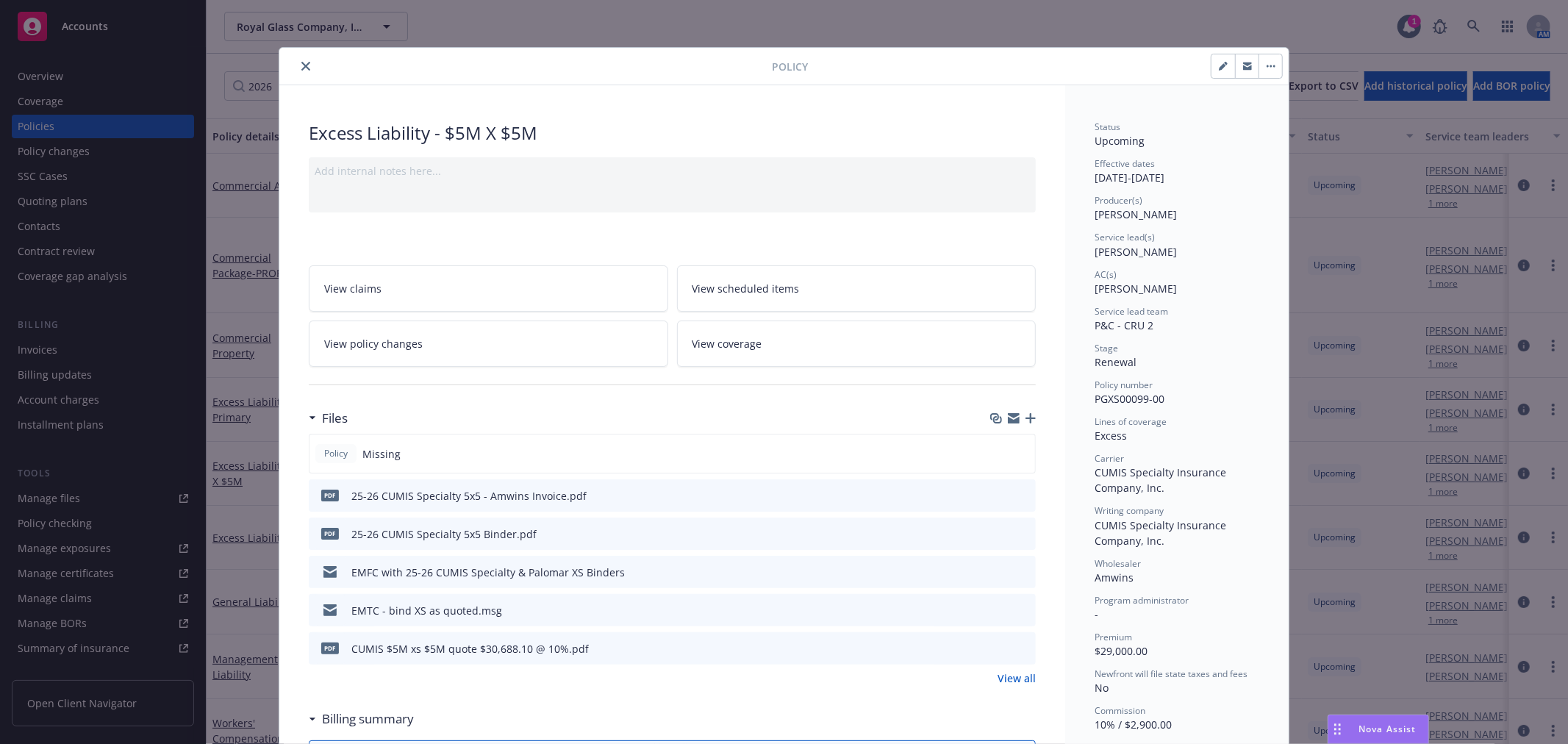
click at [1212, 69] on button "button" at bounding box center [1223, 66] width 23 height 23
select select "RENEWAL"
select select "12"
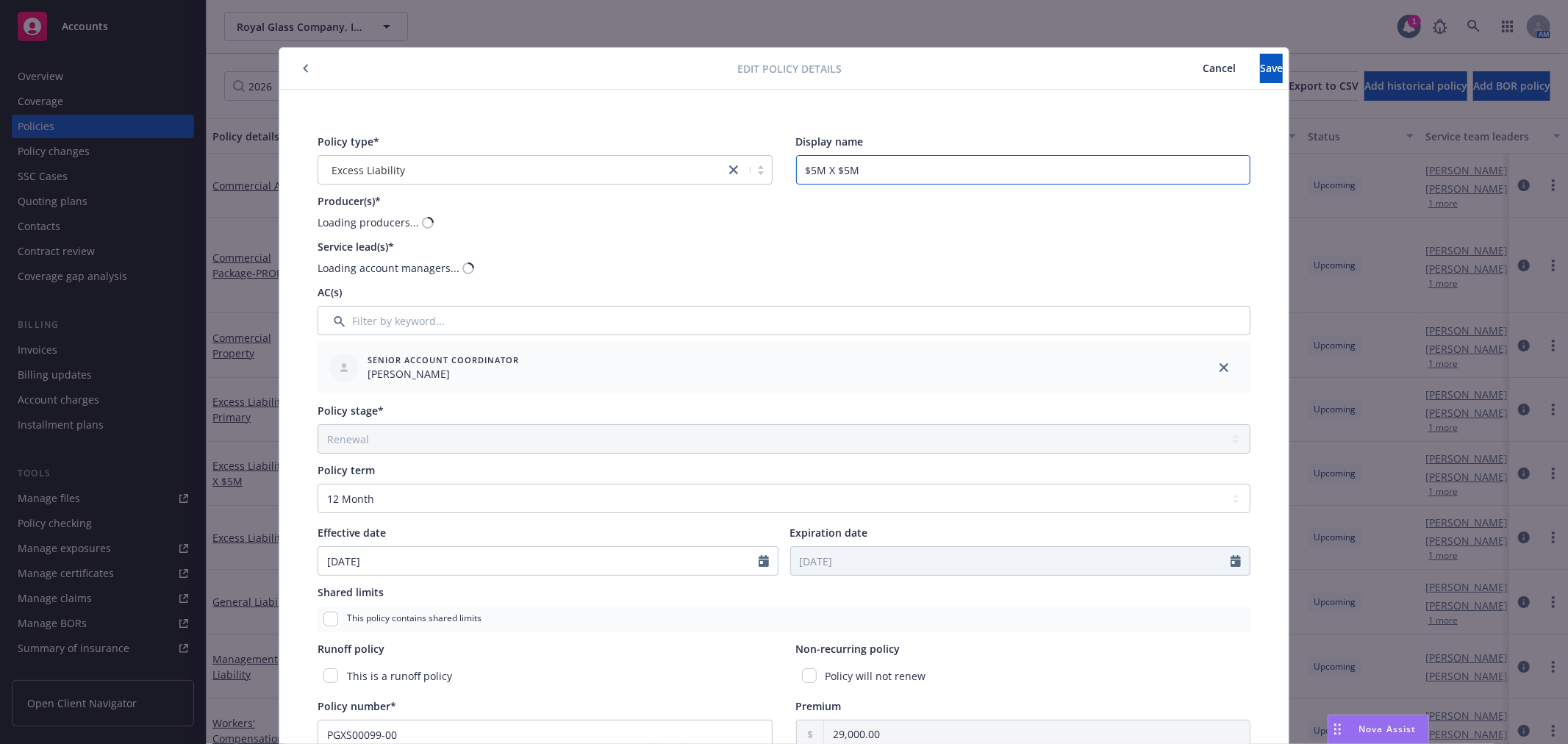
drag, startPoint x: 886, startPoint y: 165, endPoint x: 755, endPoint y: 170, distance: 131.1
click at [755, 170] on div "Policy type* Excess Liability Display name $5M X $5M" at bounding box center [784, 159] width 933 height 51
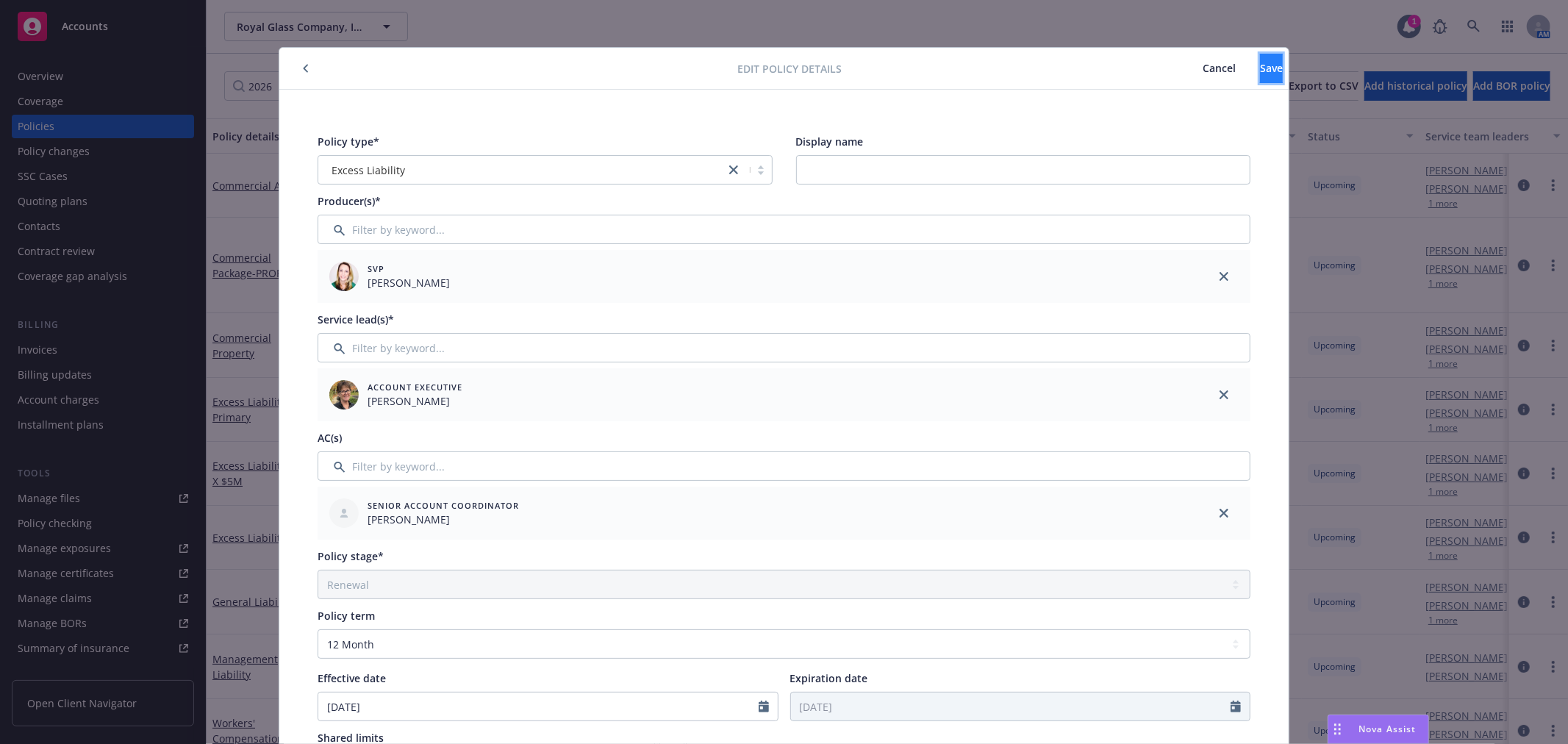
click at [1260, 62] on button "Save" at bounding box center [1271, 69] width 23 height 30
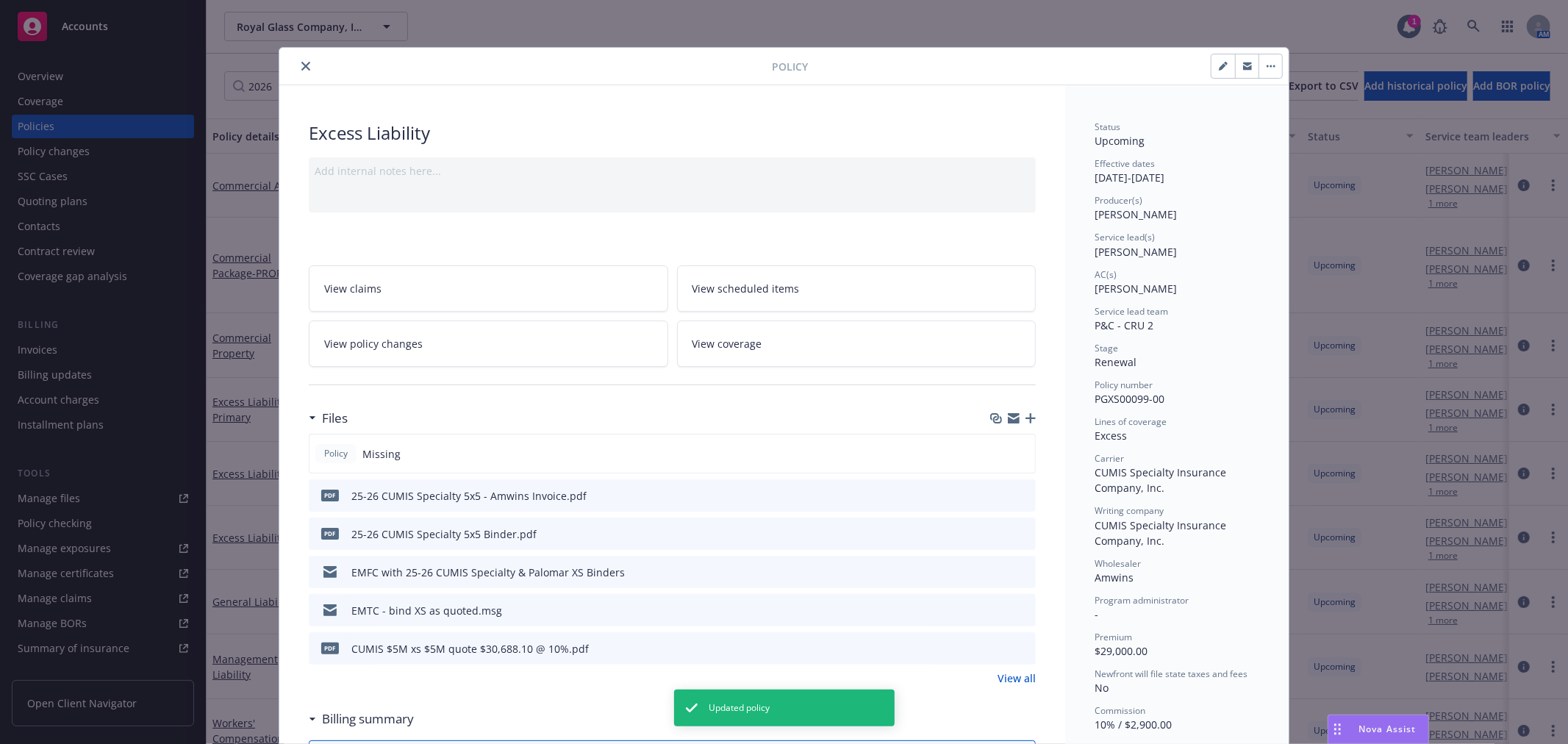
click at [302, 64] on icon "close" at bounding box center [306, 66] width 9 height 9
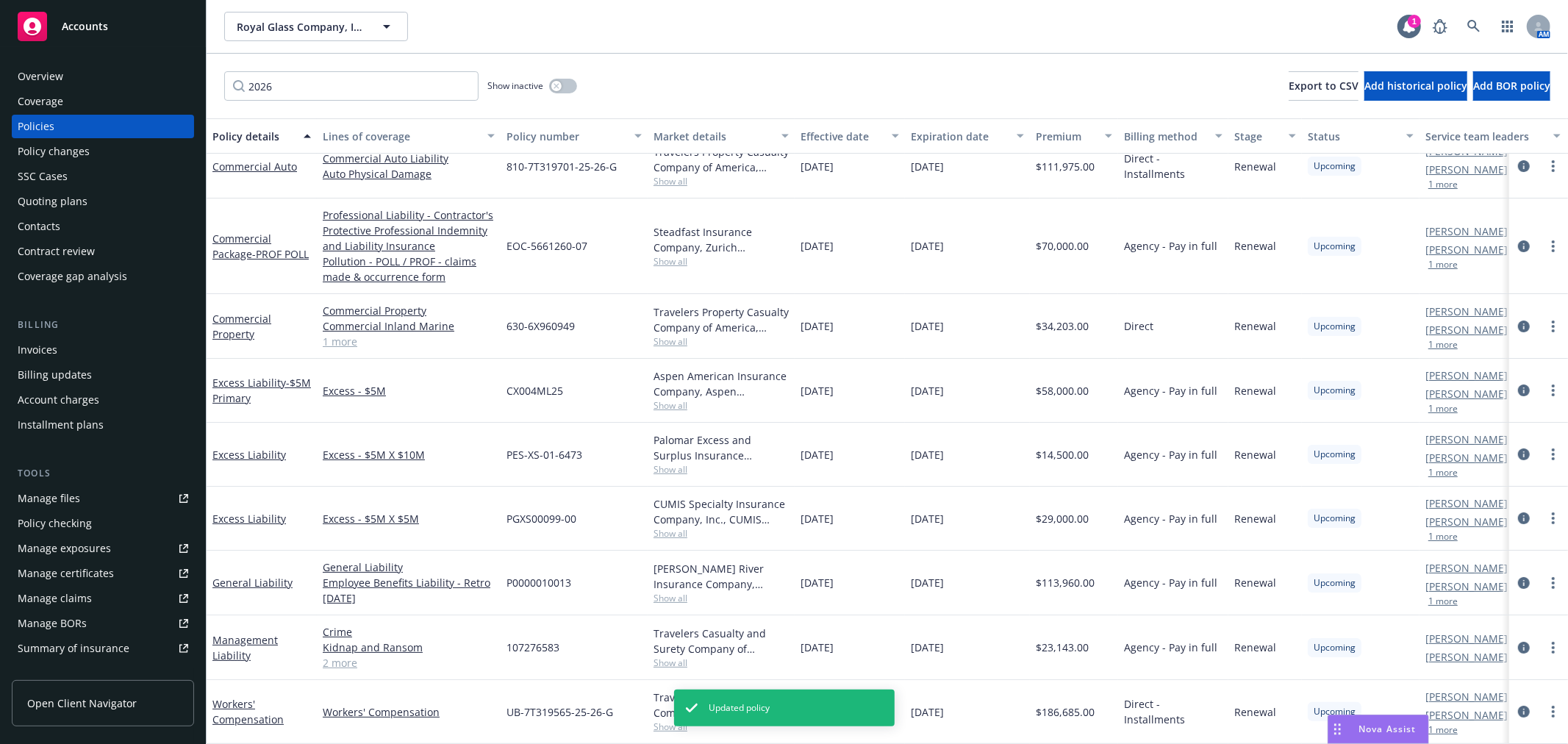
scroll to position [31, 0]
click at [253, 633] on link "Management Liability" at bounding box center [245, 648] width 65 height 30
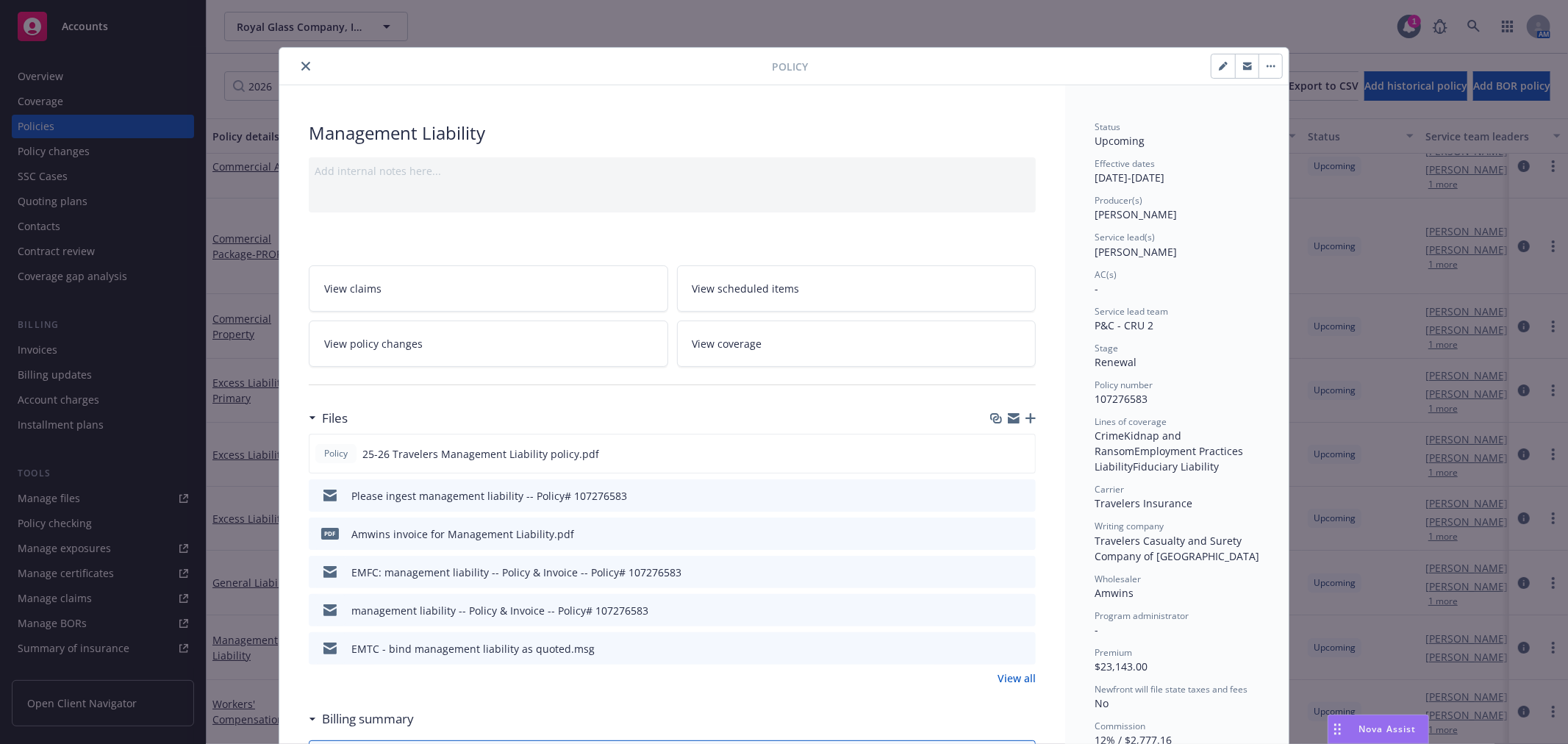
click at [302, 64] on icon "close" at bounding box center [306, 66] width 9 height 9
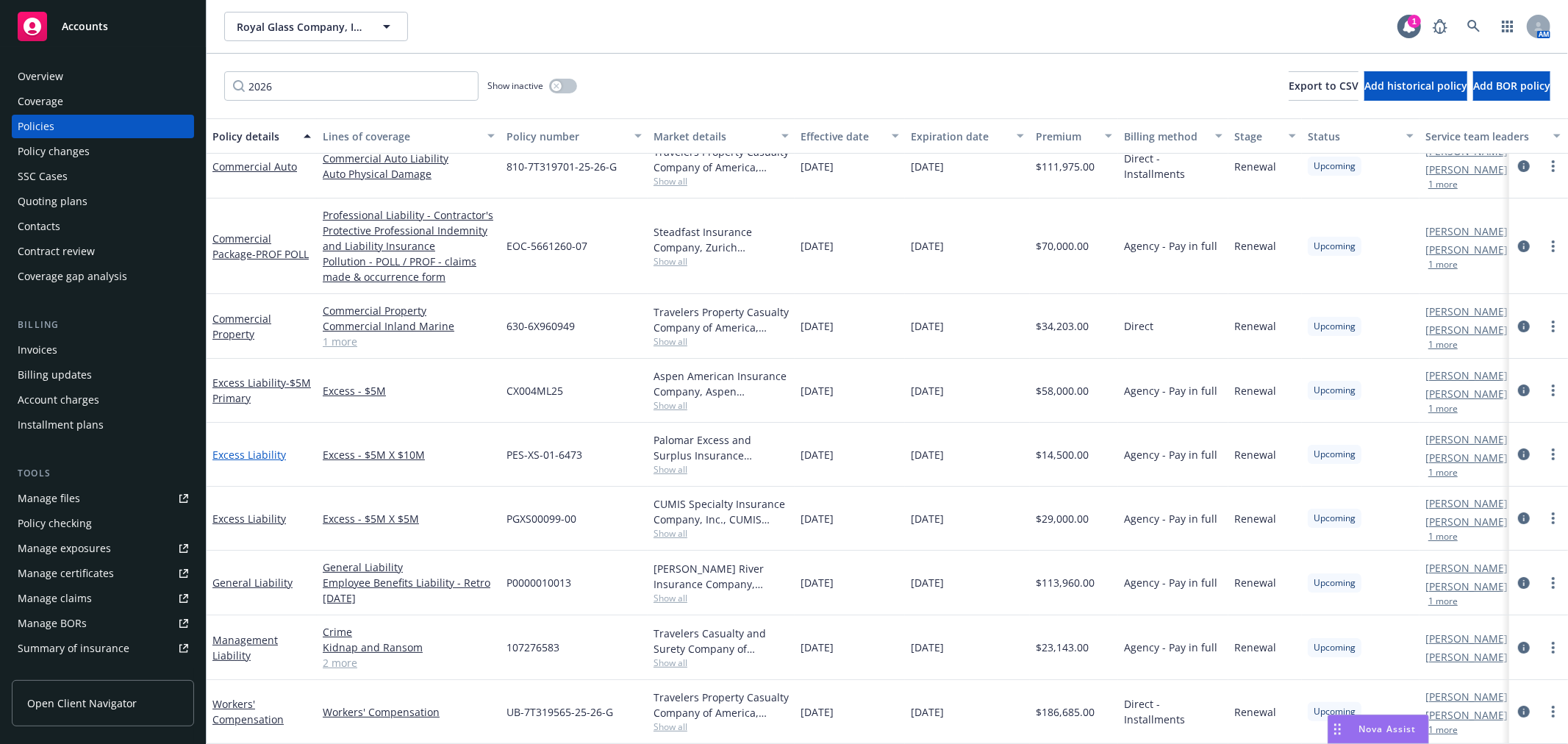
click at [245, 448] on link "Excess Liability" at bounding box center [249, 455] width 74 height 14
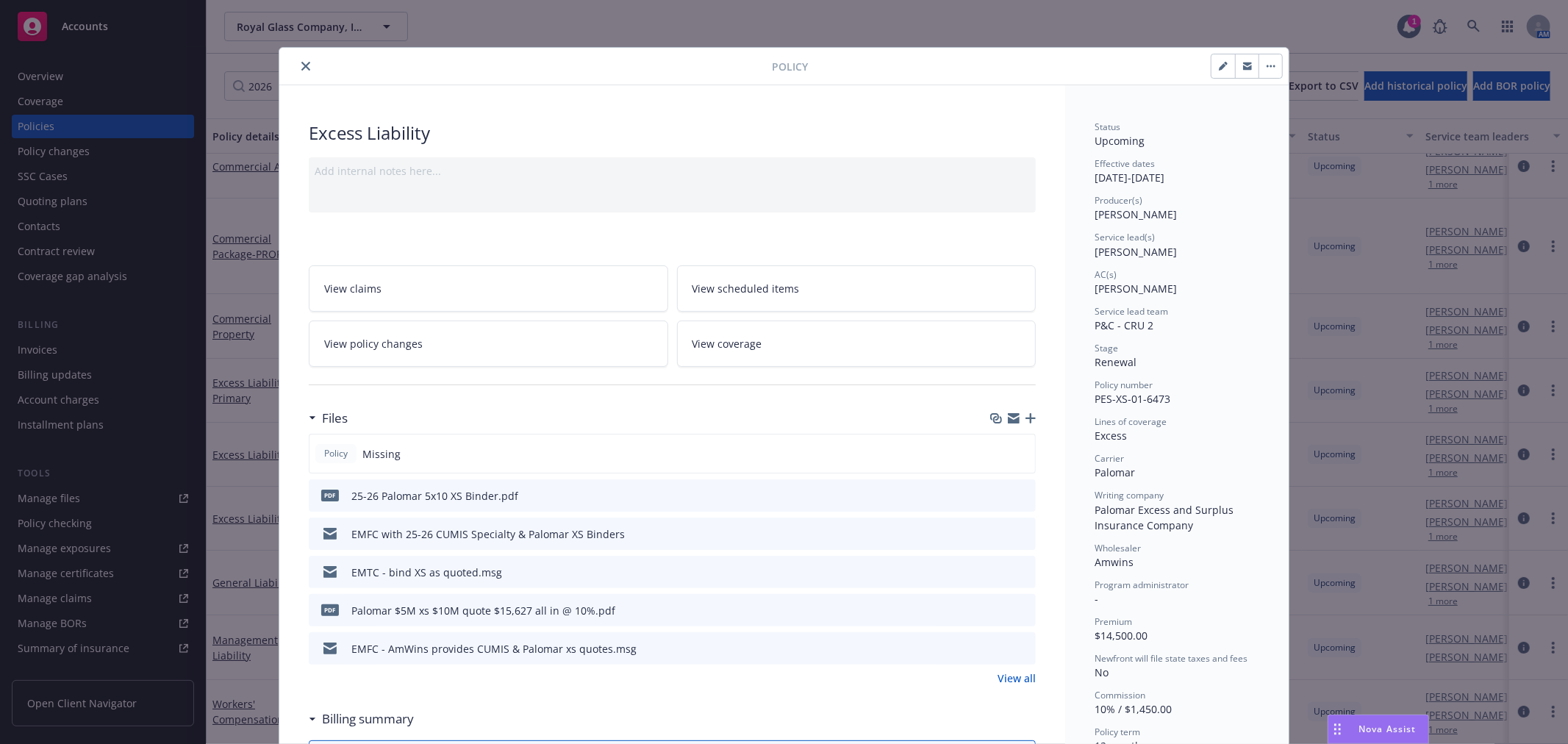
click at [1025, 418] on icon "button" at bounding box center [1030, 418] width 10 height 10
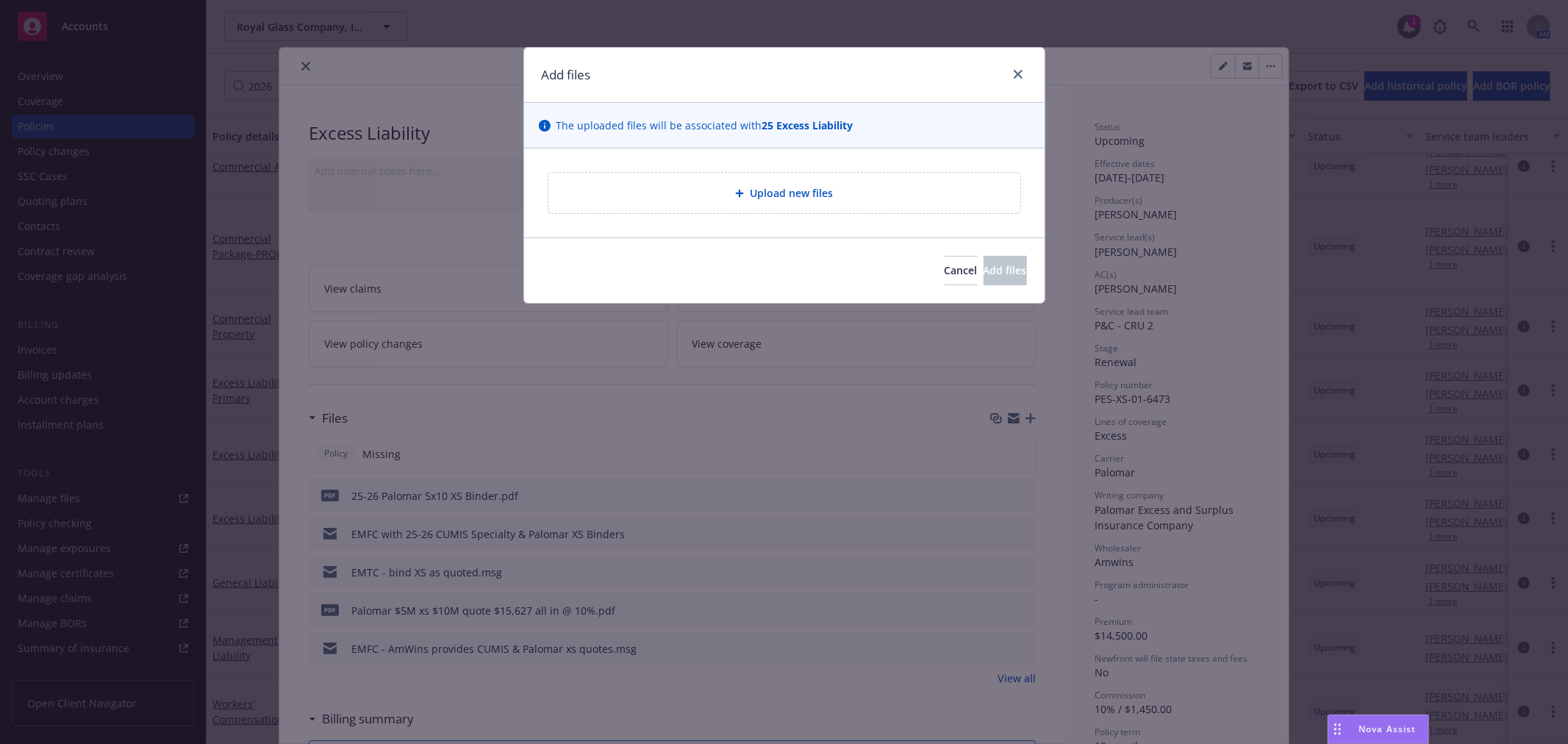
click at [828, 200] on span "Upload new files" at bounding box center [791, 193] width 83 height 16
type textarea "x"
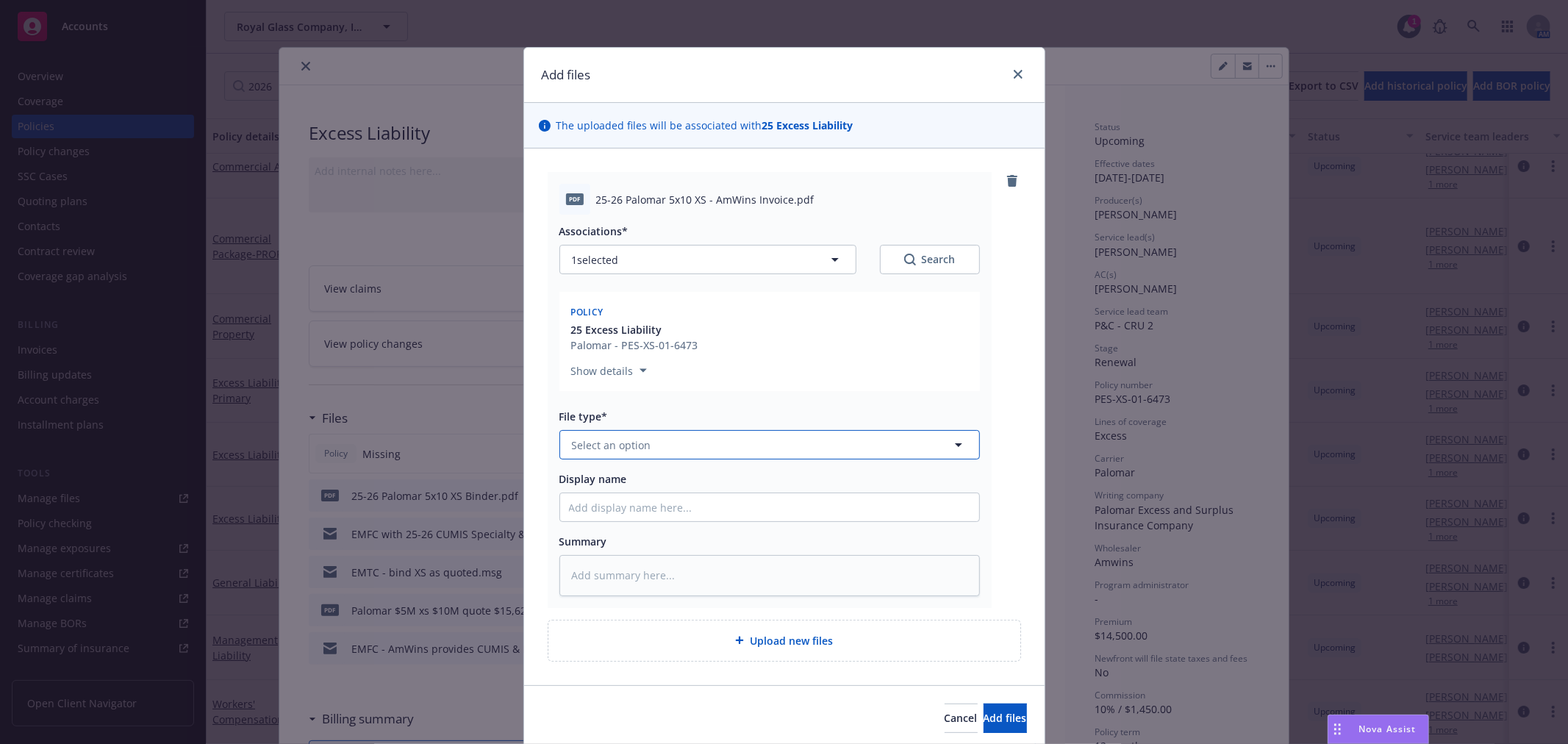
click at [725, 449] on button "Select an option" at bounding box center [770, 445] width 421 height 30
type input "inv"
drag, startPoint x: 733, startPoint y: 526, endPoint x: 793, endPoint y: 564, distance: 71.0
click at [733, 527] on div "Invoice - Third Party" at bounding box center [770, 524] width 402 height 22
click at [984, 721] on span "Add files" at bounding box center [1006, 717] width 43 height 14
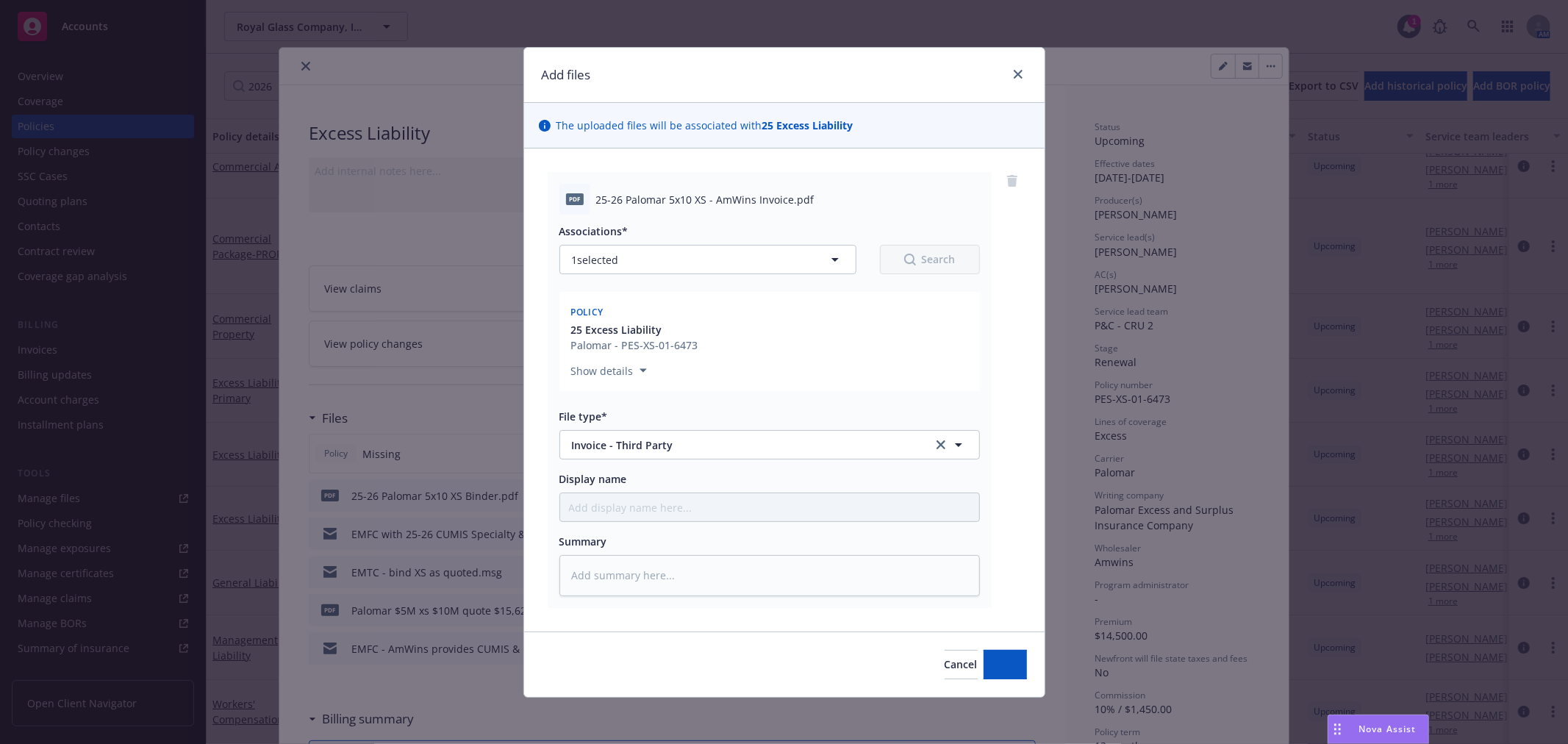
type textarea "x"
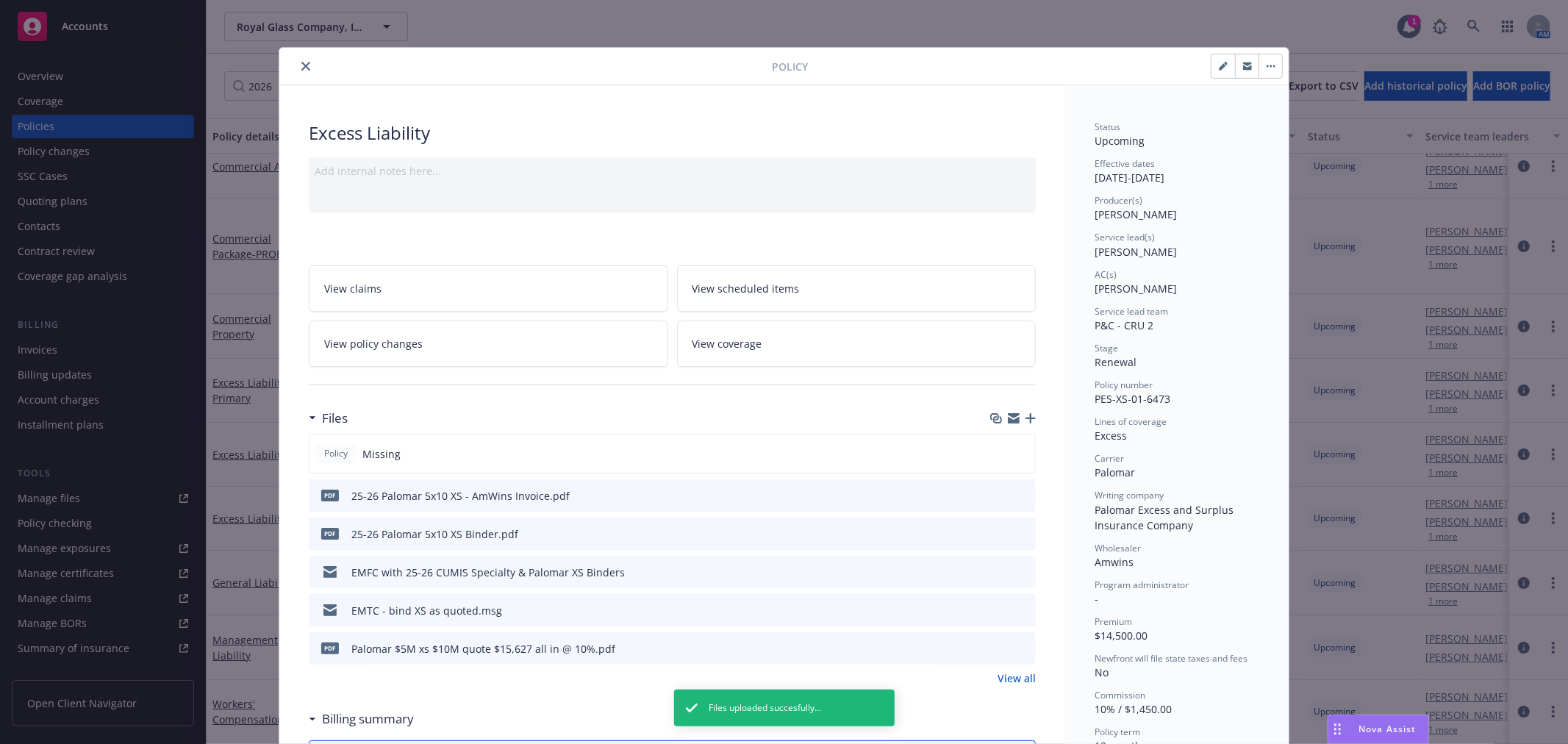
click at [302, 68] on icon "close" at bounding box center [306, 66] width 9 height 9
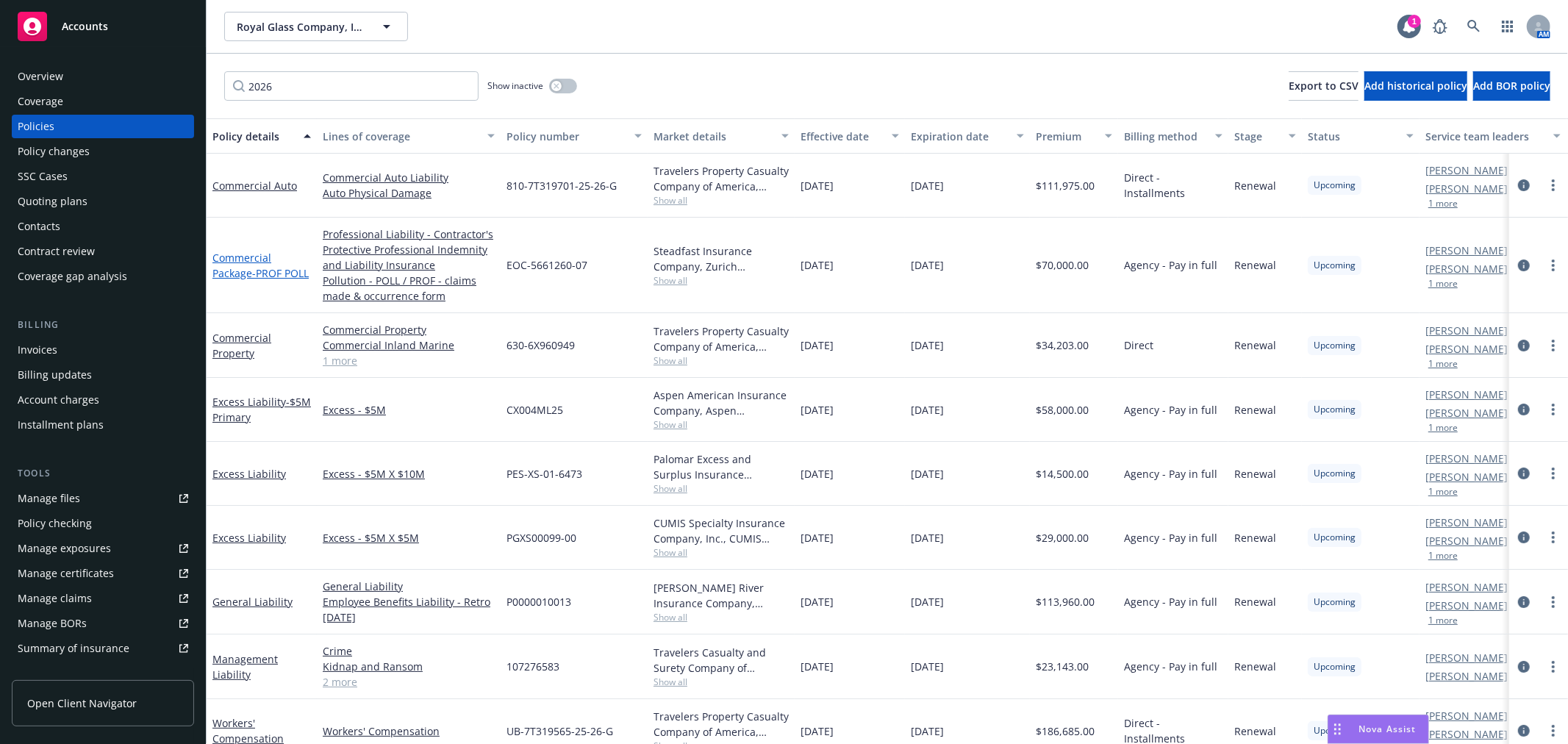
click at [248, 251] on link "Commercial Package - PROF POLL" at bounding box center [261, 266] width 96 height 30
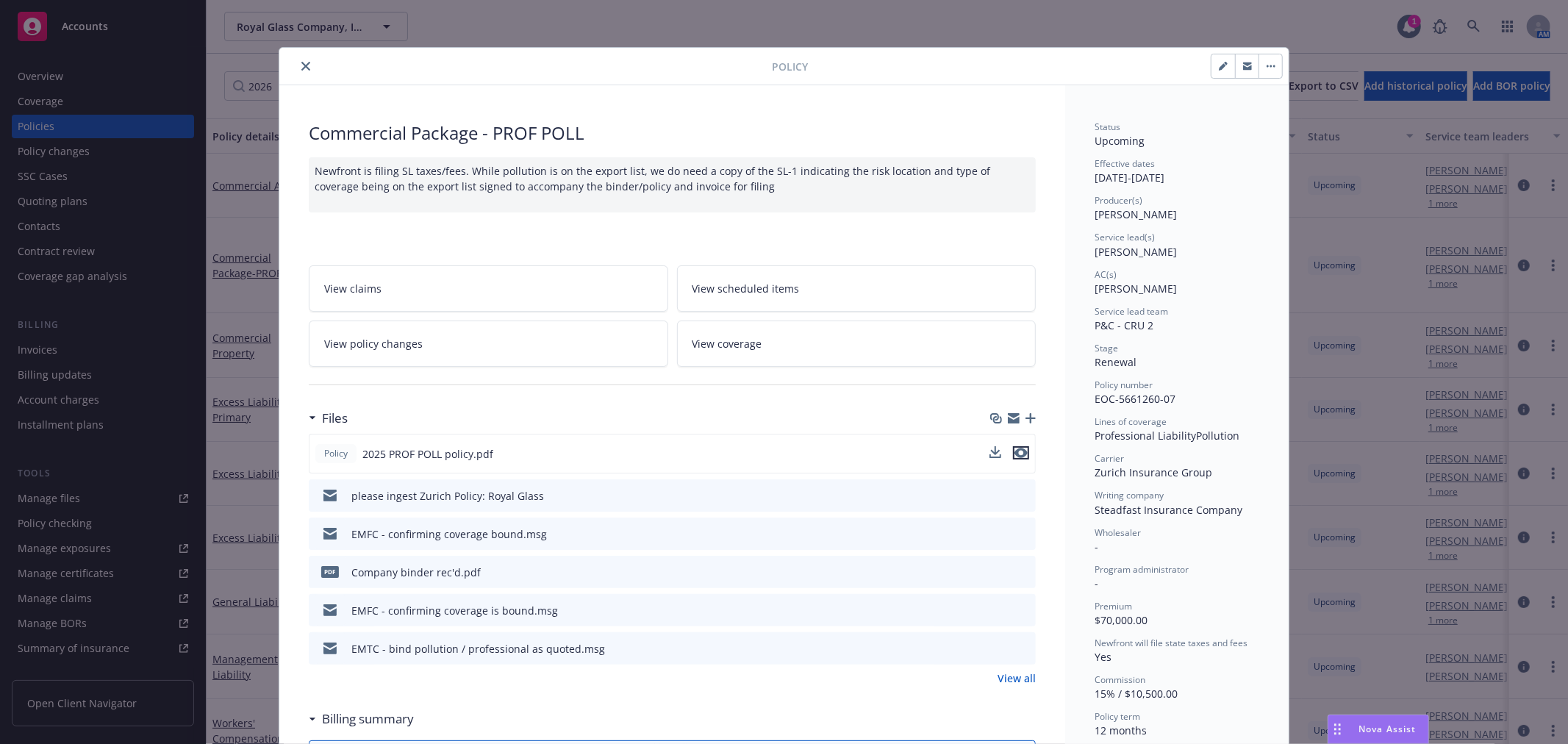
click at [1016, 449] on icon "preview file" at bounding box center [1021, 453] width 13 height 10
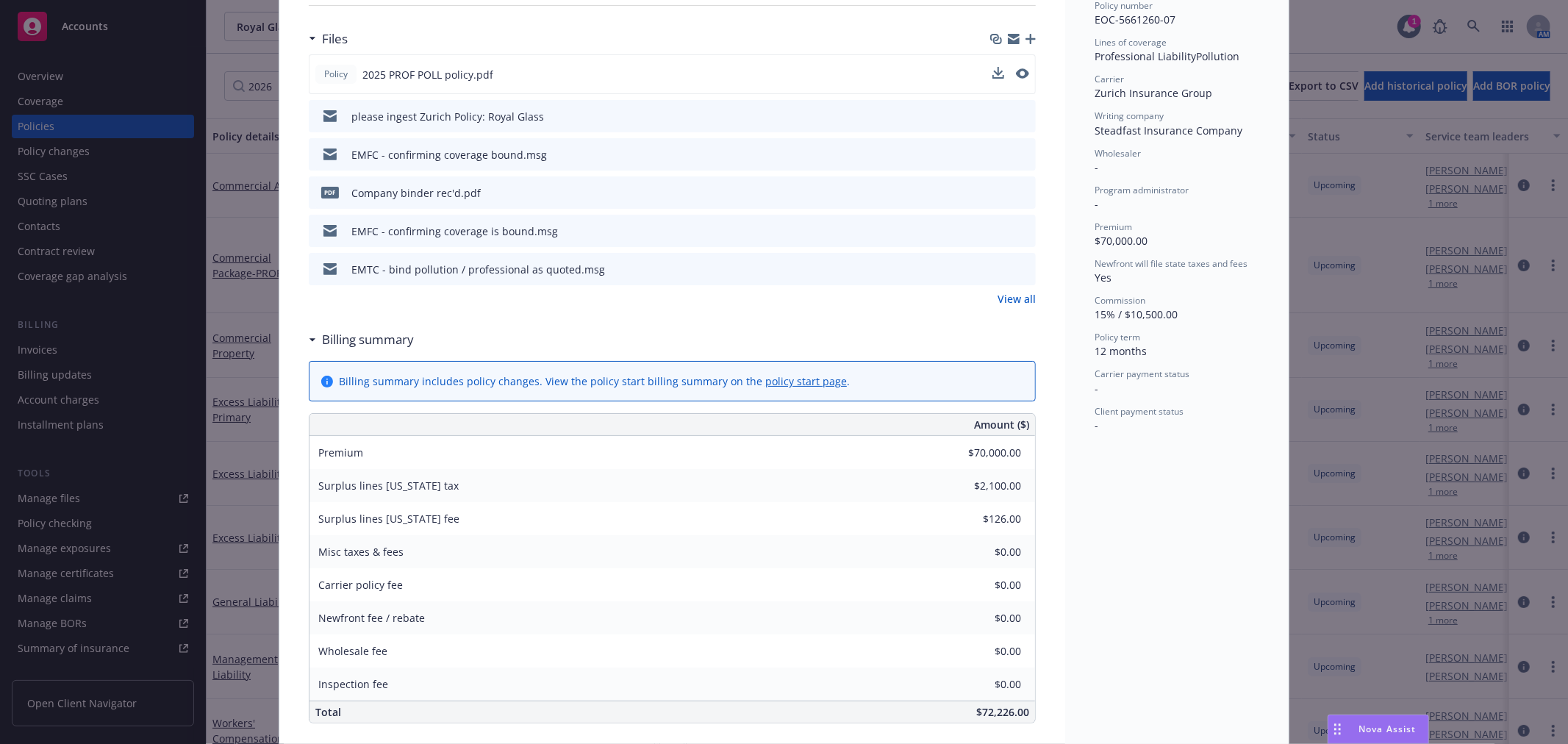
scroll to position [408, 0]
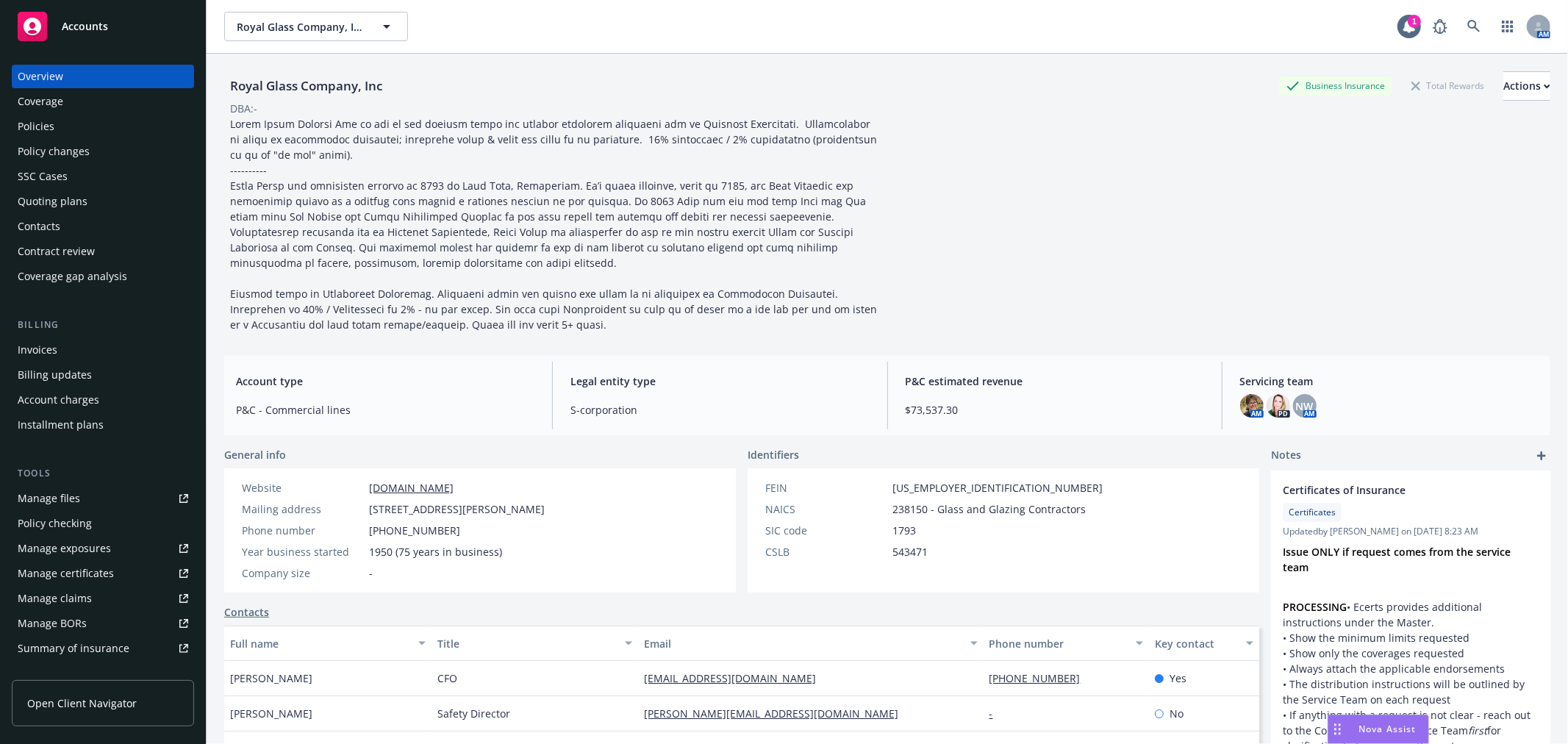
click at [81, 348] on div "Invoices" at bounding box center [103, 350] width 171 height 23
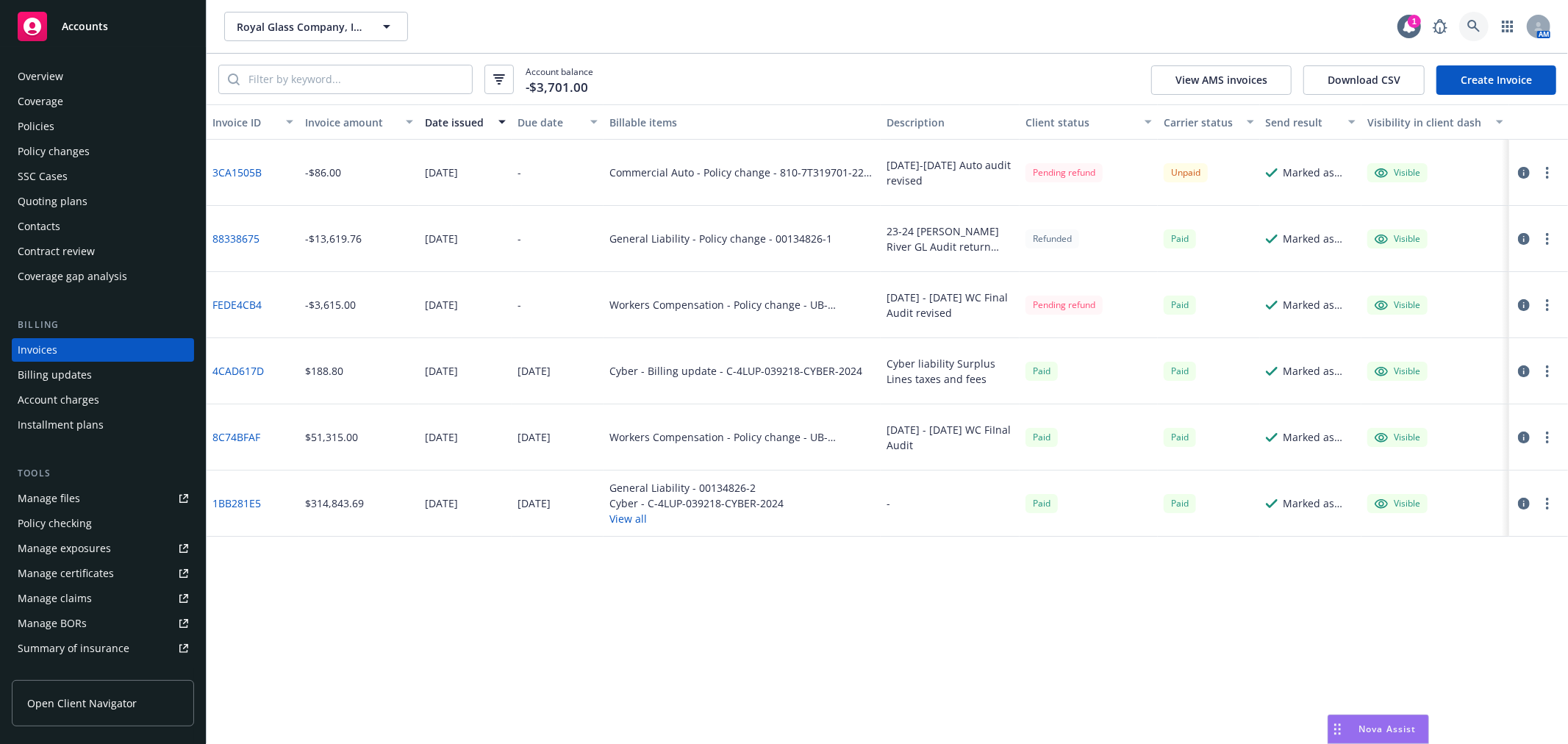
drag, startPoint x: 207, startPoint y: 1, endPoint x: 1469, endPoint y: 22, distance: 1262.2
click at [1469, 22] on icon at bounding box center [1474, 26] width 12 height 12
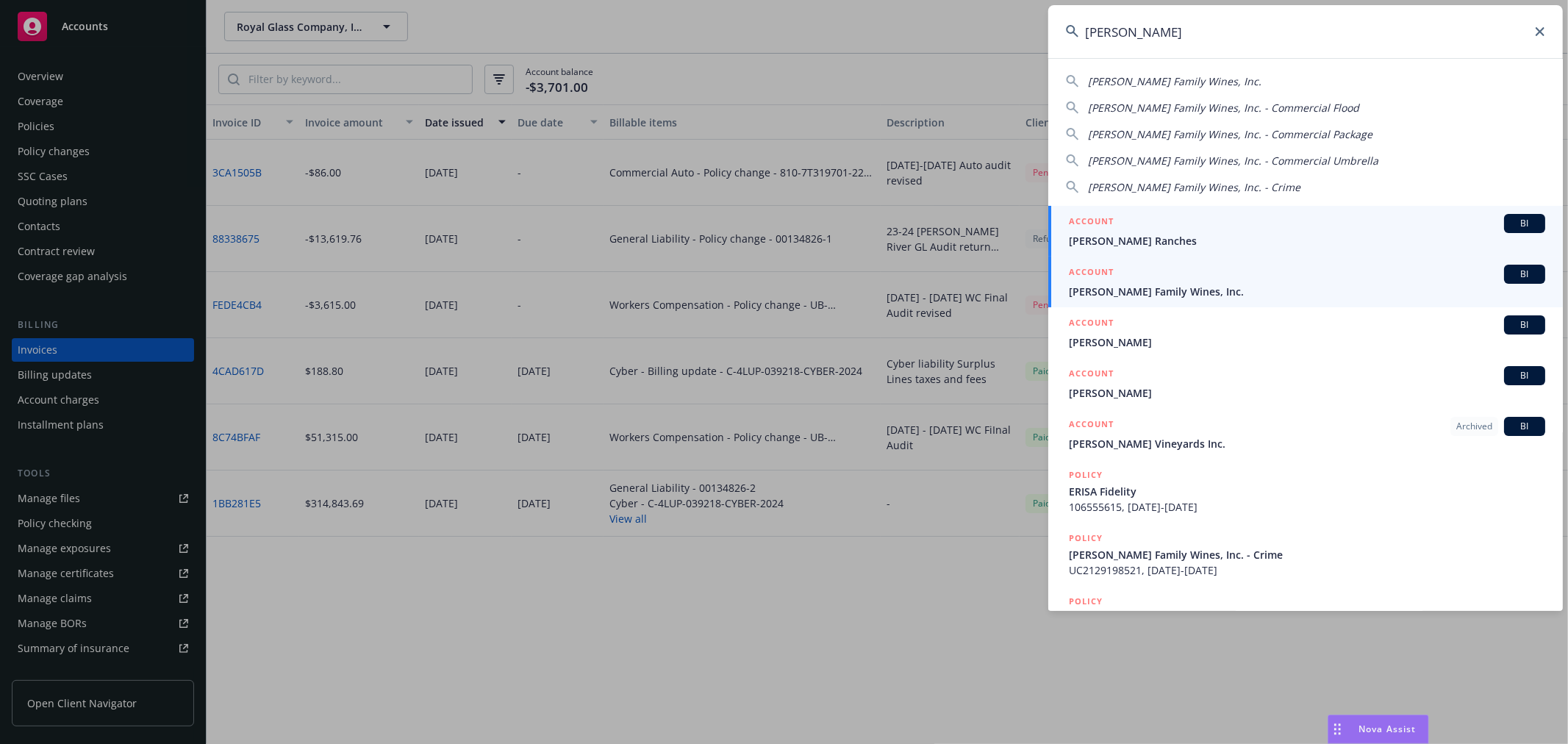
type input "[PERSON_NAME]"
click at [1216, 280] on div "ACCOUNT BI" at bounding box center [1307, 274] width 476 height 19
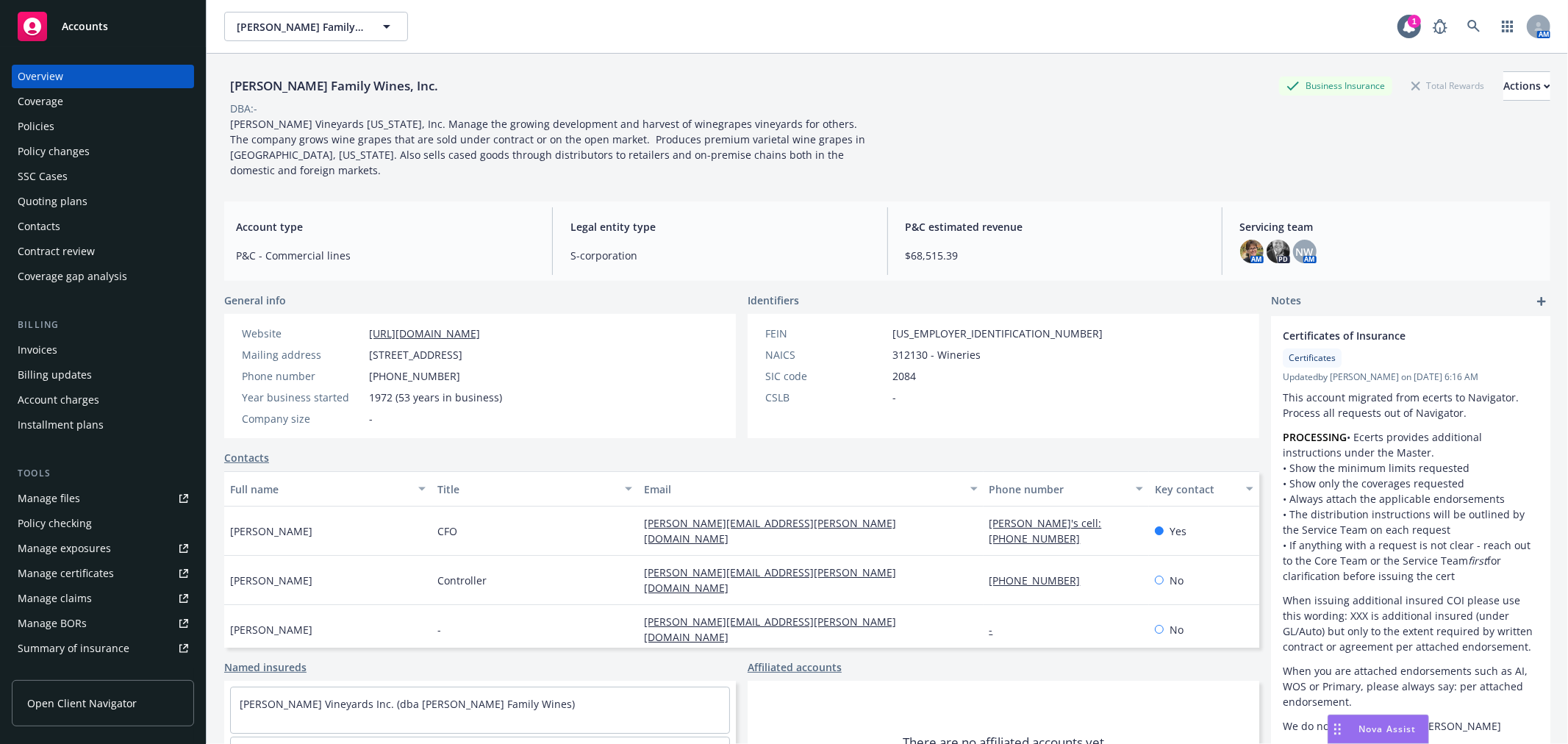
click at [111, 524] on div "Policy checking" at bounding box center [103, 524] width 171 height 23
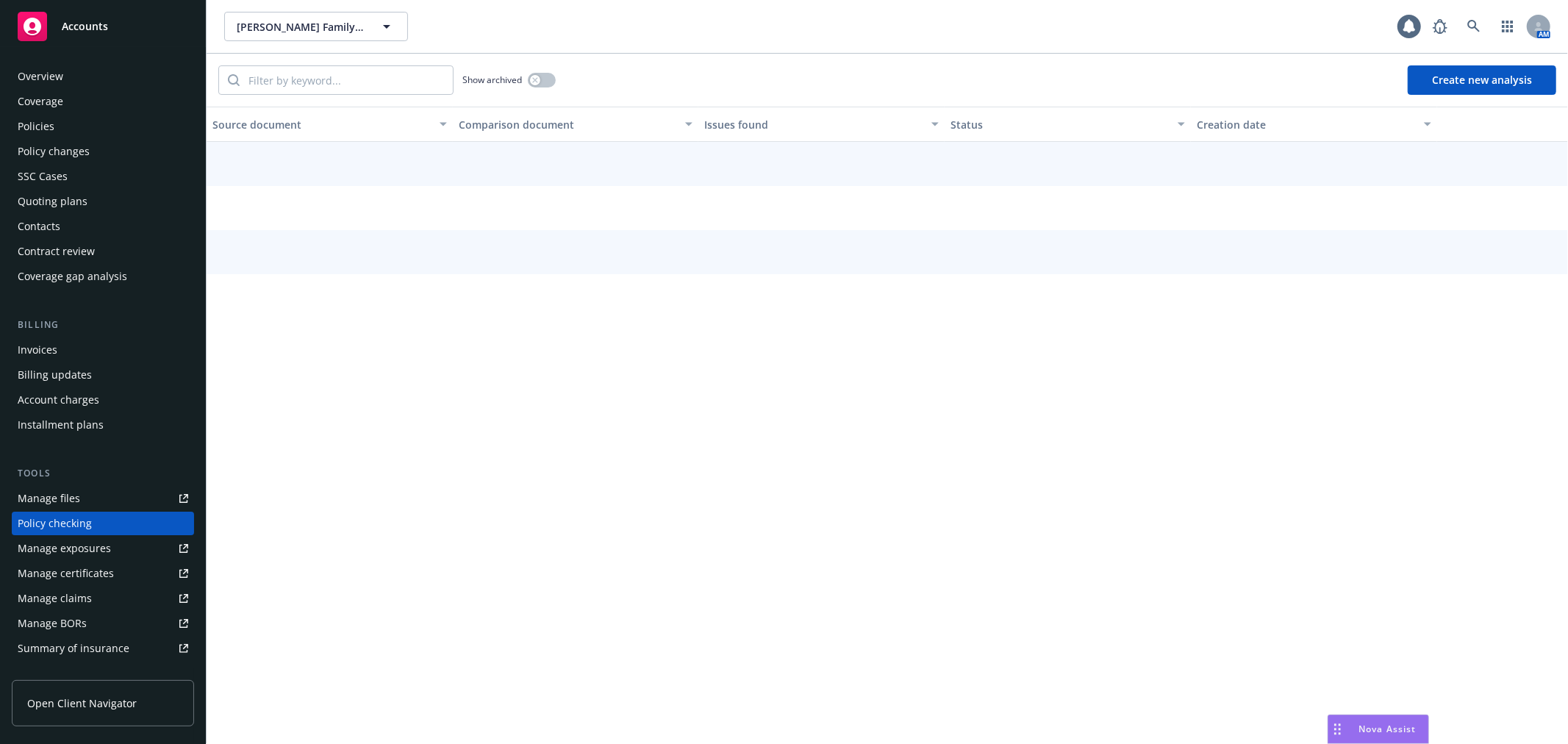
scroll to position [128, 0]
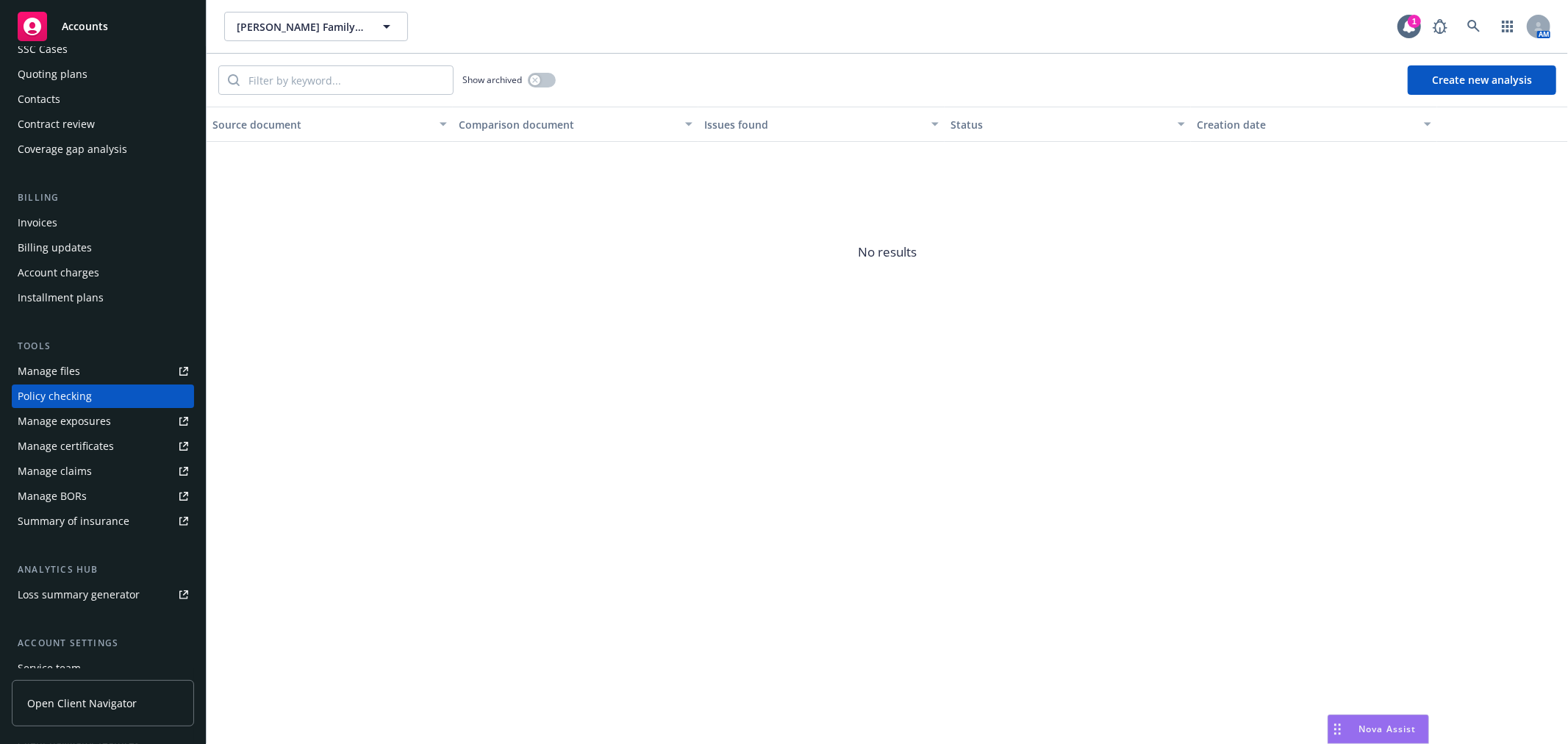
click at [1456, 89] on button "Create new analysis" at bounding box center [1482, 80] width 148 height 30
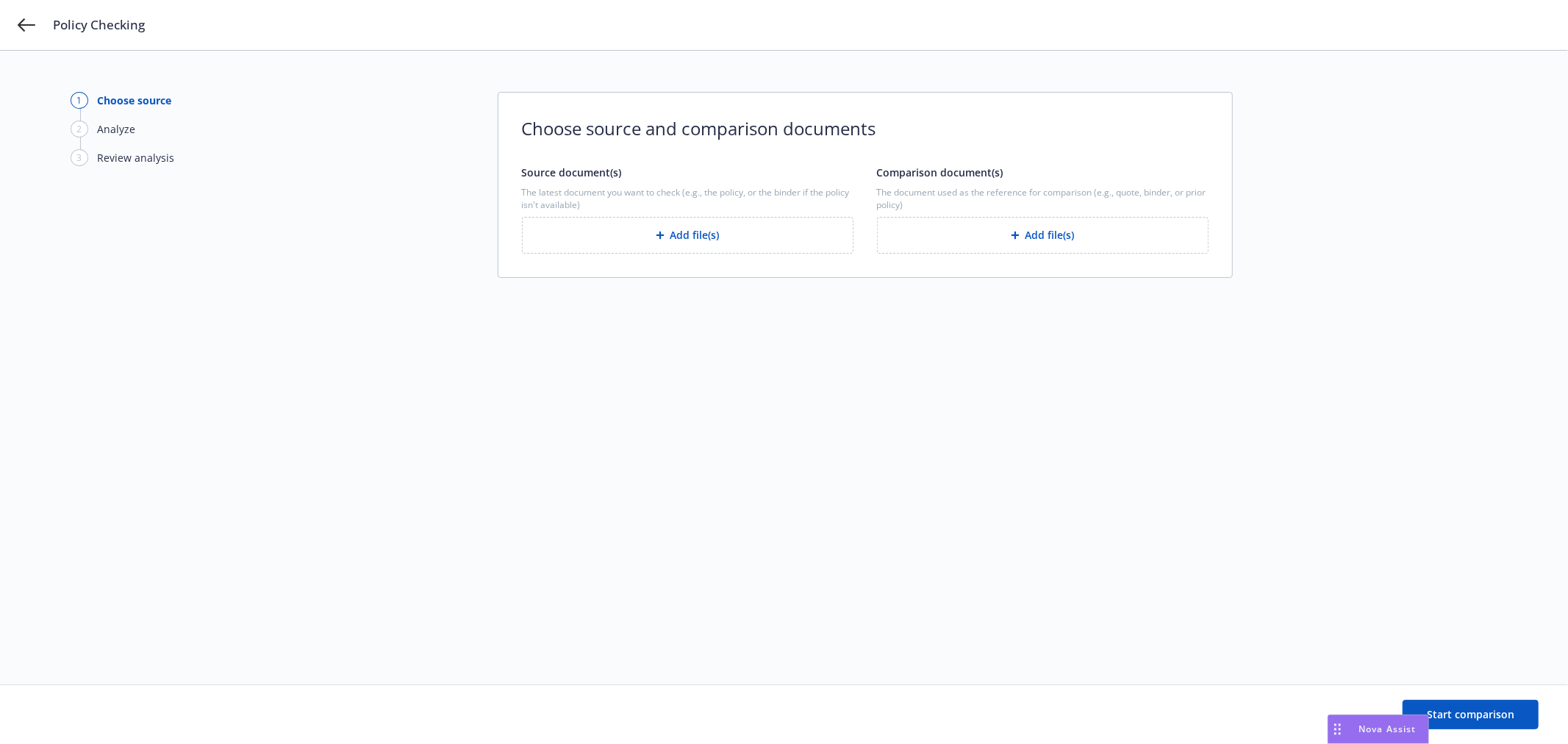
click at [668, 245] on button "Add file(s)" at bounding box center [688, 235] width 331 height 36
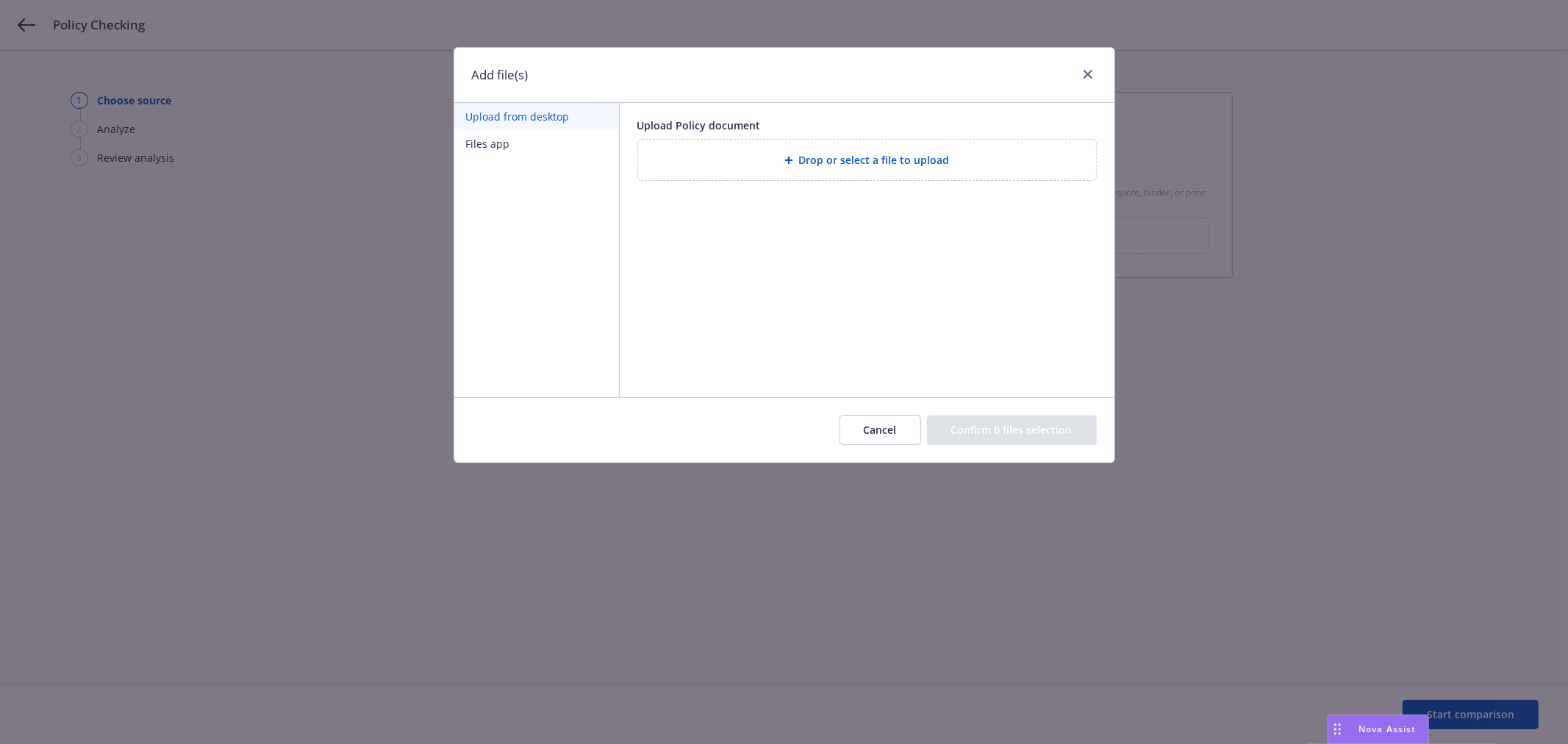
click at [505, 147] on button "Files app" at bounding box center [537, 143] width 165 height 27
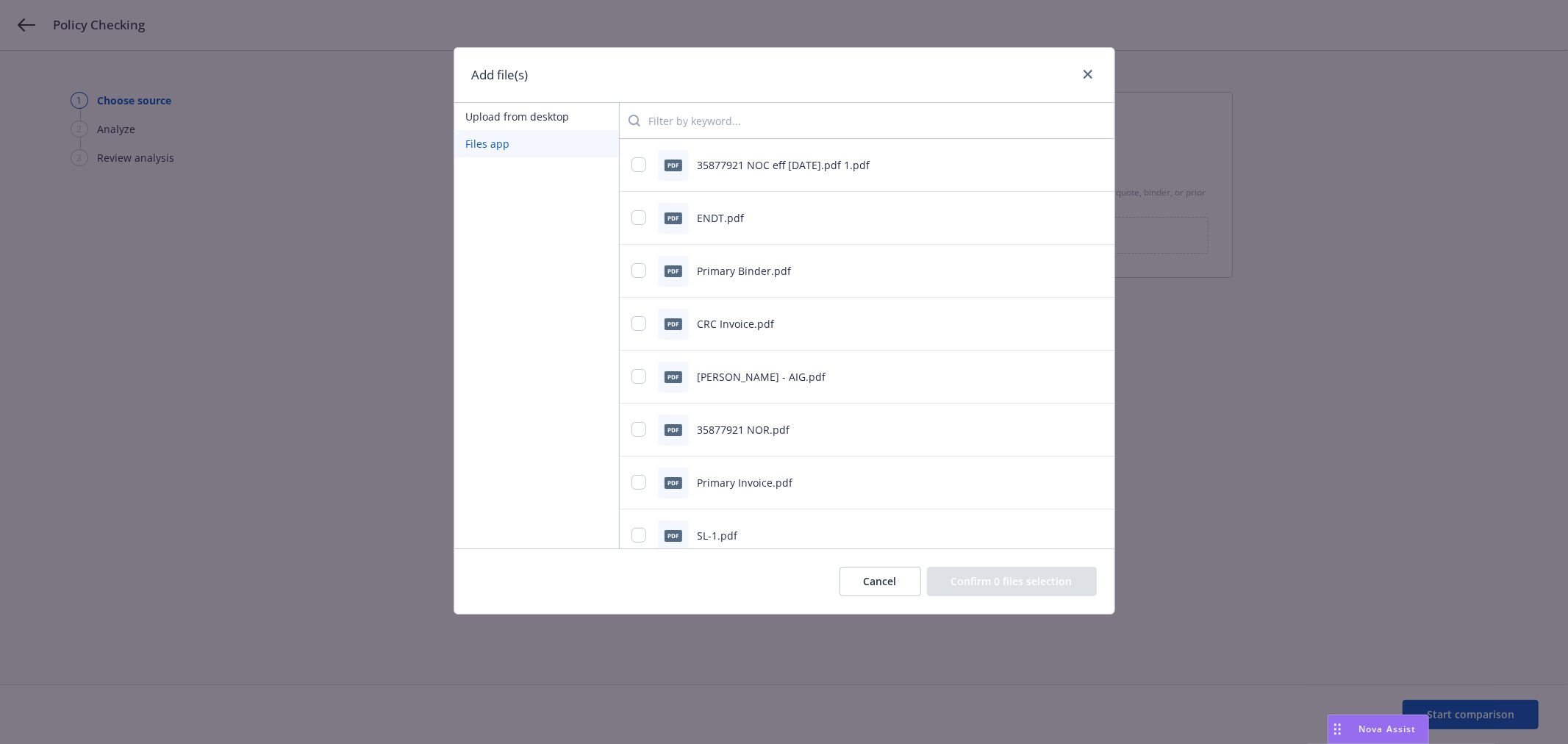
click at [692, 111] on input "search" at bounding box center [871, 121] width 462 height 30
type input "policy"
click at [633, 212] on input "checkbox" at bounding box center [639, 218] width 15 height 15
checkbox input "true"
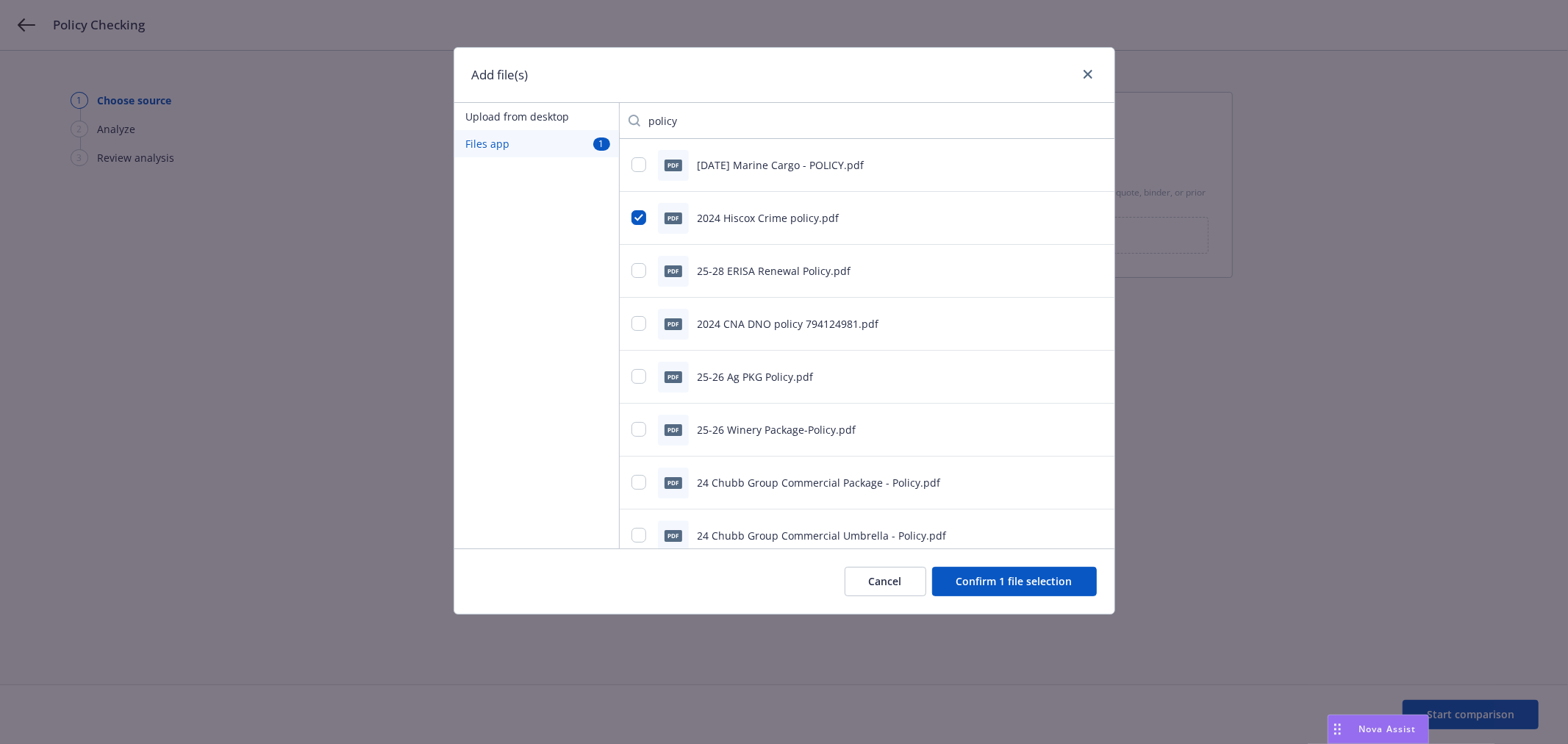
click at [1035, 584] on button "Confirm 1 file selection" at bounding box center [1014, 582] width 165 height 30
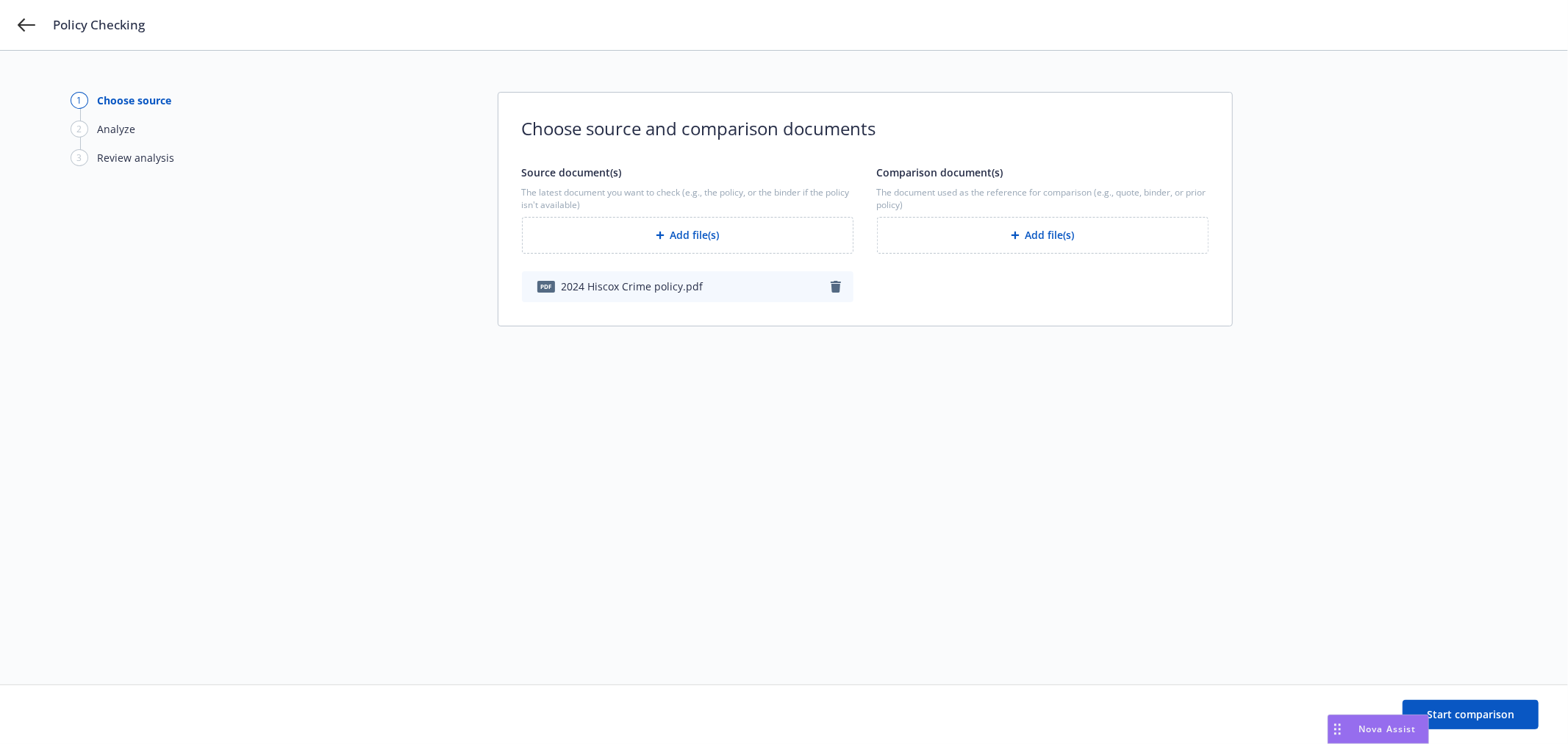
click at [1030, 236] on button "Add file(s)" at bounding box center [1043, 235] width 331 height 36
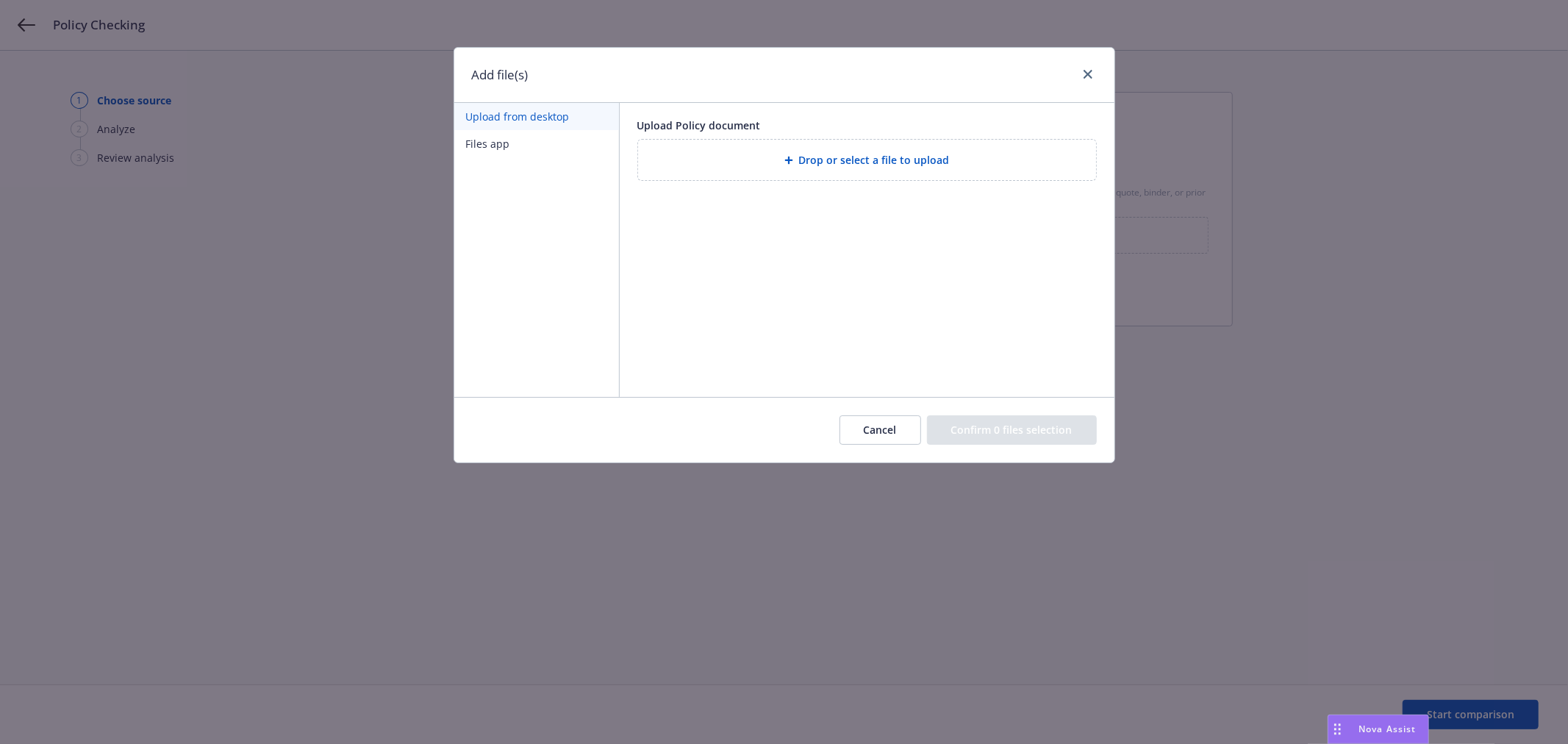
click at [843, 165] on span "Drop or select a file to upload" at bounding box center [875, 160] width 151 height 16
click at [500, 143] on button "Files app" at bounding box center [537, 143] width 165 height 27
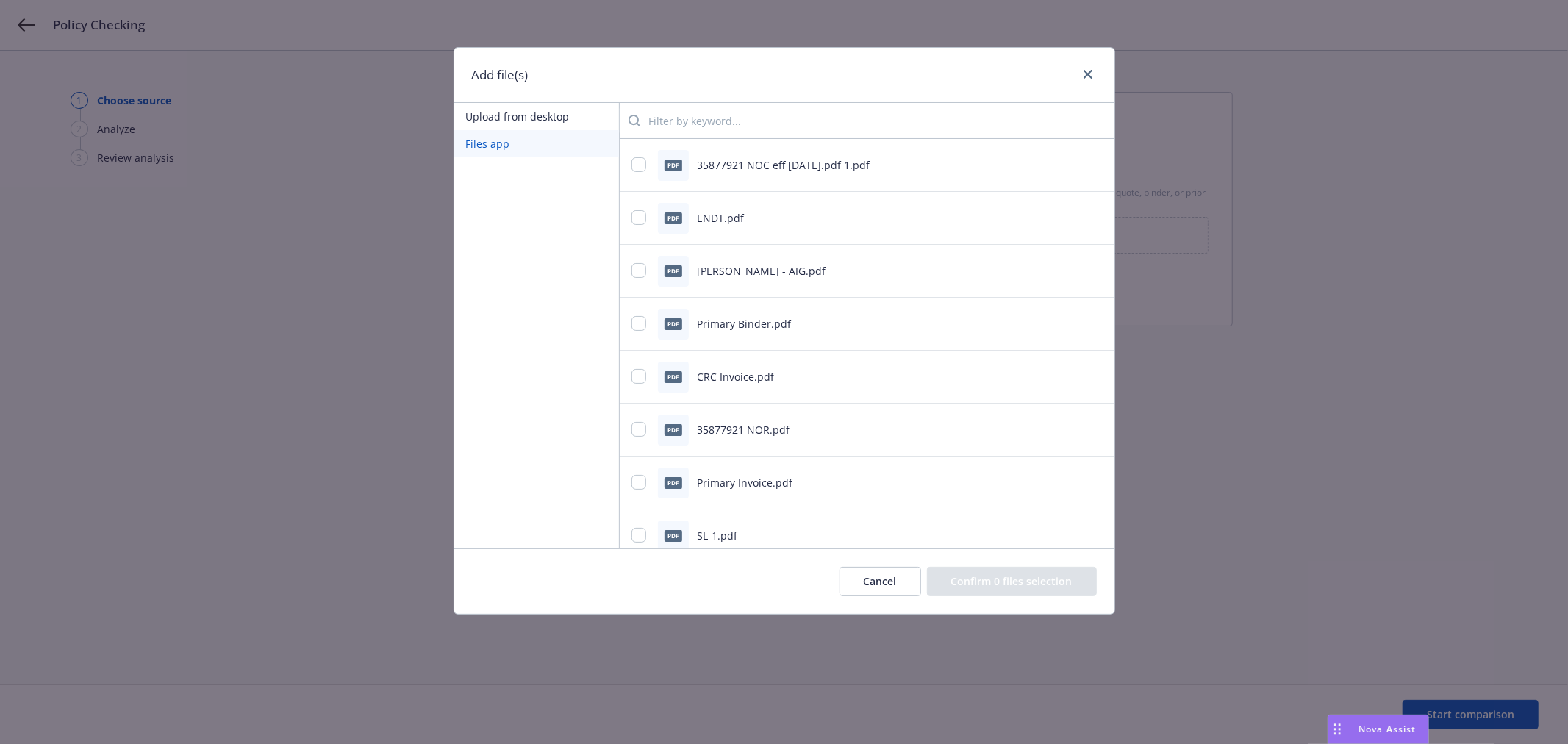
click at [677, 121] on input "search" at bounding box center [871, 121] width 462 height 30
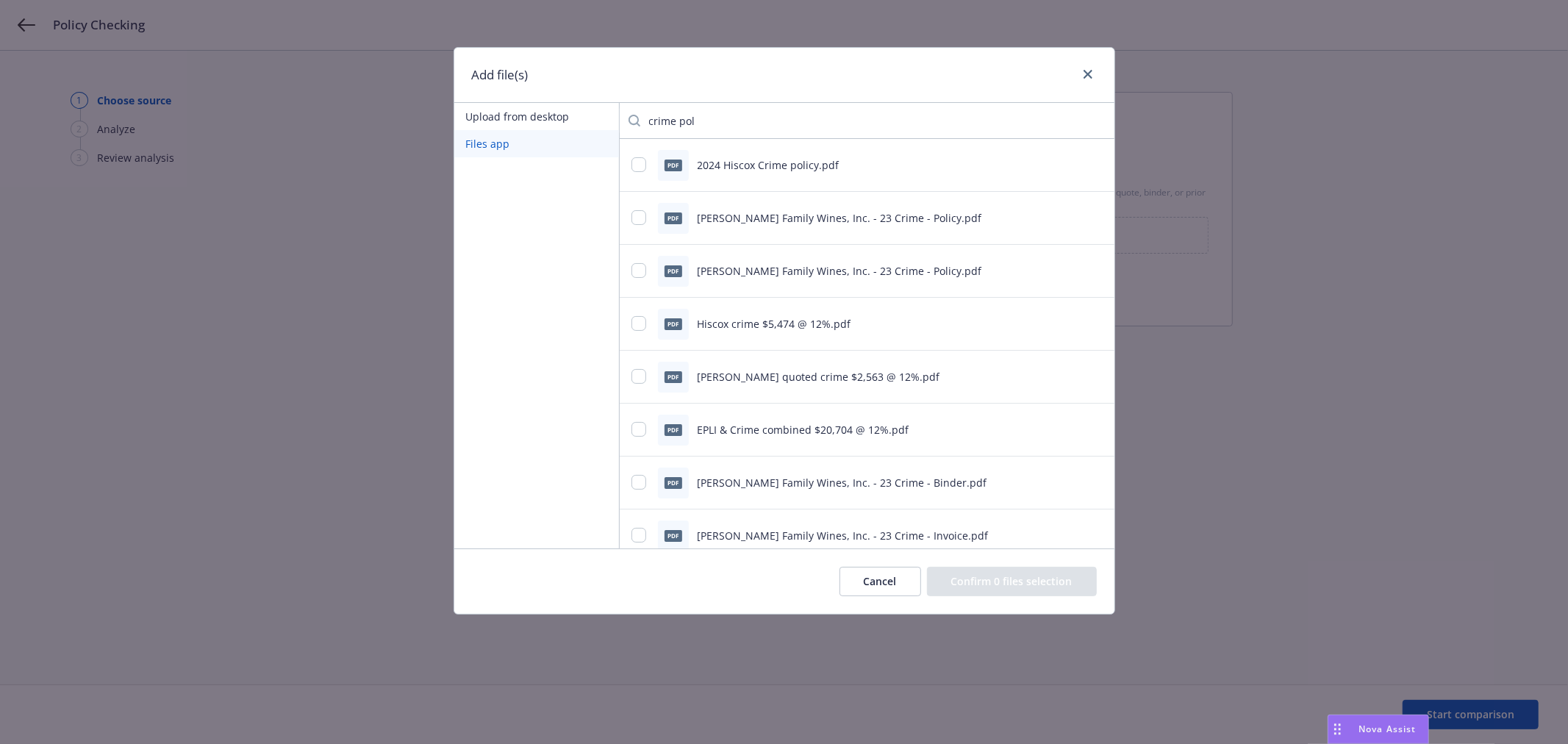
drag, startPoint x: 699, startPoint y: 126, endPoint x: 651, endPoint y: 118, distance: 48.7
click at [651, 118] on input "crime pol" at bounding box center [871, 121] width 462 height 30
type input "c"
type input "pol crime"
click at [638, 215] on input "checkbox" at bounding box center [639, 218] width 15 height 15
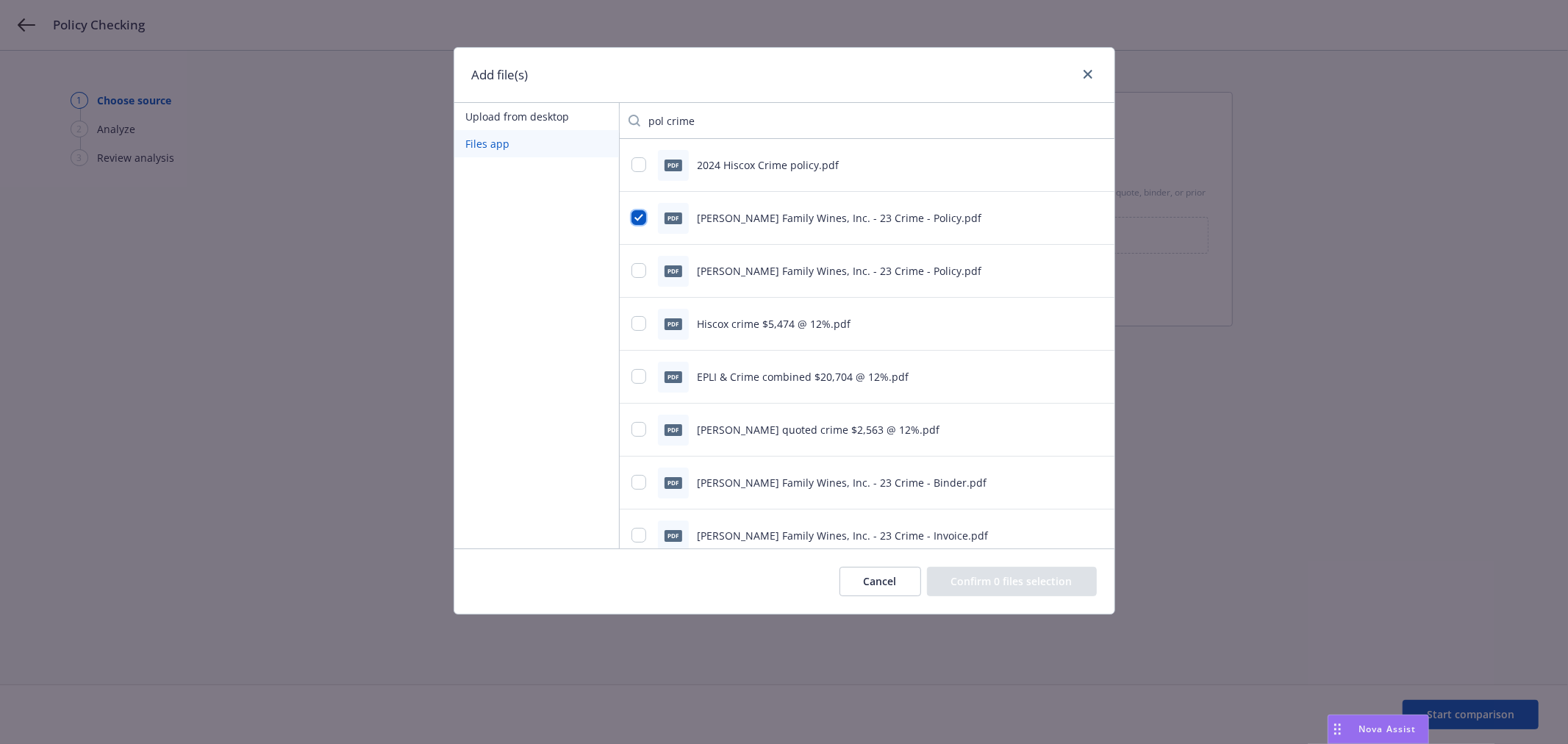
checkbox input "true"
click at [1025, 581] on button "Confirm 1 file selection" at bounding box center [1014, 582] width 165 height 30
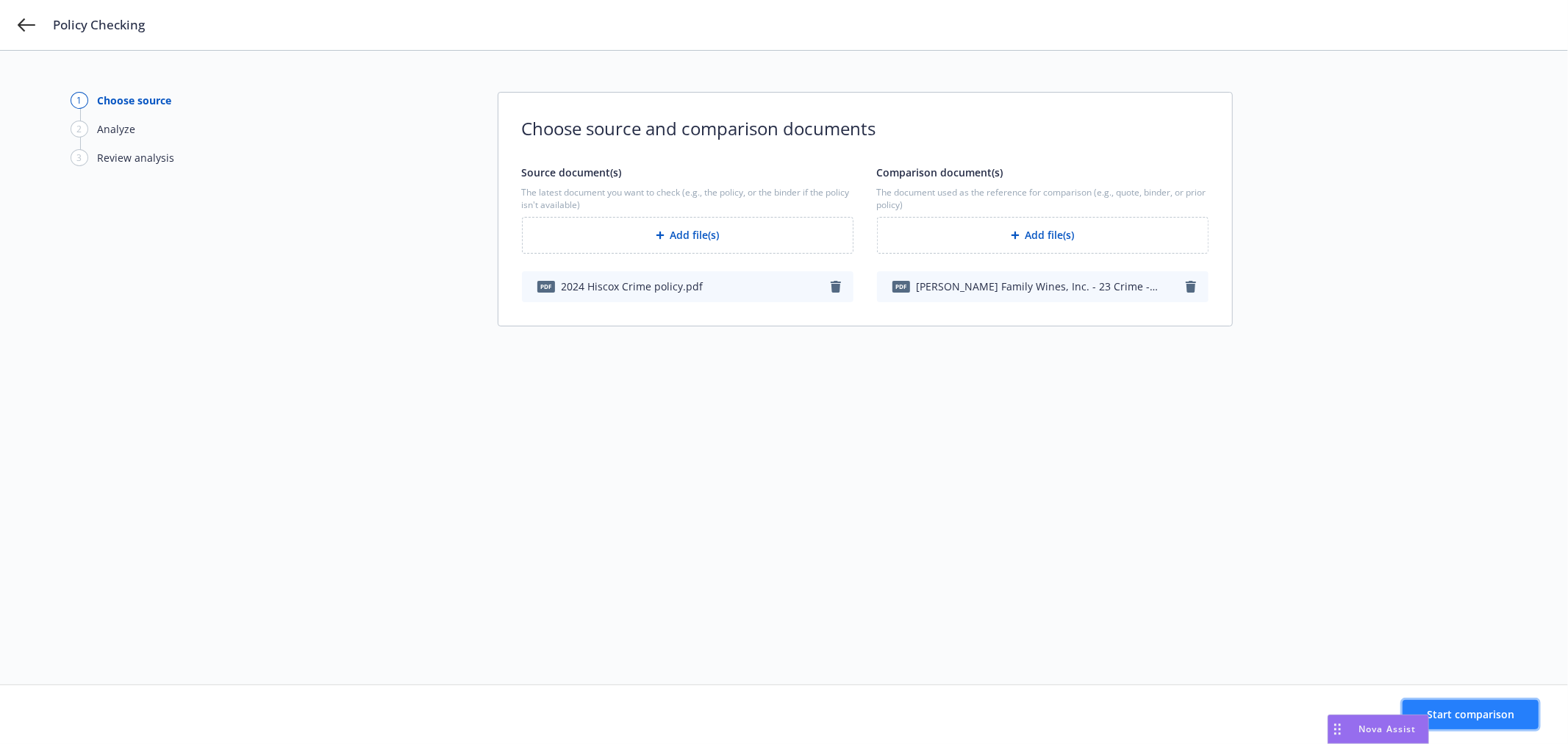
click at [1505, 708] on span "Start comparison" at bounding box center [1471, 714] width 88 height 14
